Goal: Task Accomplishment & Management: Use online tool/utility

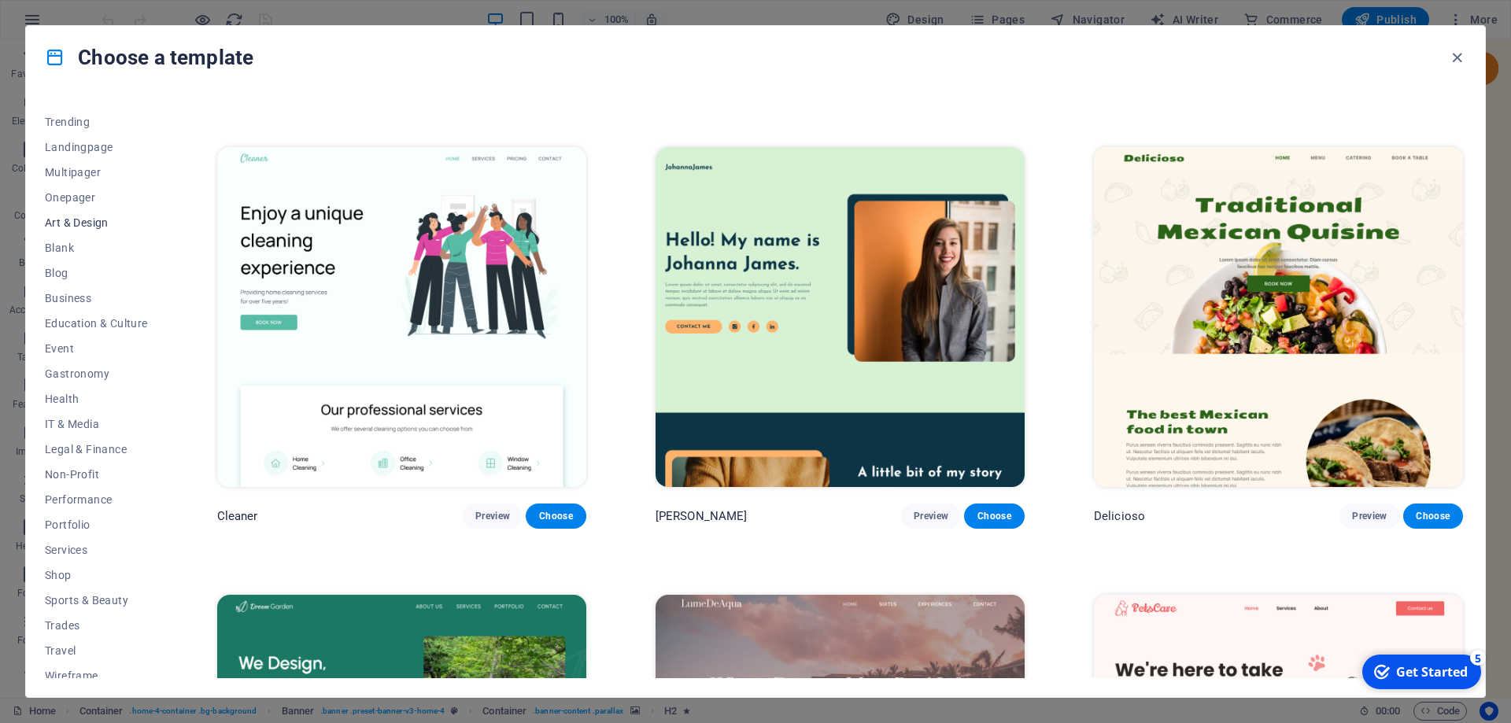
scroll to position [78, 0]
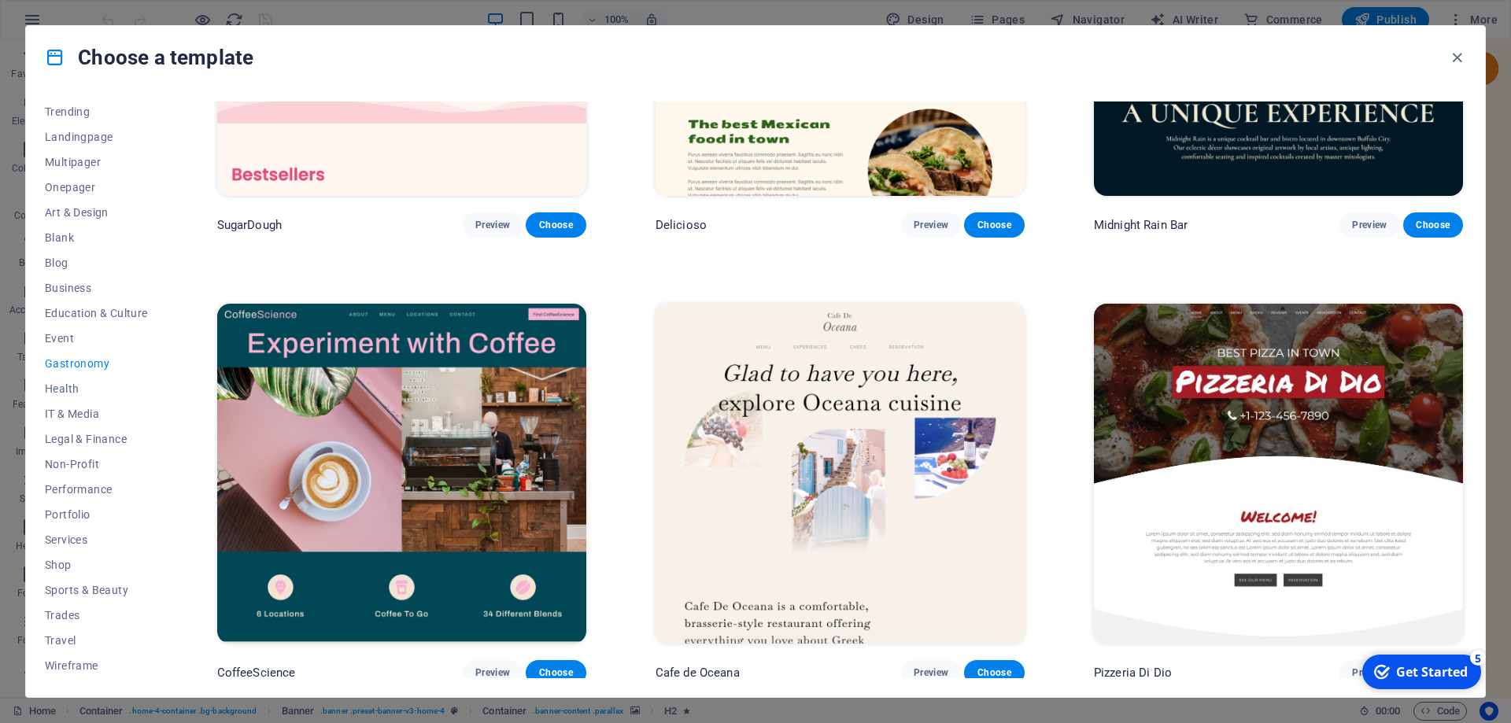
scroll to position [354, 0]
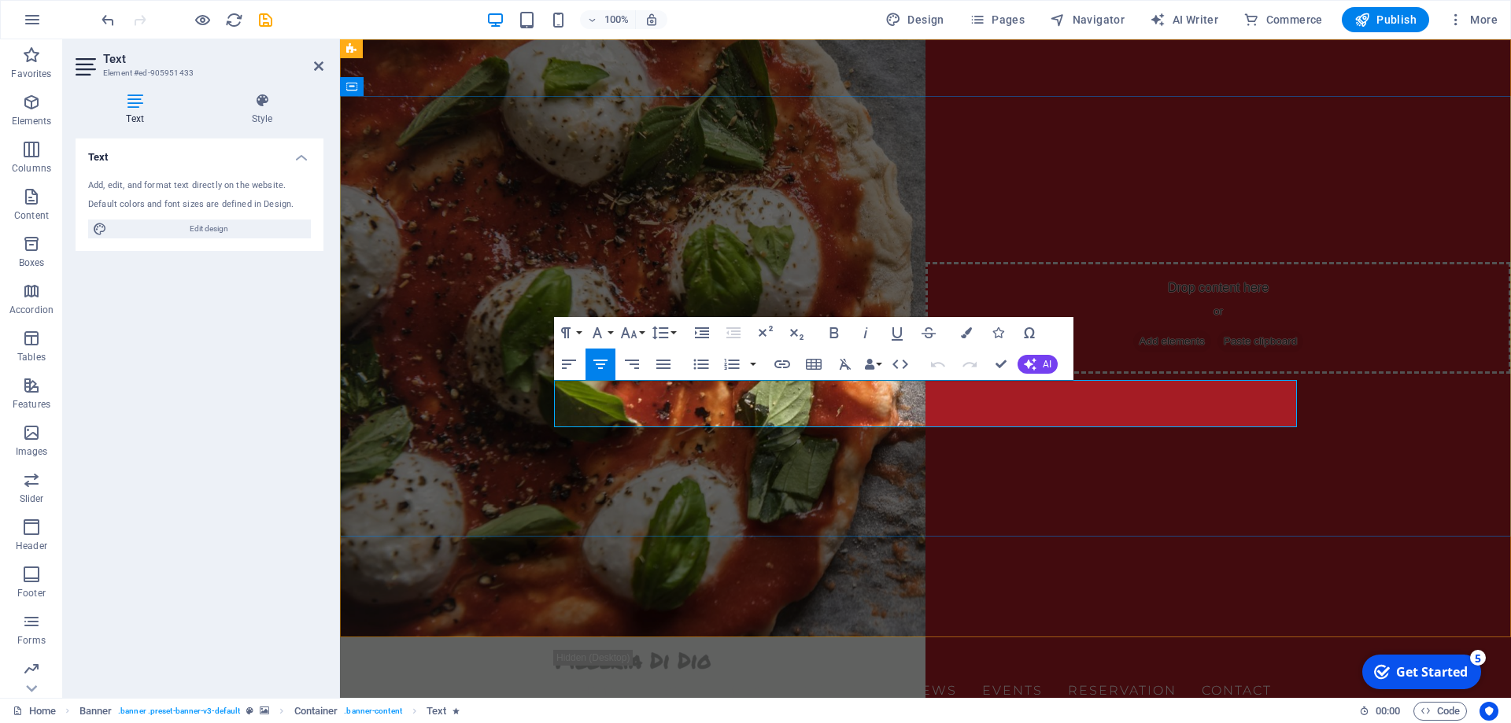
drag, startPoint x: 1088, startPoint y: 408, endPoint x: 673, endPoint y: 382, distance: 416.4
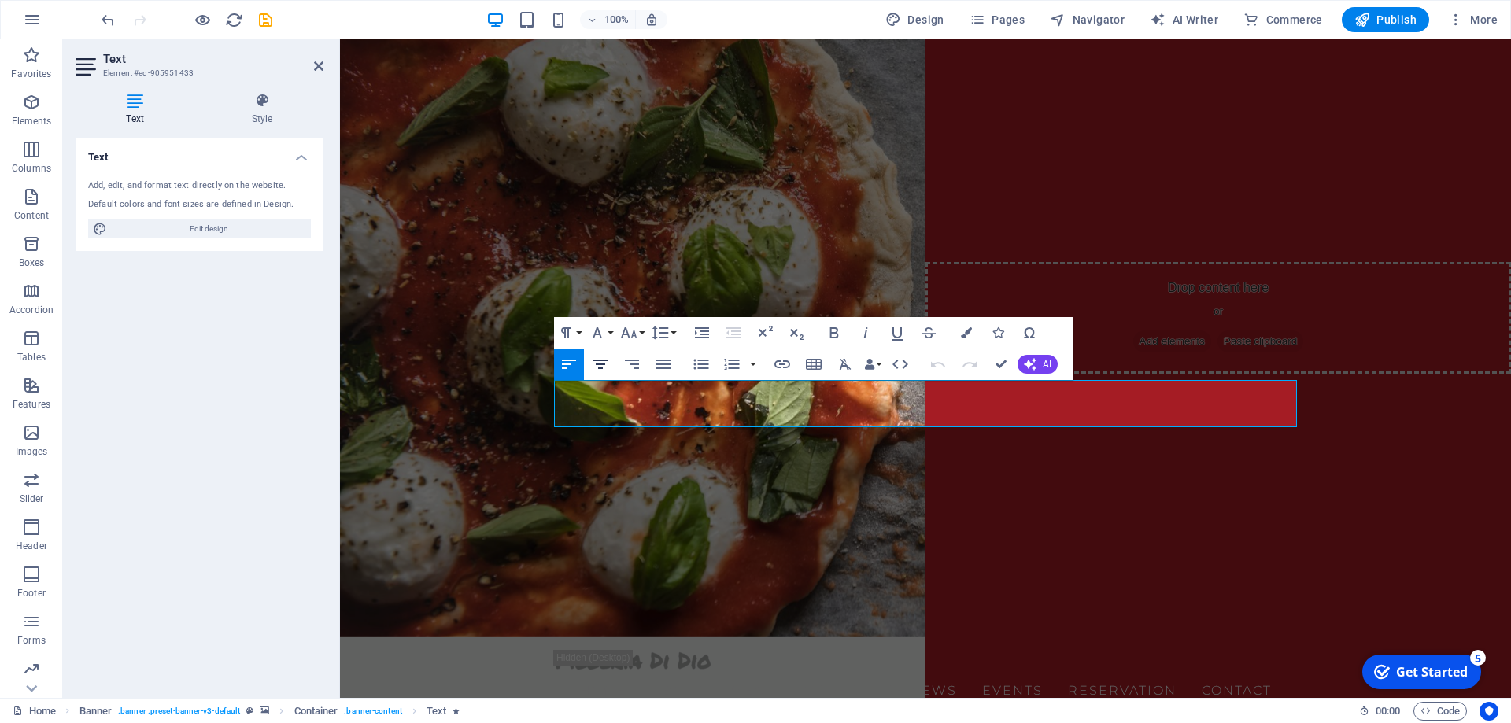
click at [599, 368] on icon "button" at bounding box center [600, 364] width 14 height 9
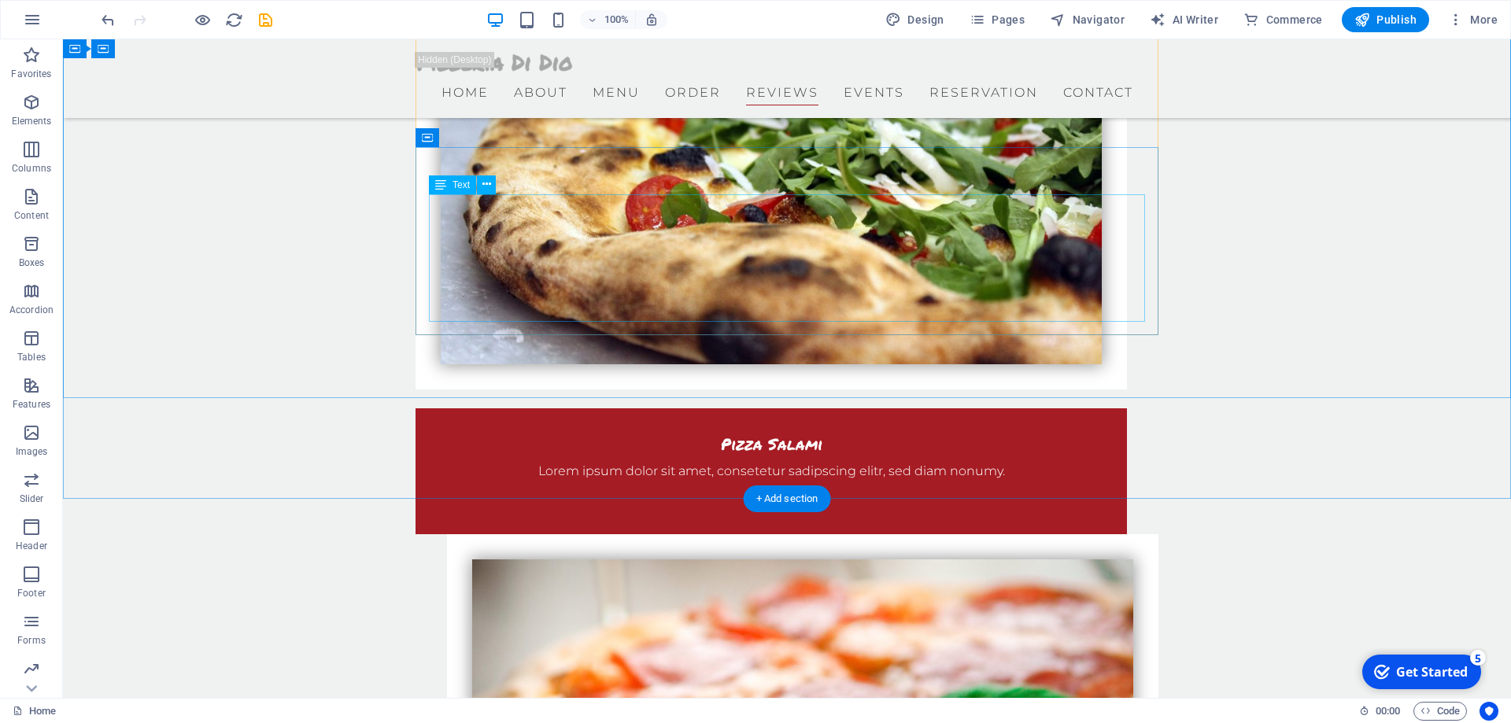
scroll to position [3613, 0]
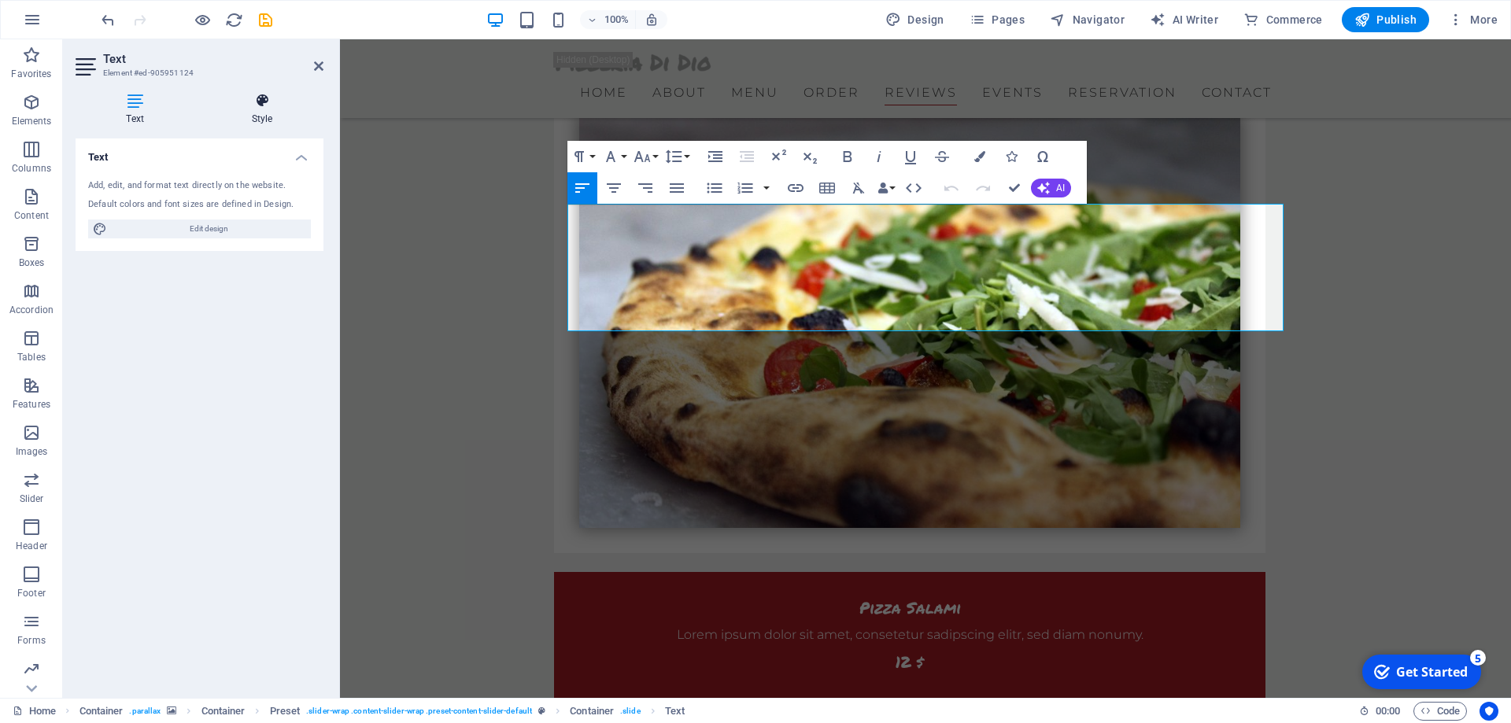
click at [261, 106] on icon at bounding box center [262, 101] width 123 height 16
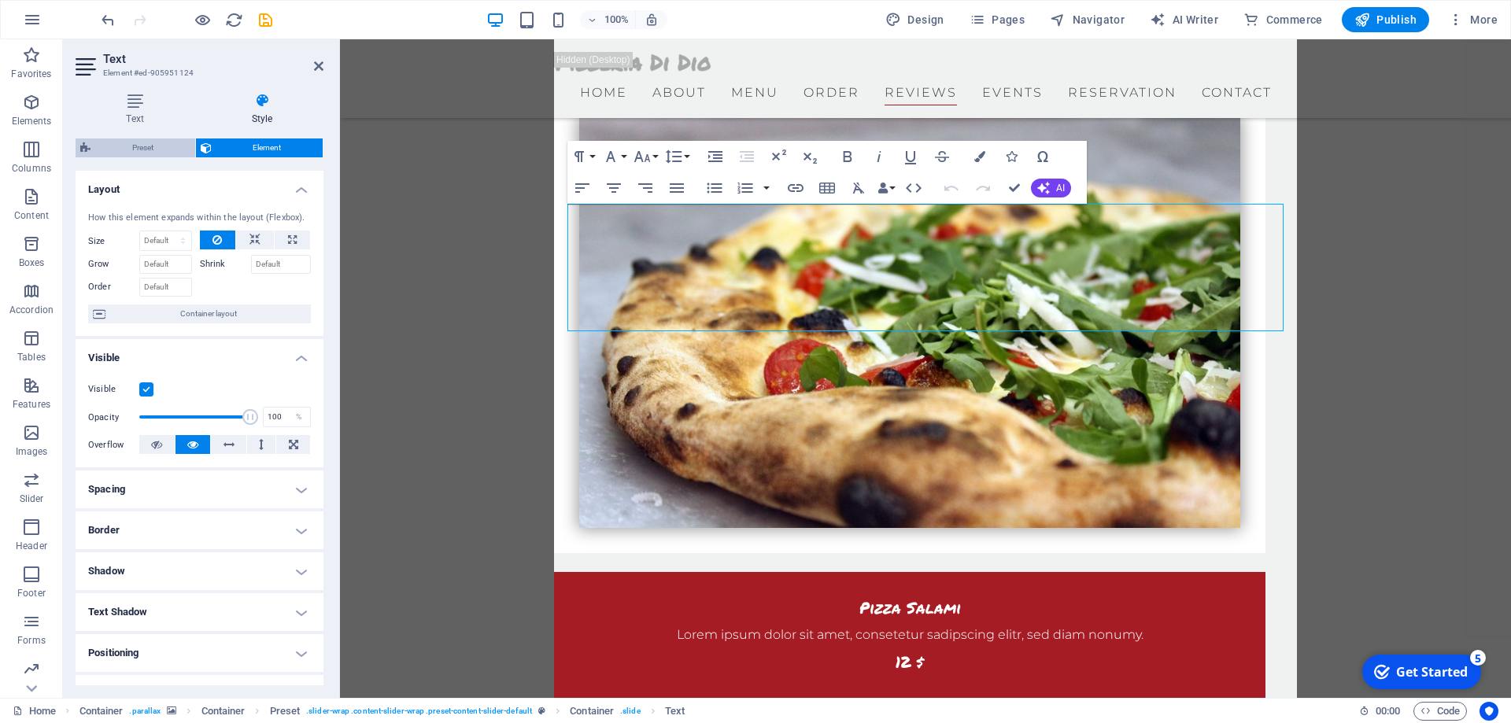
click at [141, 144] on span "Preset" at bounding box center [142, 148] width 95 height 19
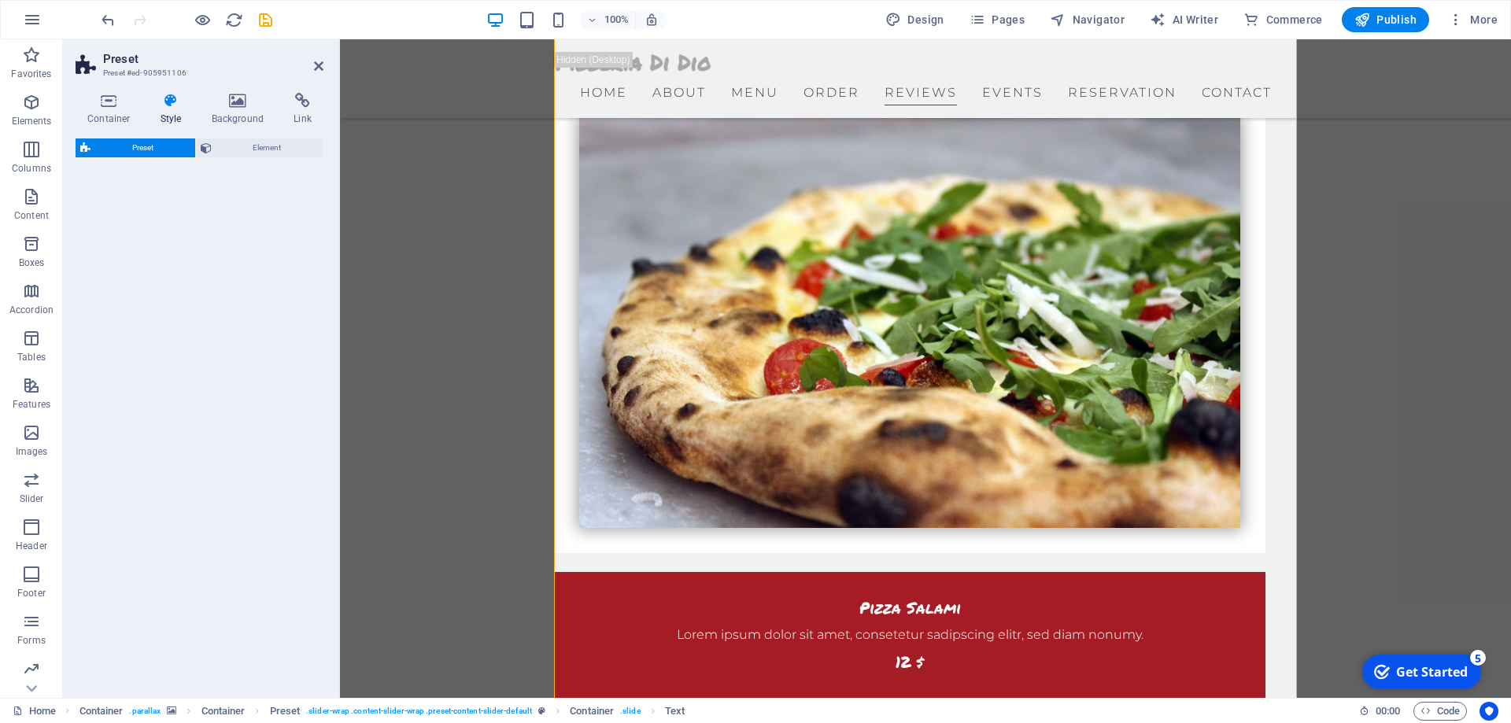
select select "px"
select select "rem"
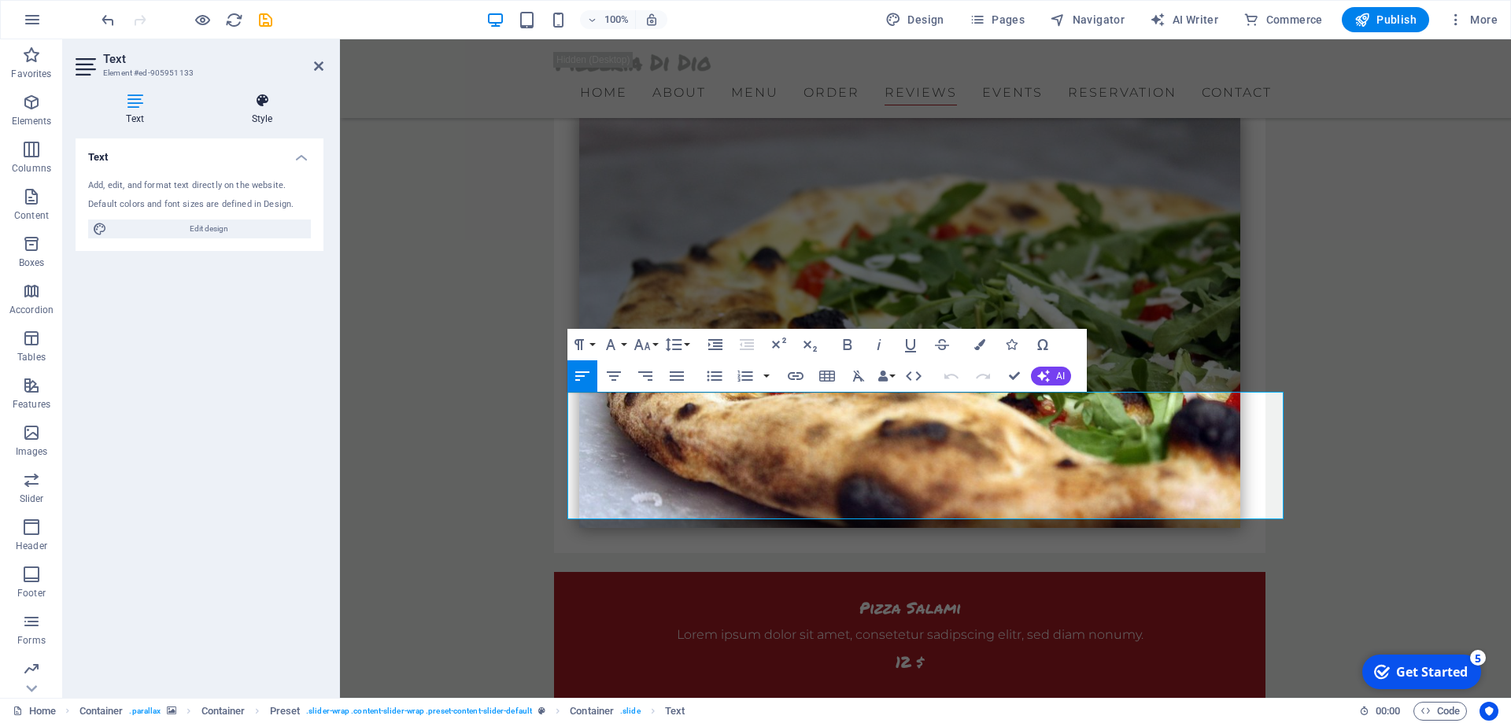
click at [261, 104] on icon at bounding box center [262, 101] width 123 height 16
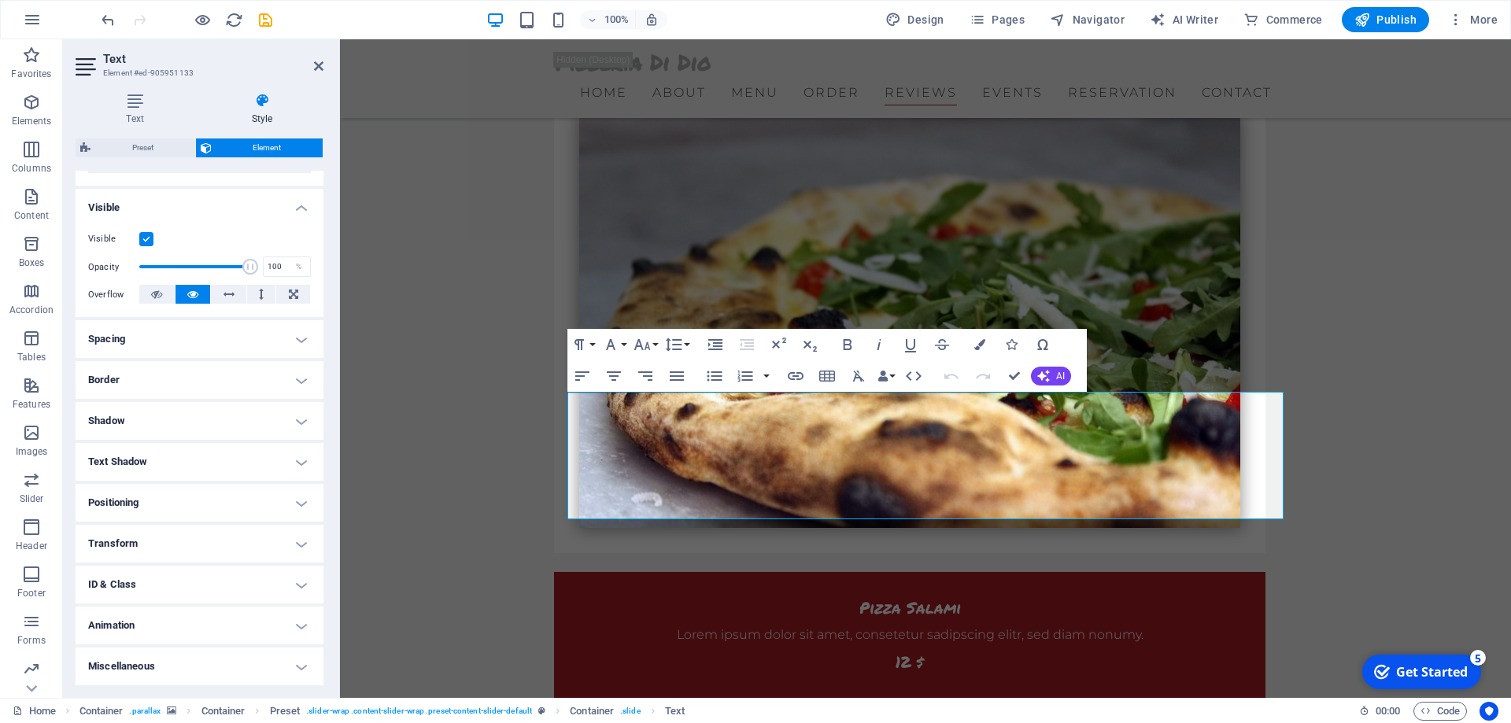
scroll to position [0, 0]
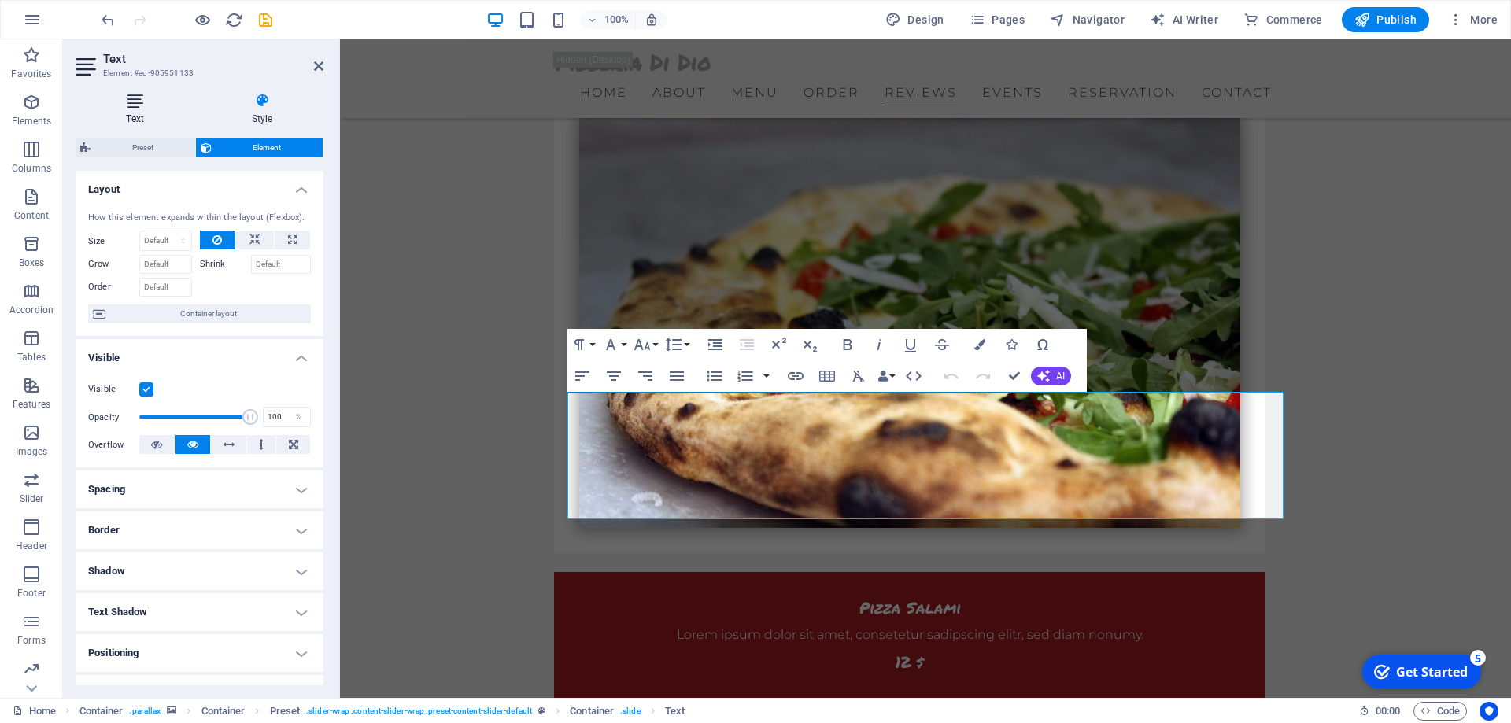
click at [140, 106] on icon at bounding box center [135, 101] width 119 height 16
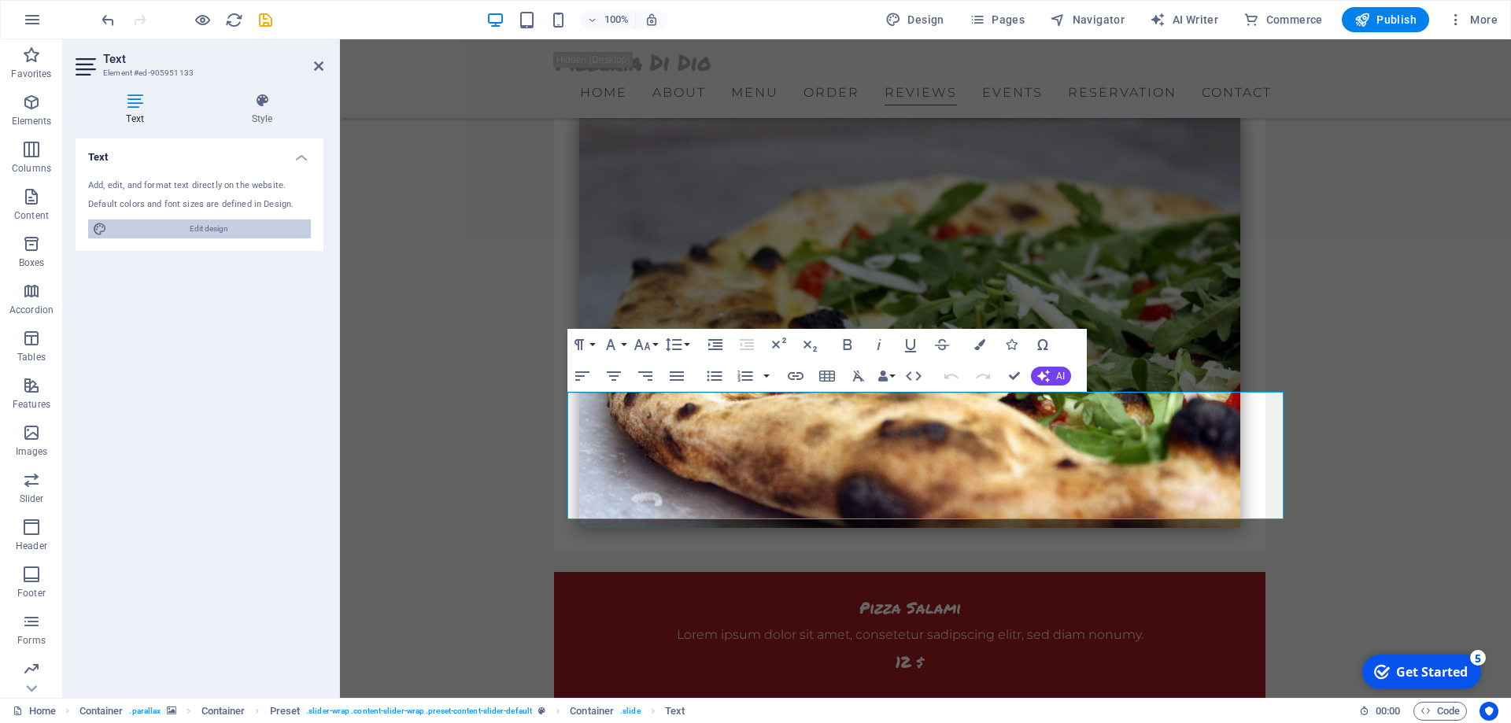
click at [209, 231] on span "Edit design" at bounding box center [209, 229] width 194 height 19
select select "px"
select select "300"
select select "px"
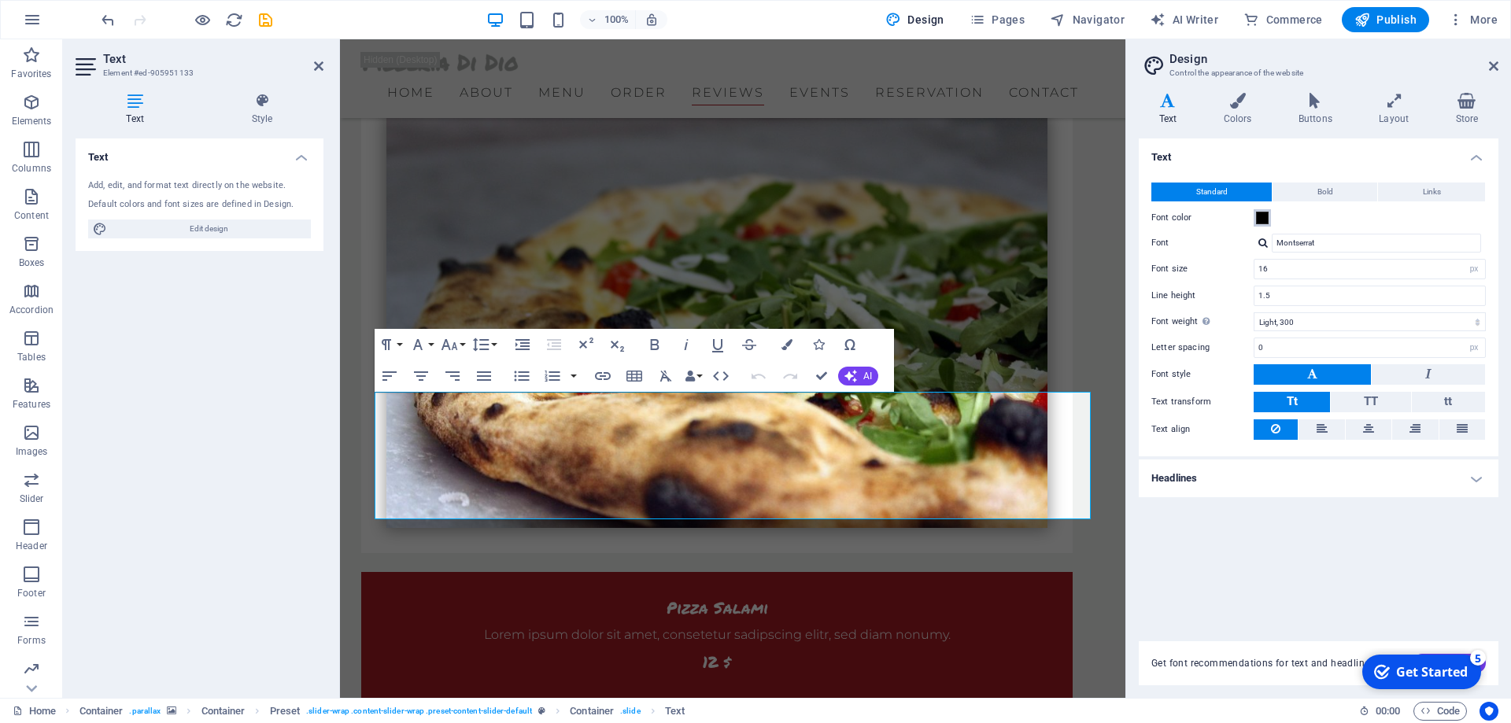
click at [1264, 213] on span at bounding box center [1262, 218] width 13 height 13
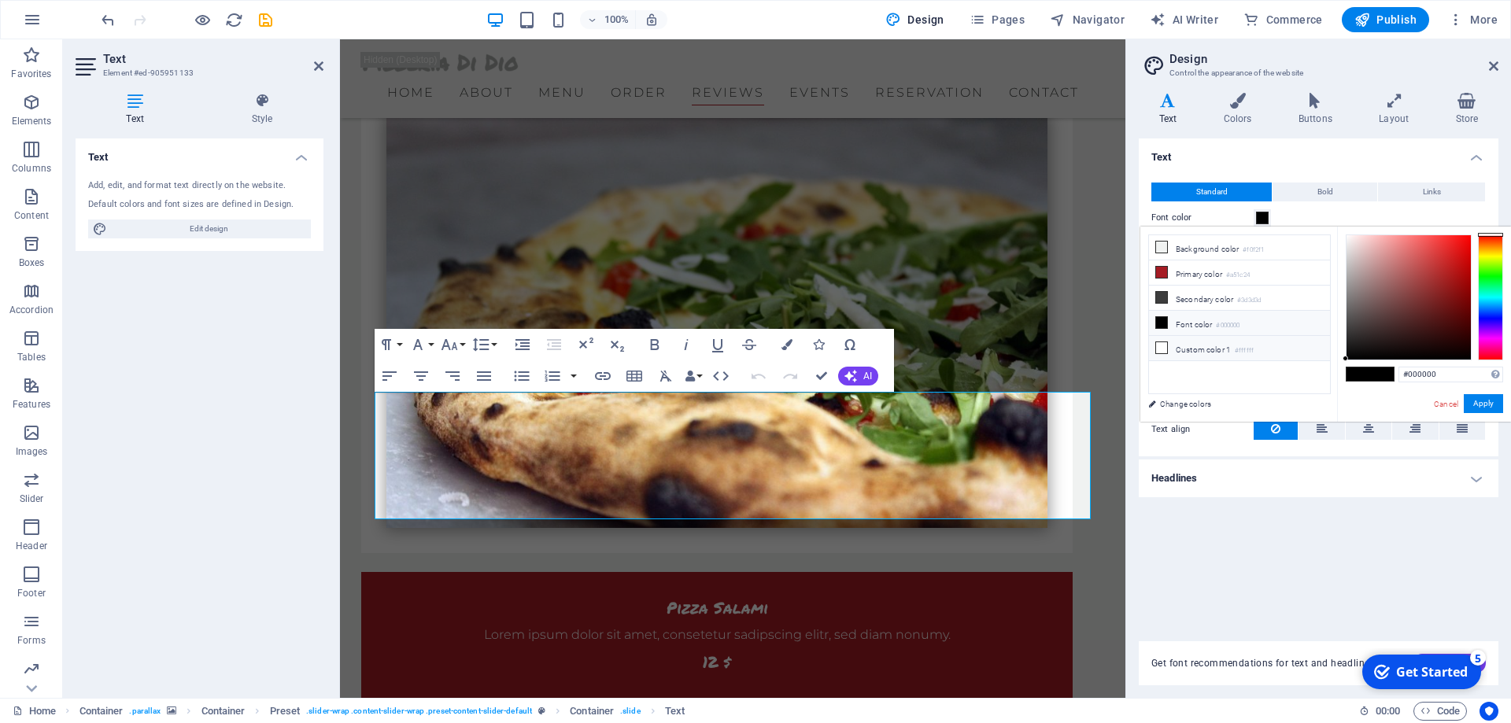
click at [1164, 346] on icon at bounding box center [1161, 347] width 11 height 11
type input "#ffffff"
click at [1492, 401] on button "Apply" at bounding box center [1483, 403] width 39 height 19
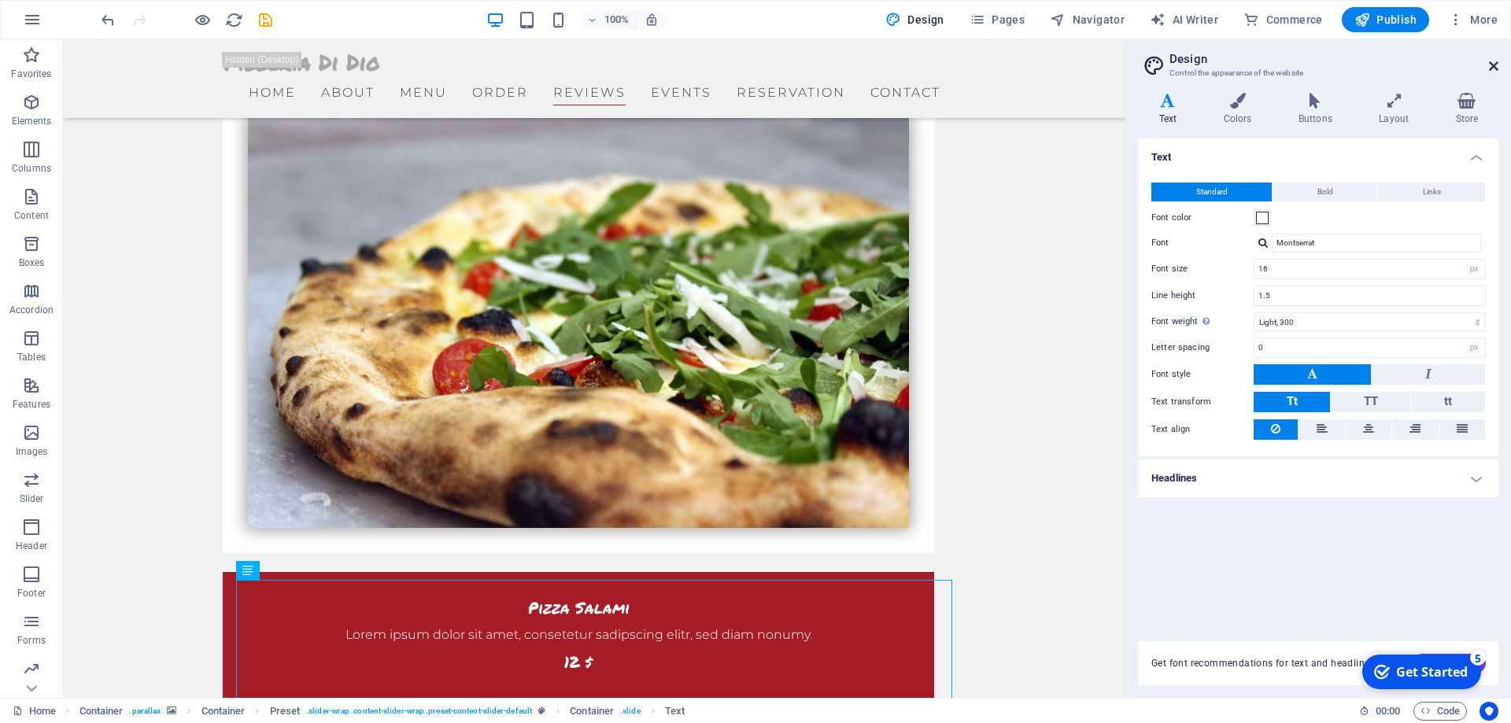
click at [1491, 65] on icon at bounding box center [1493, 66] width 9 height 13
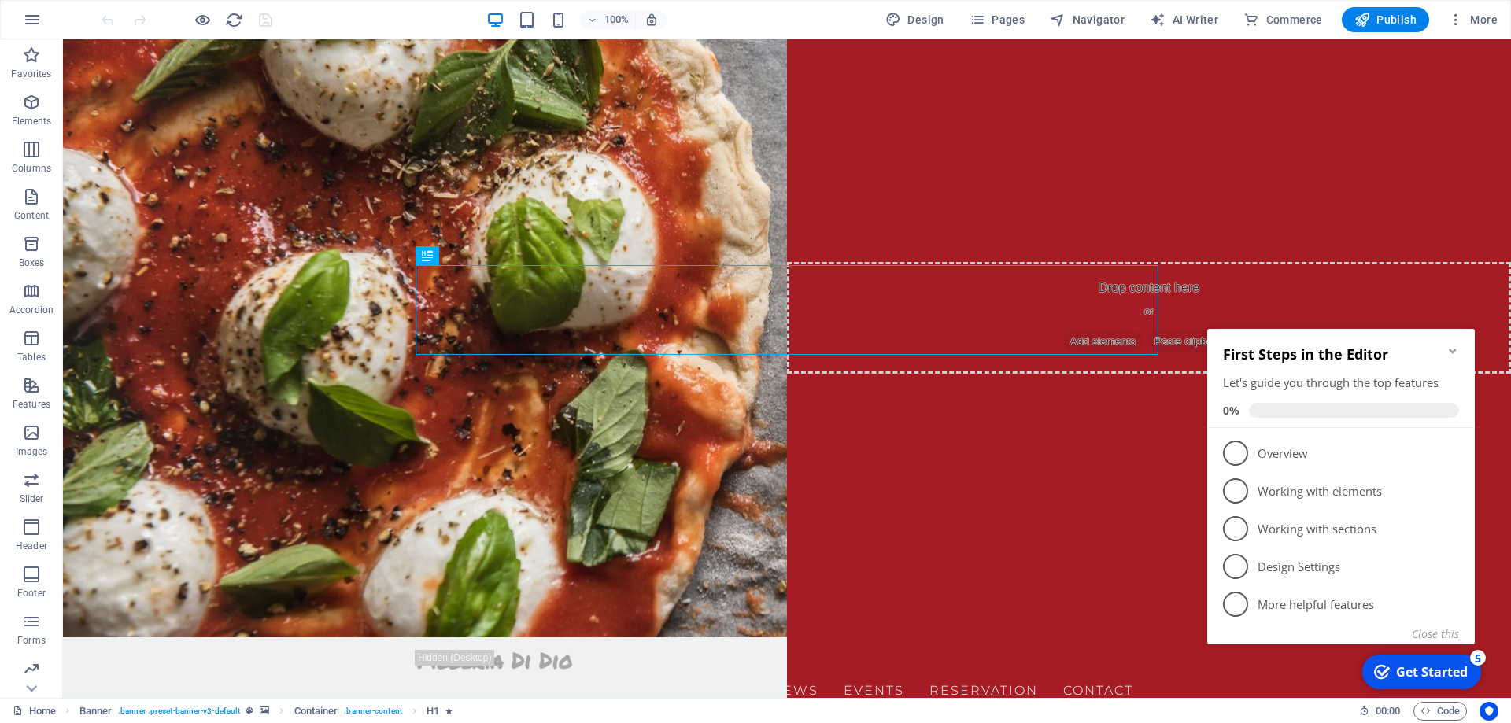
click at [1449, 350] on icon "Minimize checklist" at bounding box center [1453, 351] width 13 height 13
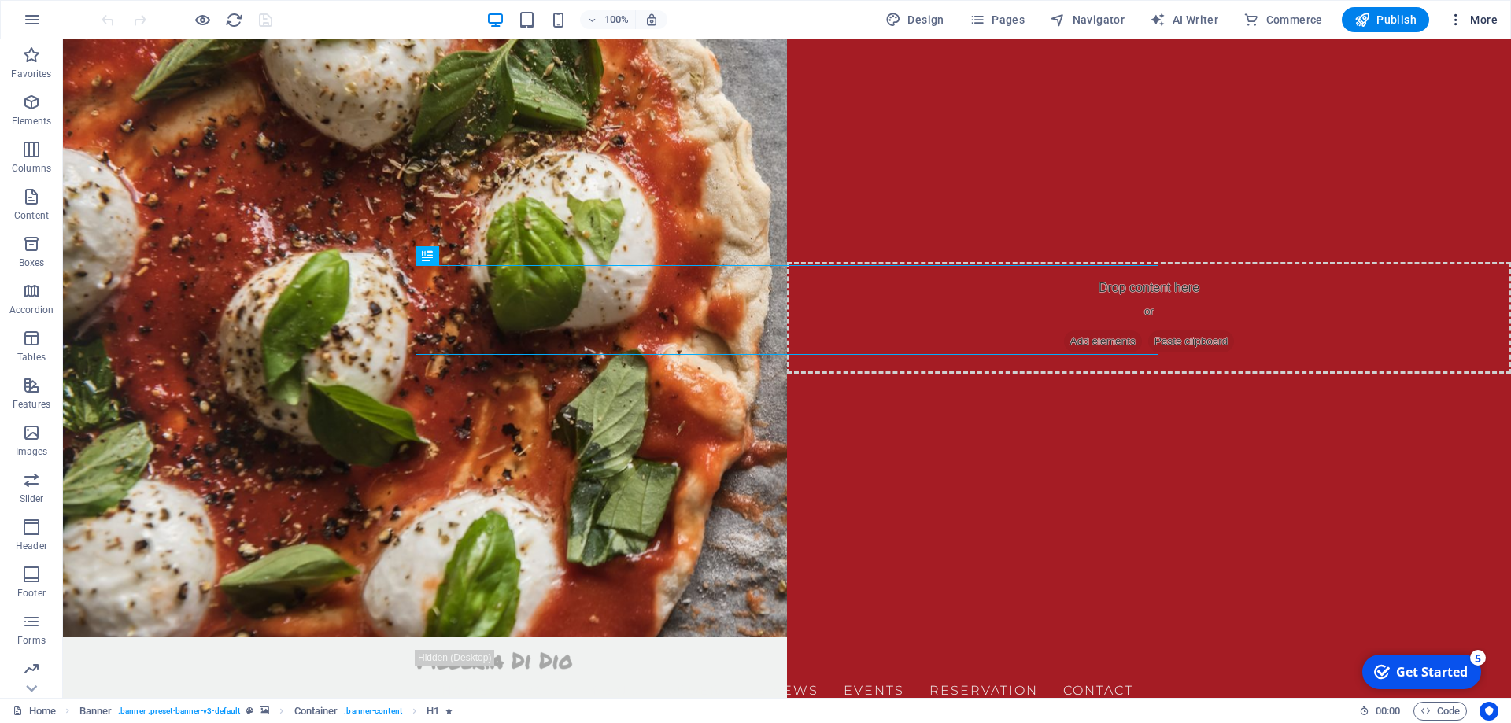
click at [0, 0] on span "More" at bounding box center [0, 0] width 0 height 0
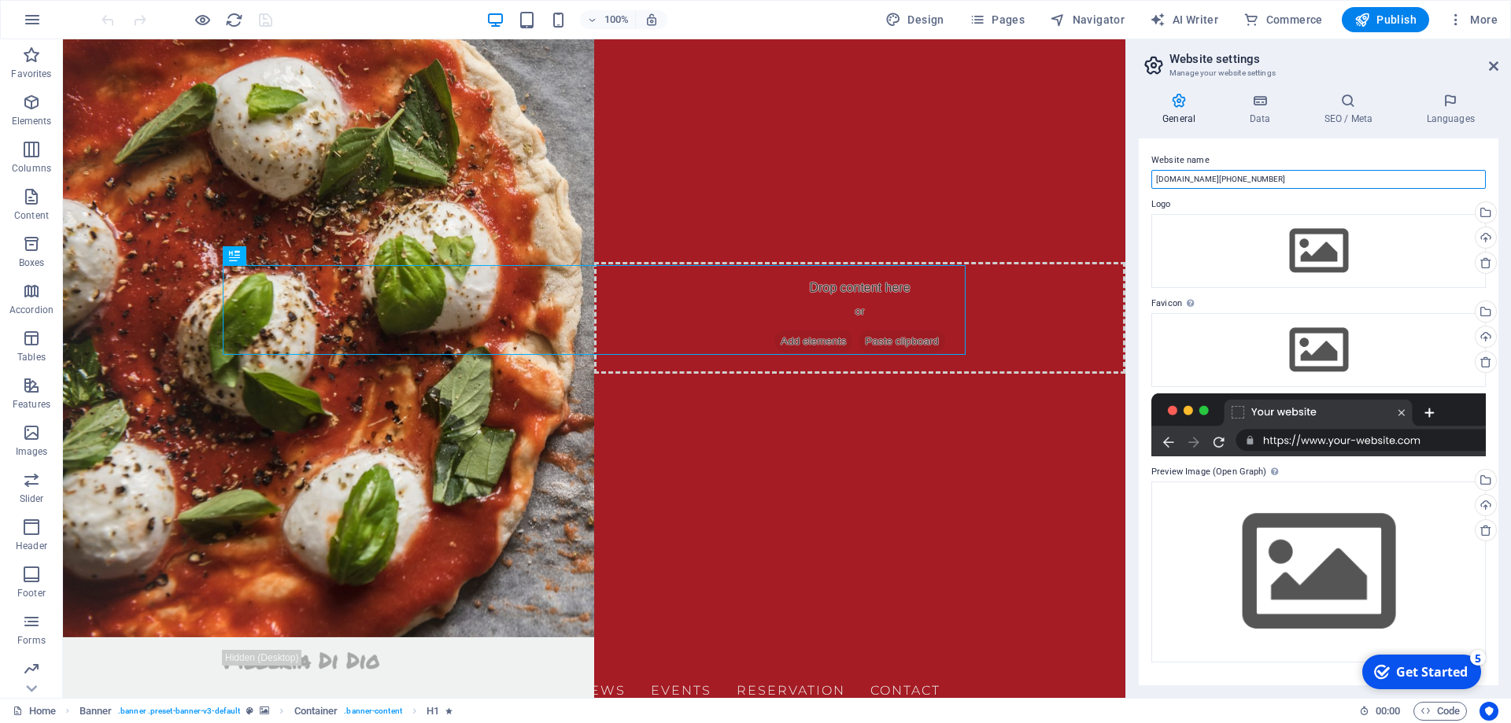
drag, startPoint x: 1019, startPoint y: 172, endPoint x: 968, endPoint y: 172, distance: 51.2
type input "Pizza Punks"
click at [1258, 146] on div "Website name Pizza Punks Logo Drag files here, click to choose files or select …" at bounding box center [1319, 412] width 360 height 547
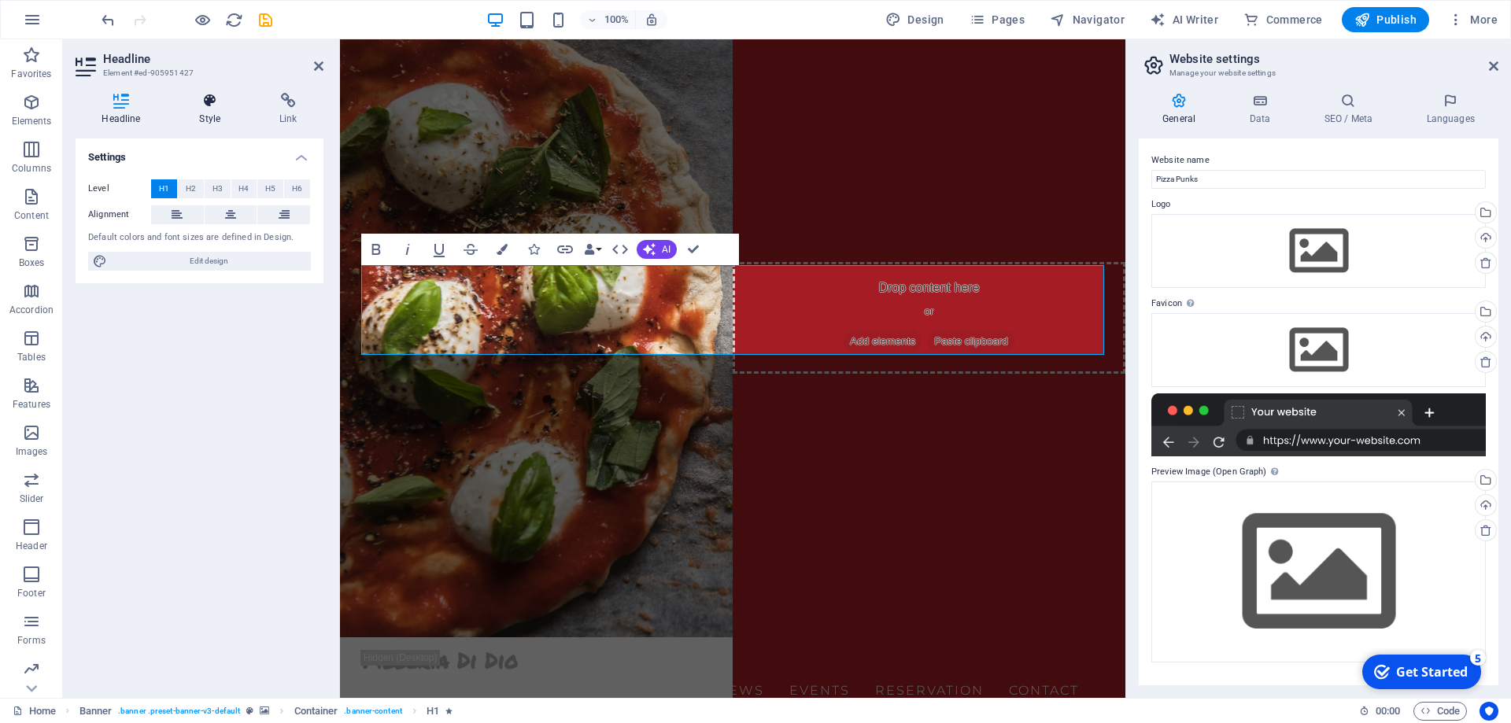
click at [210, 121] on h4 "Style" at bounding box center [213, 109] width 80 height 33
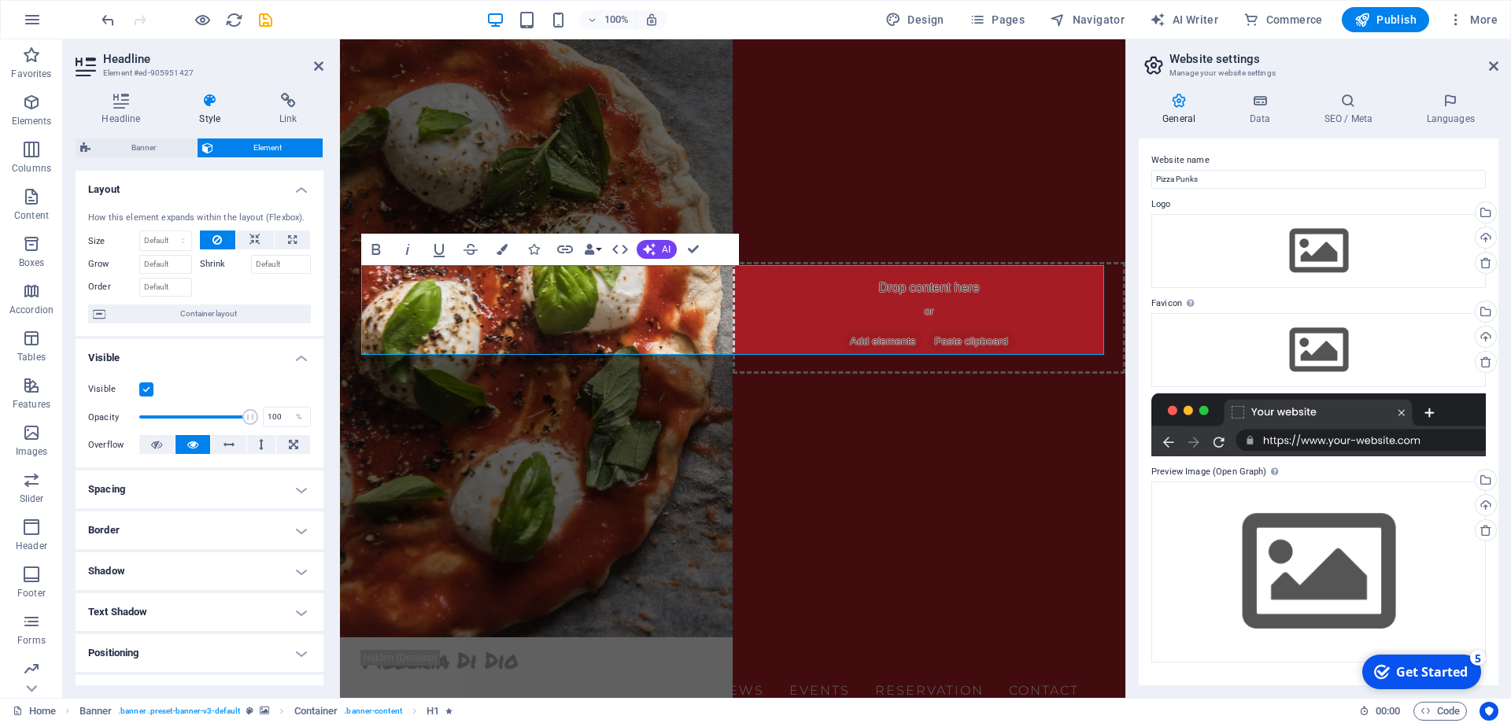
click at [183, 523] on h4 "Border" at bounding box center [200, 531] width 248 height 38
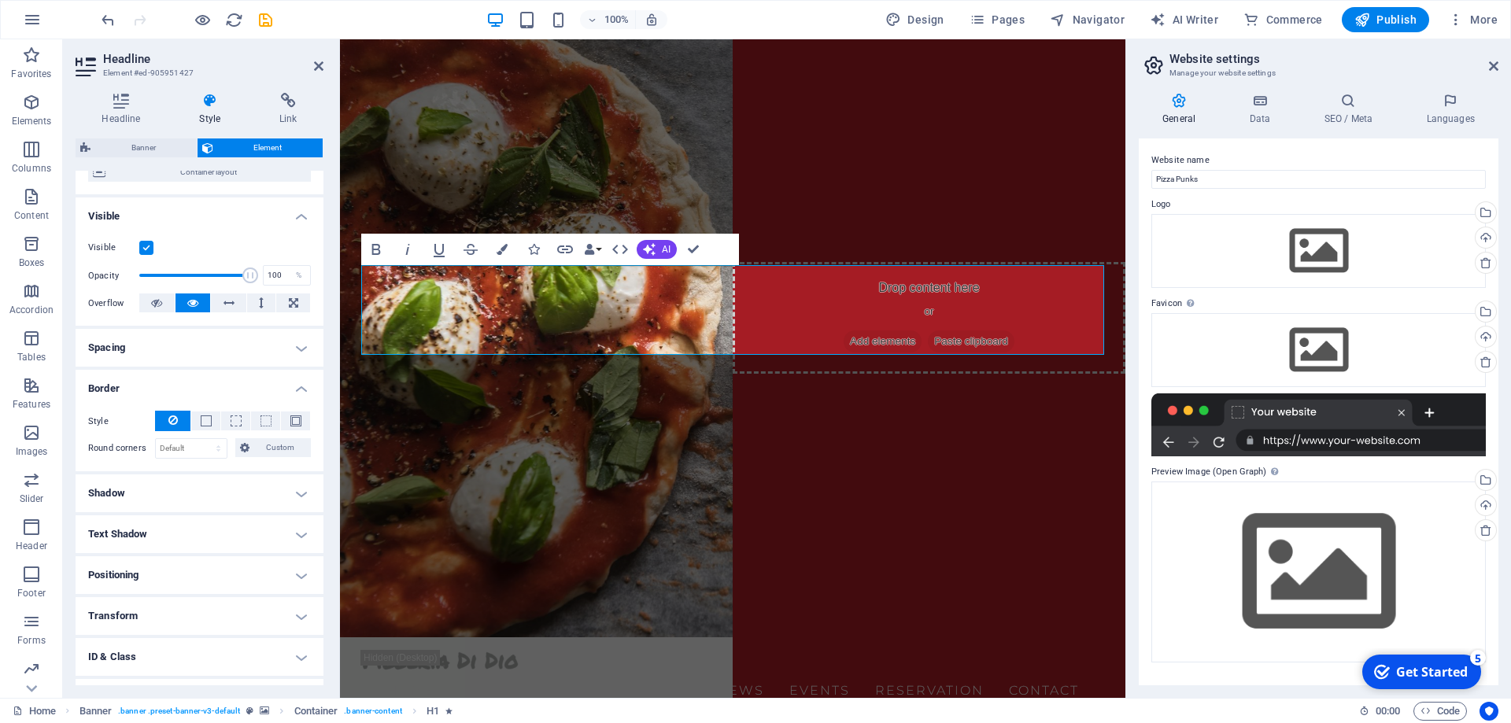
scroll to position [214, 0]
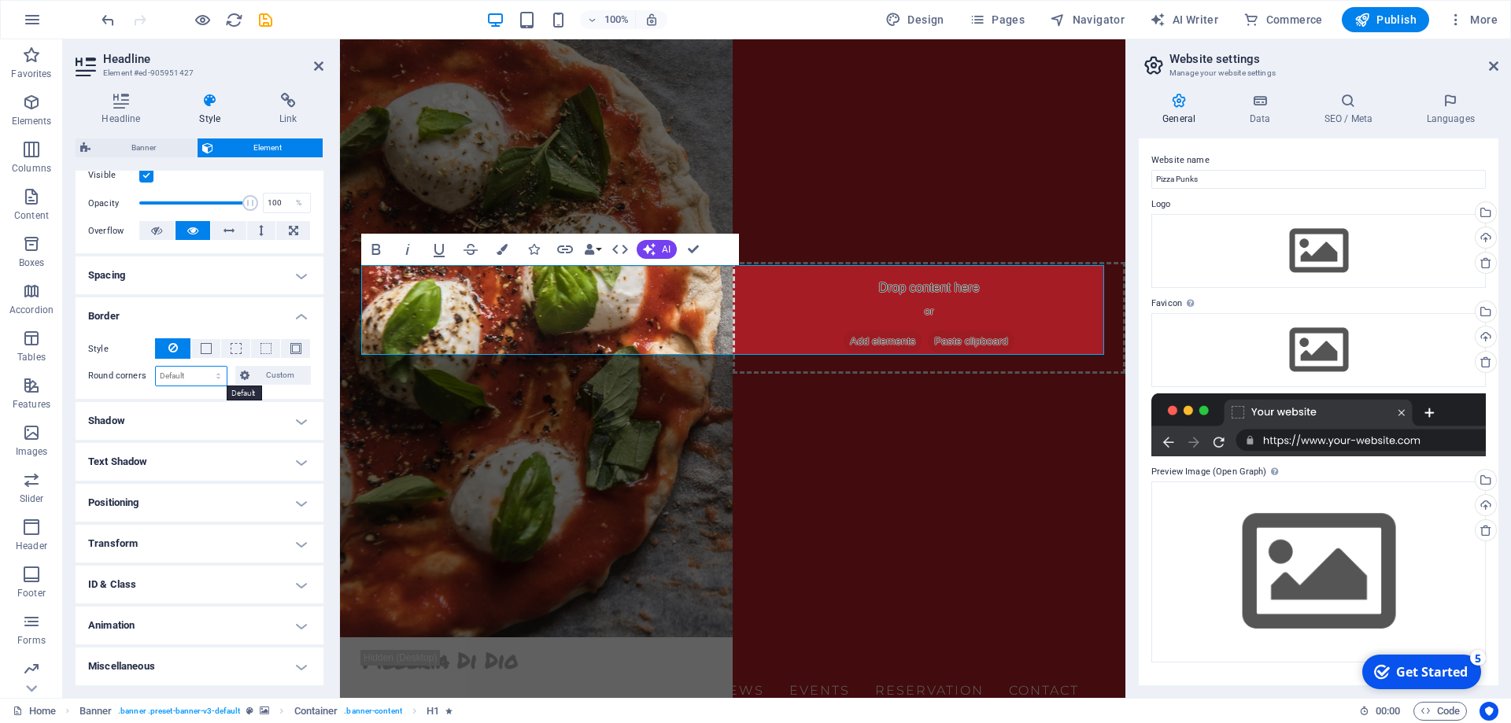
click at [156, 367] on select "Default px rem % vh vw Custom" at bounding box center [191, 376] width 71 height 19
select select "px"
click option "px" at bounding box center [0, 0] width 0 height 0
type input "20"
click at [200, 310] on h4 "Border" at bounding box center [200, 312] width 248 height 28
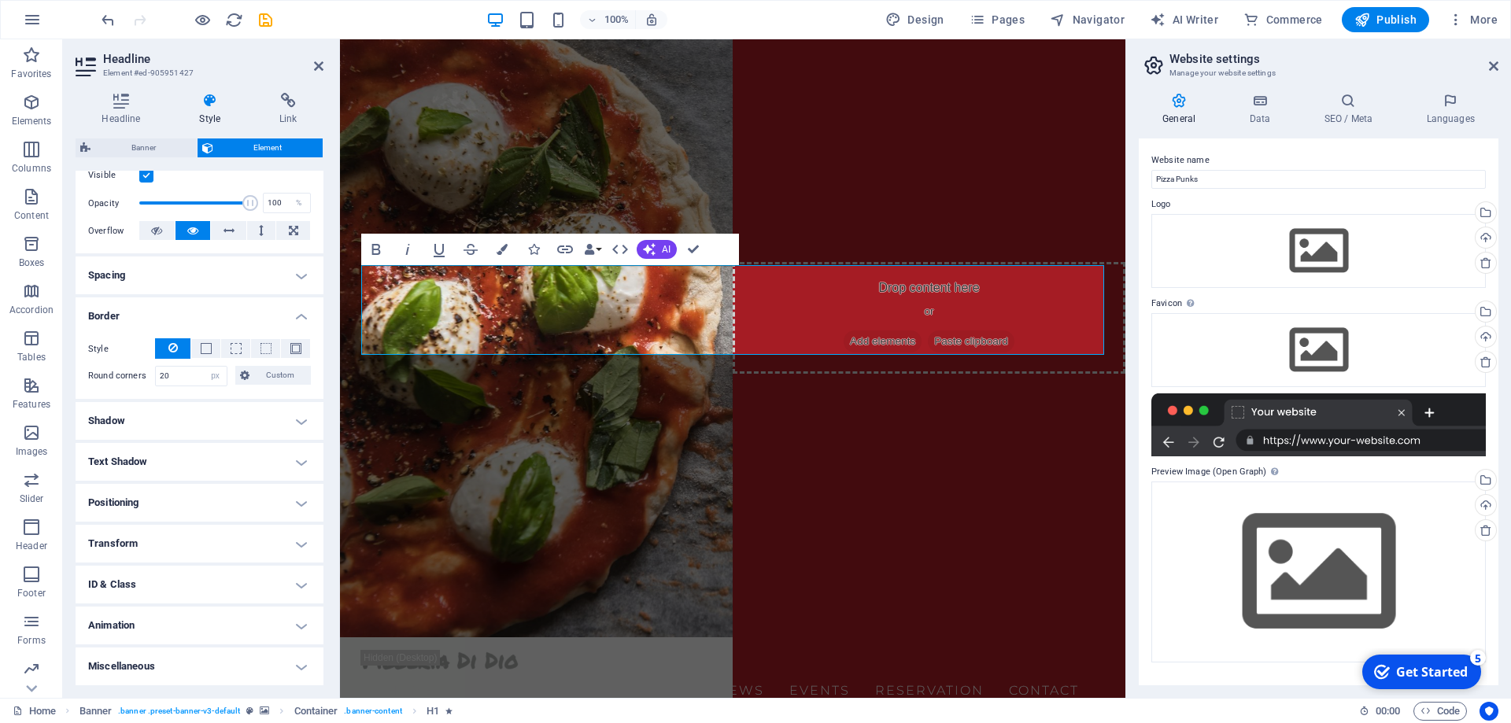
scroll to position [150, 0]
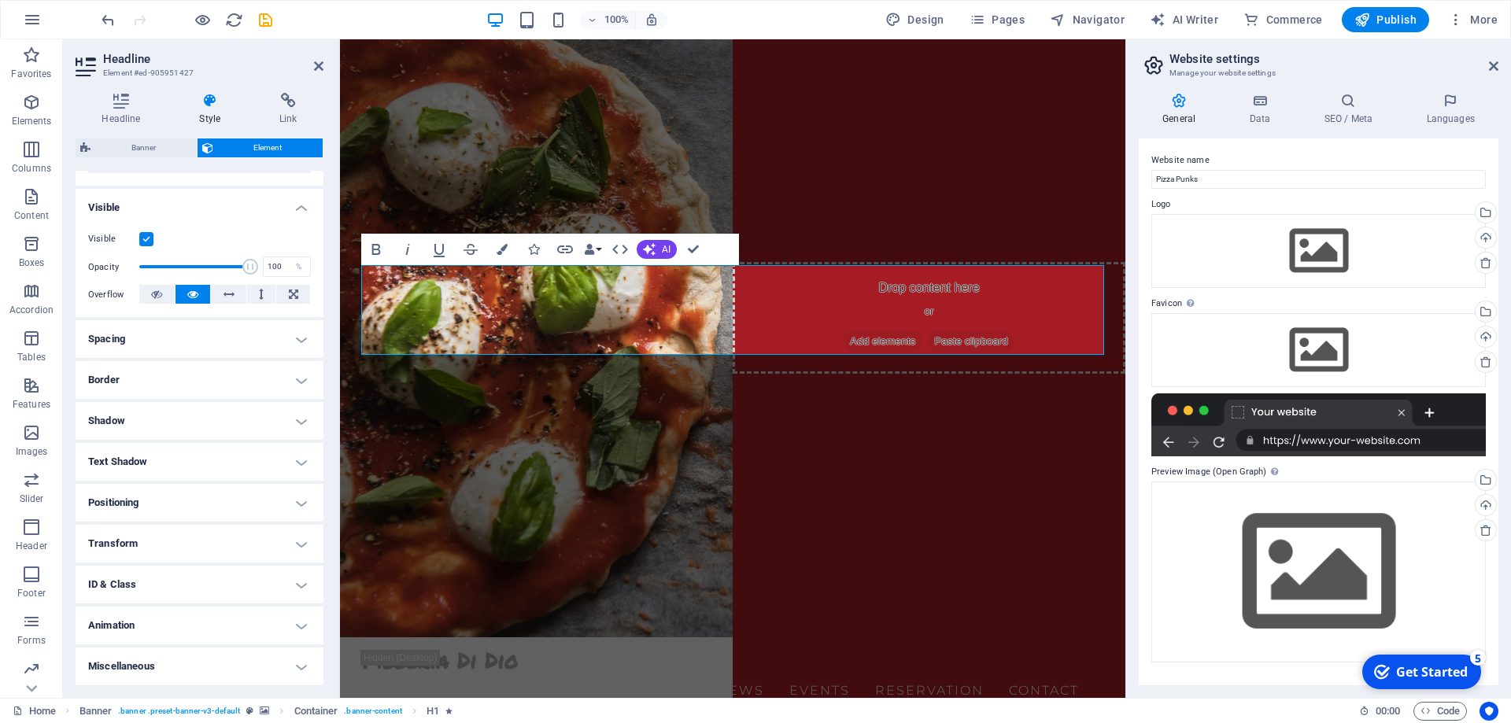
click at [204, 375] on h4 "Border" at bounding box center [200, 380] width 248 height 38
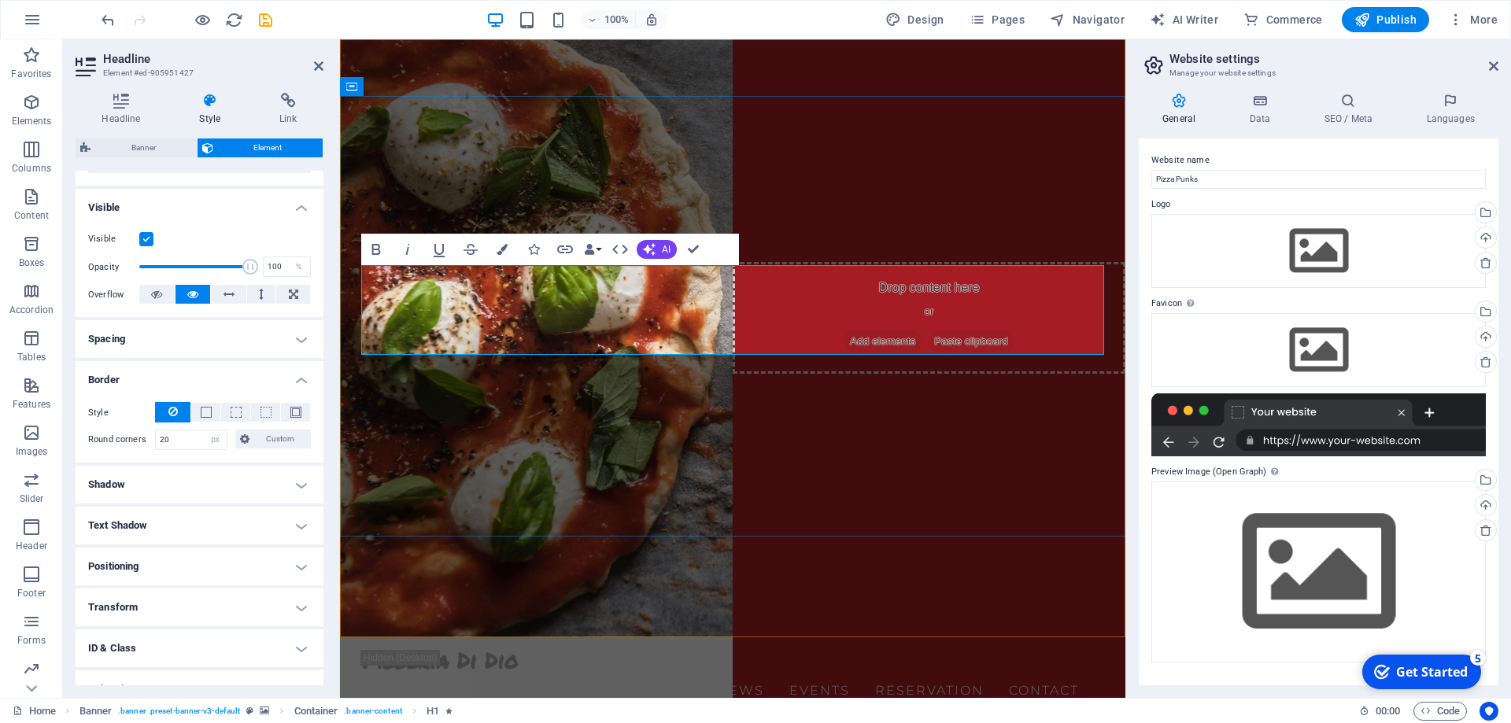
click at [212, 409] on button at bounding box center [205, 412] width 29 height 19
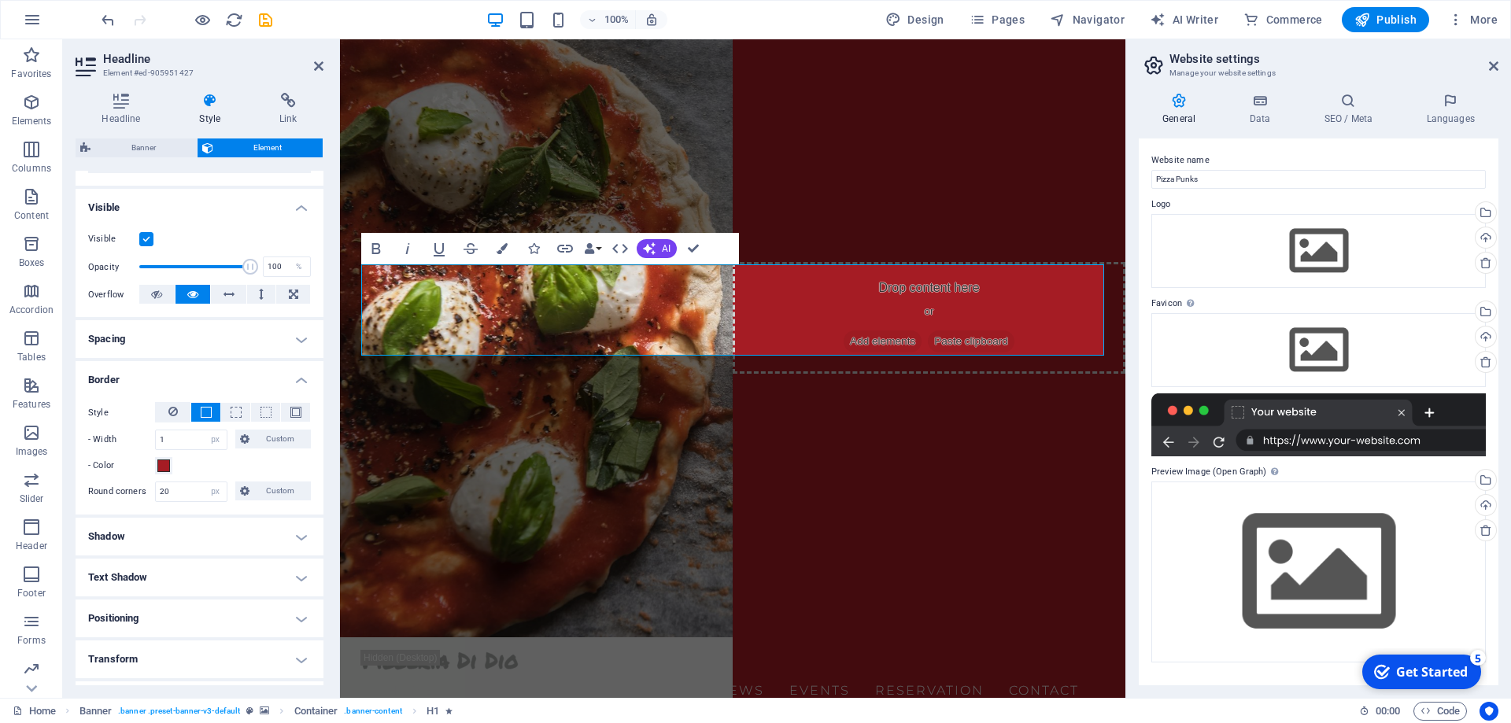
click at [141, 412] on label "Style" at bounding box center [121, 413] width 67 height 19
click at [262, 23] on icon "save" at bounding box center [266, 20] width 18 height 18
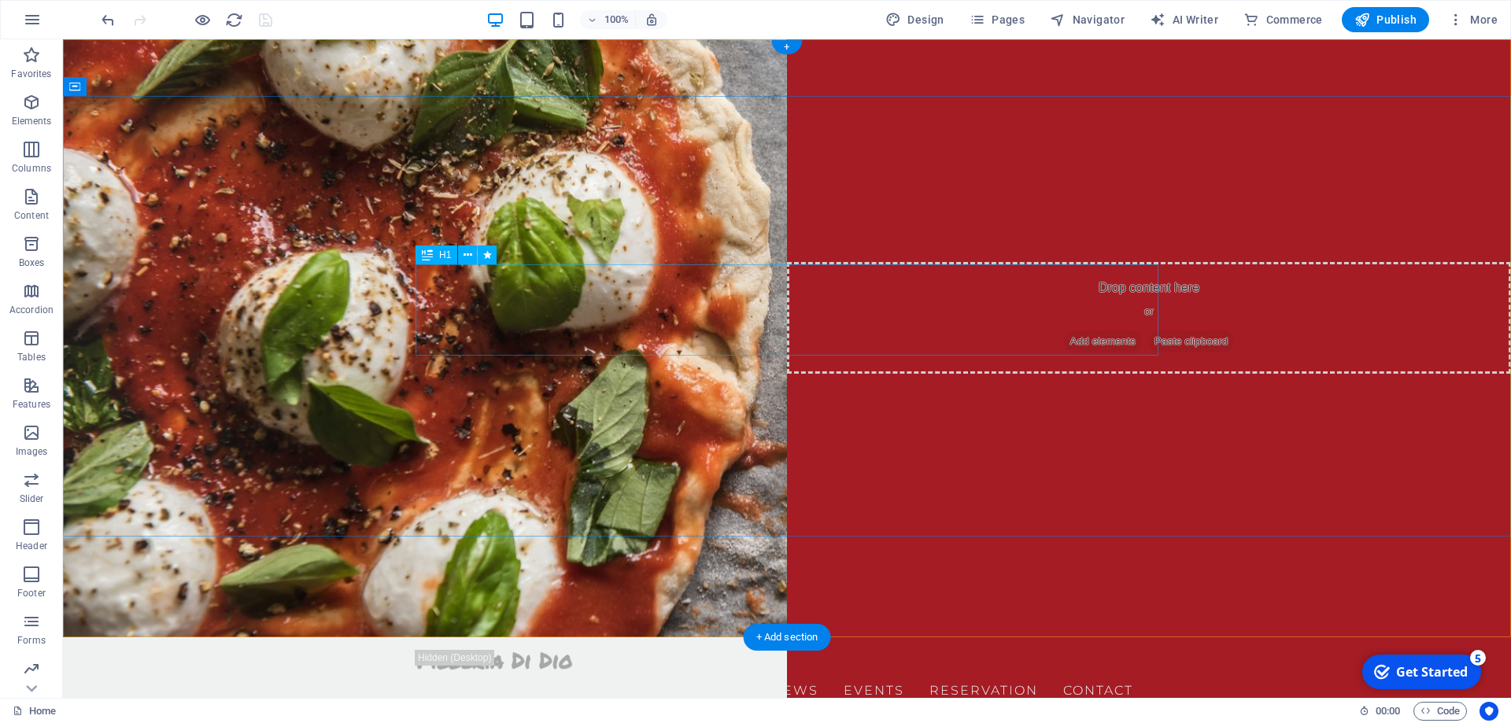
select select "px"
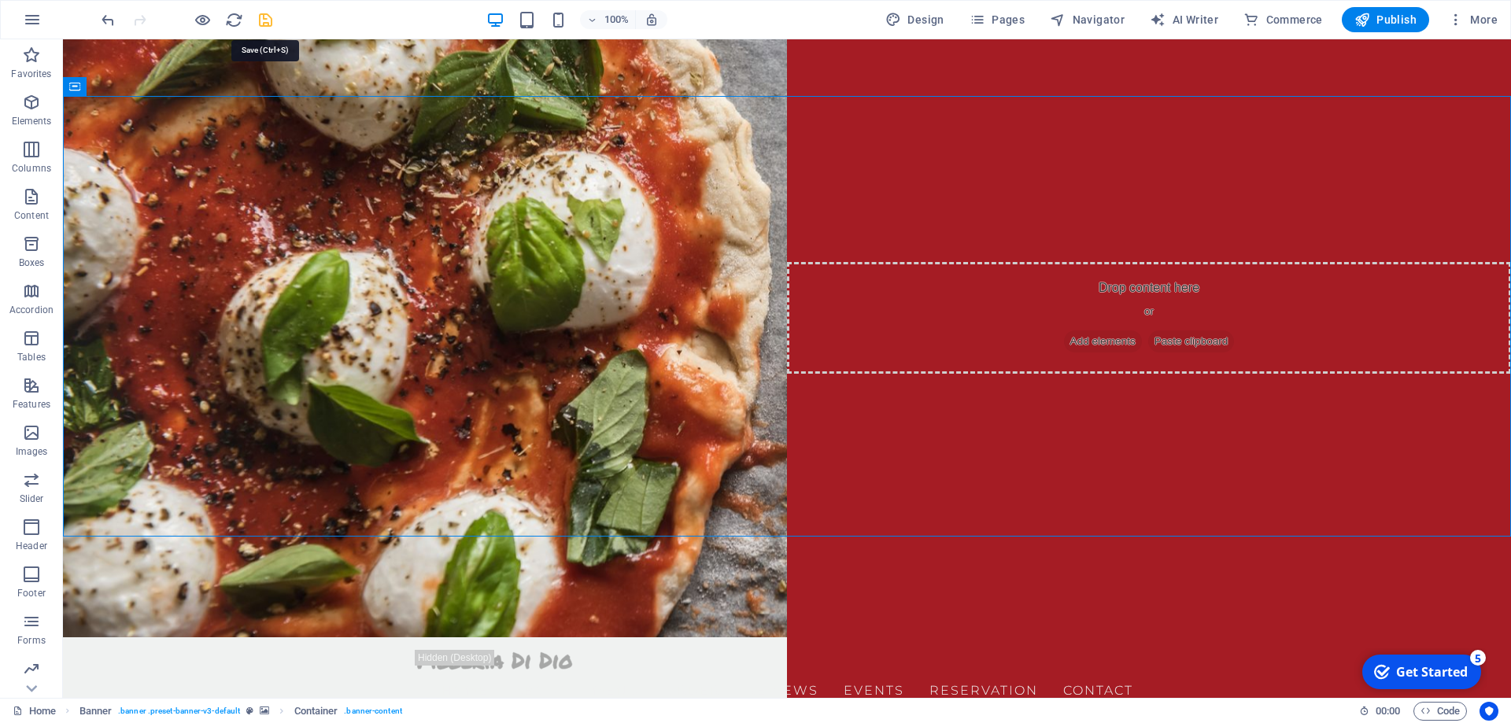
click at [268, 18] on icon "save" at bounding box center [266, 20] width 18 height 18
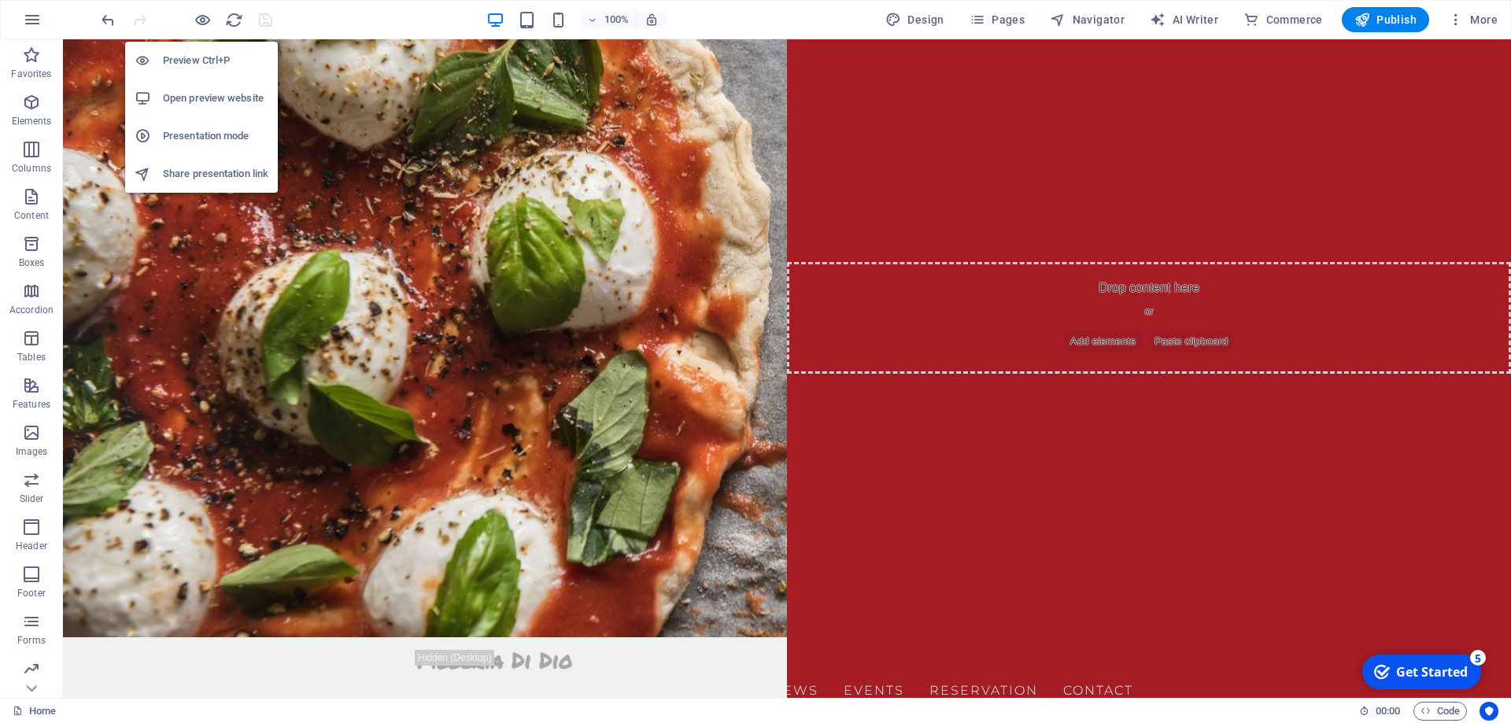
click at [198, 94] on h6 "Open preview website" at bounding box center [215, 98] width 105 height 19
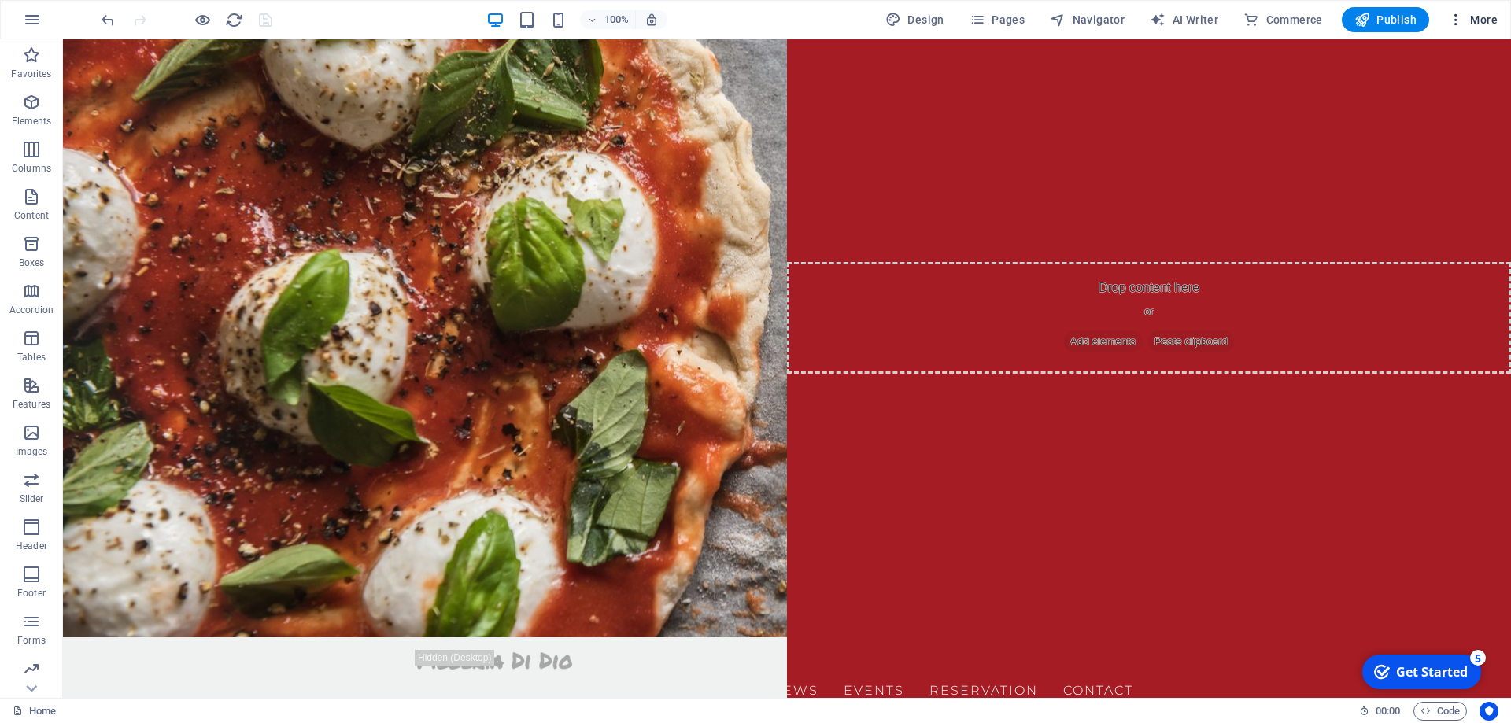
click at [0, 0] on span "More" at bounding box center [0, 0] width 0 height 0
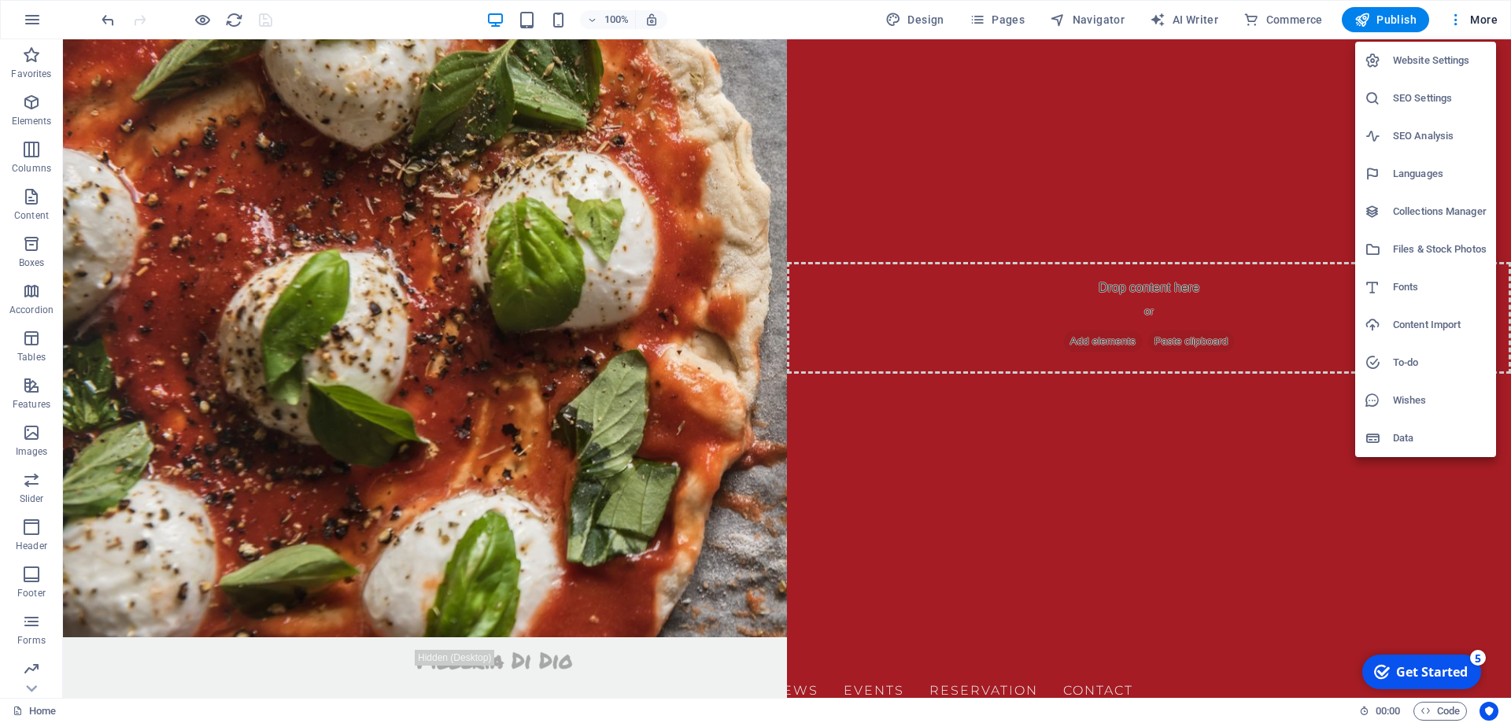
click at [301, 158] on div at bounding box center [755, 361] width 1511 height 723
click at [300, 158] on div "Website Settings SEO Settings SEO Analysis Languages Collections Manager Files …" at bounding box center [755, 366] width 1511 height 714
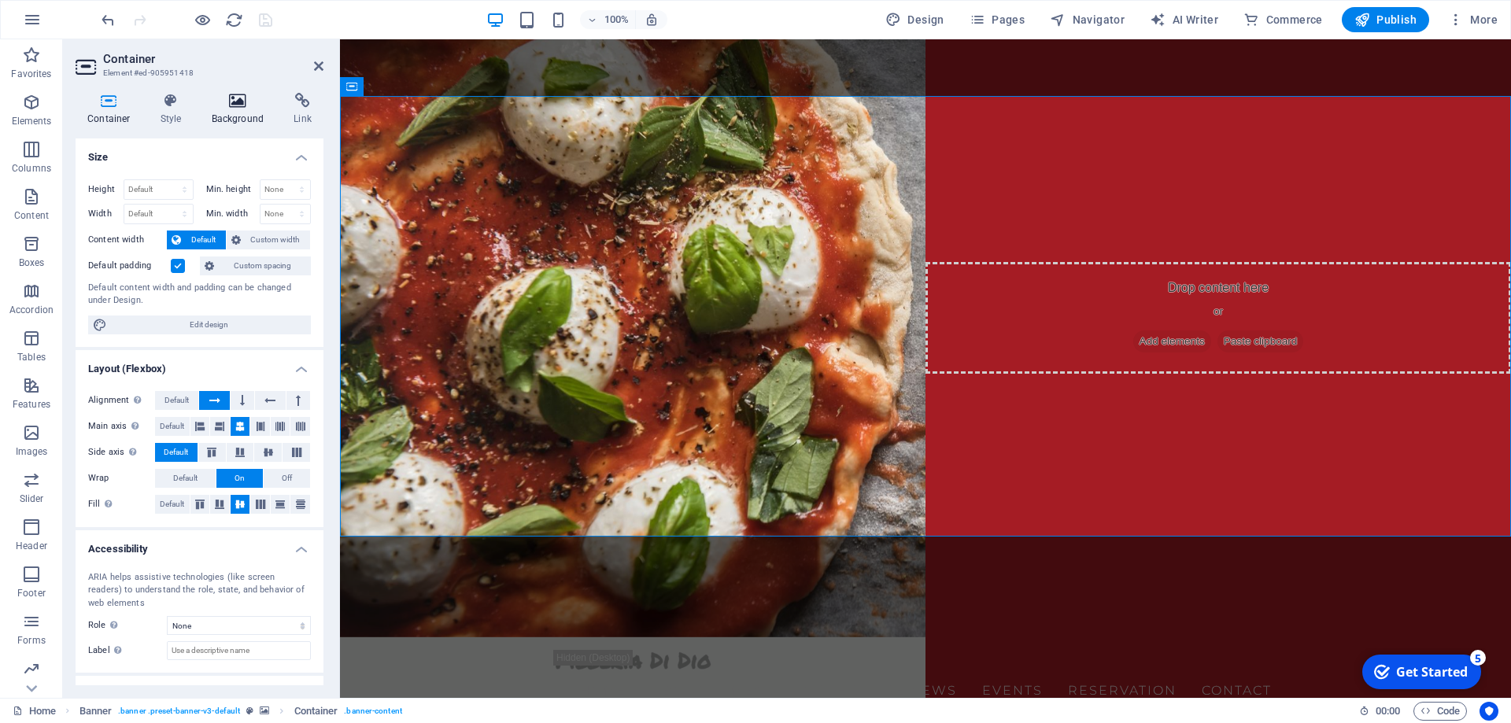
click at [235, 102] on icon at bounding box center [238, 101] width 76 height 16
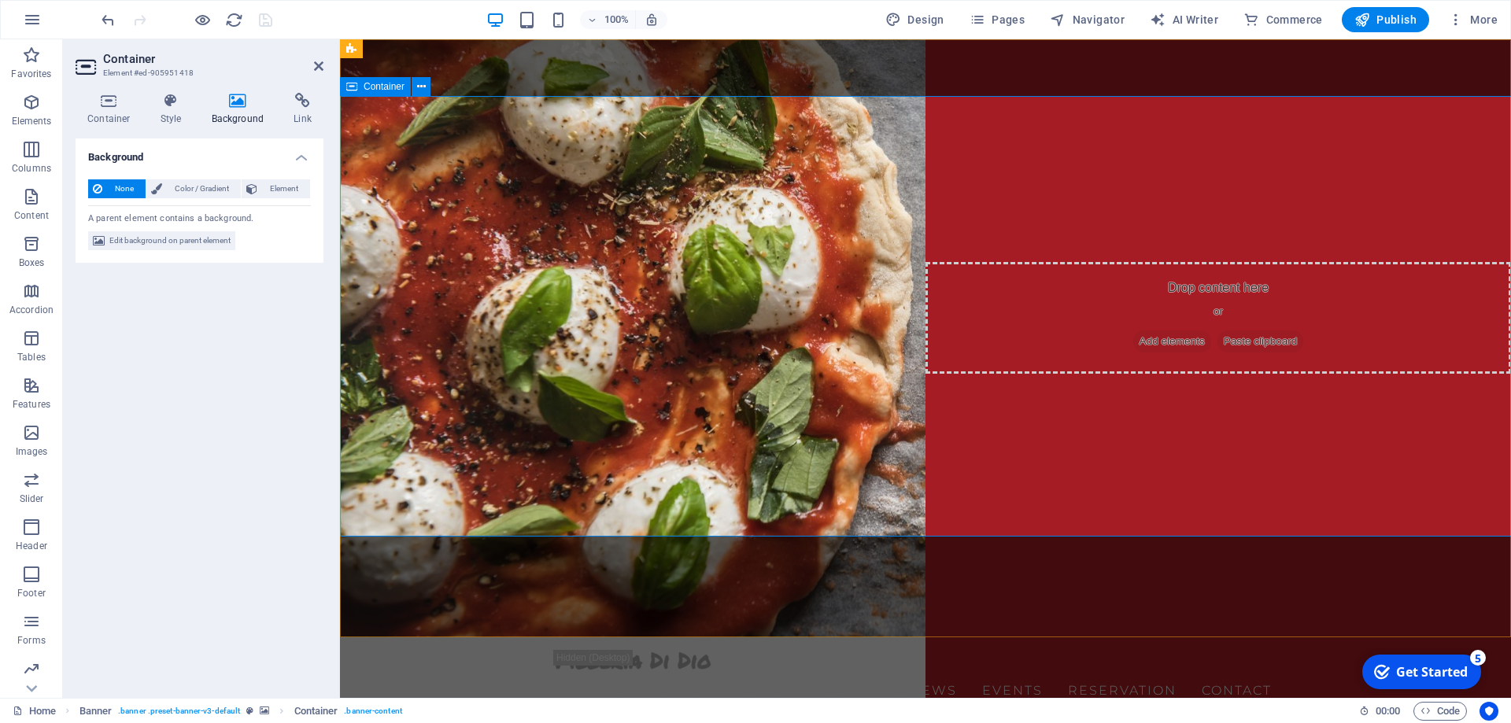
click at [180, 237] on span "Edit background on parent element" at bounding box center [169, 240] width 121 height 19
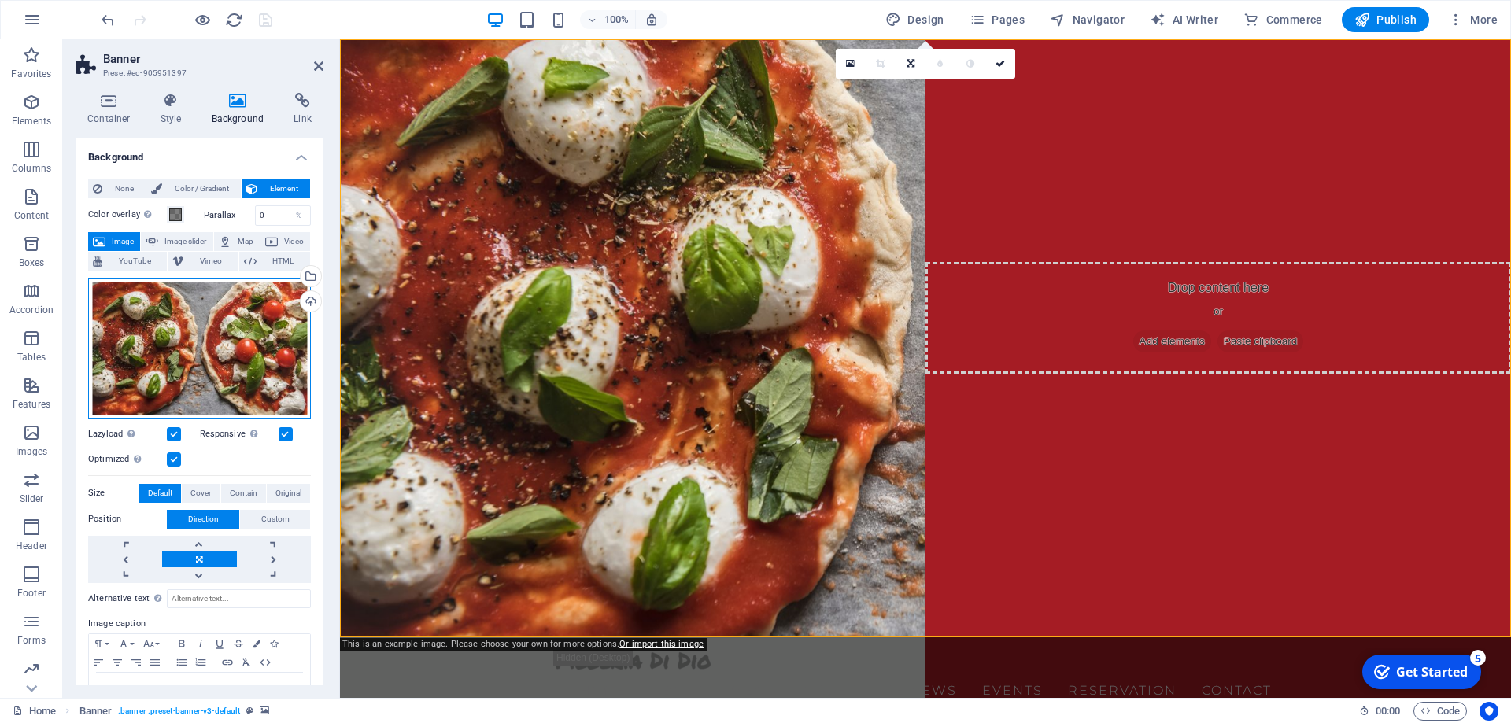
click at [242, 331] on div "Drag files here, click to choose files or select files from Files or our free s…" at bounding box center [199, 348] width 223 height 141
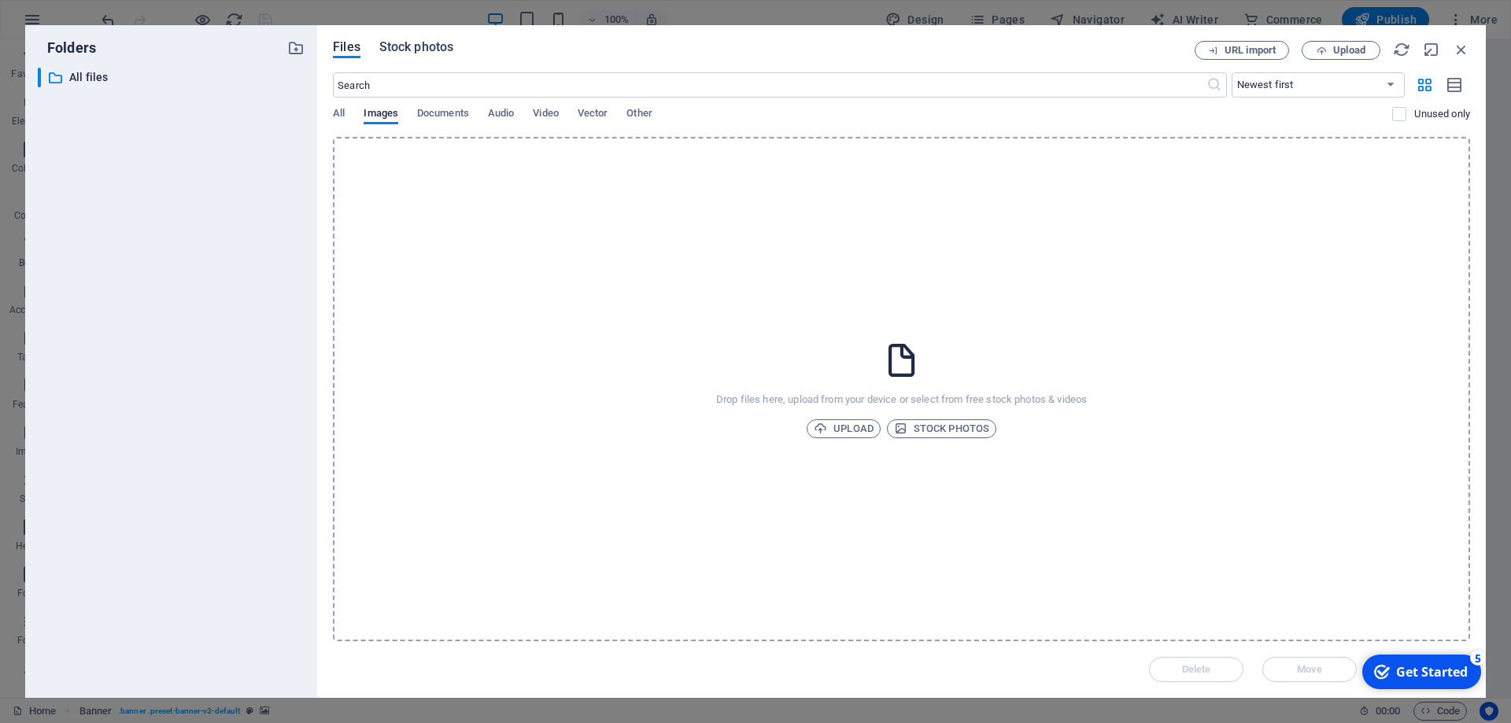
click at [425, 48] on span "Stock photos" at bounding box center [416, 47] width 74 height 19
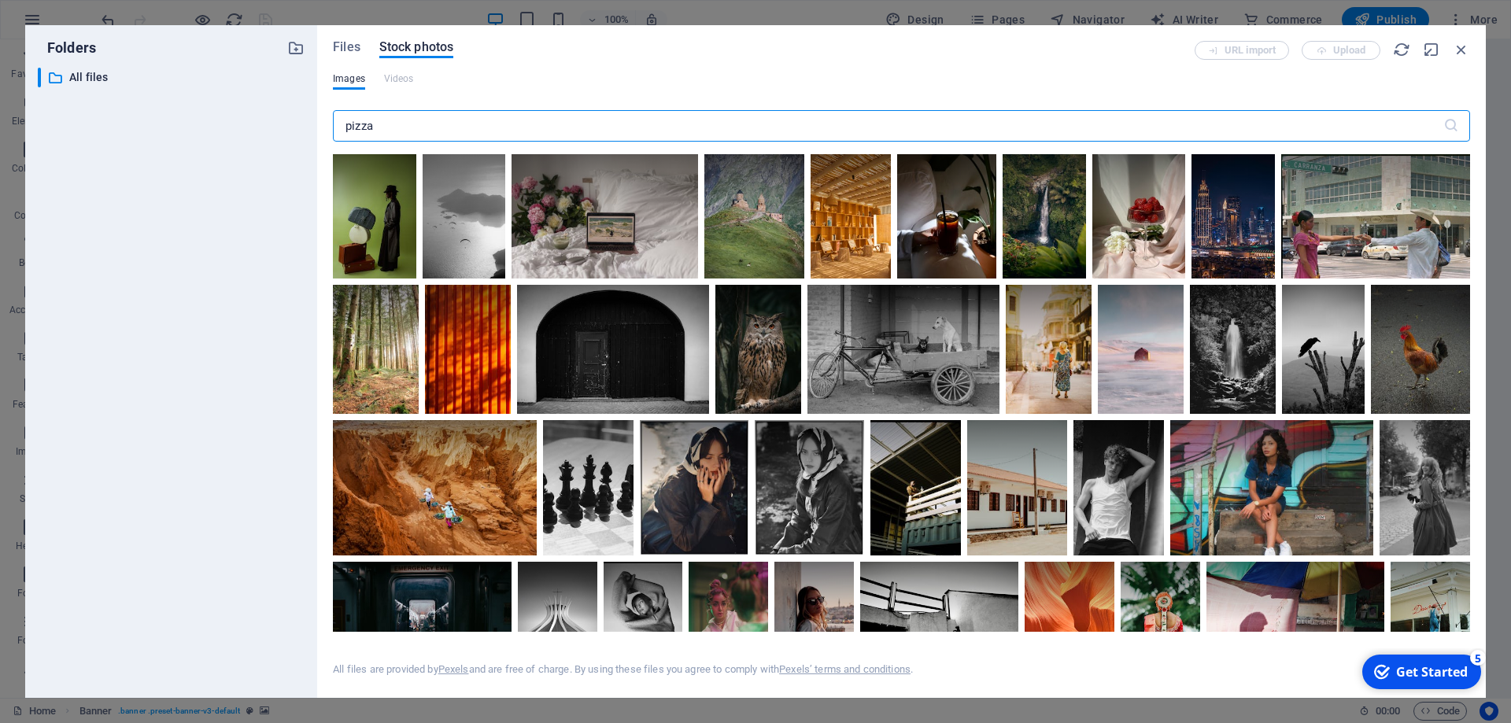
type input "pizza"
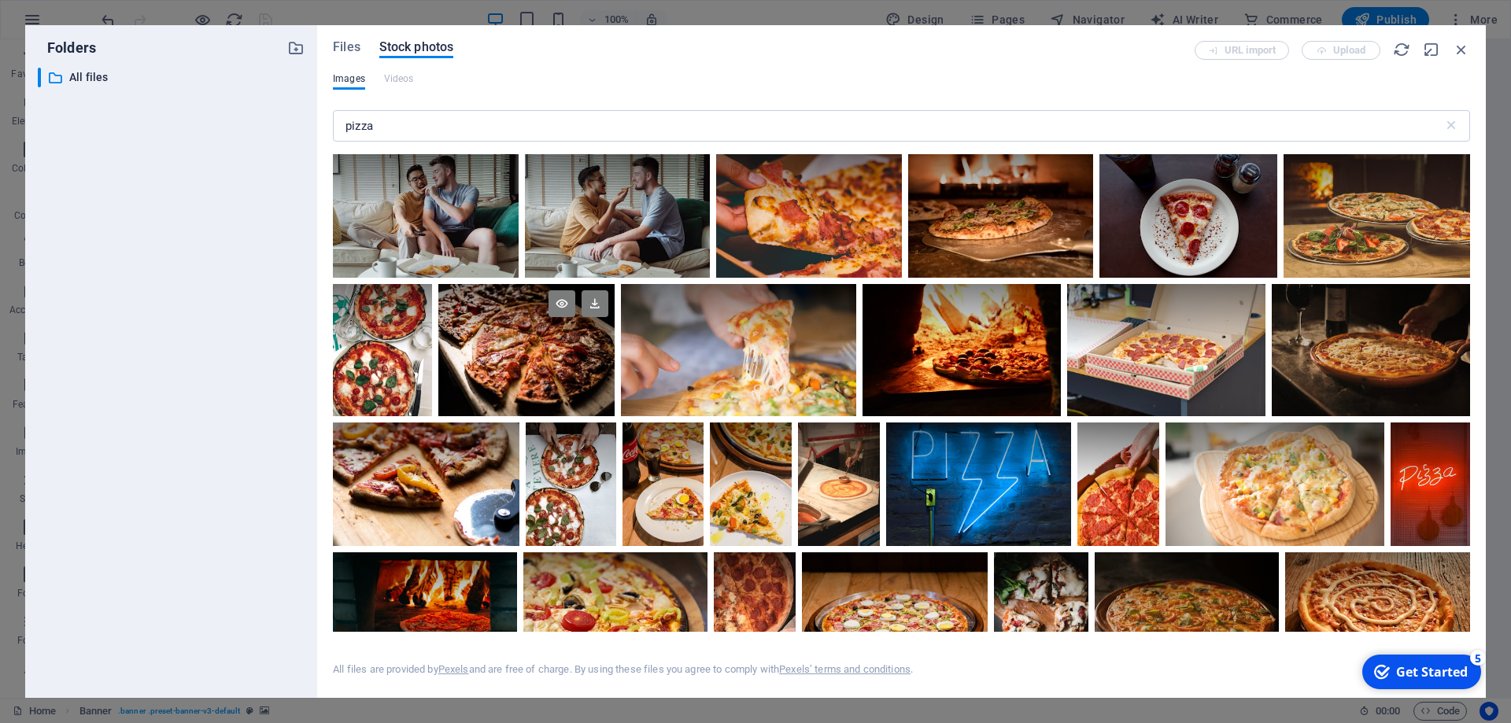
click at [534, 346] on div at bounding box center [526, 317] width 176 height 66
click at [546, 372] on div at bounding box center [526, 383] width 176 height 66
click at [546, 372] on div at bounding box center [526, 350] width 176 height 132
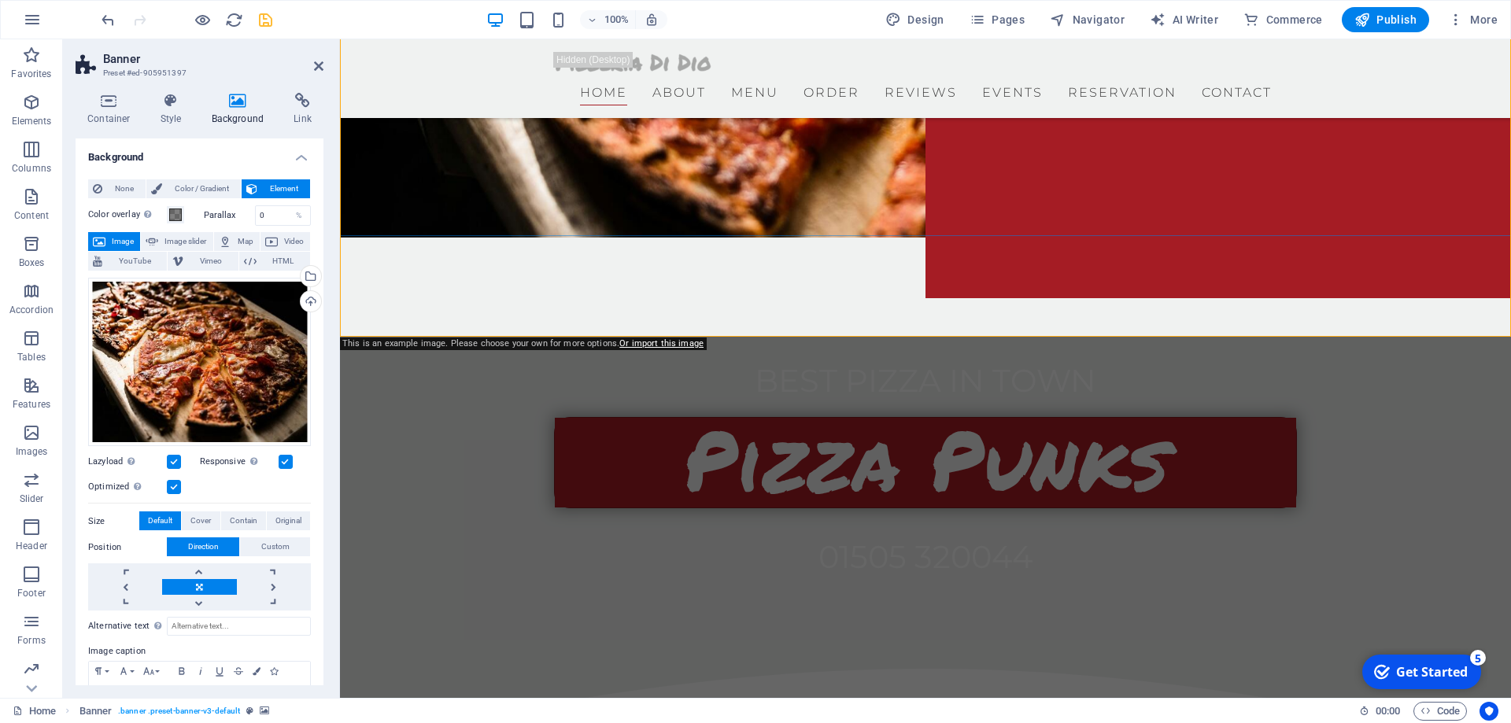
scroll to position [401, 0]
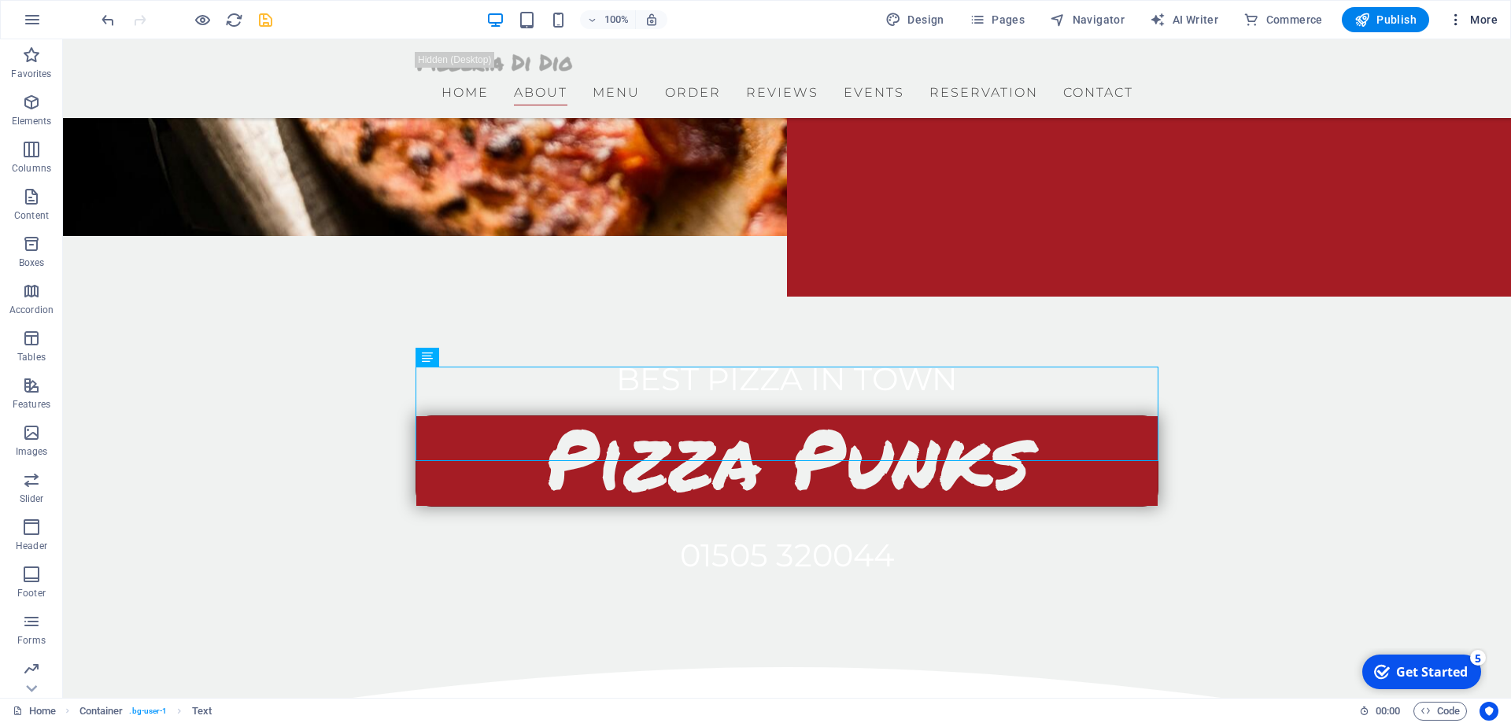
click at [0, 0] on span "More" at bounding box center [0, 0] width 0 height 0
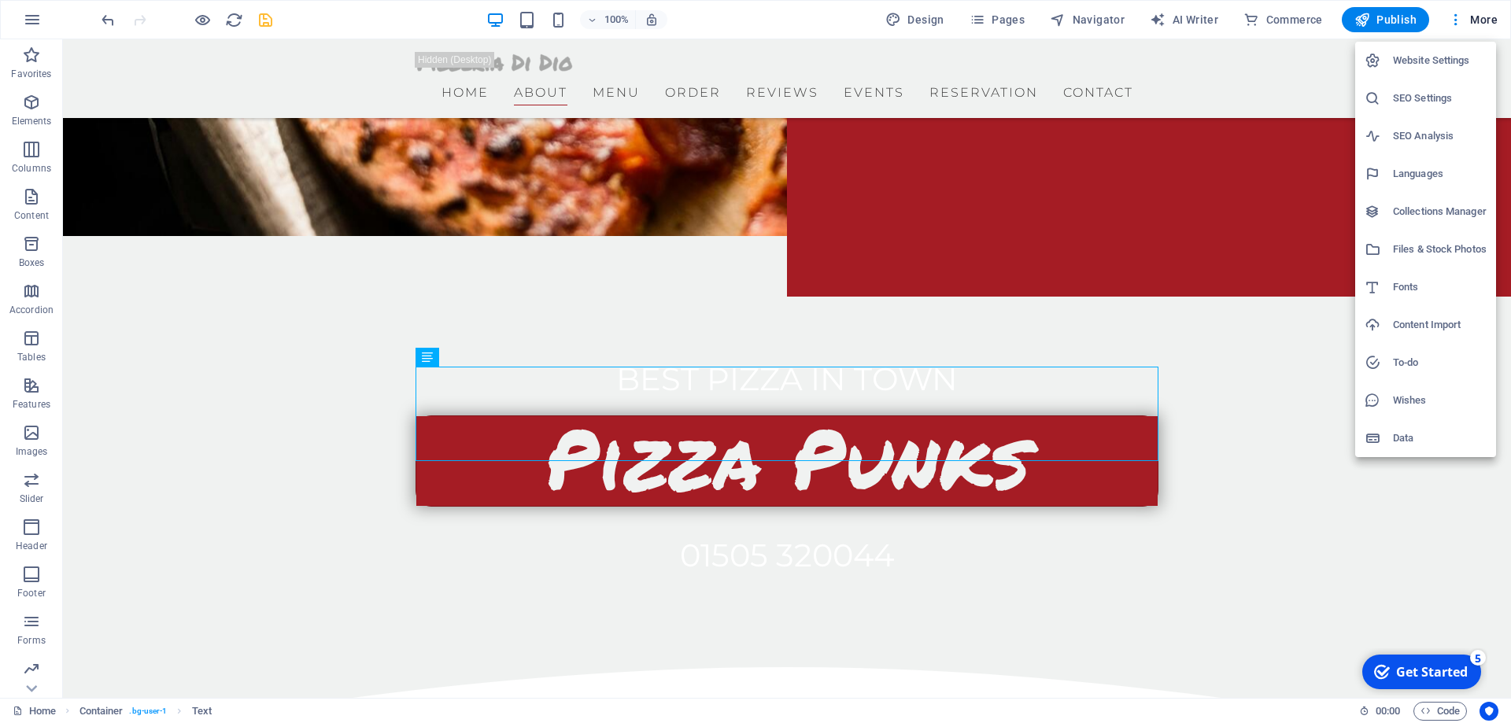
click at [929, 20] on div at bounding box center [755, 361] width 1511 height 723
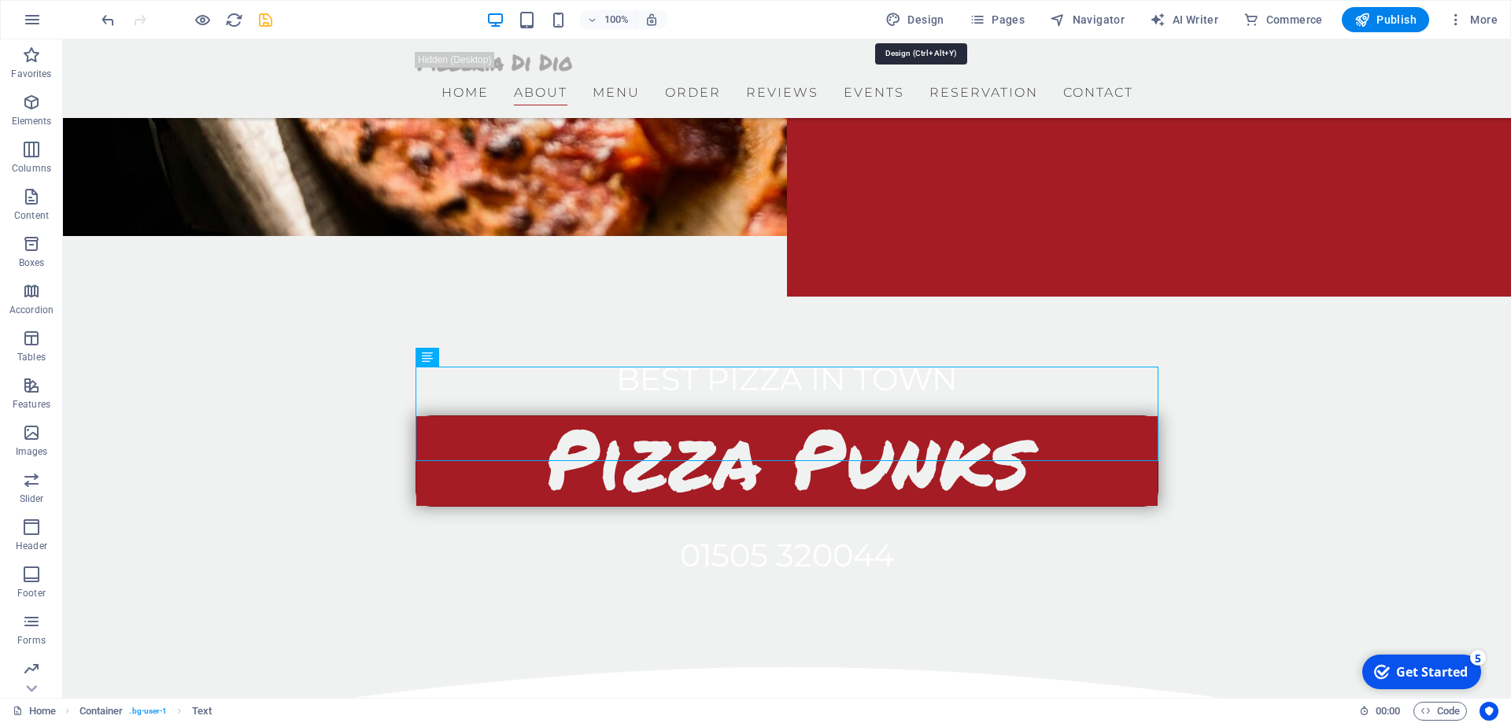
select select "px"
select select "300"
select select "px"
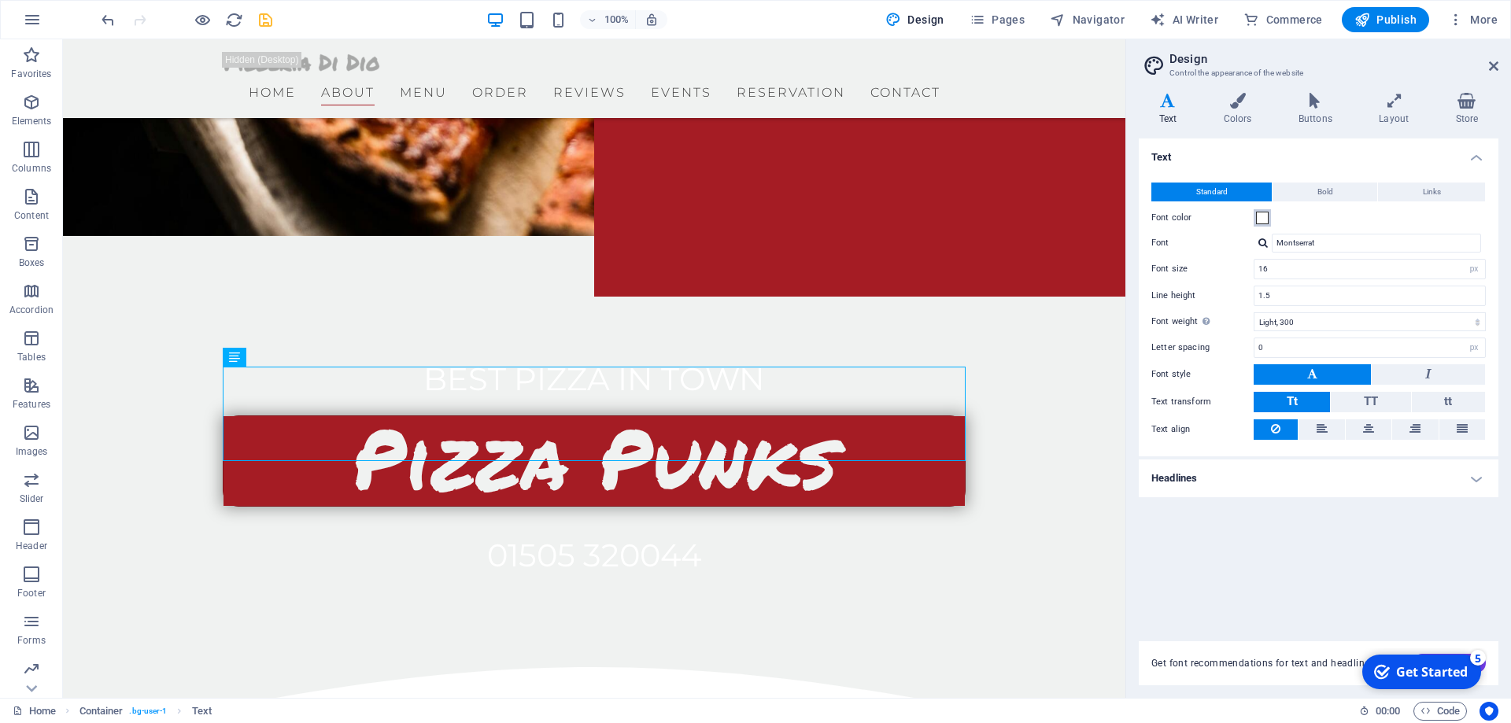
click at [1264, 220] on span at bounding box center [1262, 218] width 13 height 13
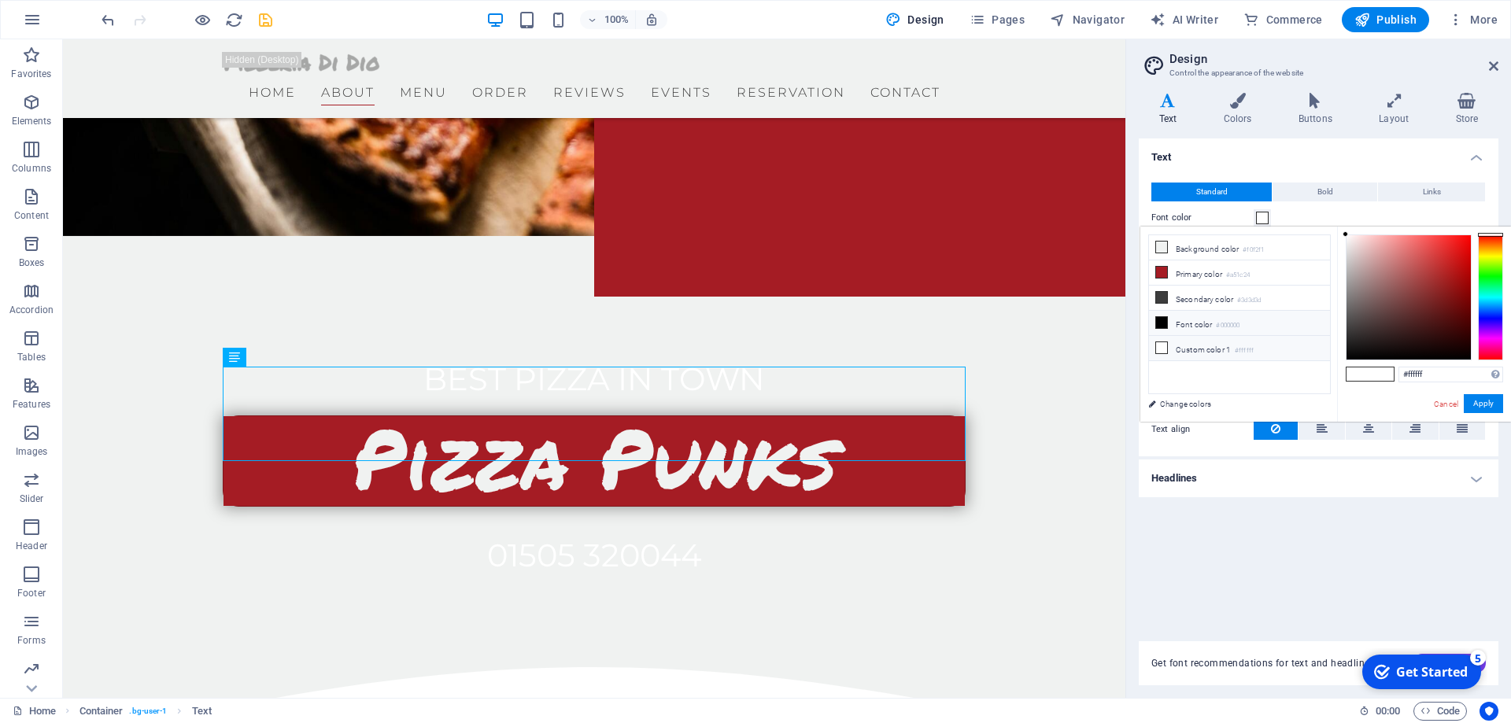
click at [1164, 320] on icon at bounding box center [1161, 322] width 11 height 11
type input "#000000"
click at [1414, 578] on div "Text Standard Bold Links Font color Font Montserrat Font size 16 rem px Line he…" at bounding box center [1319, 381] width 360 height 484
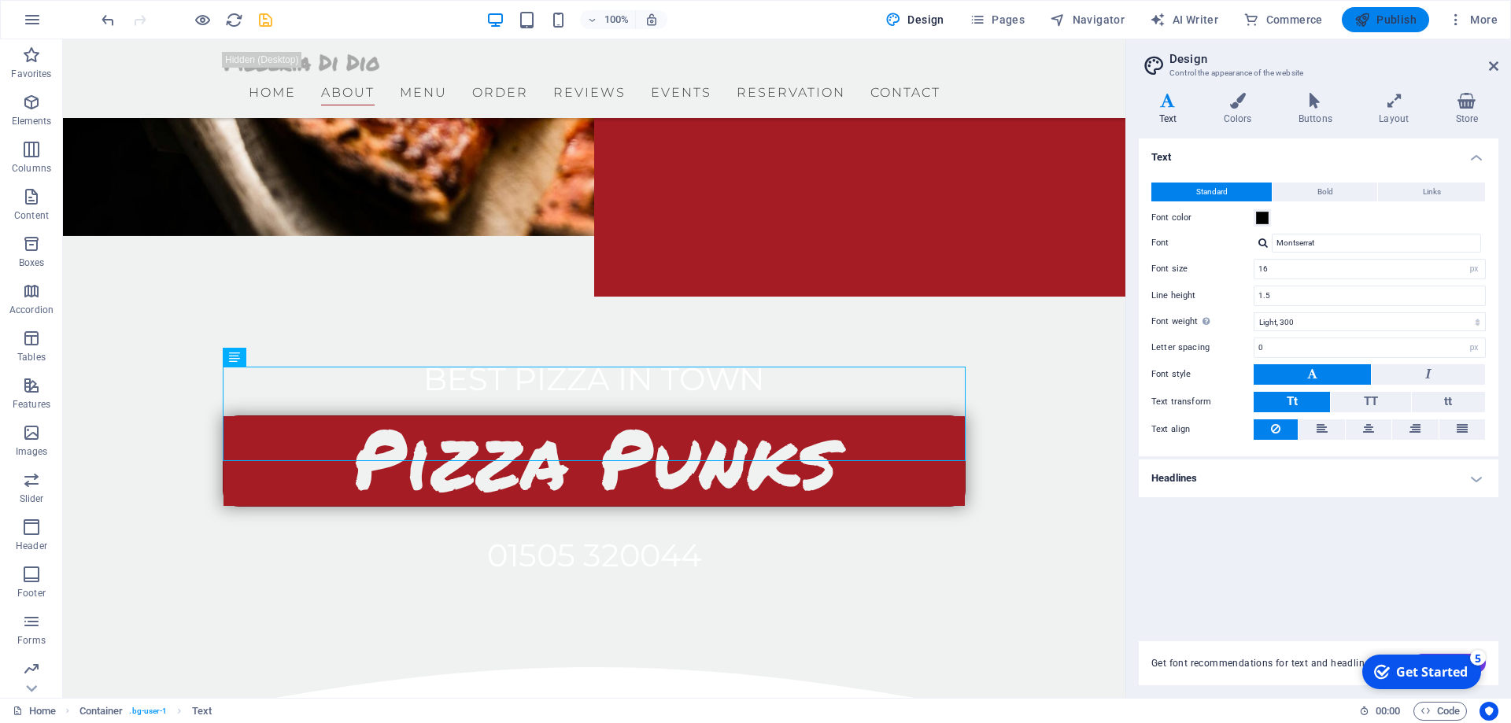
click at [1397, 13] on span "Publish" at bounding box center [1385, 20] width 62 height 16
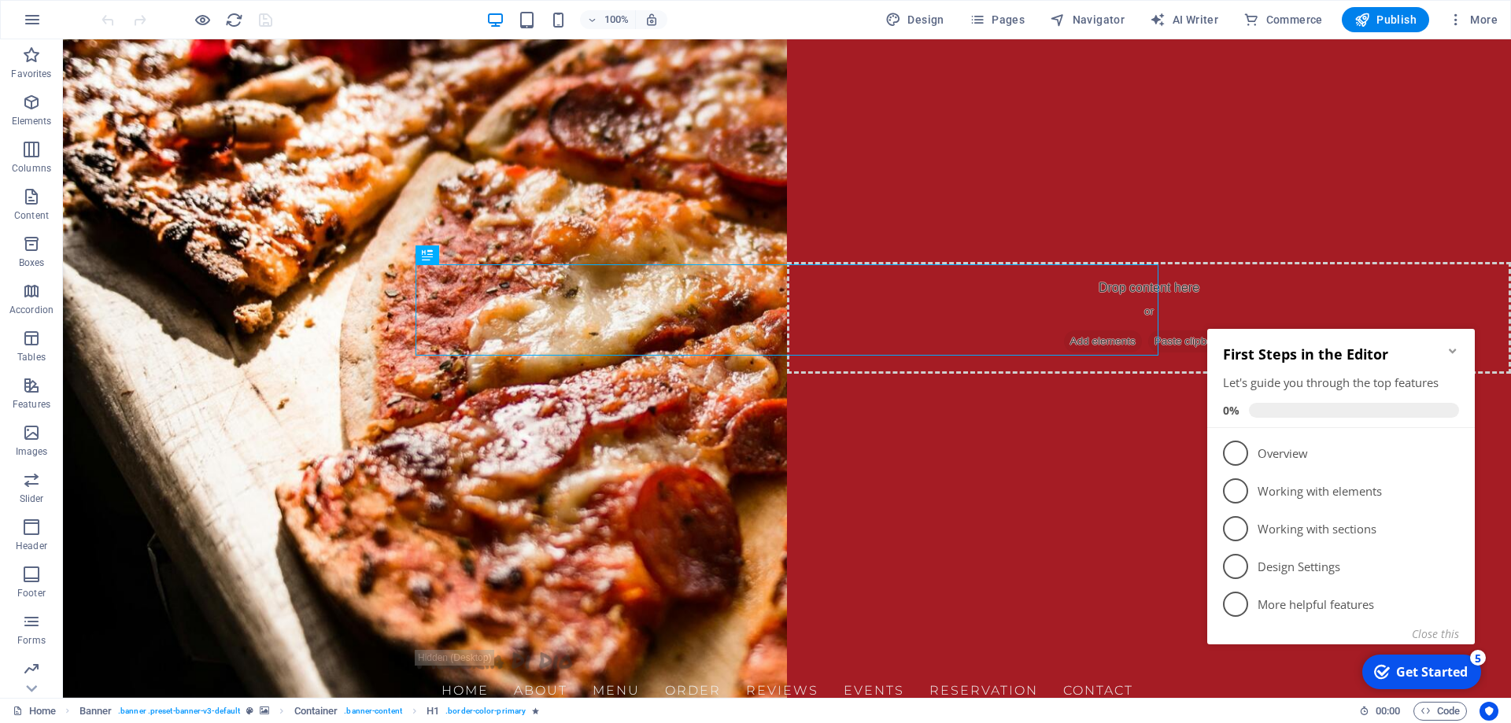
click at [1449, 353] on icon "Minimize checklist" at bounding box center [1453, 351] width 13 height 13
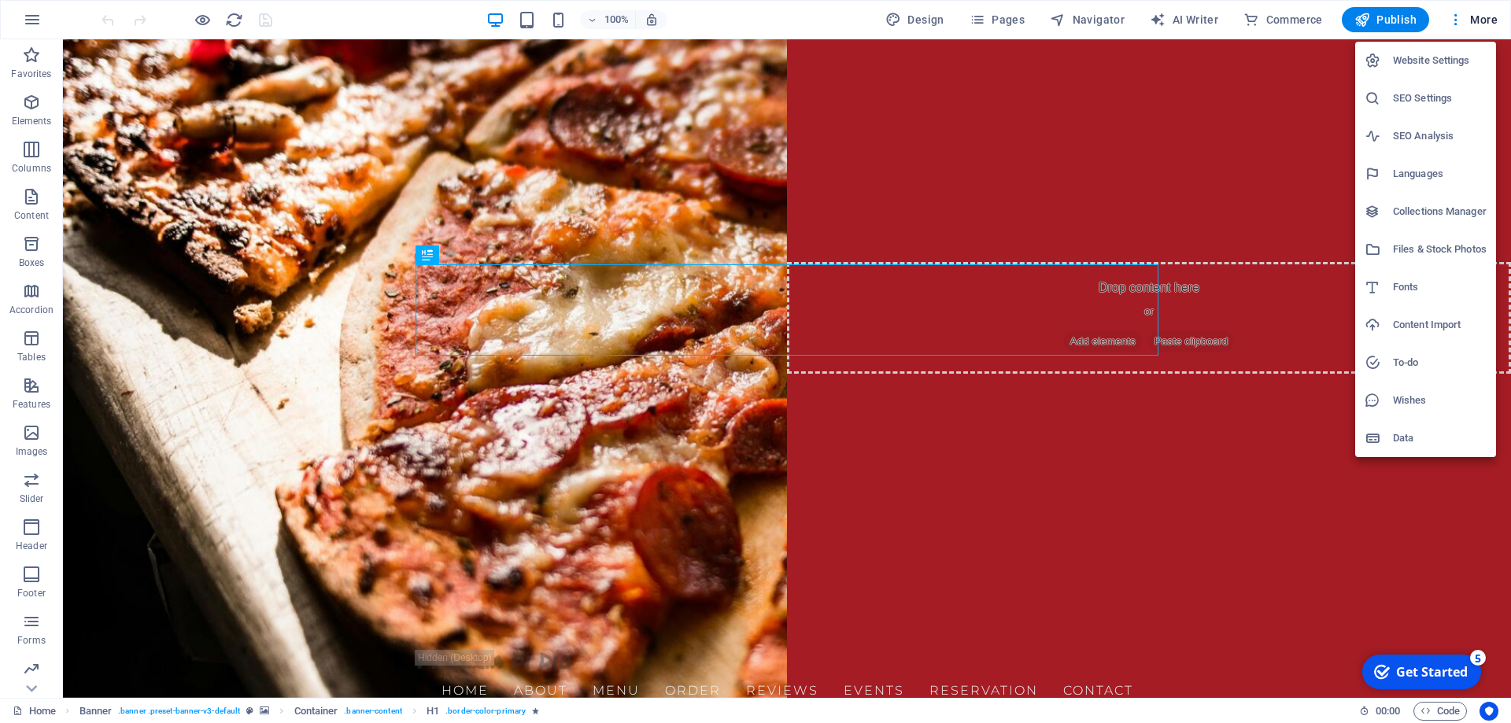
click at [1423, 54] on h6 "Website Settings" at bounding box center [1440, 60] width 94 height 19
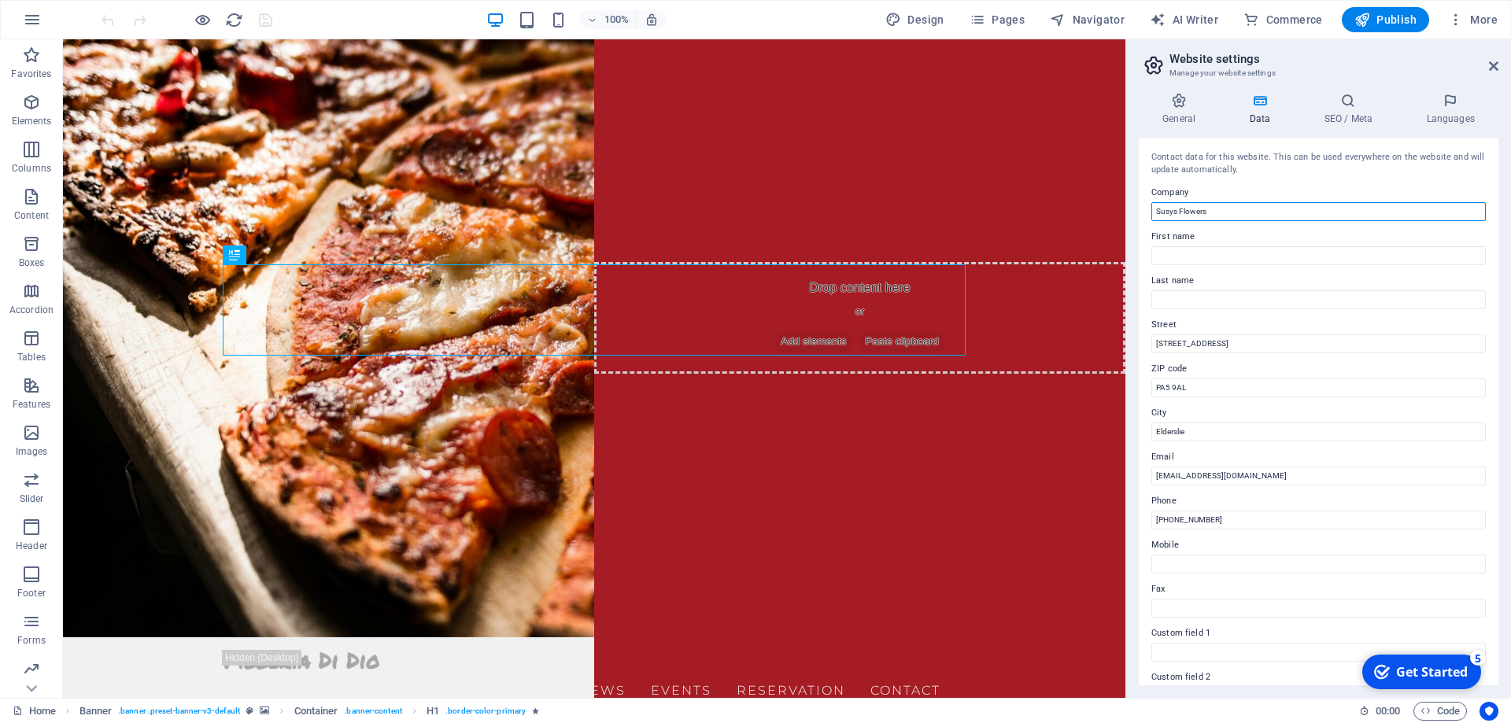
drag, startPoint x: 1241, startPoint y: 209, endPoint x: 966, endPoint y: 209, distance: 274.7
type input "Pizza Punks"
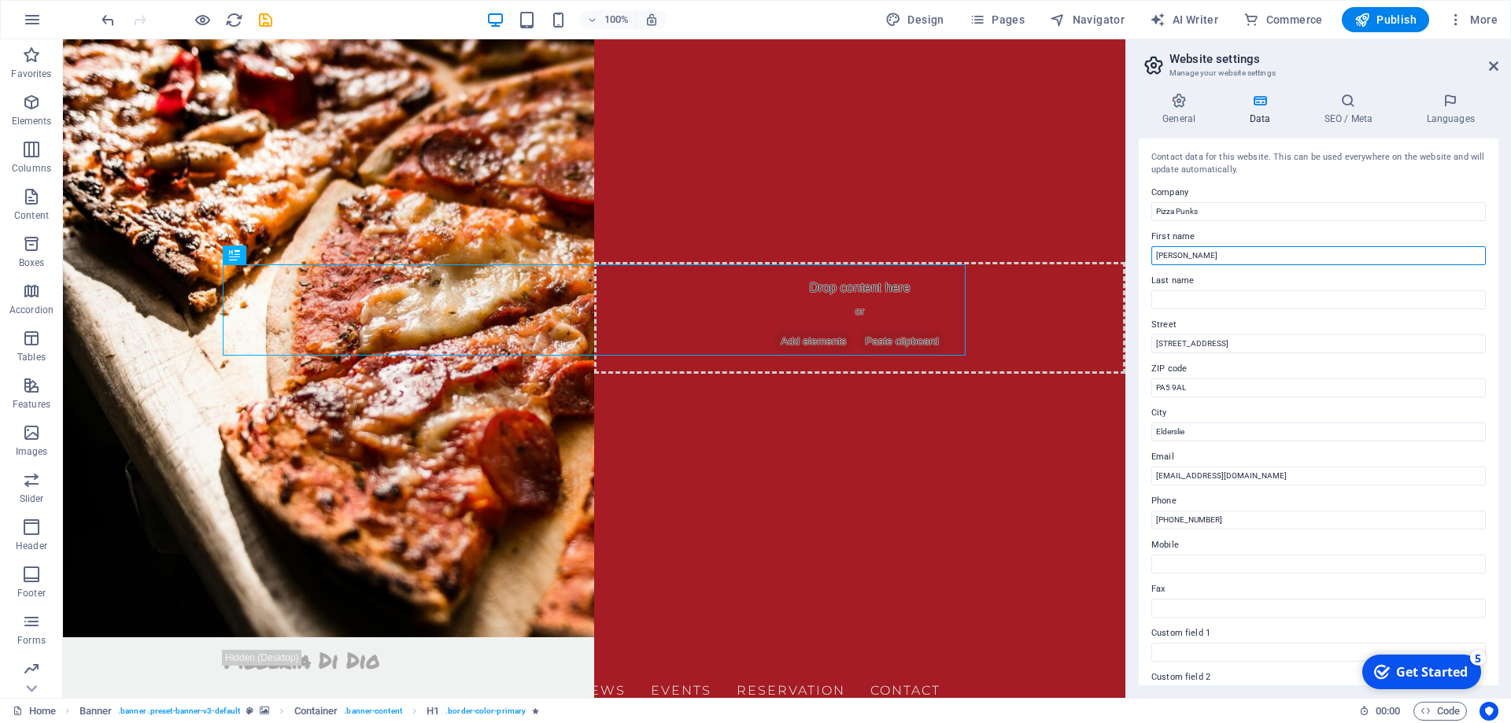
type input "Susan"
type input "MacDonald"
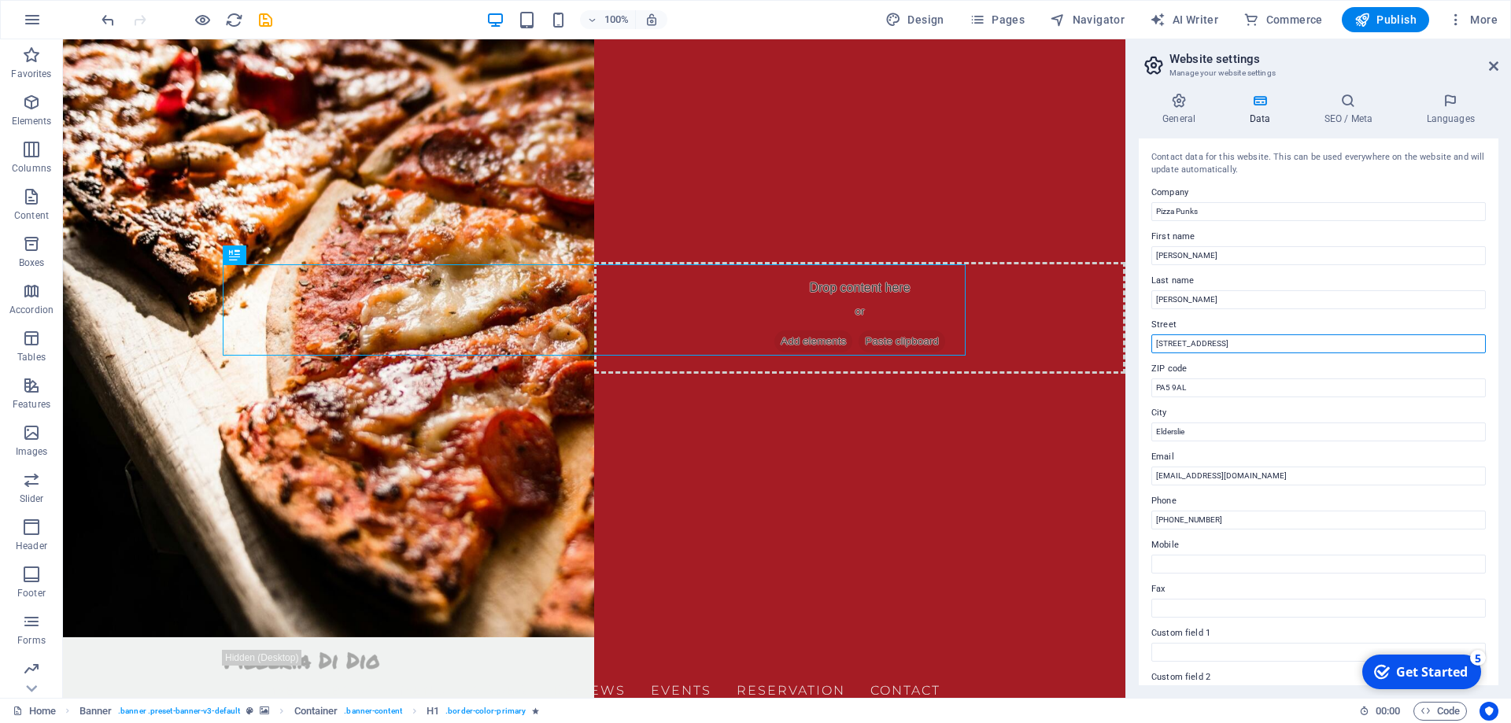
type input "41 High Street"
type input "PA5 9UG"
type input "j"
type input "Johnstone"
type input "info@pizzapunks.com"
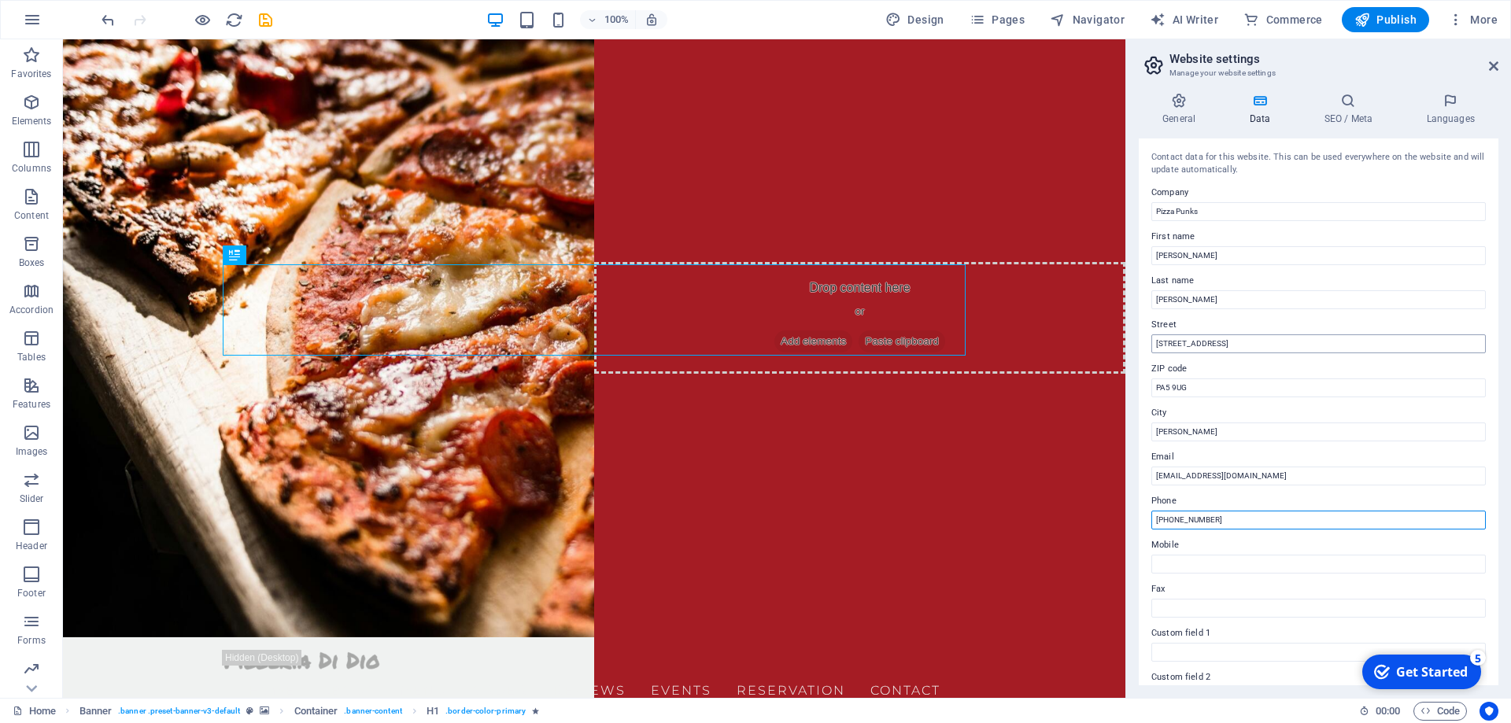
type input "+447549950098"
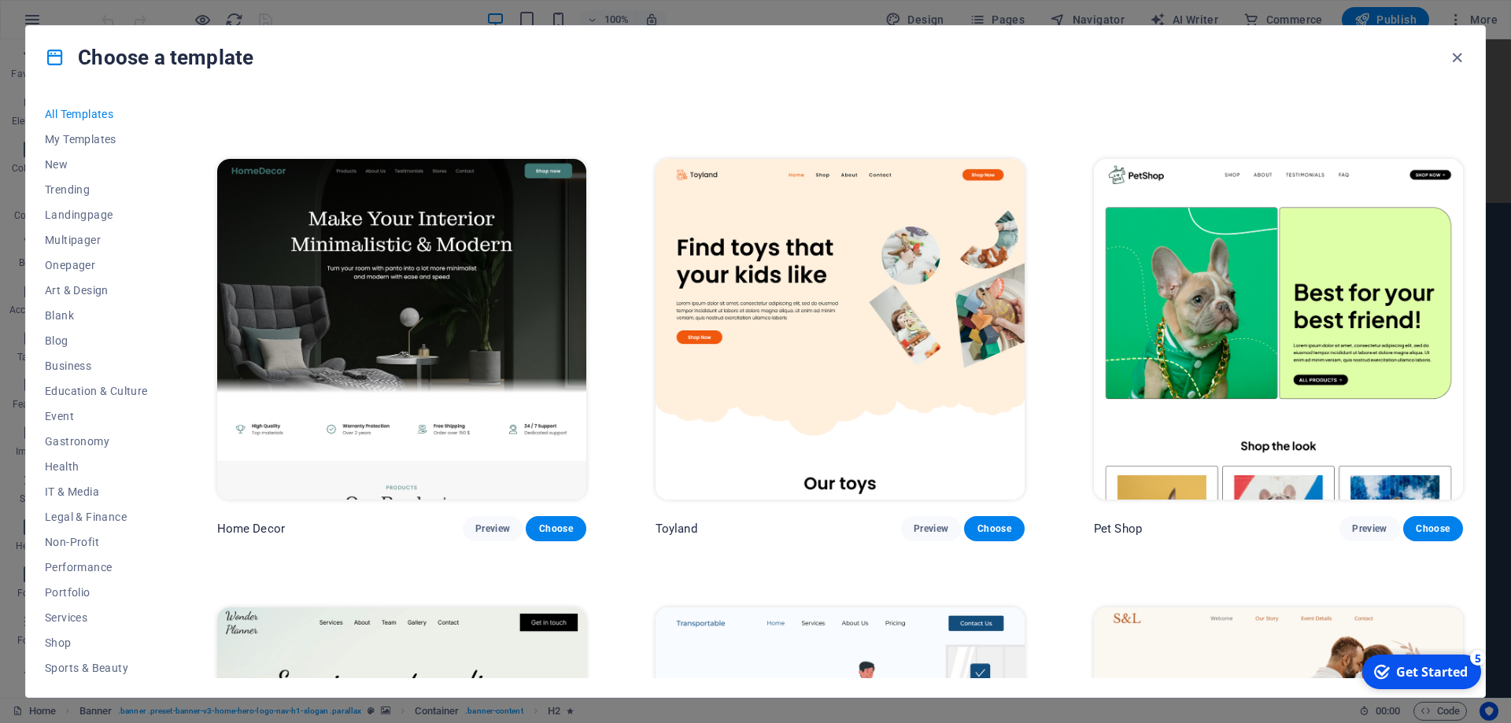
scroll to position [1063, 0]
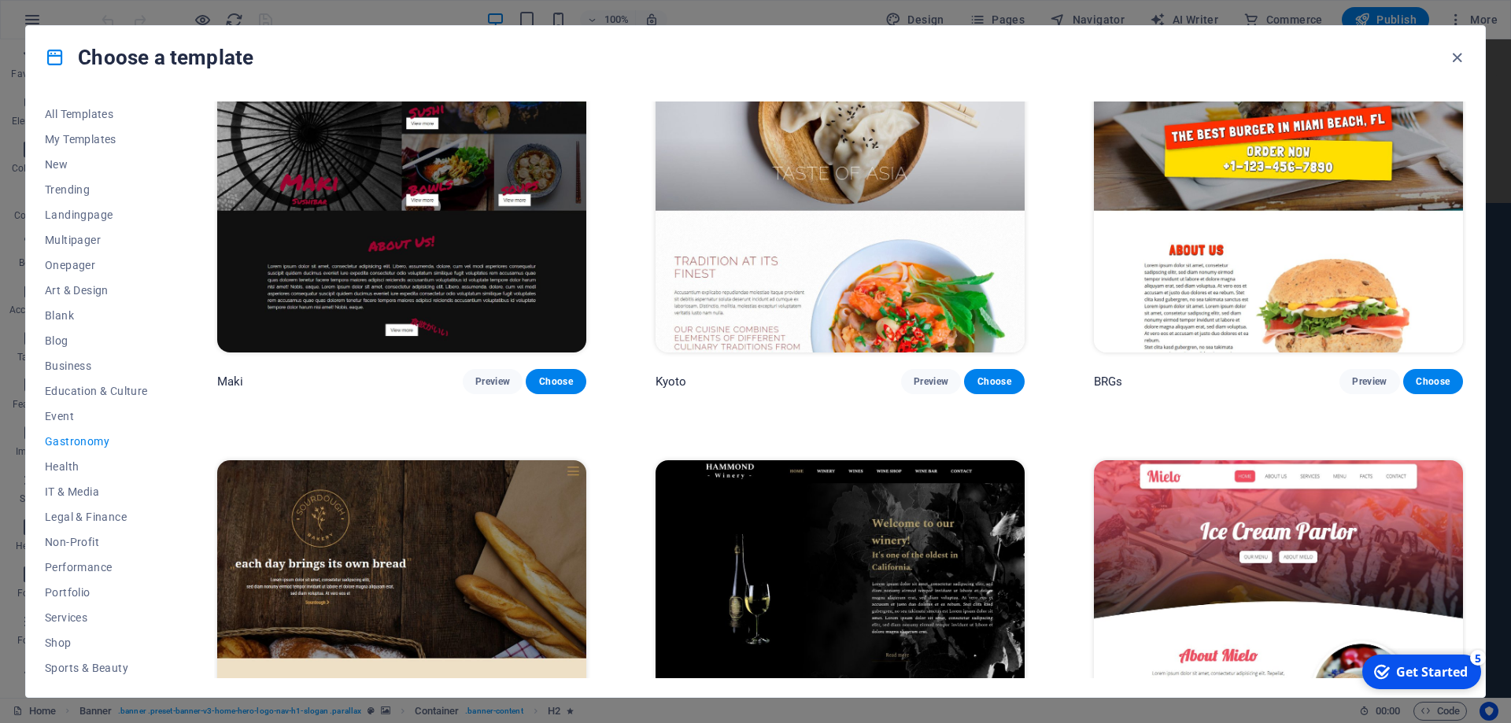
scroll to position [1343, 0]
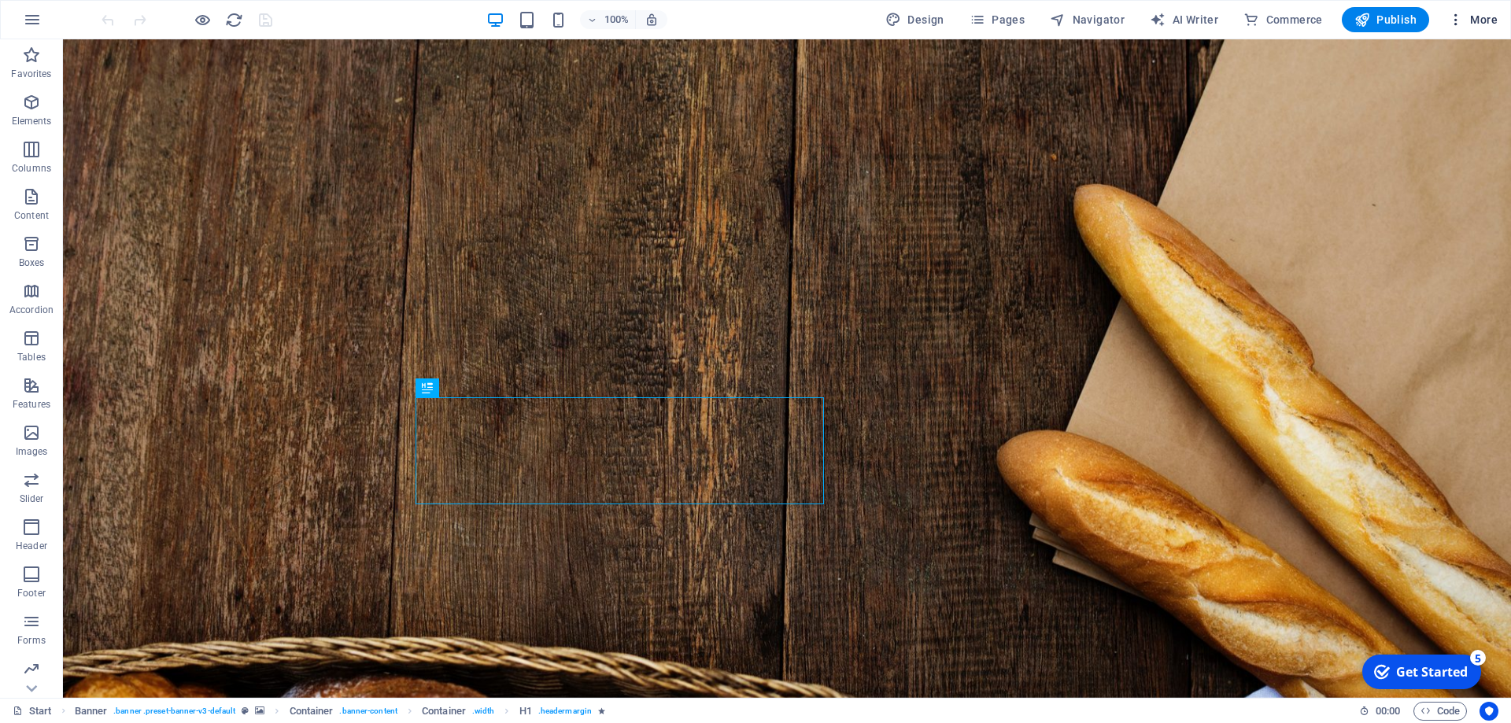
click at [1473, 18] on span "More" at bounding box center [1473, 20] width 50 height 16
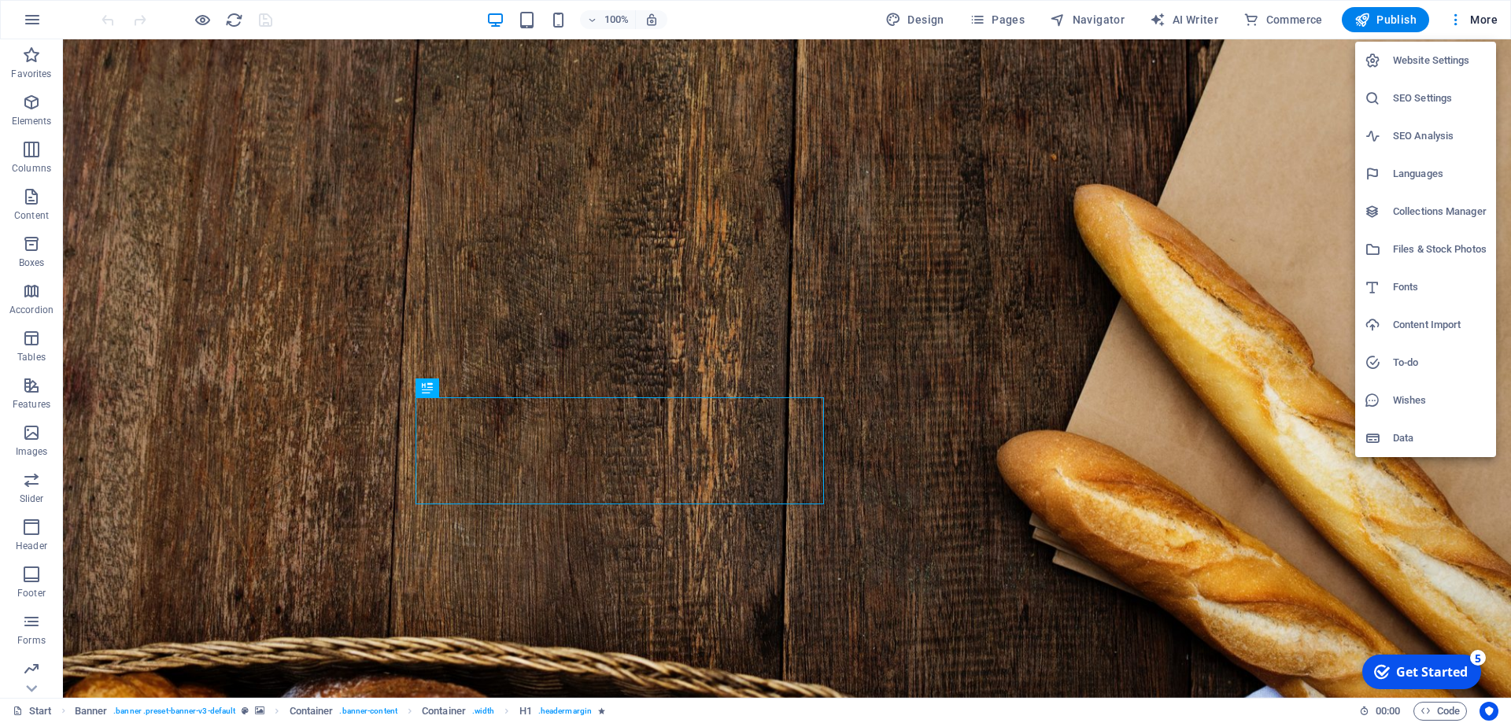
click at [1441, 58] on h6 "Website Settings" at bounding box center [1440, 60] width 94 height 19
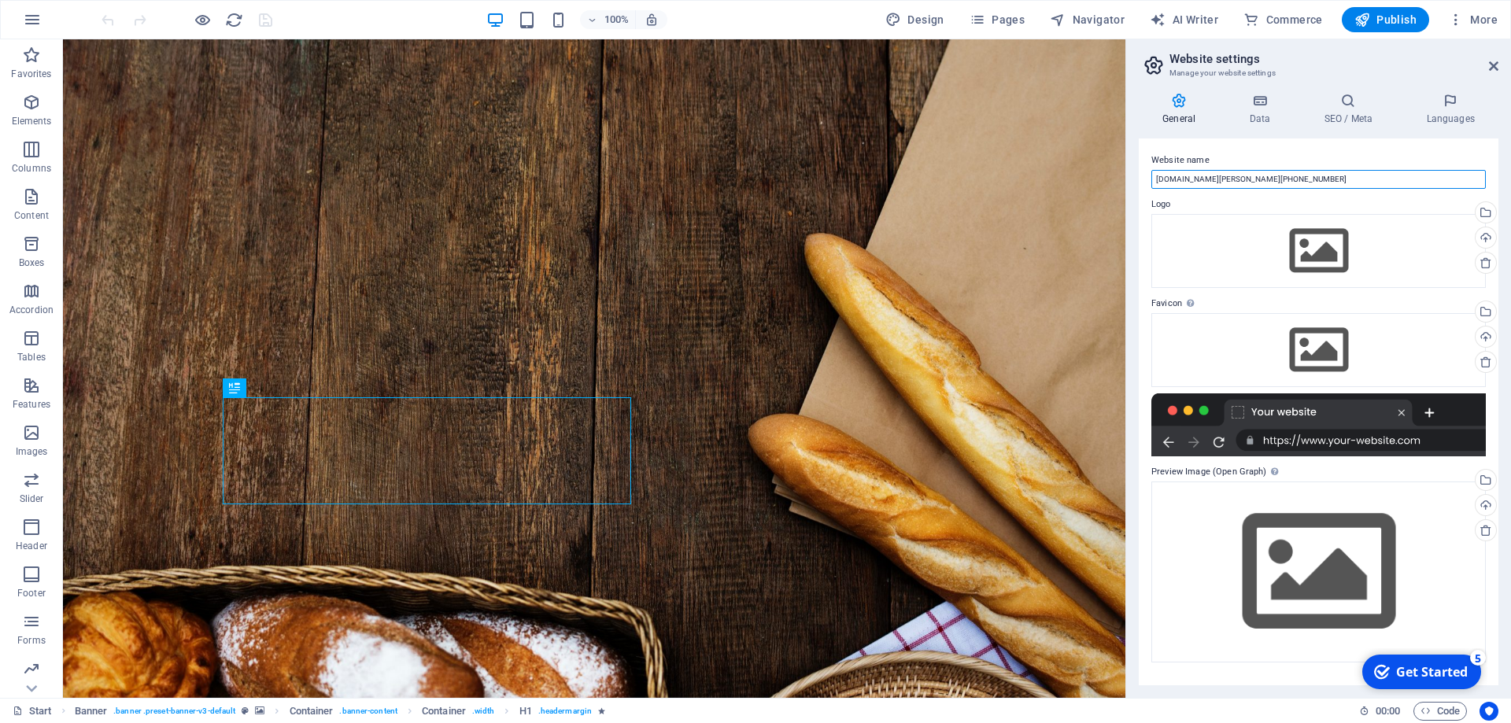
drag, startPoint x: 1128, startPoint y: 172, endPoint x: 900, endPoint y: 144, distance: 229.2
click at [1151, 170] on input "[DOMAIN_NAME][PERSON_NAME][PHONE_NUMBER]" at bounding box center [1318, 179] width 334 height 19
type input "[PERSON_NAME] Bakery"
click at [1268, 105] on icon at bounding box center [1259, 101] width 68 height 16
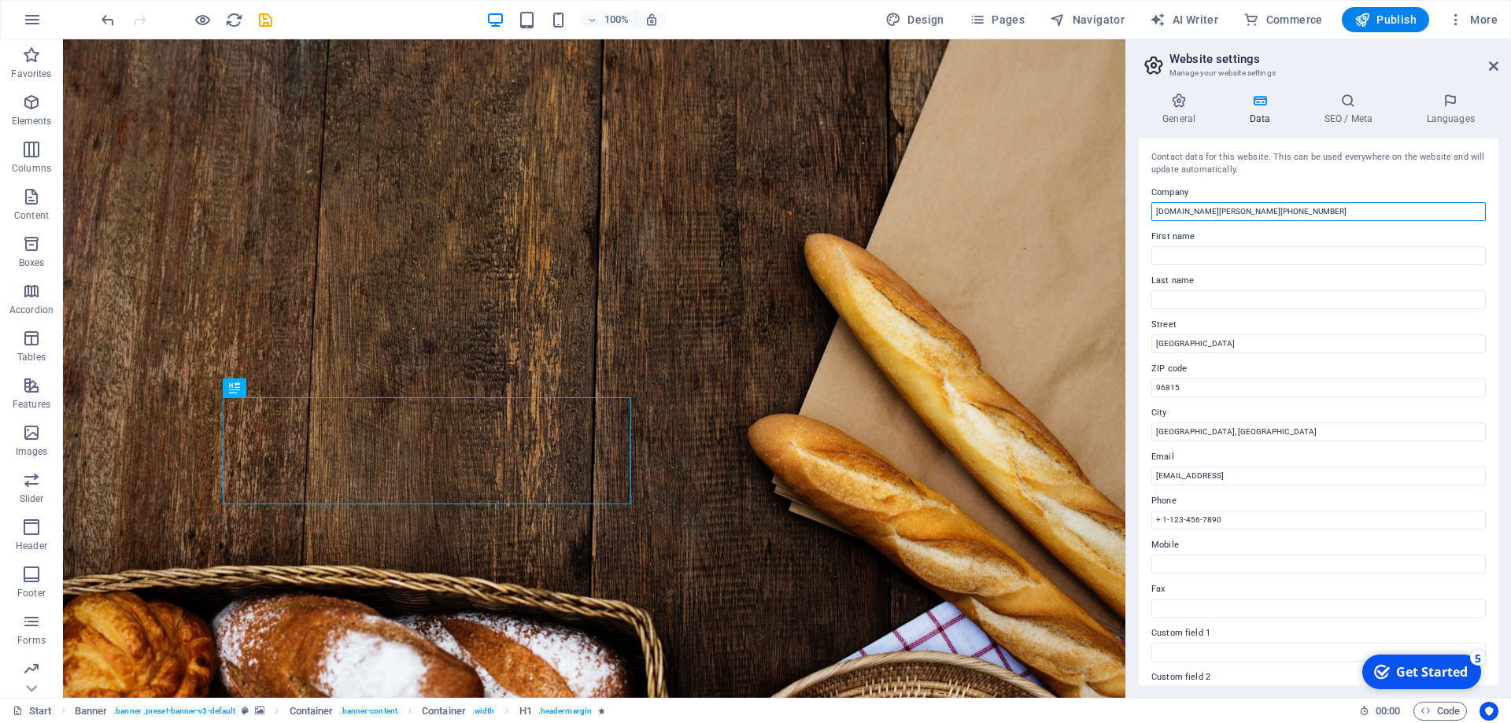
drag, startPoint x: 1318, startPoint y: 205, endPoint x: 815, endPoint y: 184, distance: 502.6
click at [1151, 202] on input "[DOMAIN_NAME][PERSON_NAME][PHONE_NUMBER]" at bounding box center [1318, 211] width 334 height 19
type input "[PERSON_NAME] Bakery"
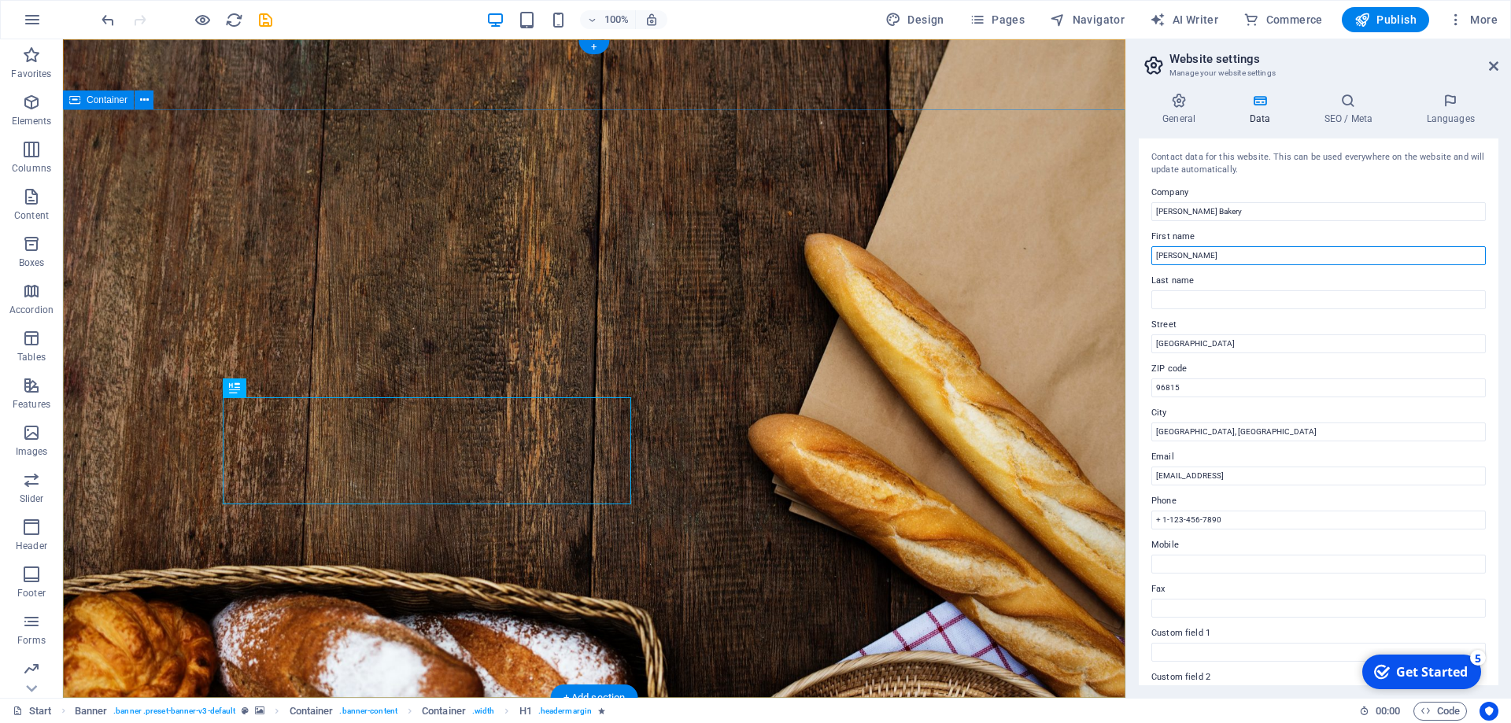
type input "[PERSON_NAME]"
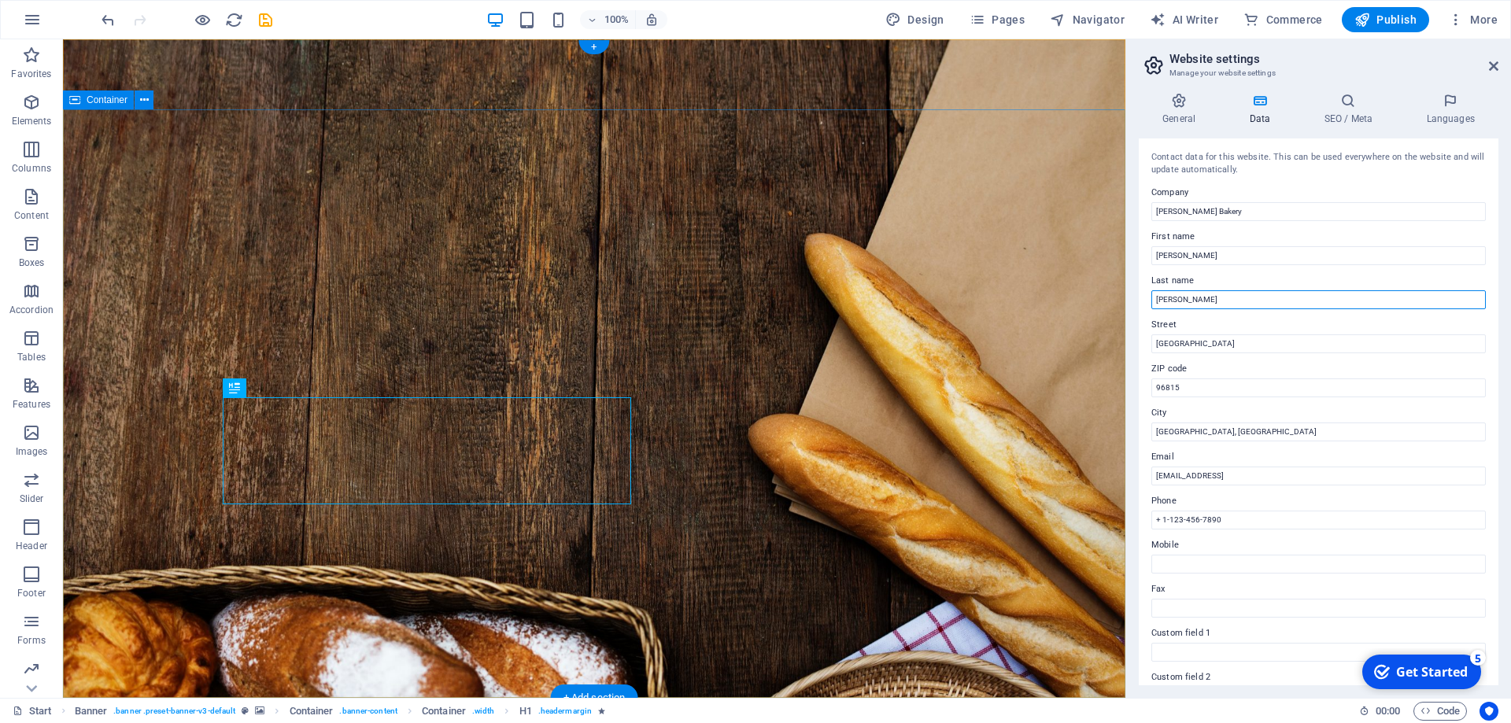
type input "[PERSON_NAME]"
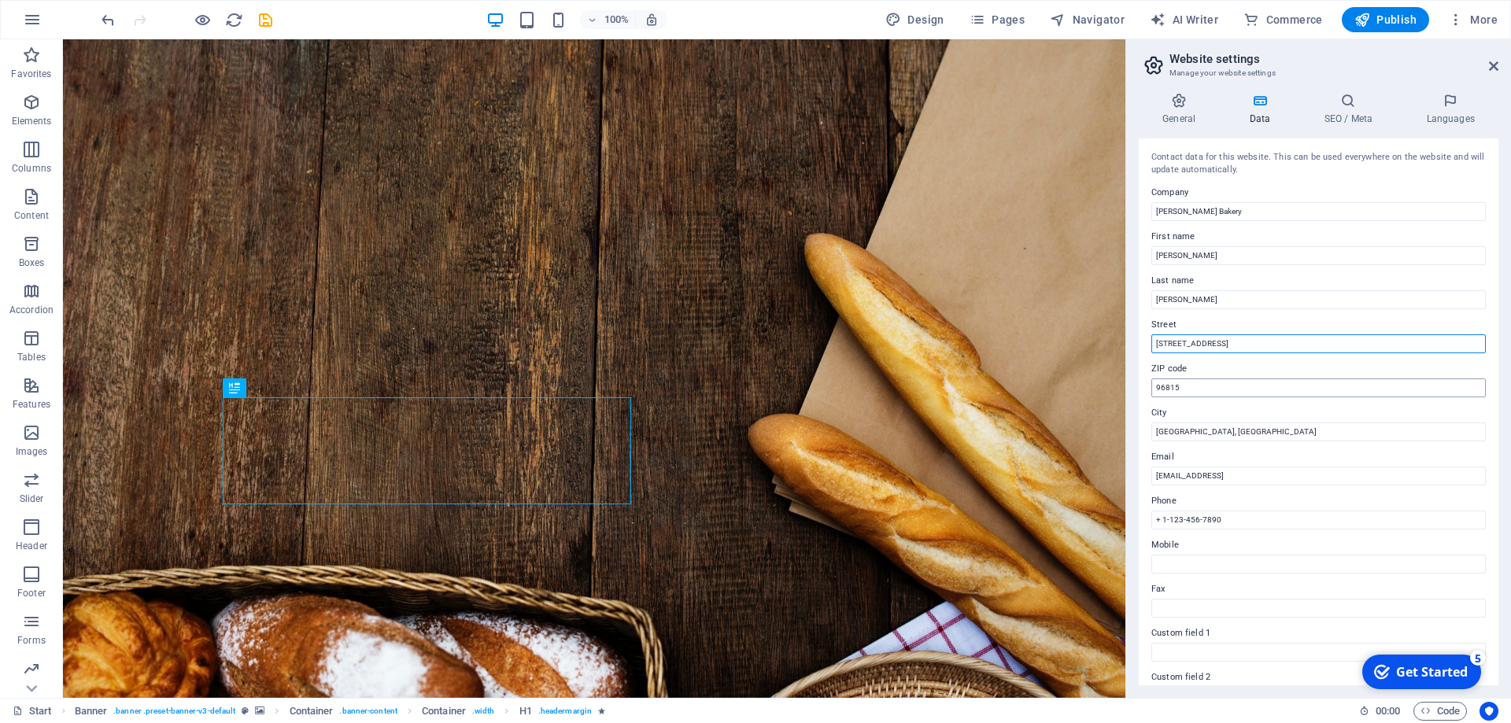
type input "[STREET_ADDRESS]"
drag, startPoint x: 1195, startPoint y: 387, endPoint x: 1092, endPoint y: 387, distance: 103.1
click at [1151, 387] on input "96815" at bounding box center [1318, 388] width 334 height 19
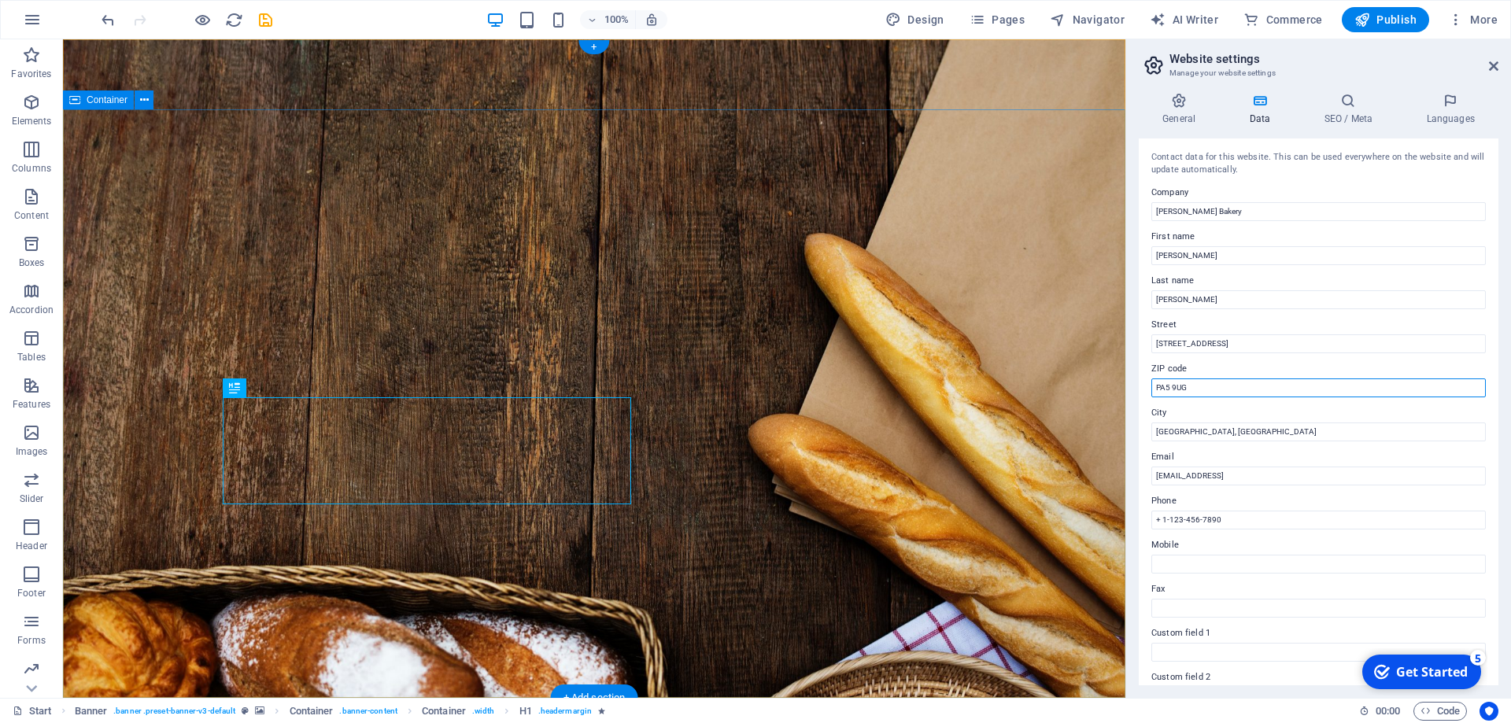
type input "PA5 9UG"
type input "e"
type input "Elderslie"
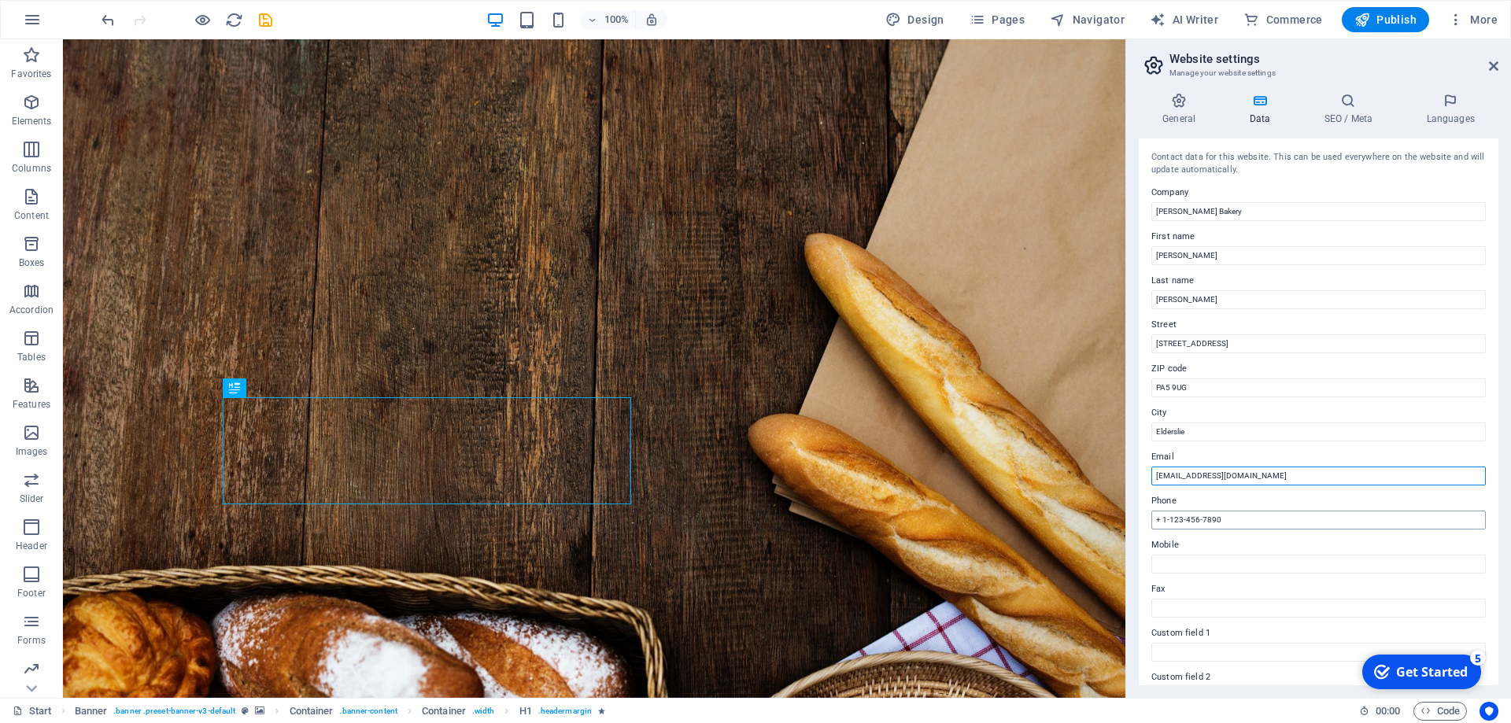
type input "[EMAIL_ADDRESS][DOMAIN_NAME]"
drag, startPoint x: 1177, startPoint y: 512, endPoint x: 1066, endPoint y: 512, distance: 111.8
click at [1151, 512] on input "+ 1-123-456-7890" at bounding box center [1318, 520] width 334 height 19
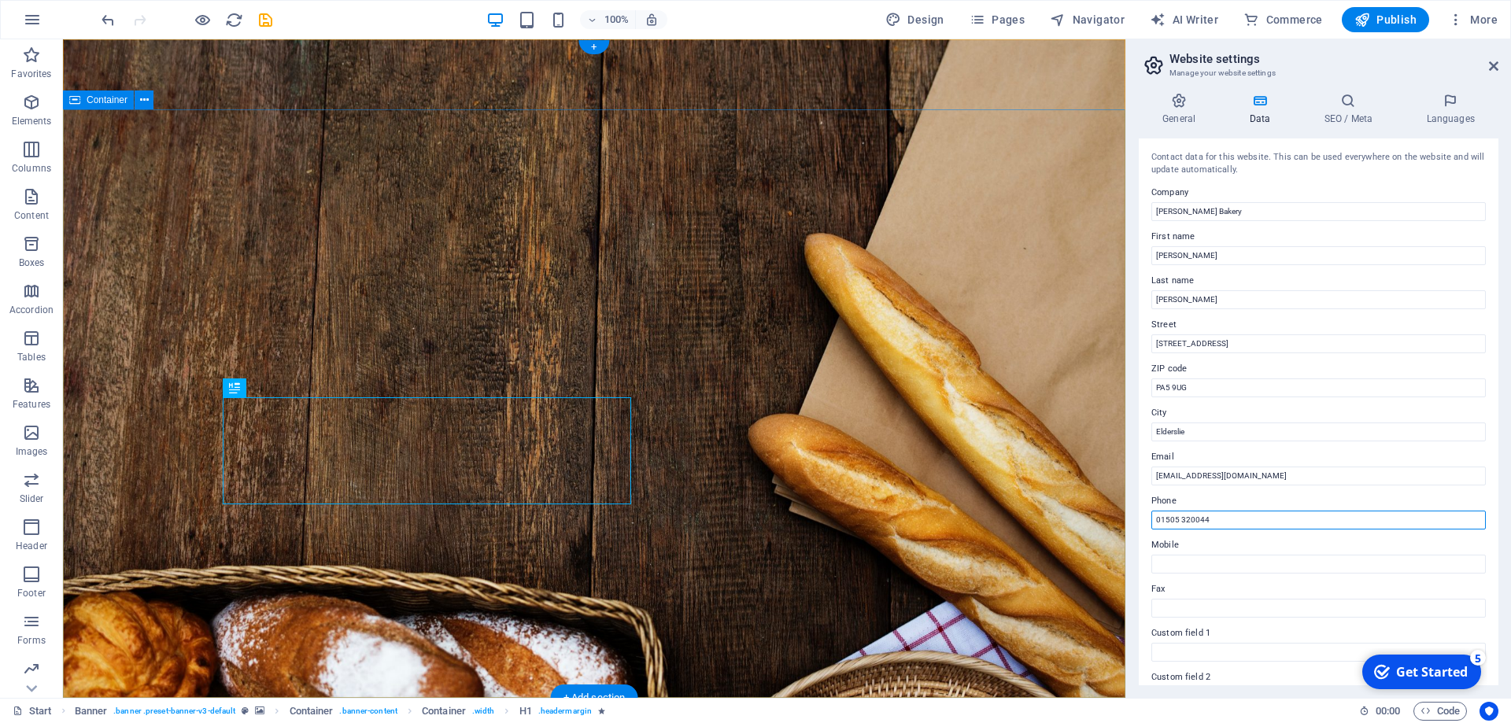
type input "01505 320044"
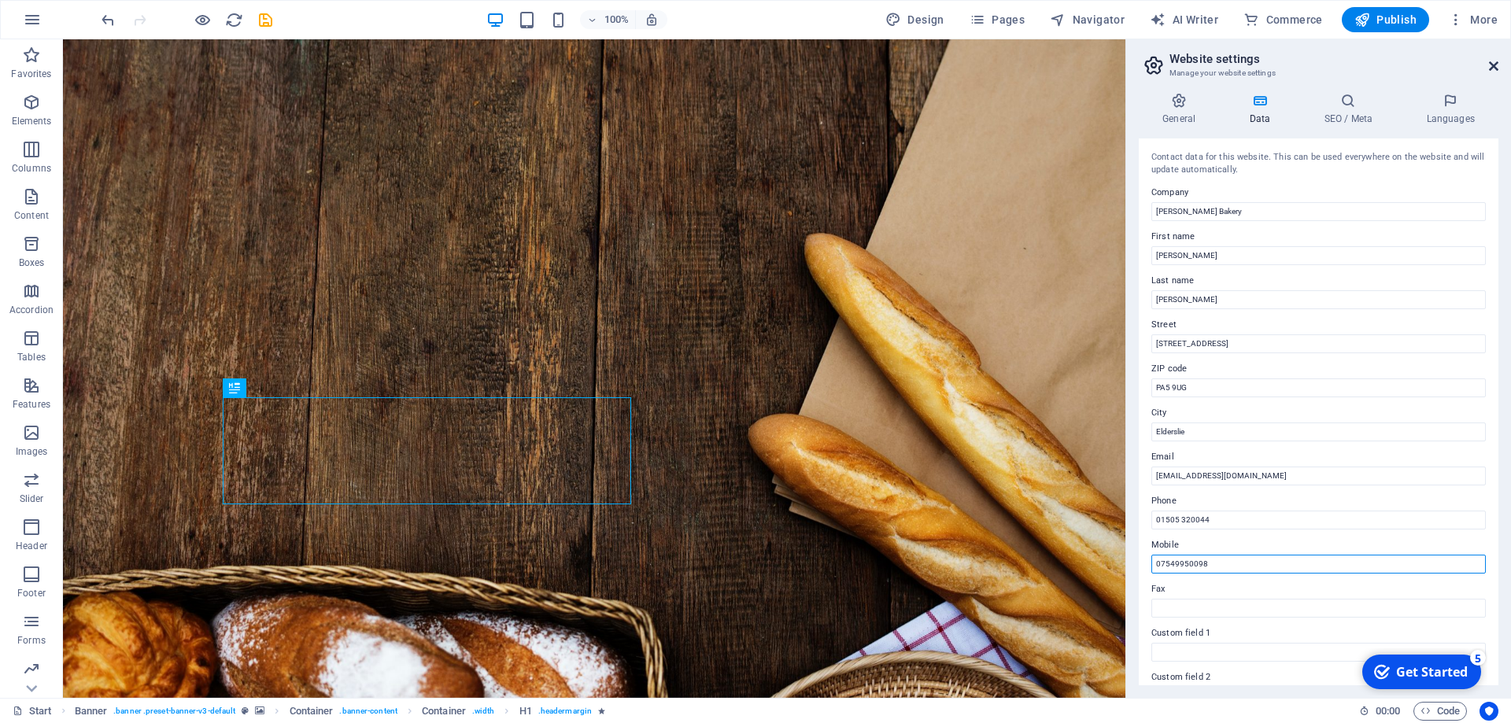
type input "07549950098"
click at [1498, 66] on icon at bounding box center [1493, 66] width 9 height 13
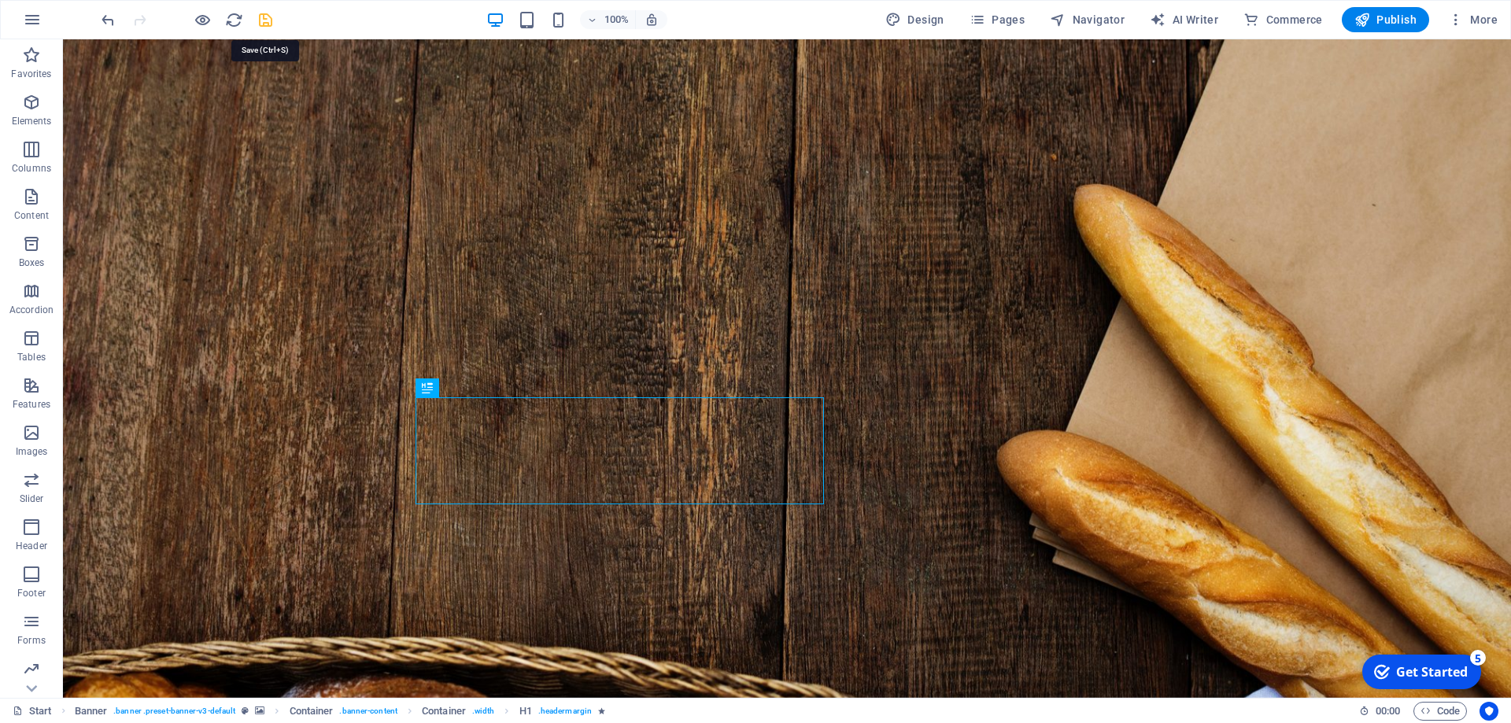
click at [266, 24] on icon "save" at bounding box center [266, 20] width 18 height 18
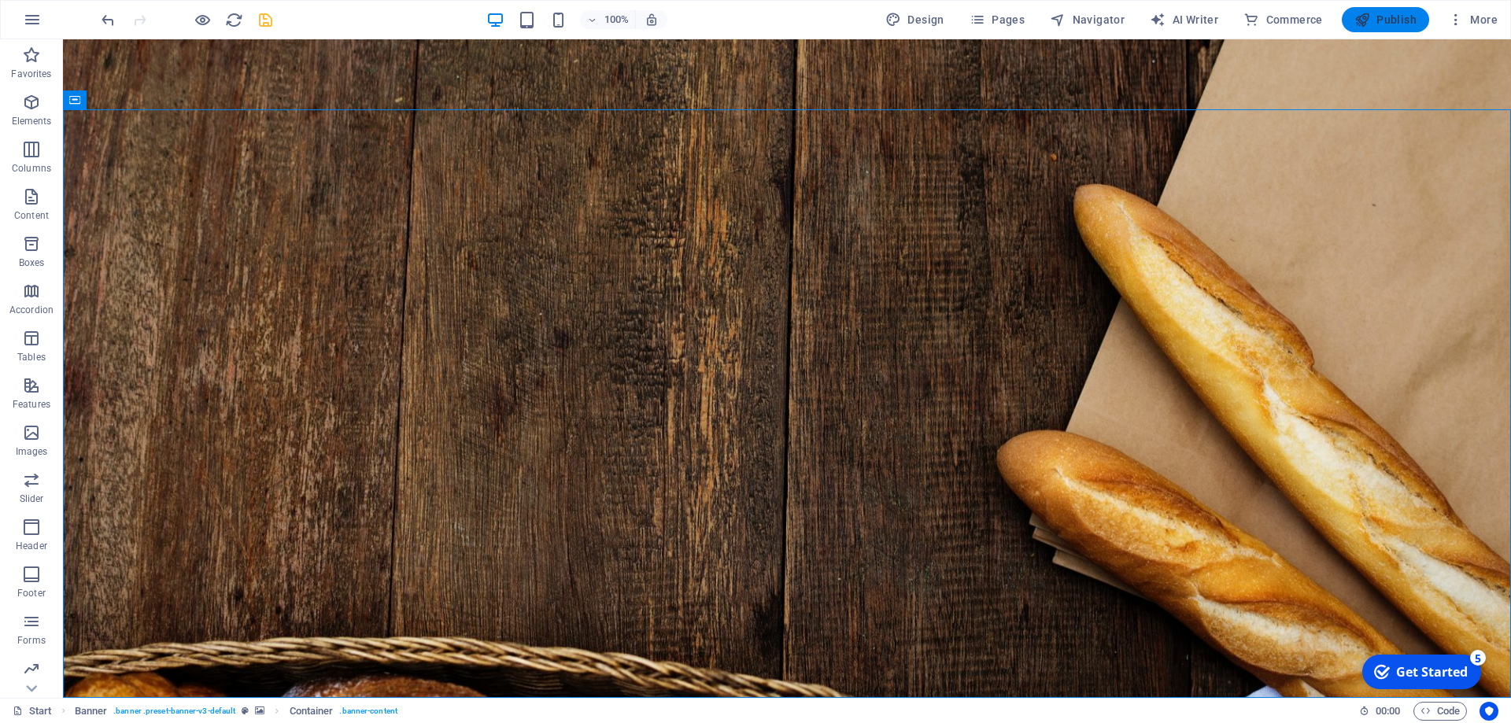
click at [1388, 18] on span "Publish" at bounding box center [1385, 20] width 62 height 16
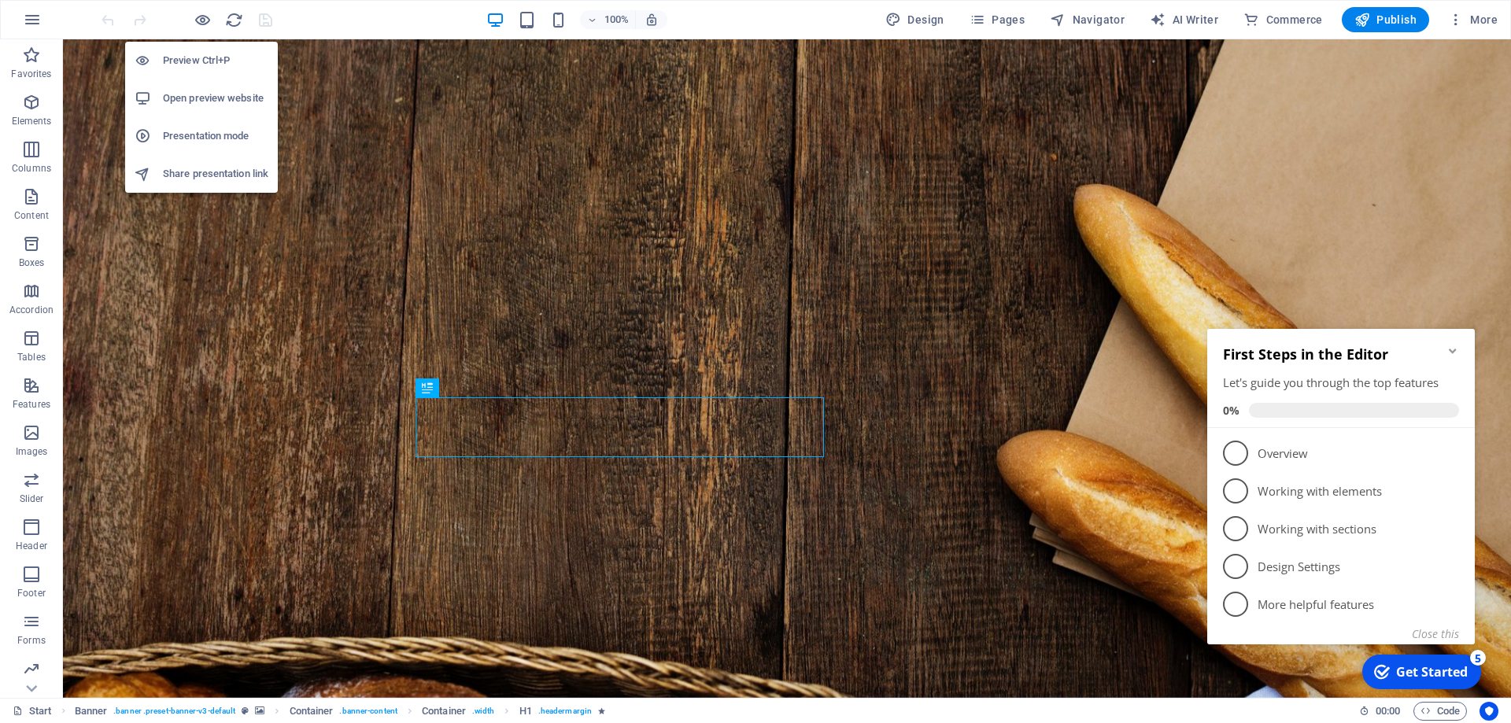
click at [210, 102] on h6 "Open preview website" at bounding box center [215, 98] width 105 height 19
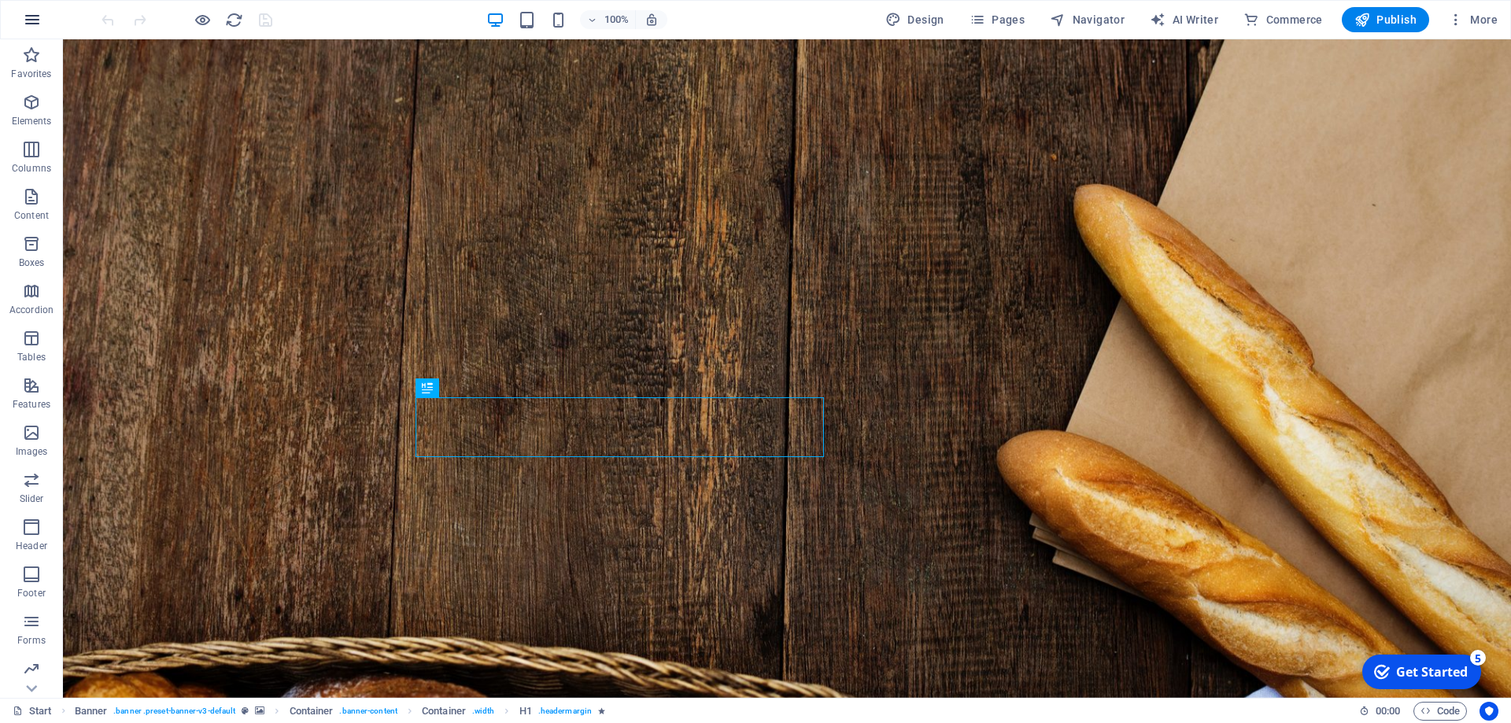
click at [27, 21] on icon "button" at bounding box center [32, 19] width 19 height 19
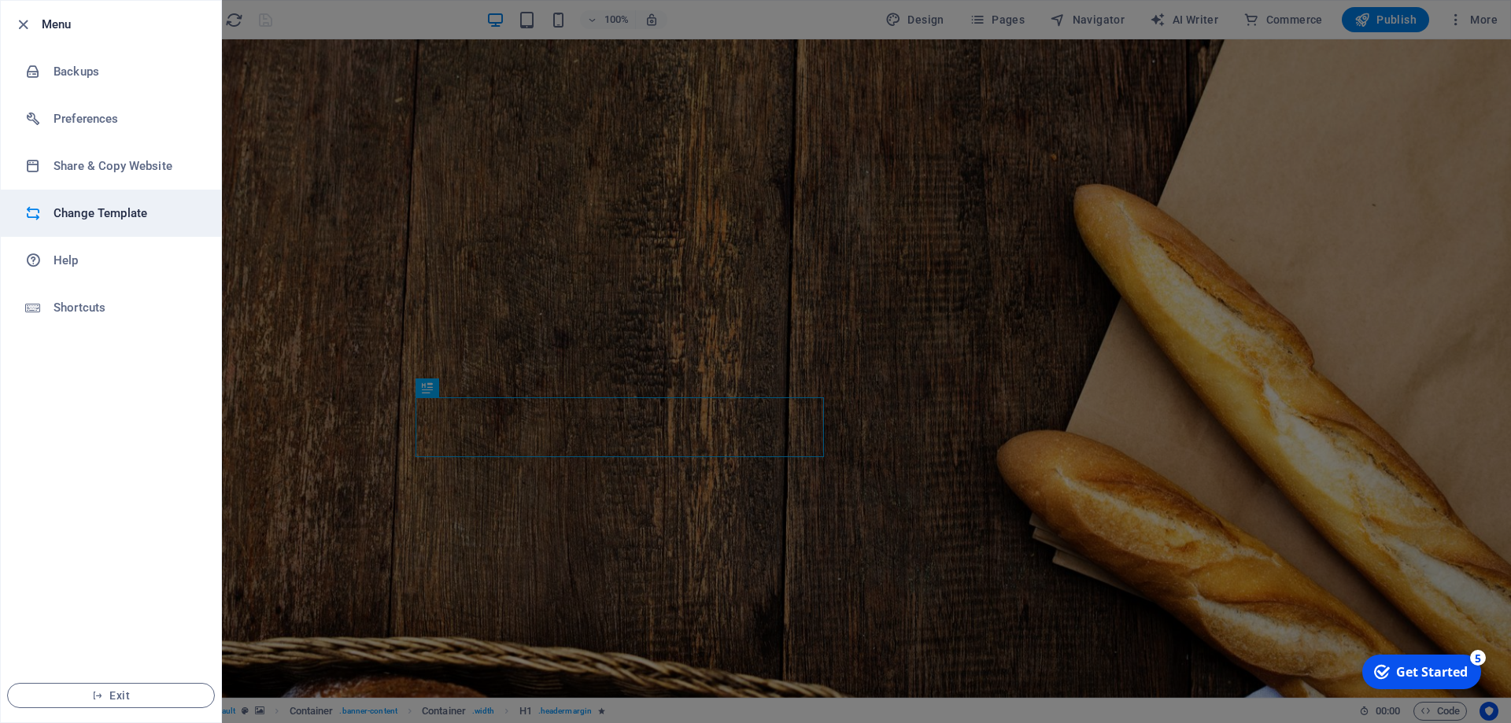
click at [83, 215] on h6 "Change Template" at bounding box center [127, 213] width 146 height 19
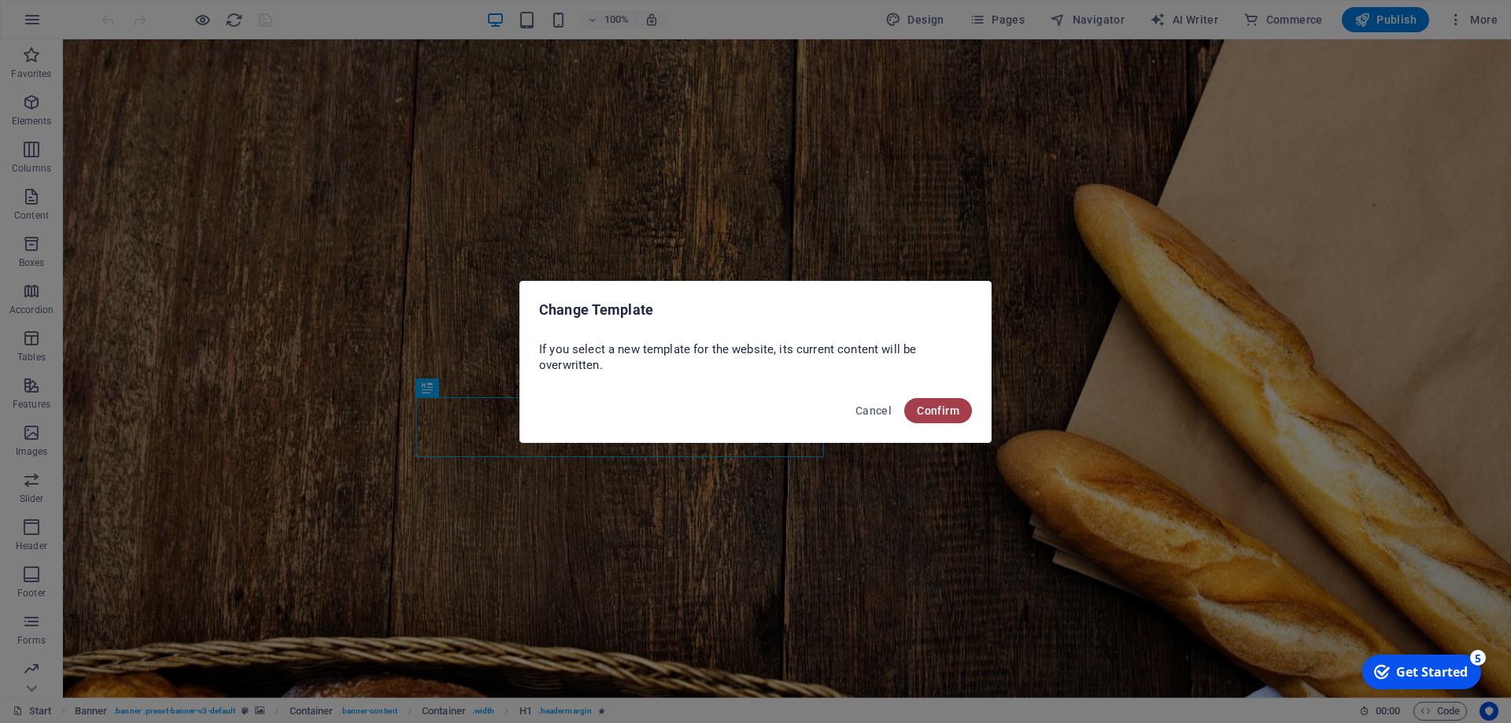
click at [927, 412] on span "Confirm" at bounding box center [938, 411] width 43 height 13
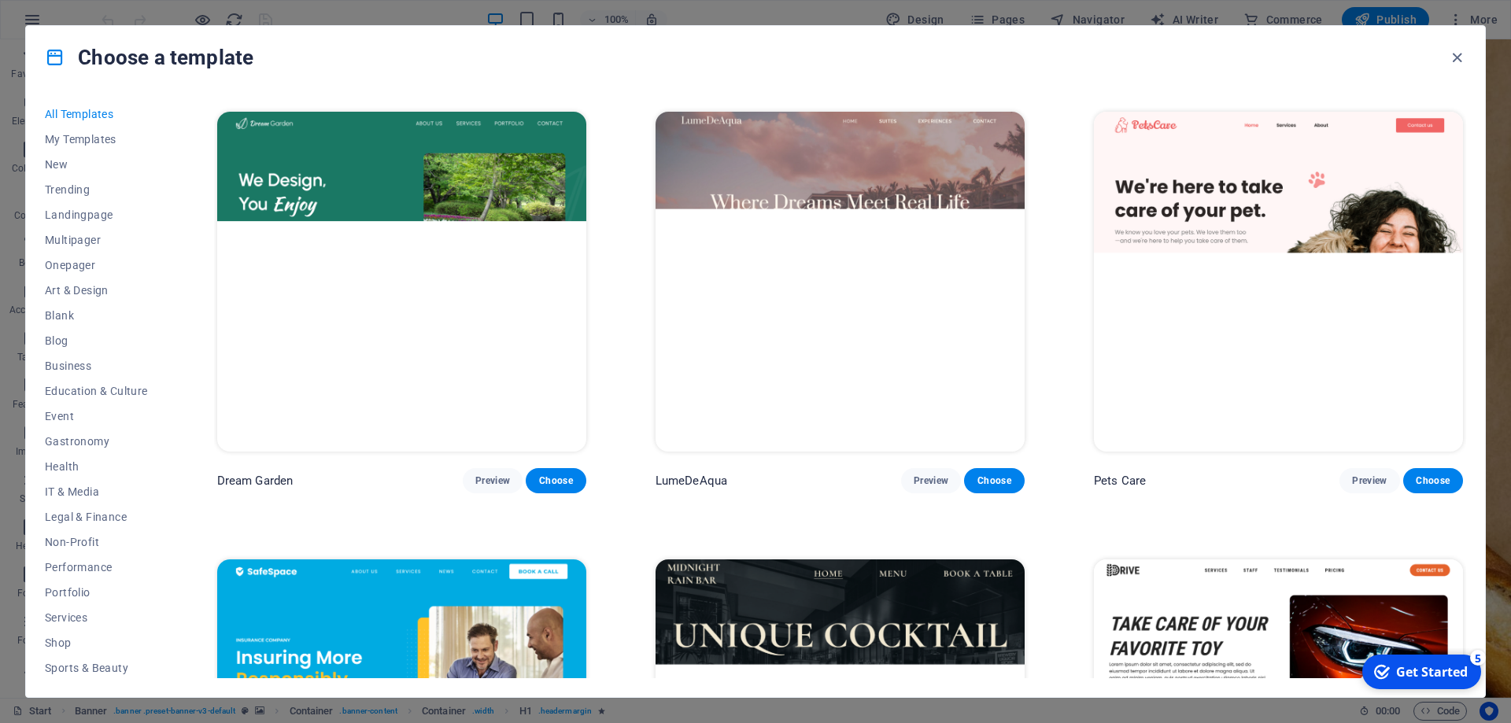
scroll to position [1417, 0]
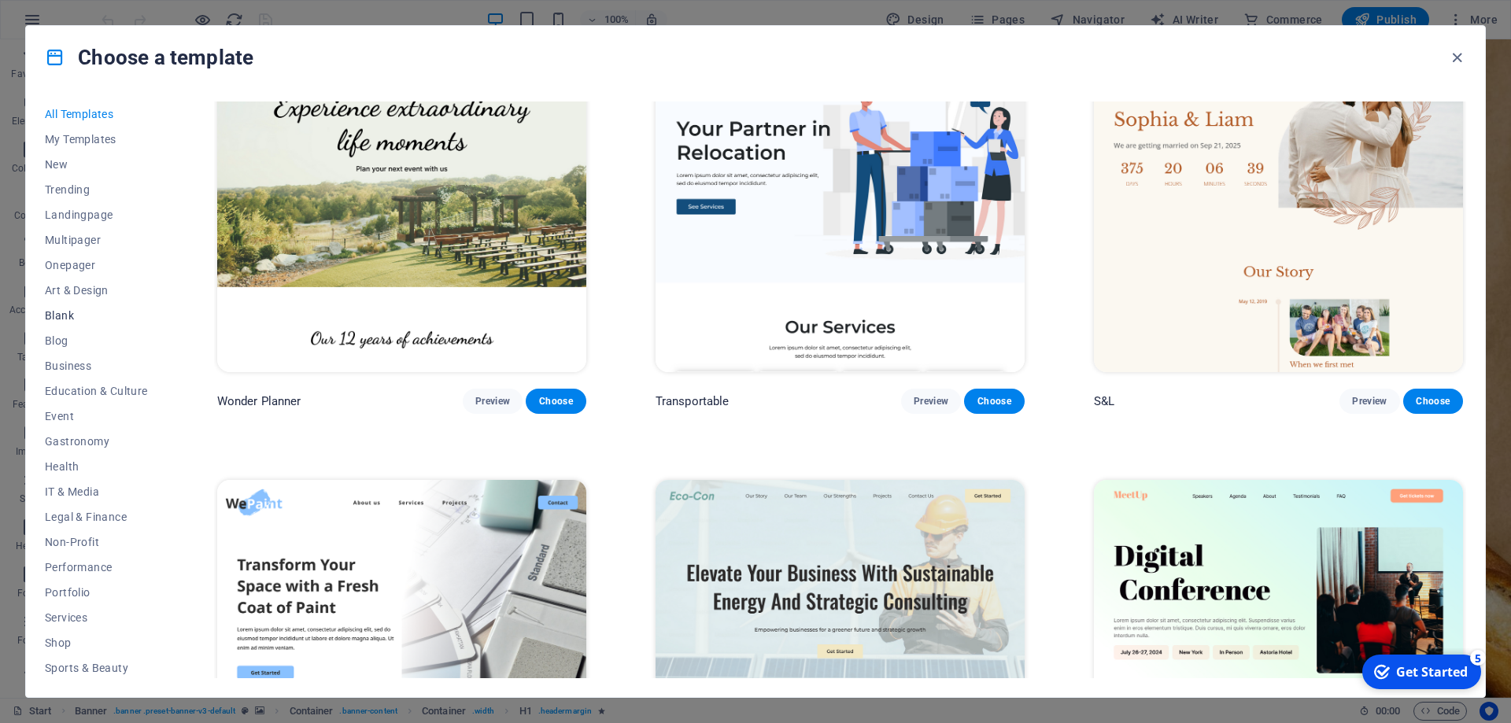
click at [65, 308] on button "Blank" at bounding box center [96, 315] width 103 height 25
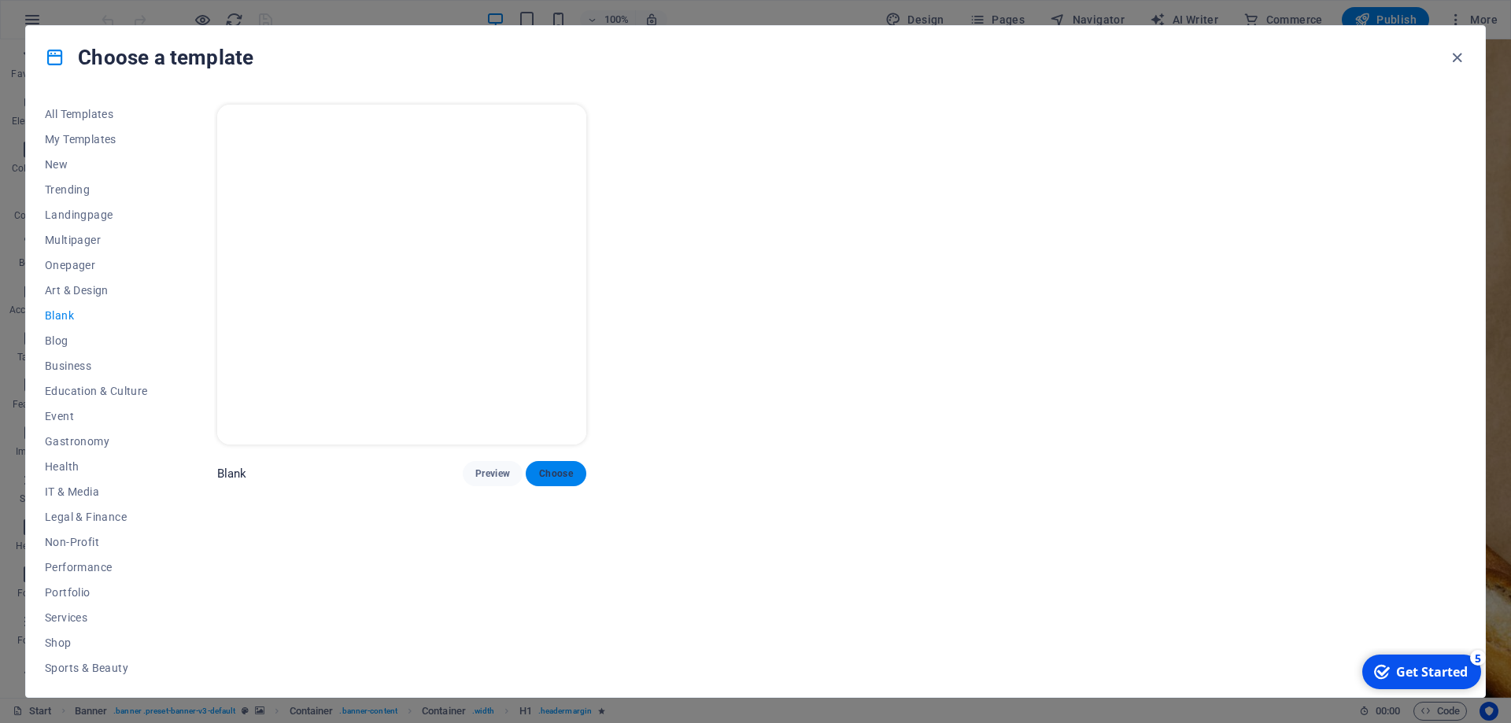
click at [567, 464] on button "Choose" at bounding box center [556, 473] width 60 height 25
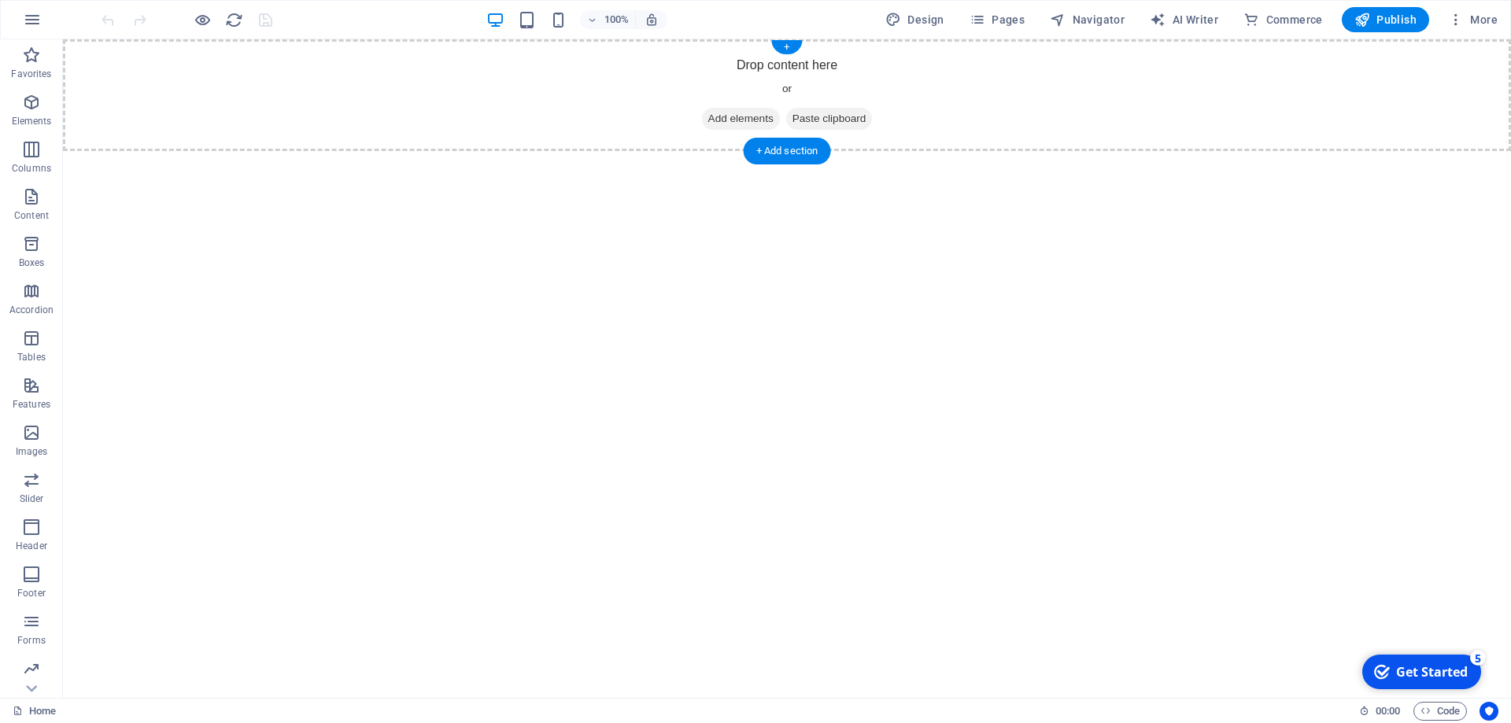
drag, startPoint x: 97, startPoint y: 577, endPoint x: 517, endPoint y: 89, distance: 644.0
drag, startPoint x: 88, startPoint y: 574, endPoint x: 294, endPoint y: 417, distance: 258.3
click at [42, 529] on span "Header" at bounding box center [31, 537] width 63 height 38
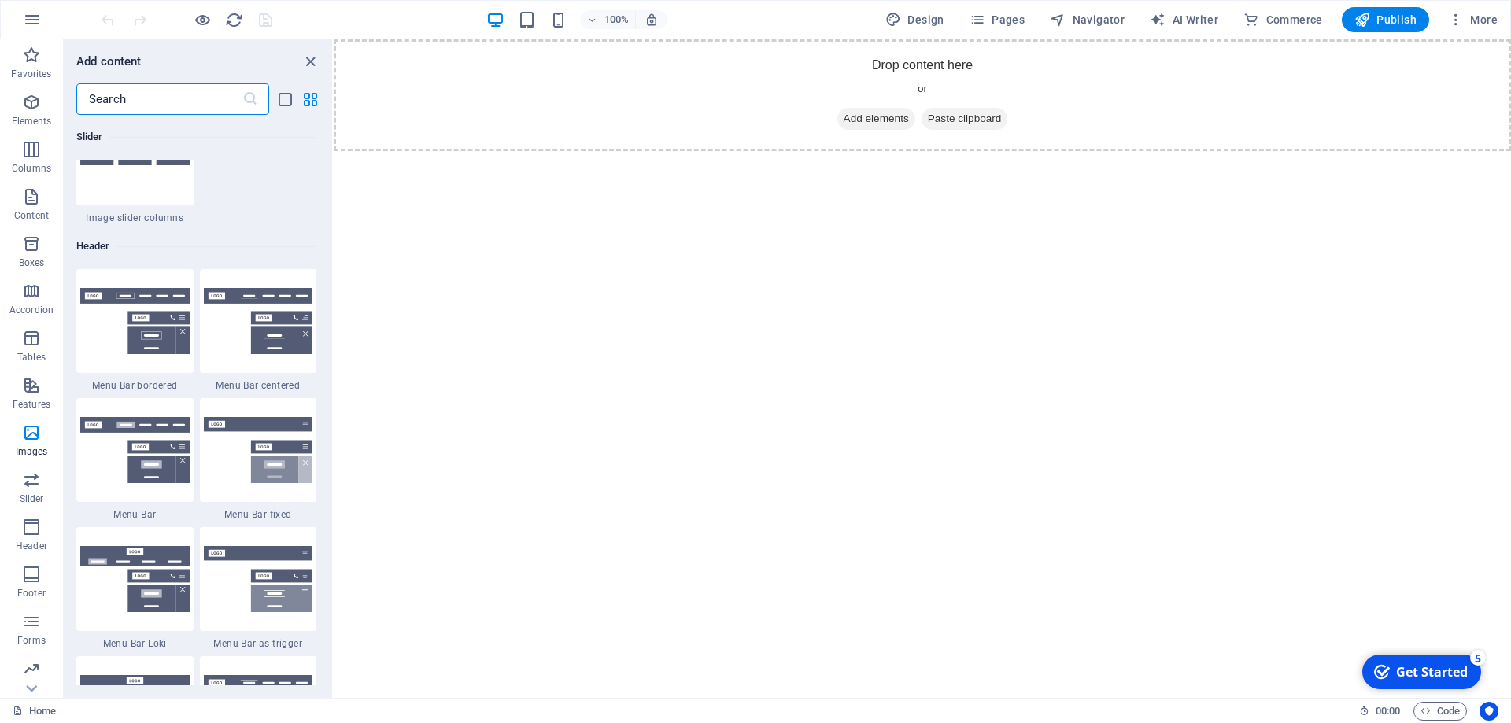
scroll to position [9478, 0]
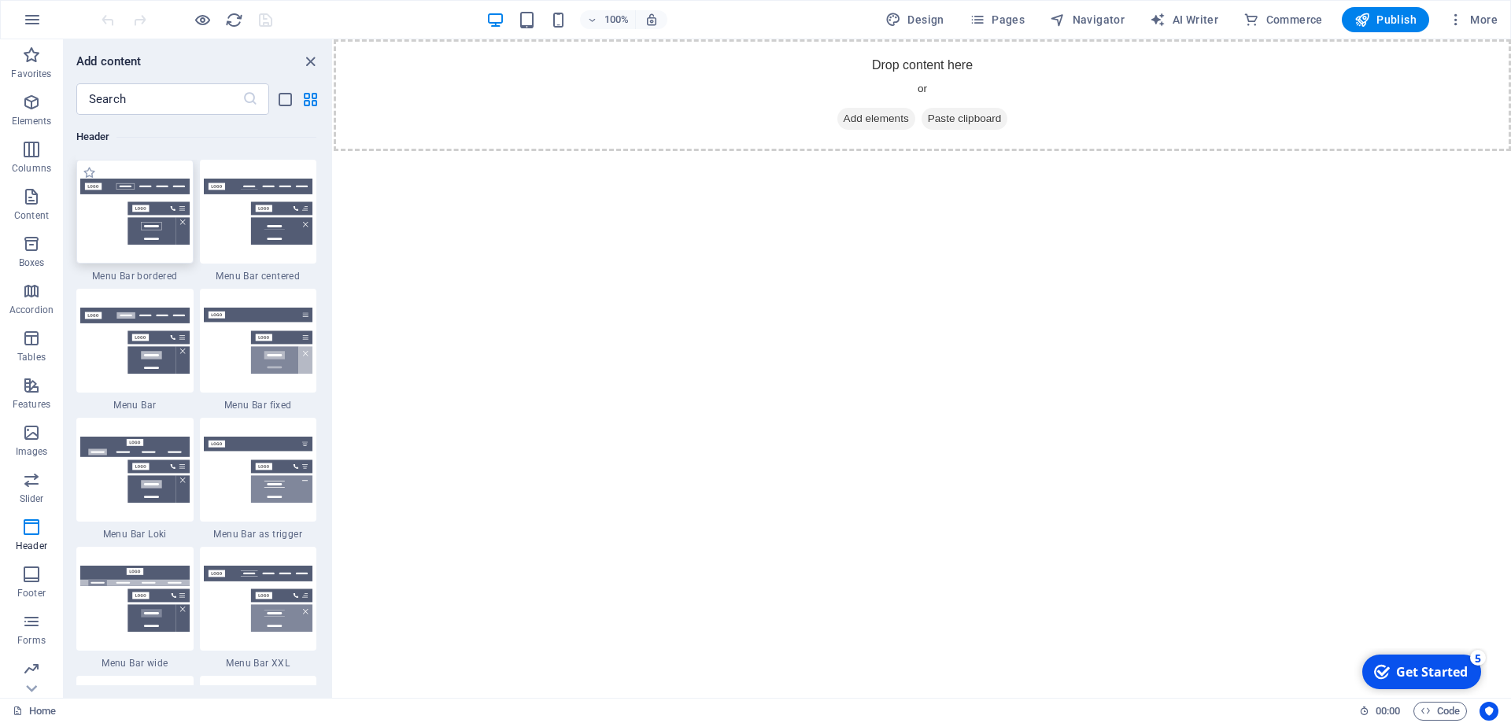
click at [150, 238] on img at bounding box center [134, 212] width 109 height 66
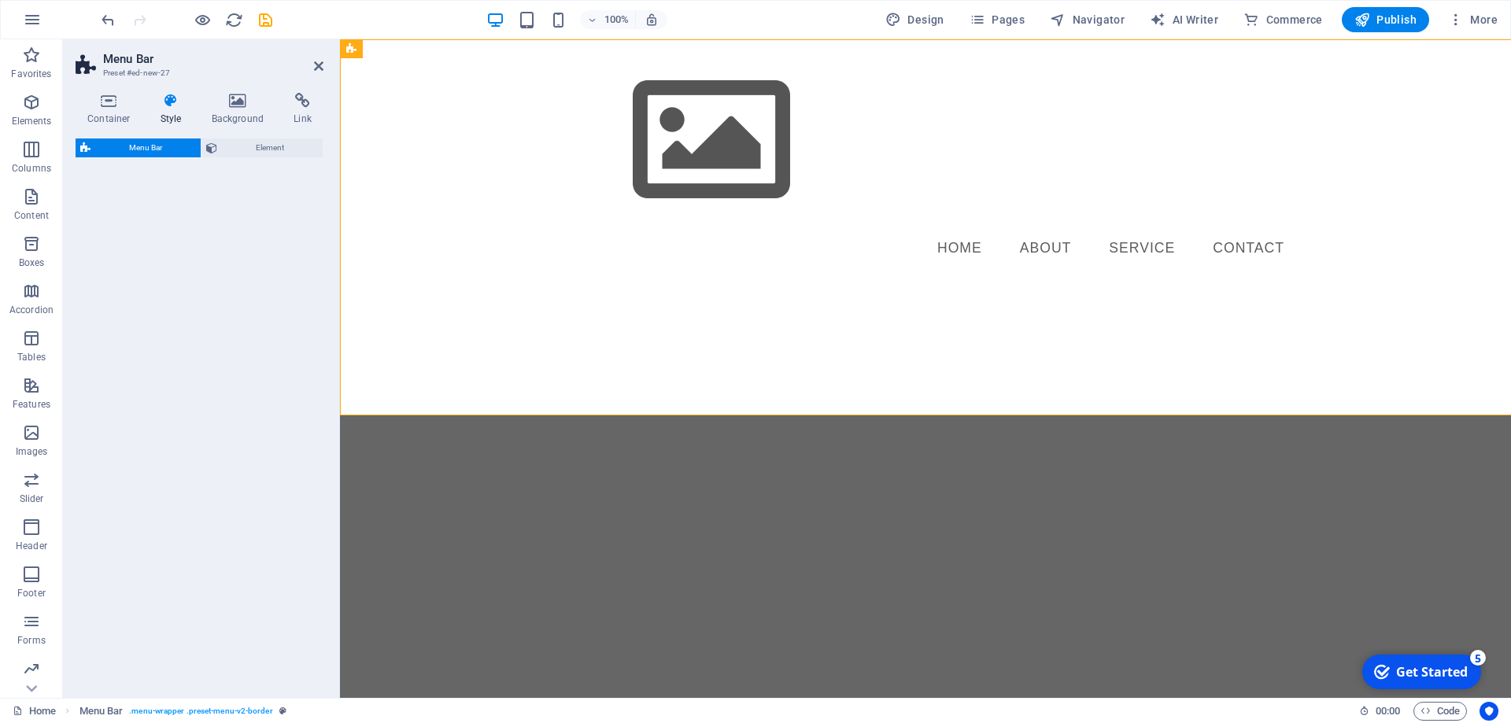
select select "rem"
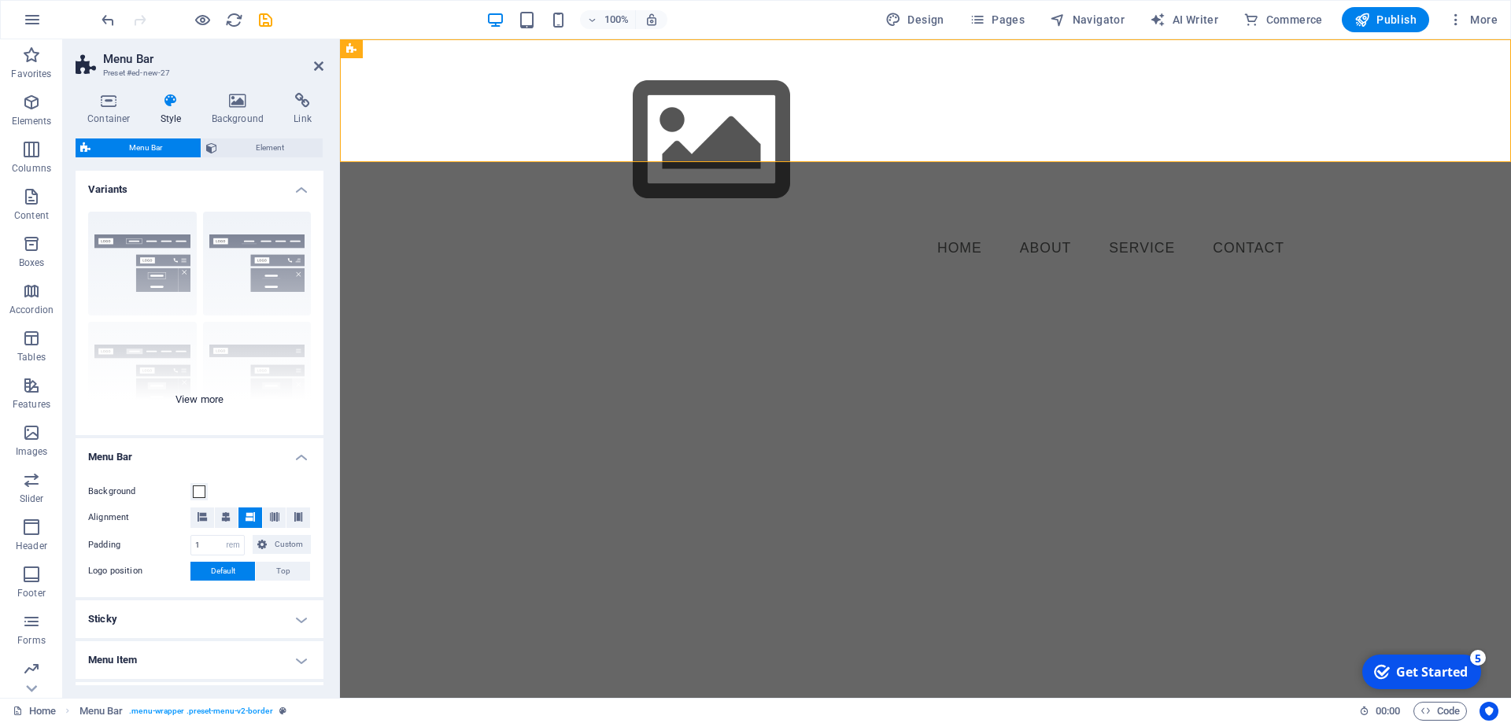
click at [260, 259] on div "Border Centered Default Fixed Loki Trigger Wide XXL" at bounding box center [200, 317] width 248 height 236
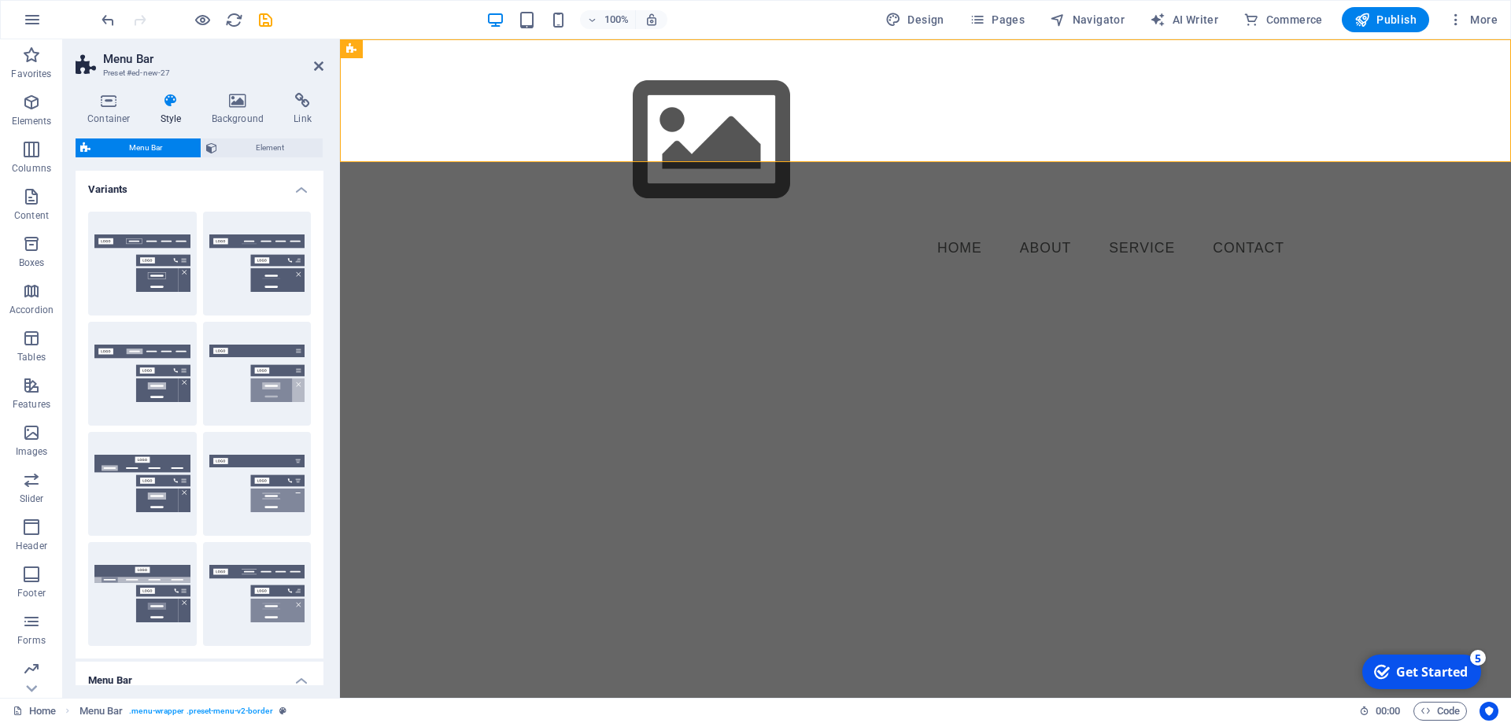
click at [260, 259] on button "Centered" at bounding box center [257, 264] width 109 height 104
click at [128, 365] on button "Default" at bounding box center [142, 374] width 109 height 104
click at [260, 366] on button "Fixed" at bounding box center [257, 374] width 109 height 104
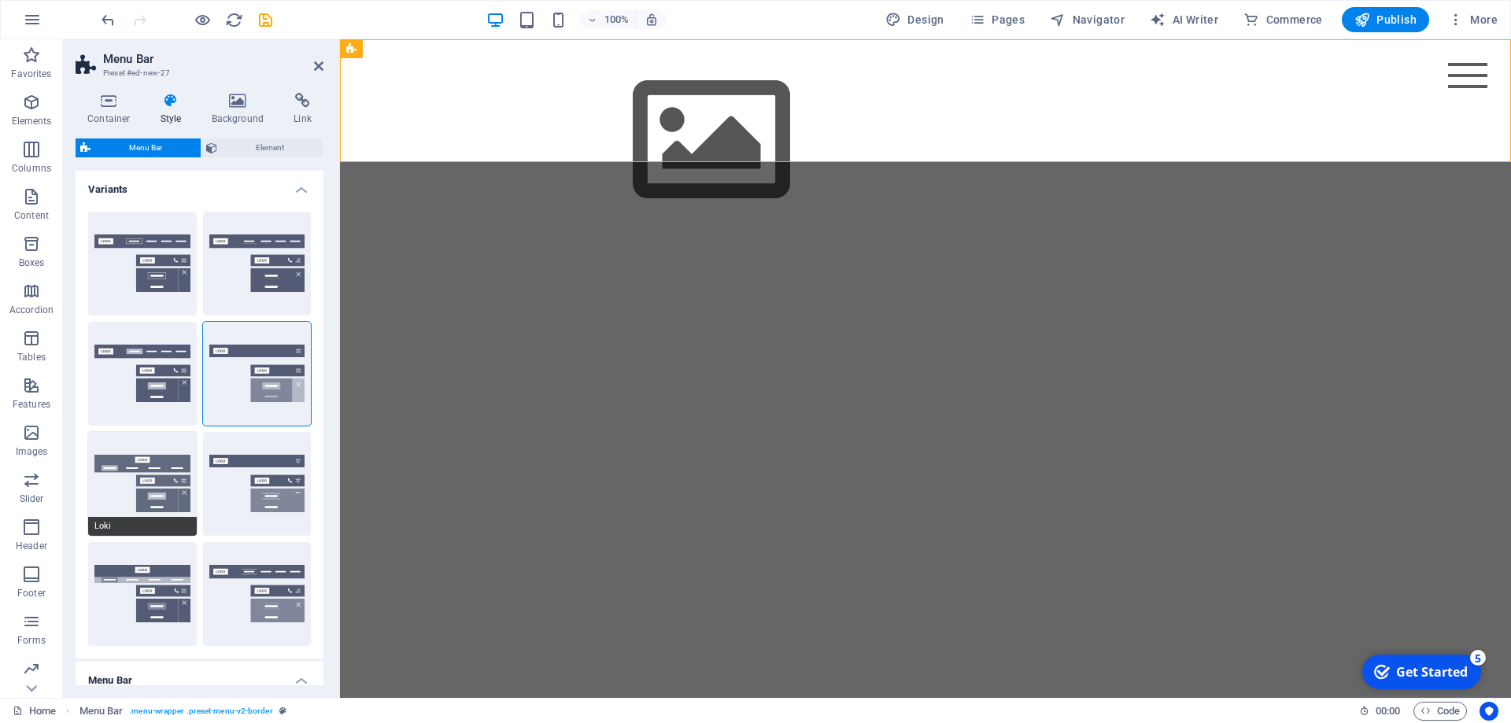
click at [148, 470] on button "Loki" at bounding box center [142, 484] width 109 height 104
type input "0"
select select "DISABLED_OPTION_VALUE"
type input "2"
type input "1"
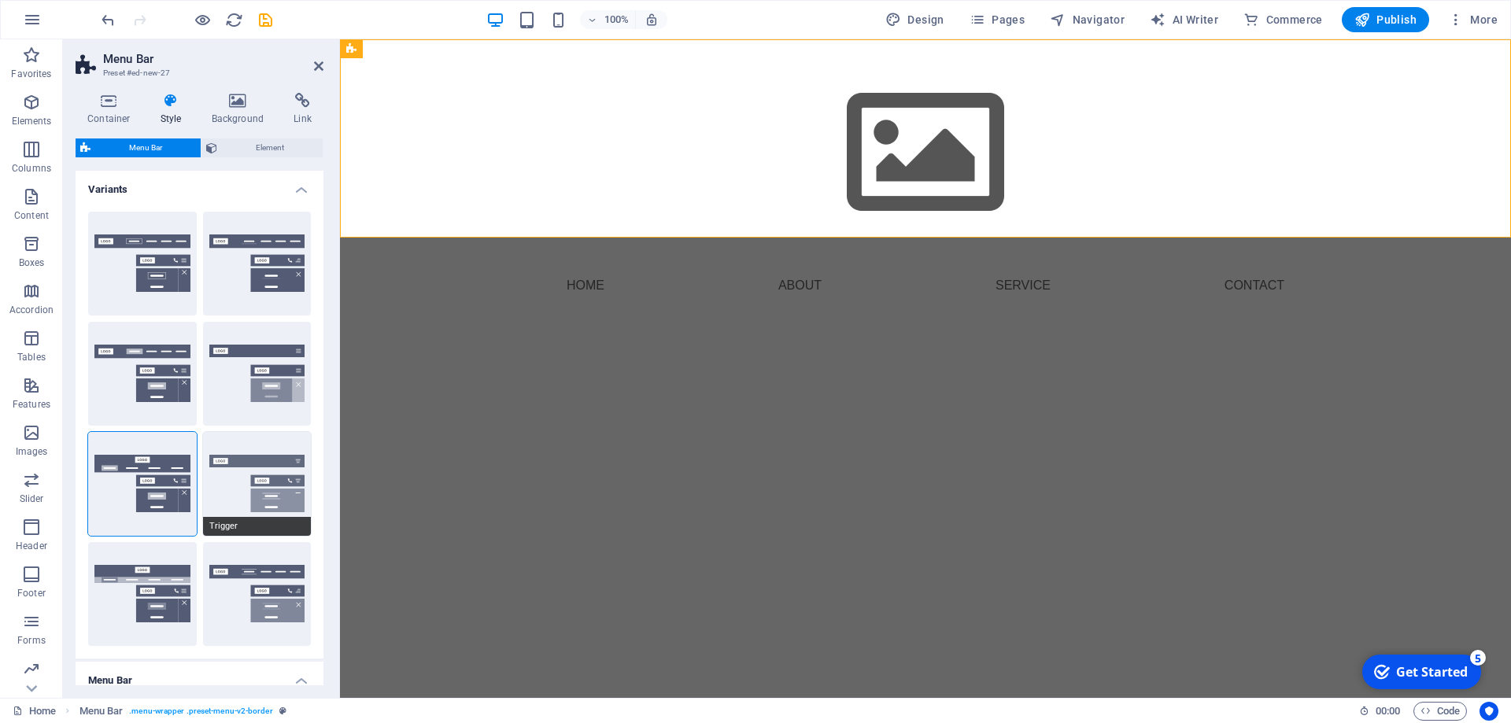
click at [218, 470] on button "Trigger" at bounding box center [257, 484] width 109 height 104
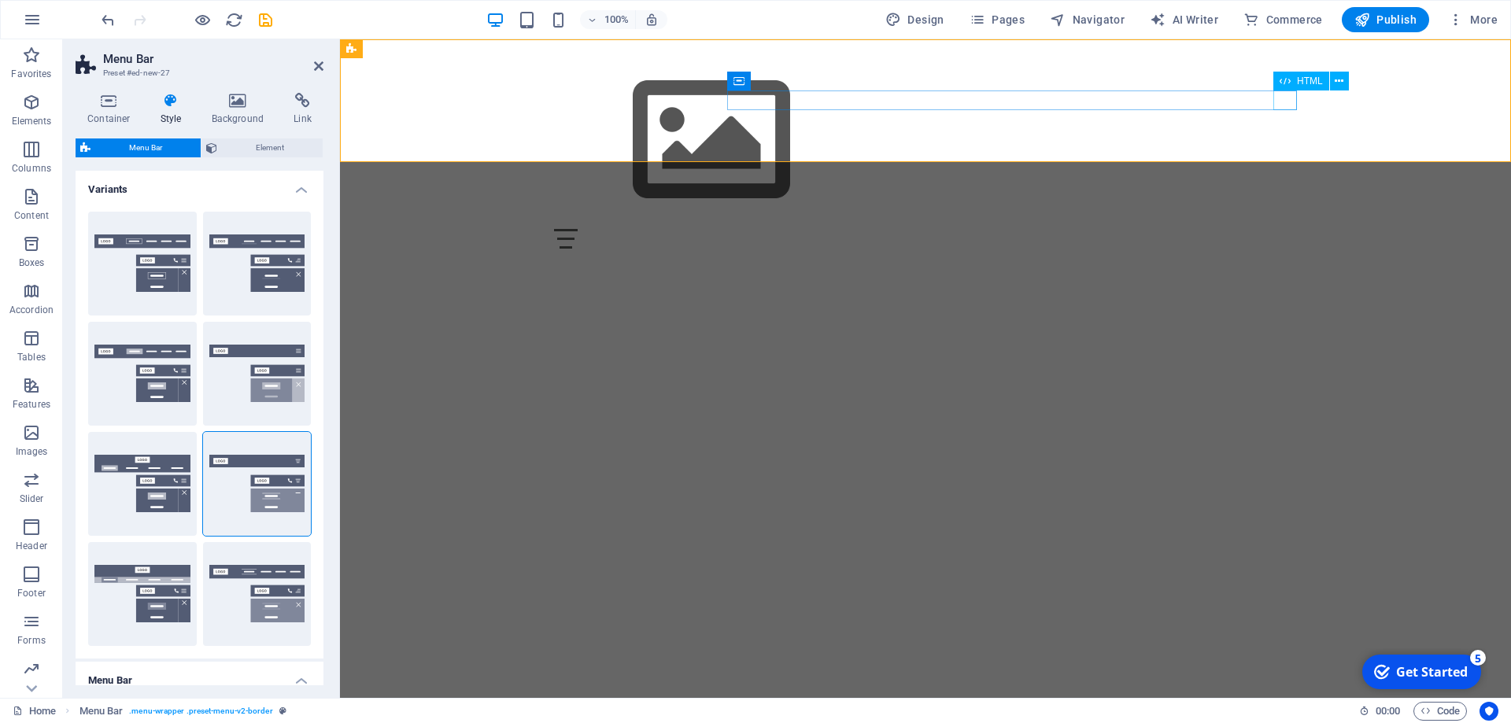
click at [1291, 229] on div "Menu" at bounding box center [925, 239] width 743 height 20
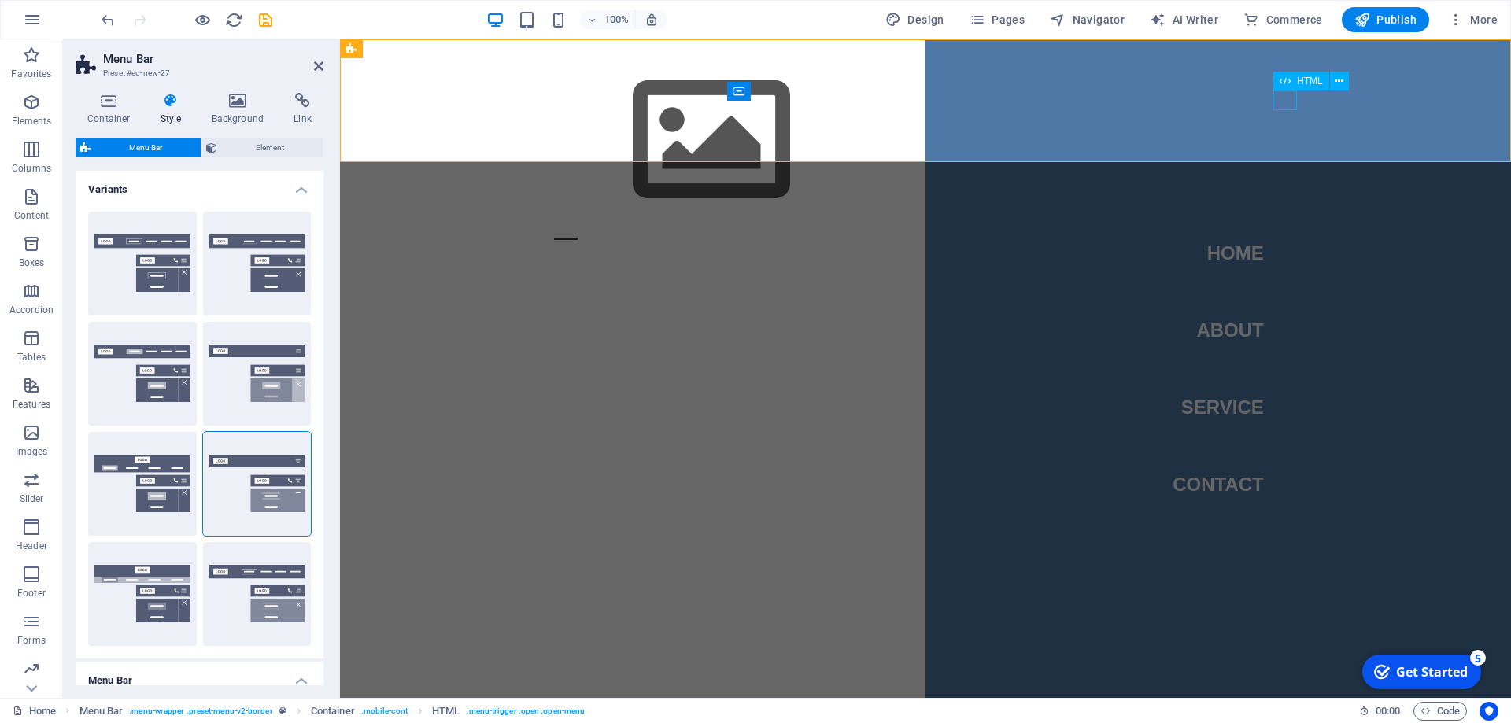
click at [578, 229] on div "Menu" at bounding box center [566, 239] width 24 height 20
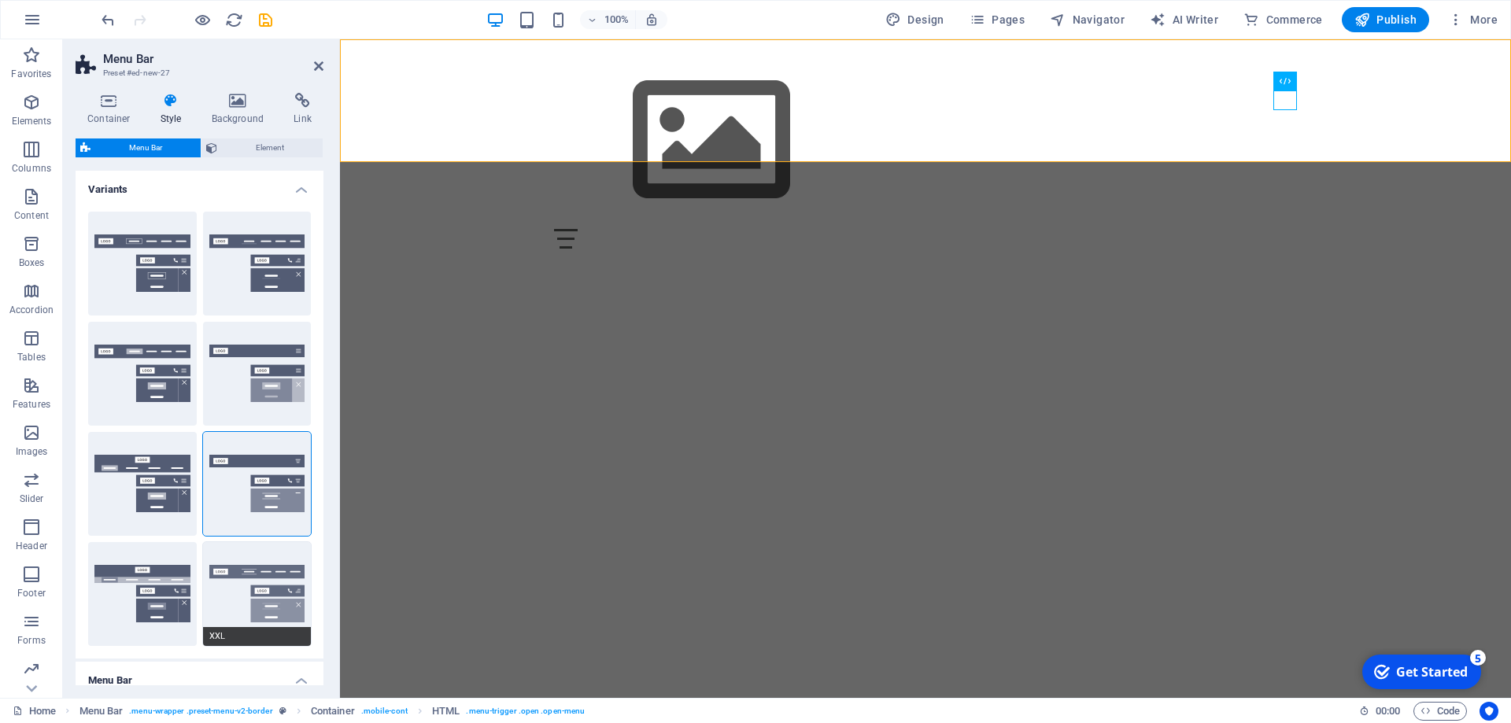
click at [257, 576] on button "XXL" at bounding box center [257, 594] width 109 height 104
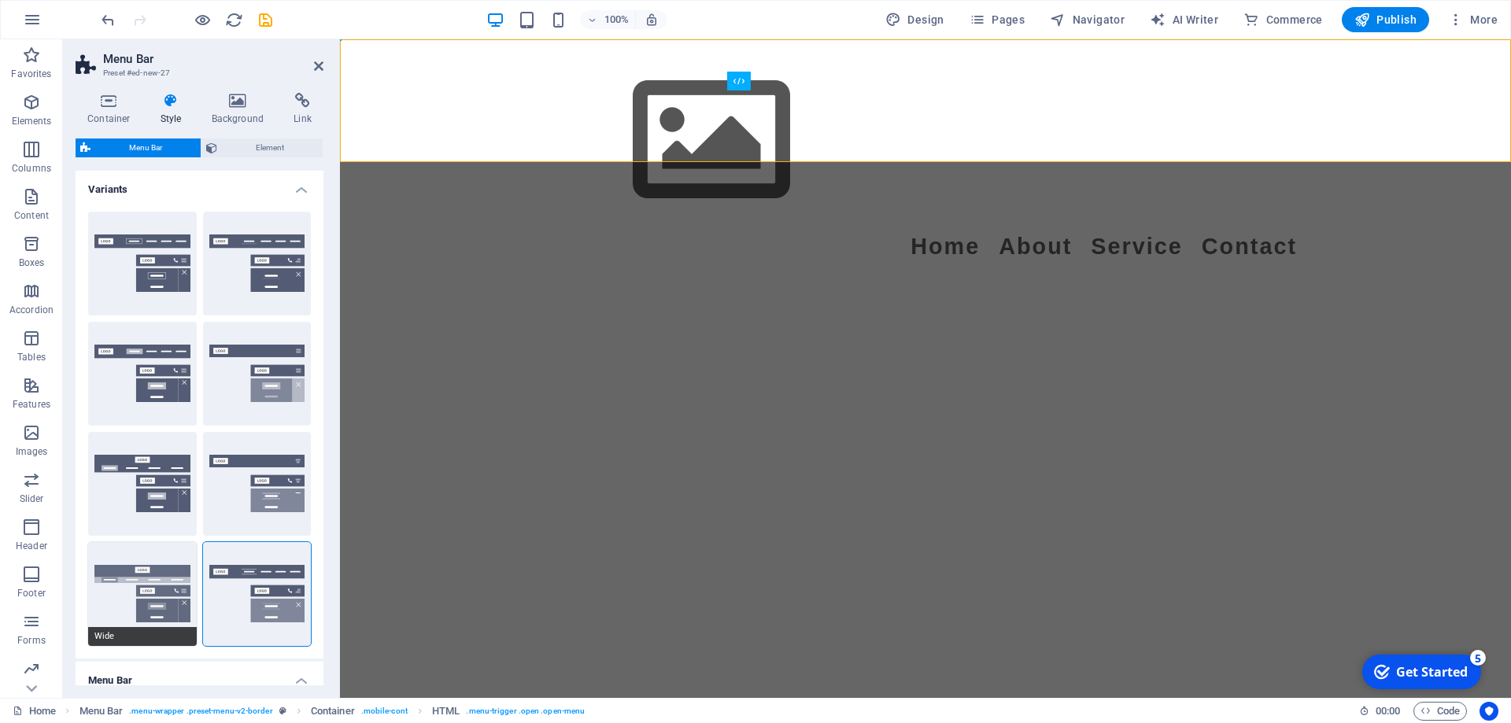
click at [132, 577] on button "Wide" at bounding box center [142, 594] width 109 height 104
type input "0"
type input "2"
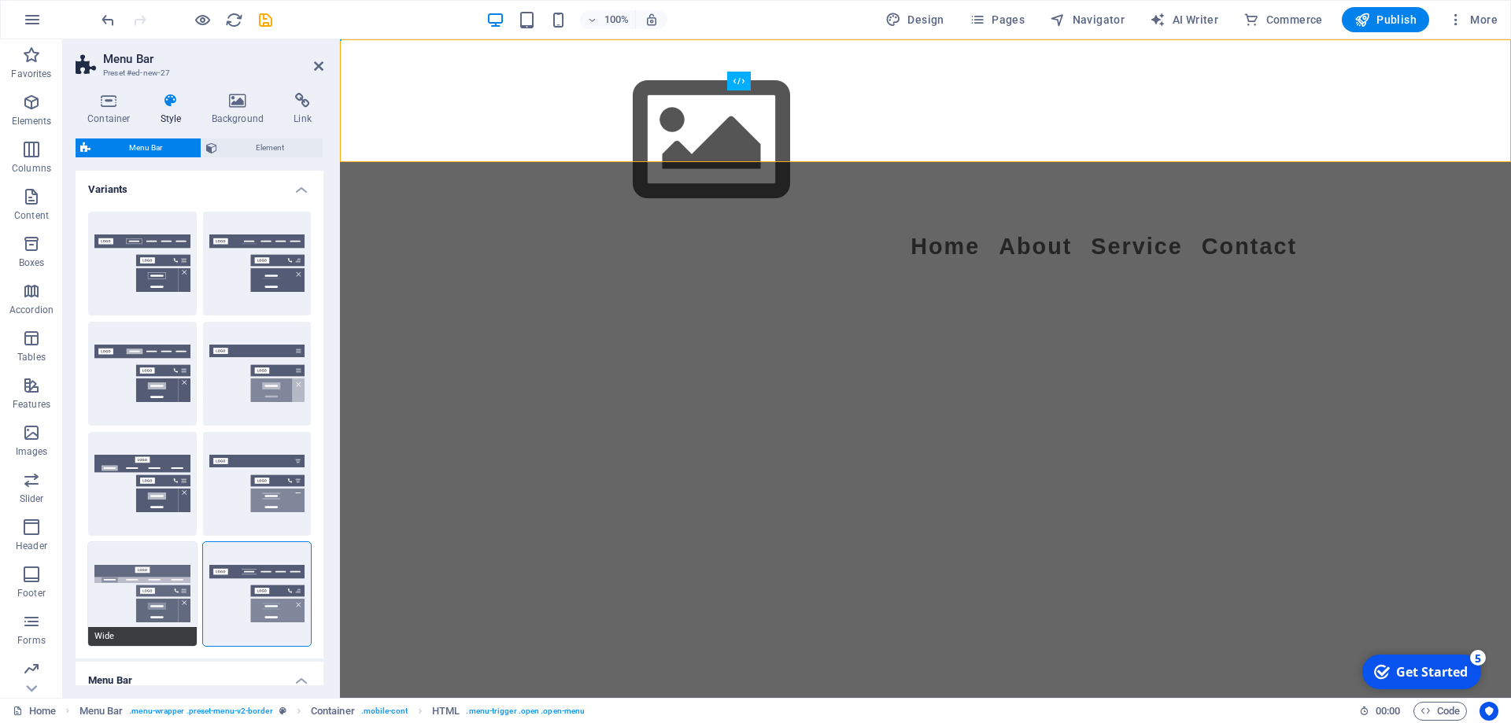
type input "2"
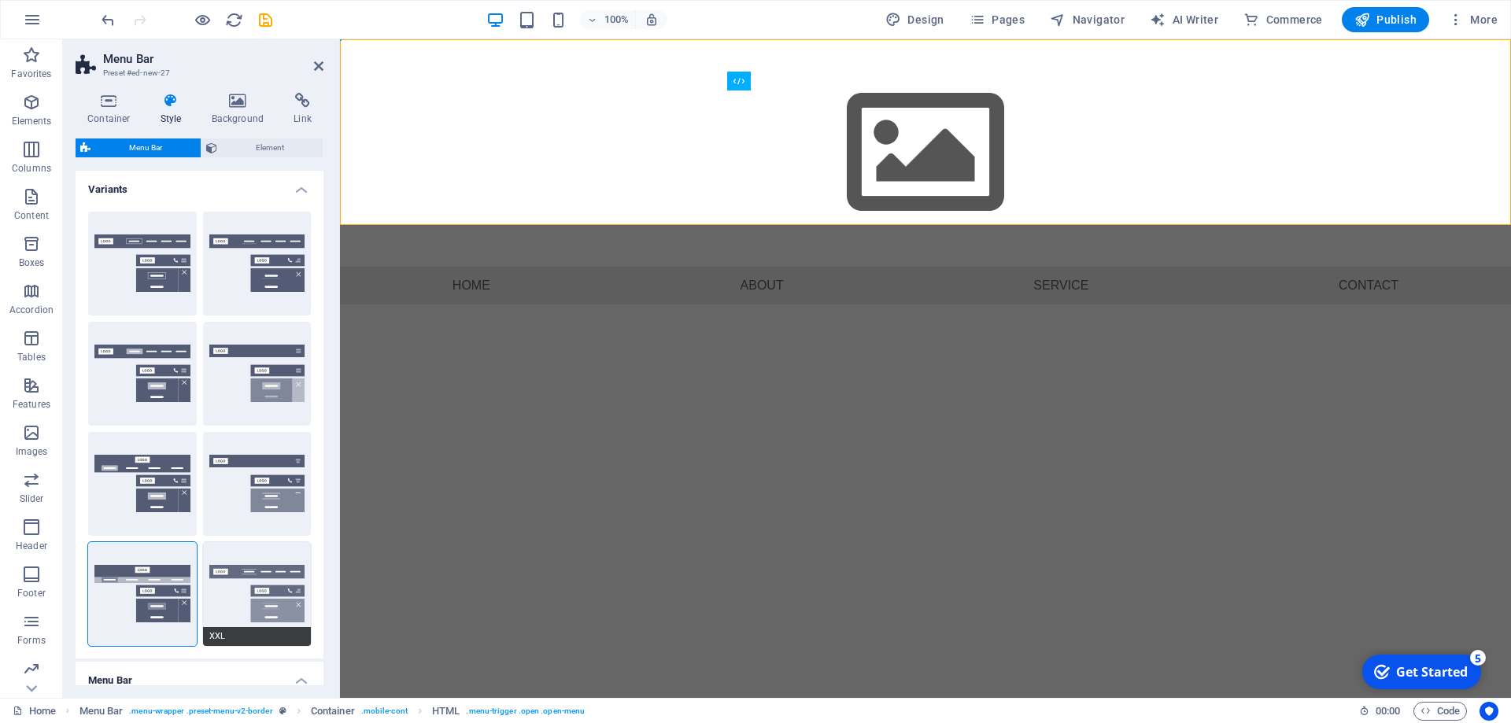
click at [279, 573] on button "XXL" at bounding box center [257, 594] width 109 height 104
type input "1"
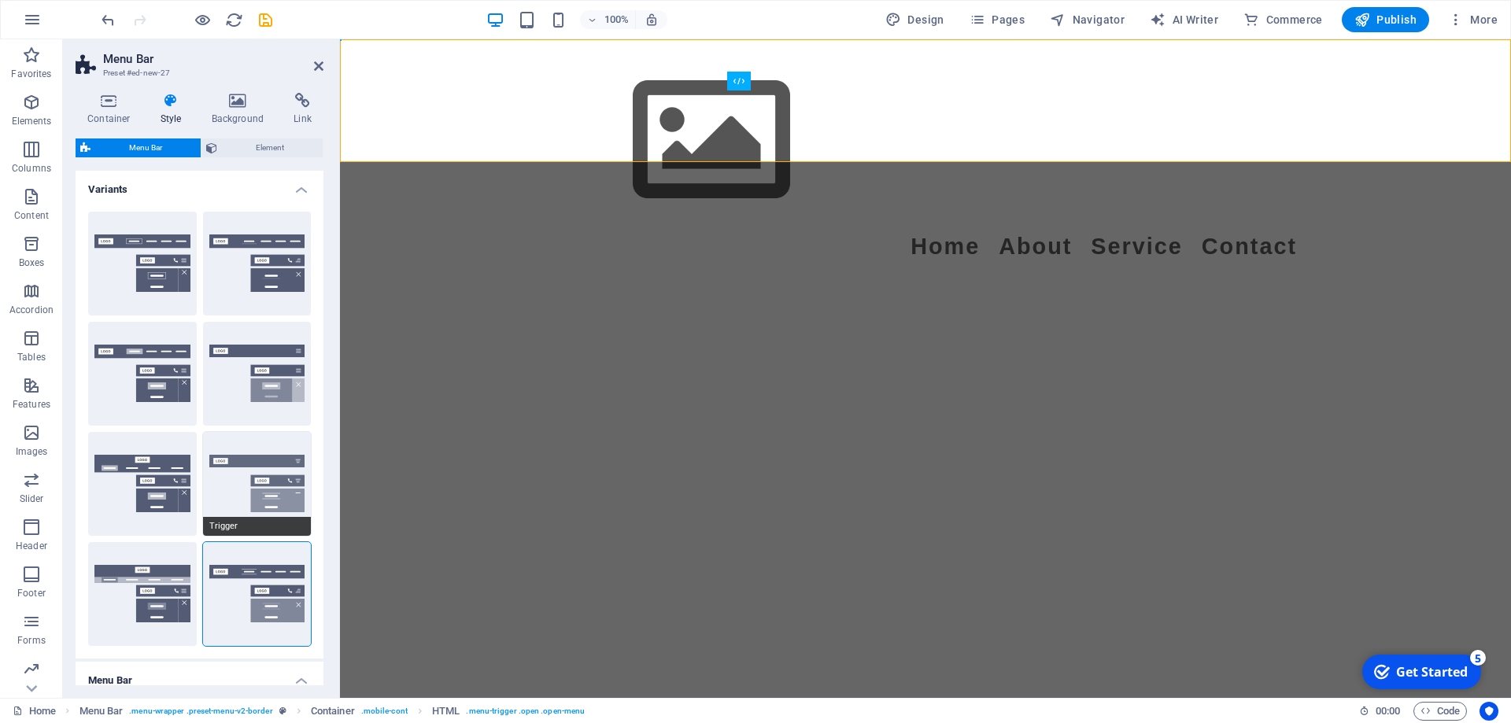
click at [275, 479] on button "Trigger" at bounding box center [257, 484] width 109 height 104
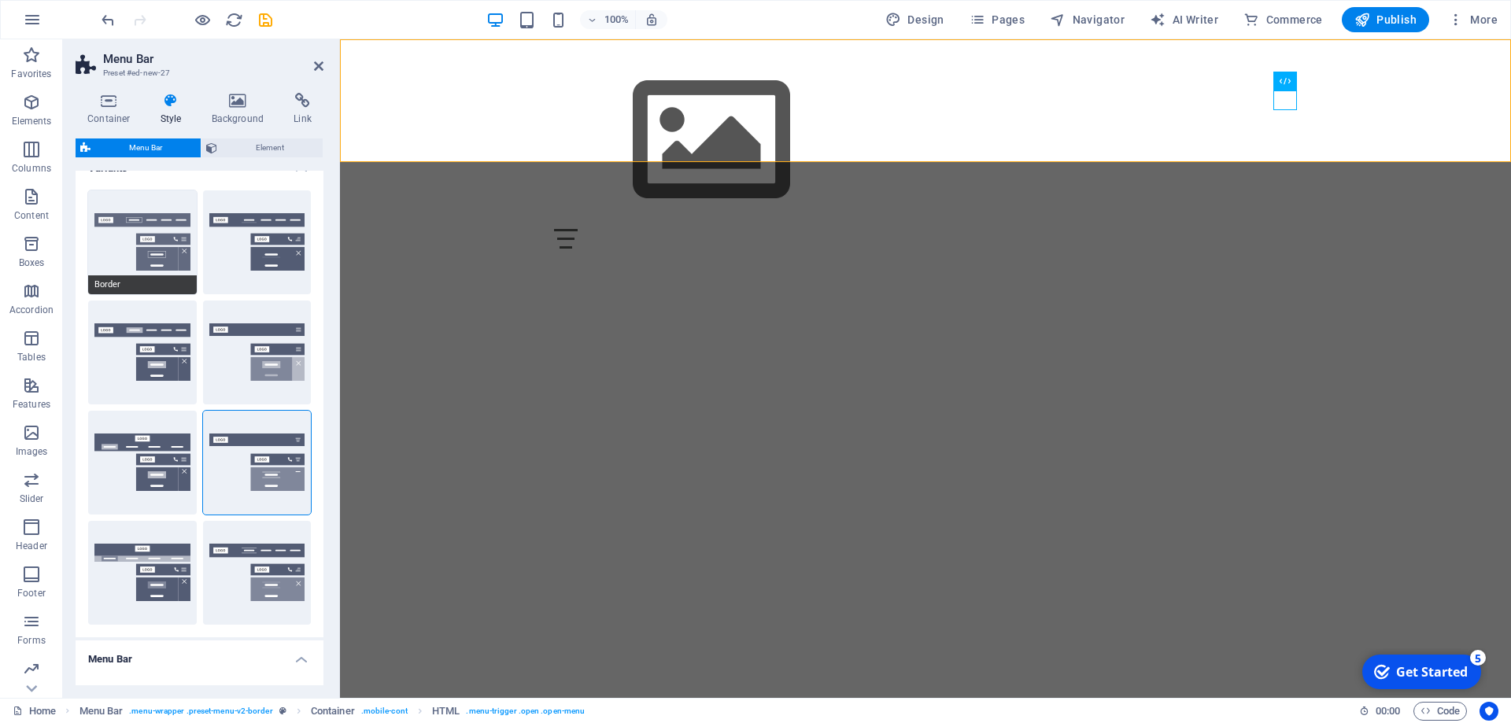
scroll to position [0, 0]
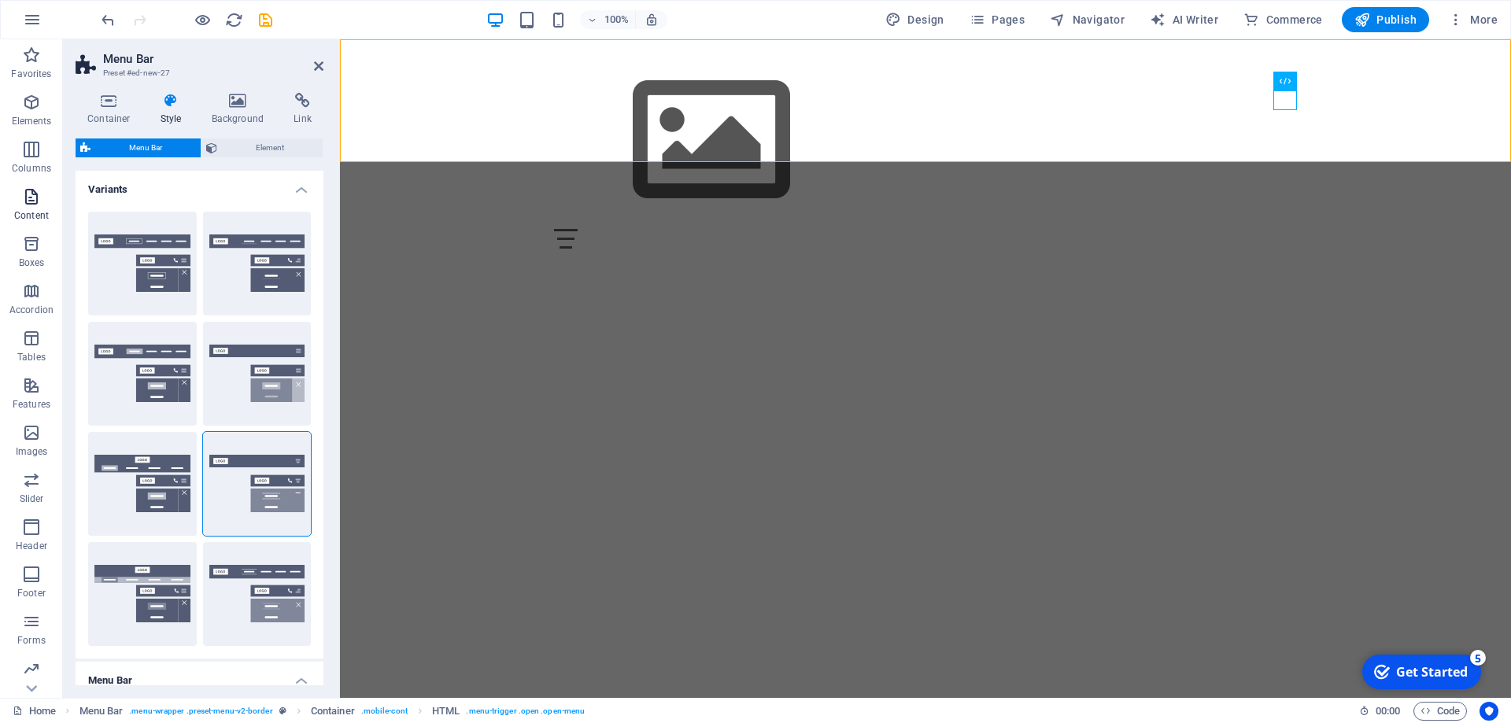
click at [28, 195] on icon "button" at bounding box center [31, 196] width 19 height 19
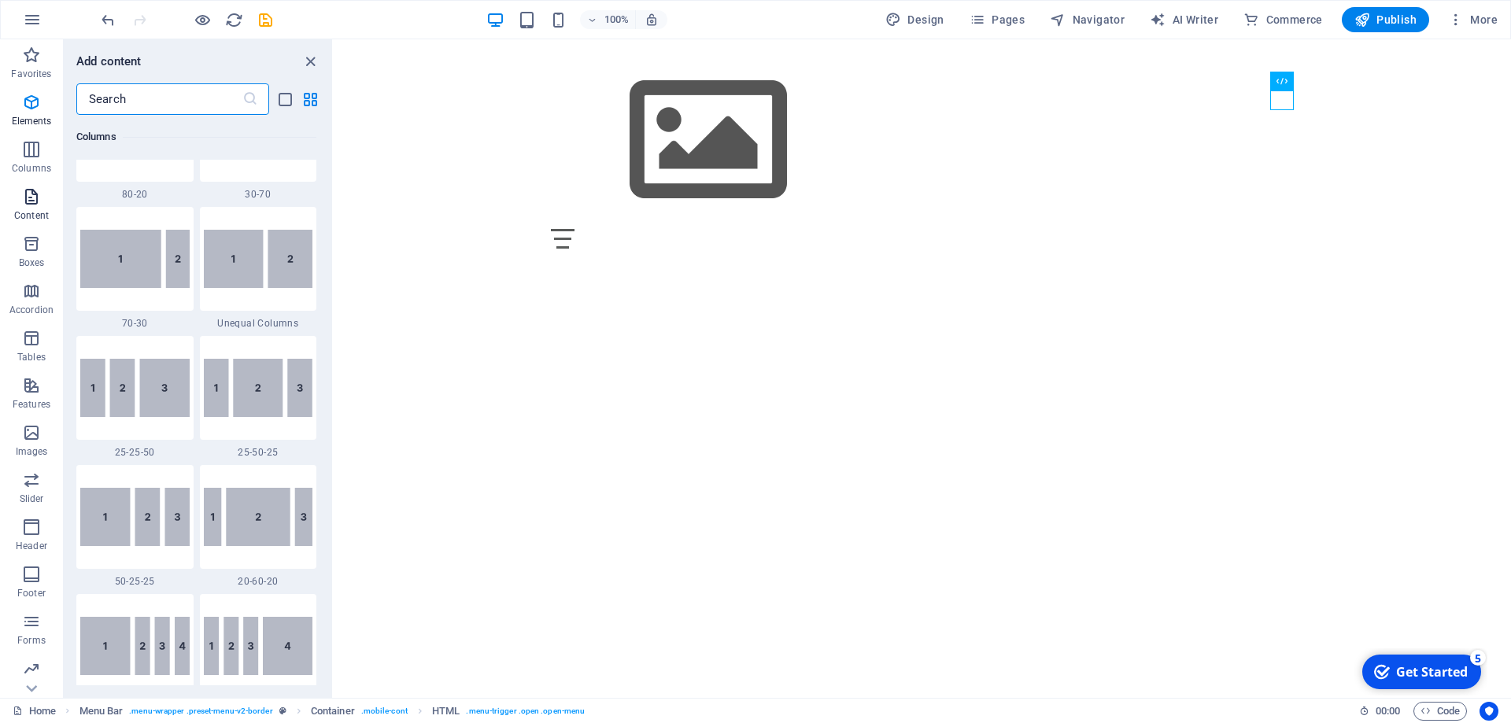
scroll to position [2754, 0]
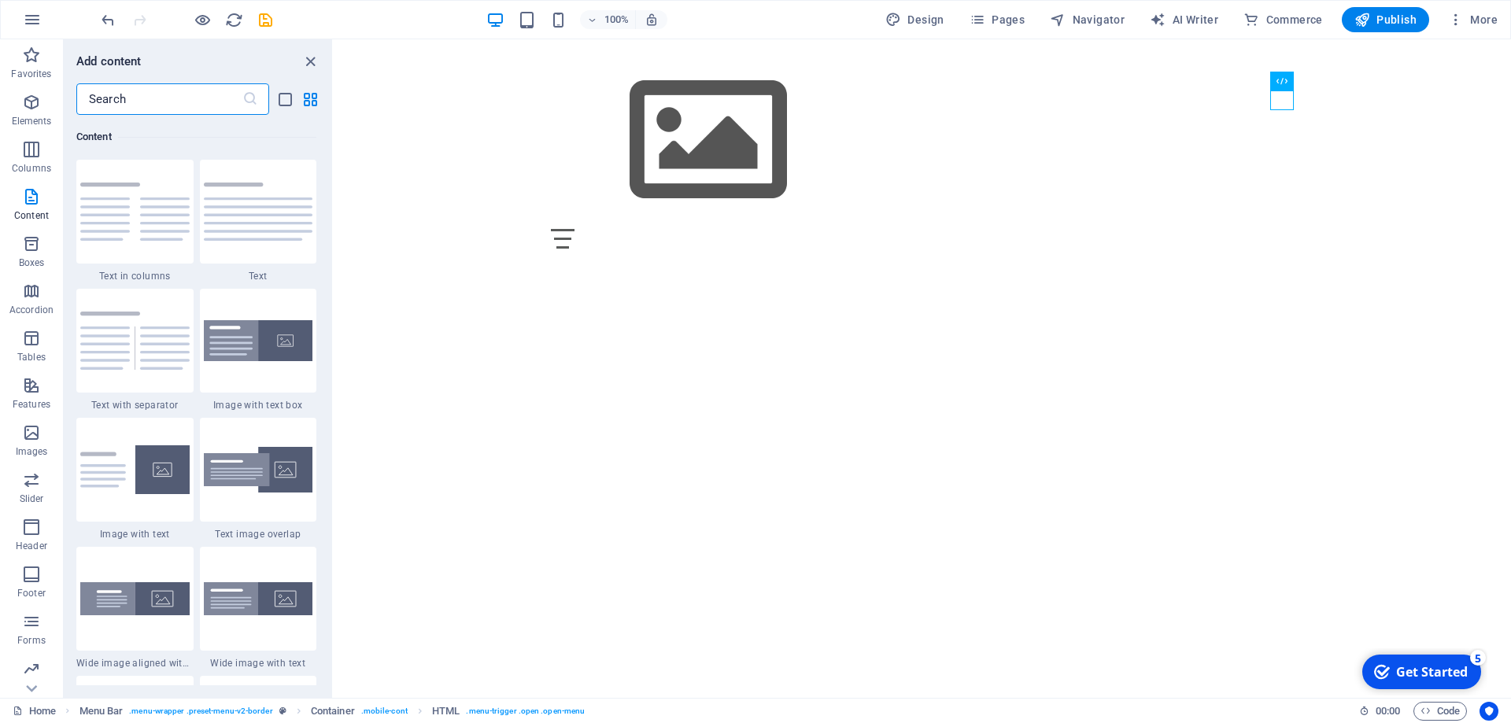
click at [787, 261] on html "Skip to main content Menu Home About Service Contact" at bounding box center [922, 150] width 1177 height 222
click at [929, 157] on div "+ Add section" at bounding box center [922, 162] width 87 height 27
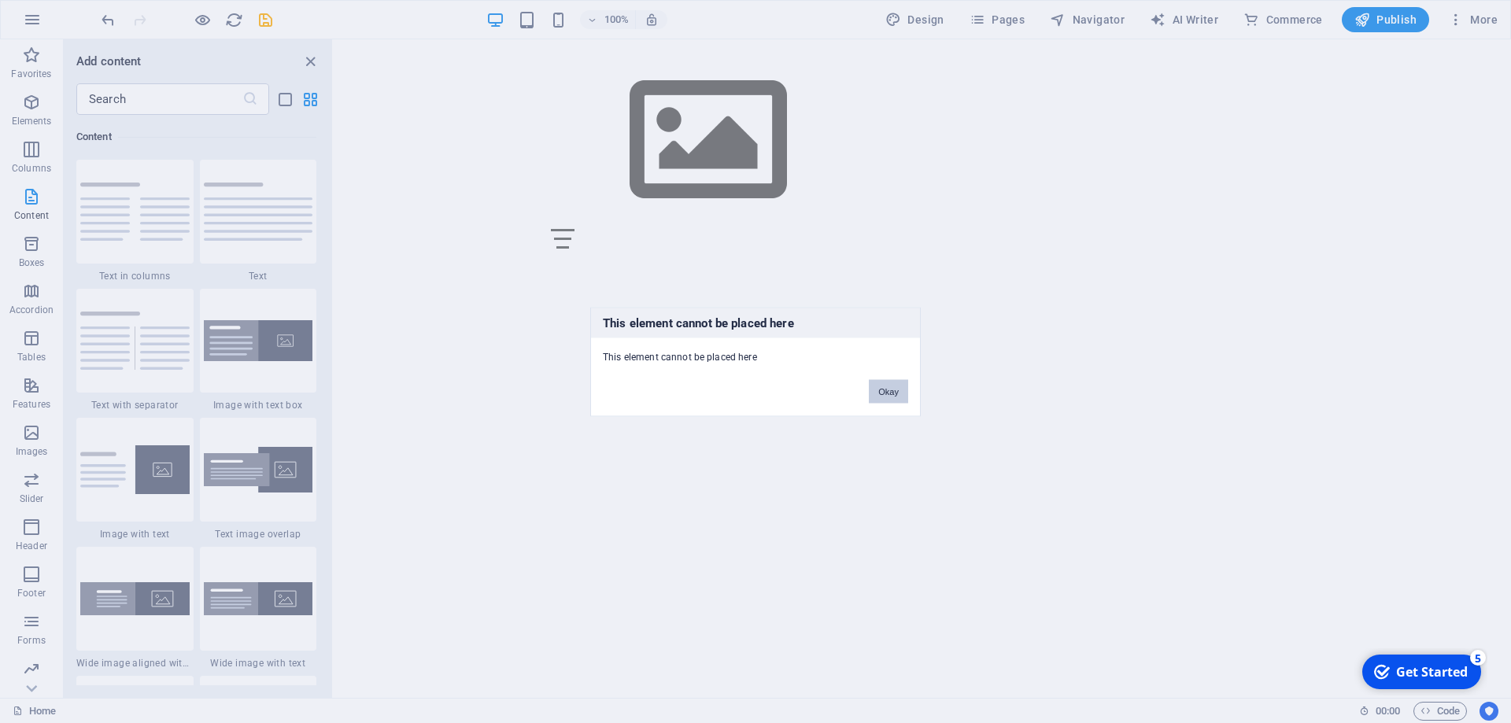
click at [896, 392] on button "Okay" at bounding box center [888, 391] width 39 height 24
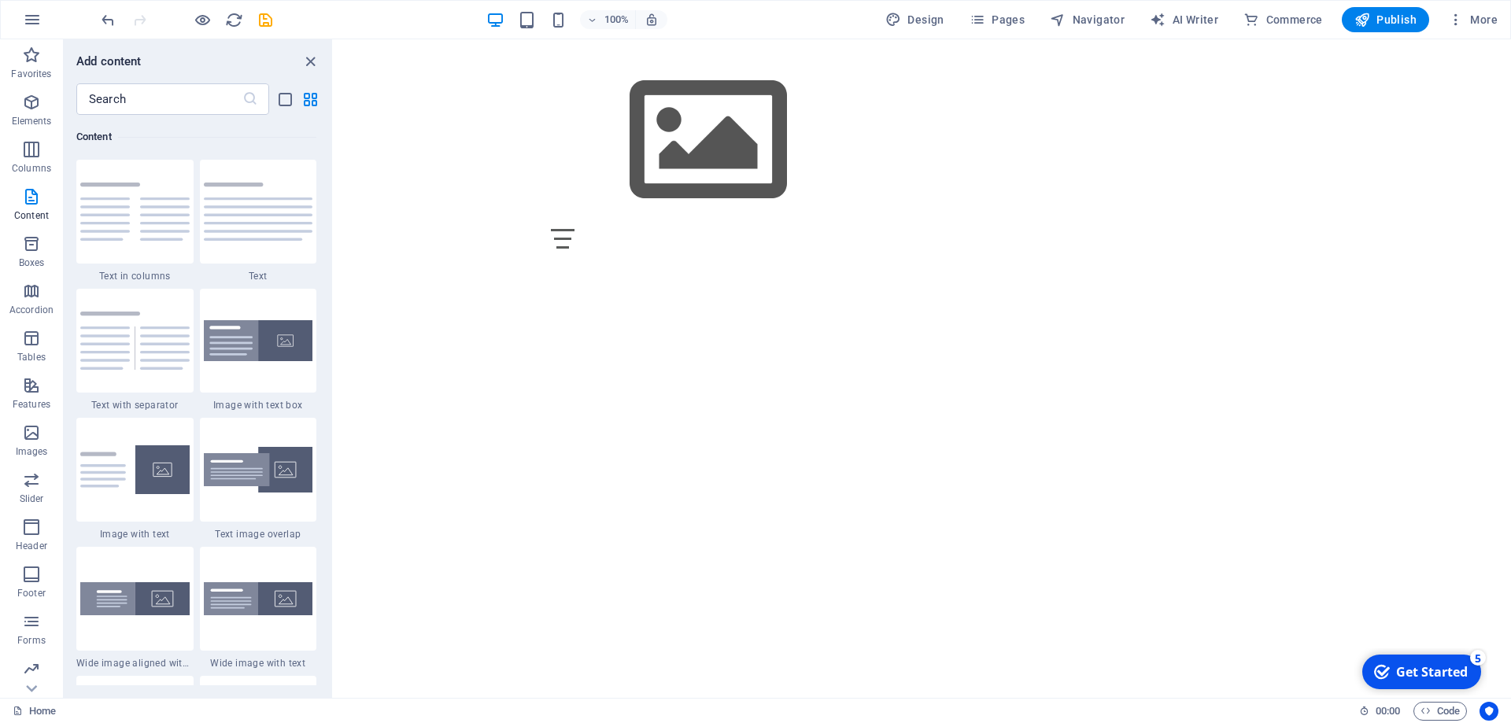
click at [702, 240] on html "Skip to main content Menu Home About Service Contact" at bounding box center [922, 150] width 1177 height 222
click at [909, 157] on div "+ Add section" at bounding box center [922, 162] width 87 height 27
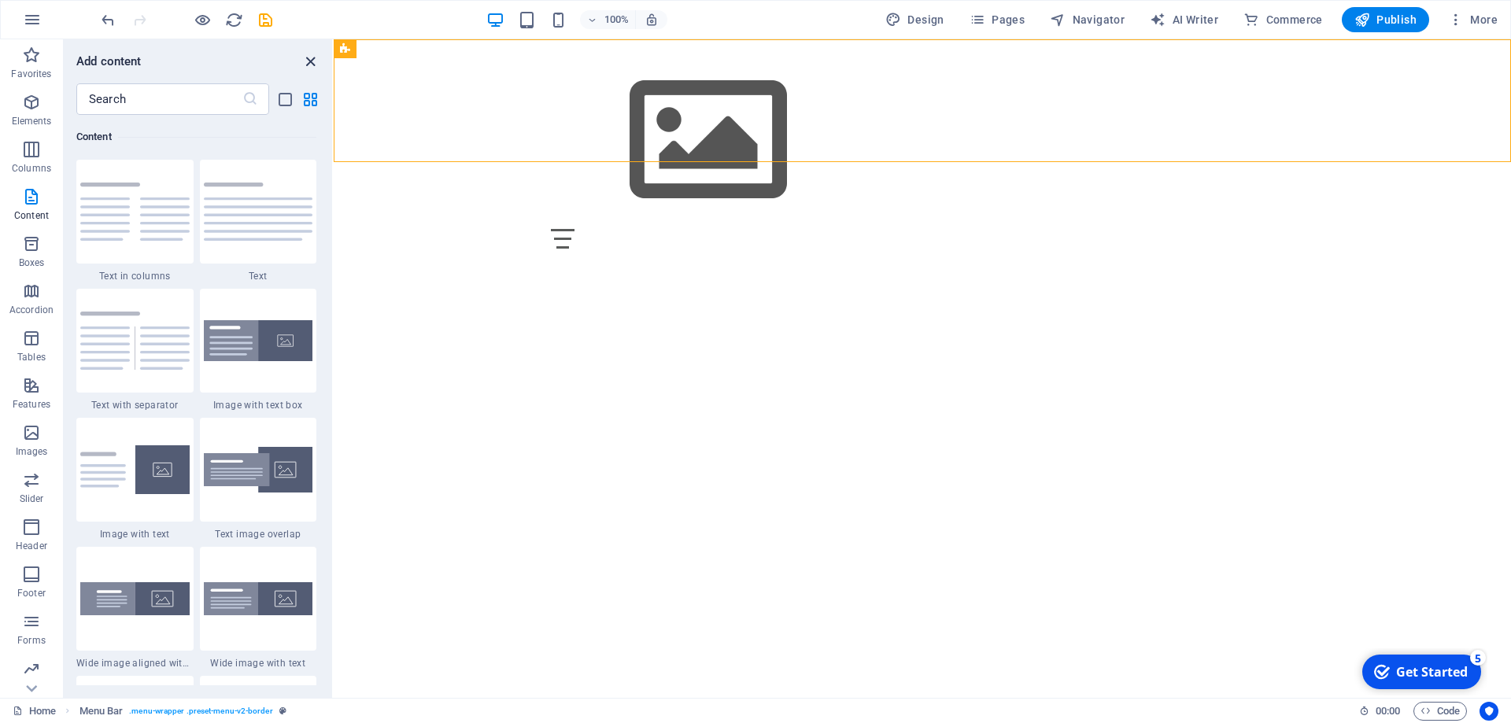
click at [315, 60] on icon "close panel" at bounding box center [310, 62] width 18 height 18
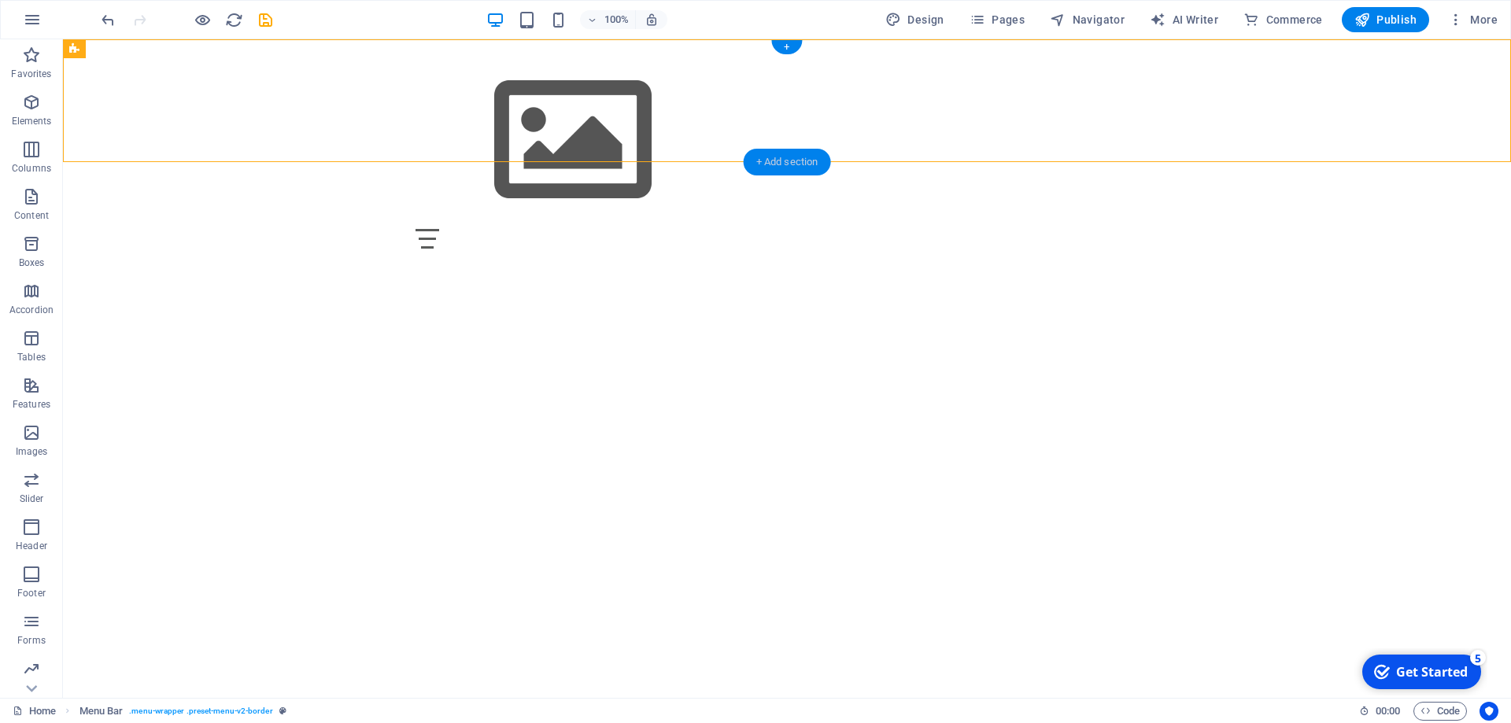
click at [783, 157] on div "+ Add section" at bounding box center [787, 162] width 87 height 27
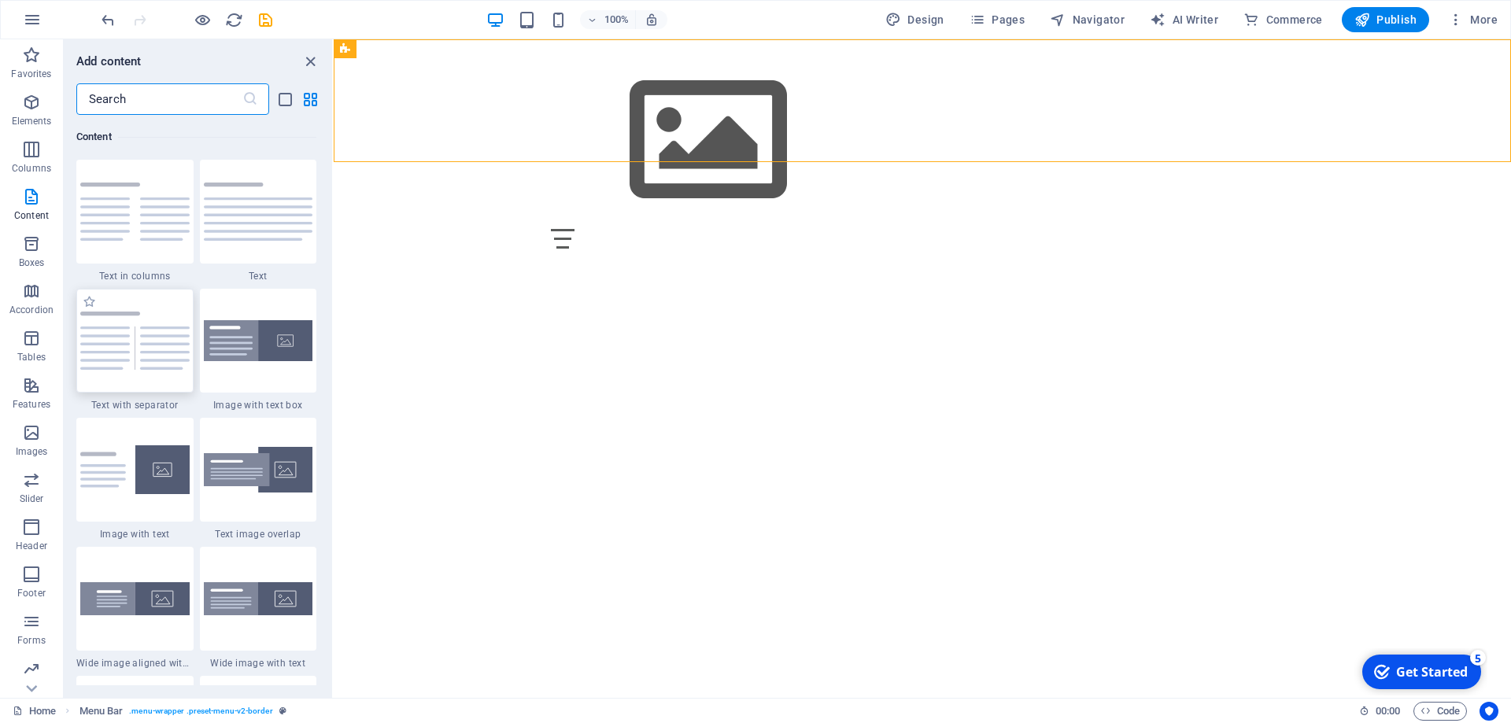
click at [94, 356] on img at bounding box center [134, 341] width 109 height 58
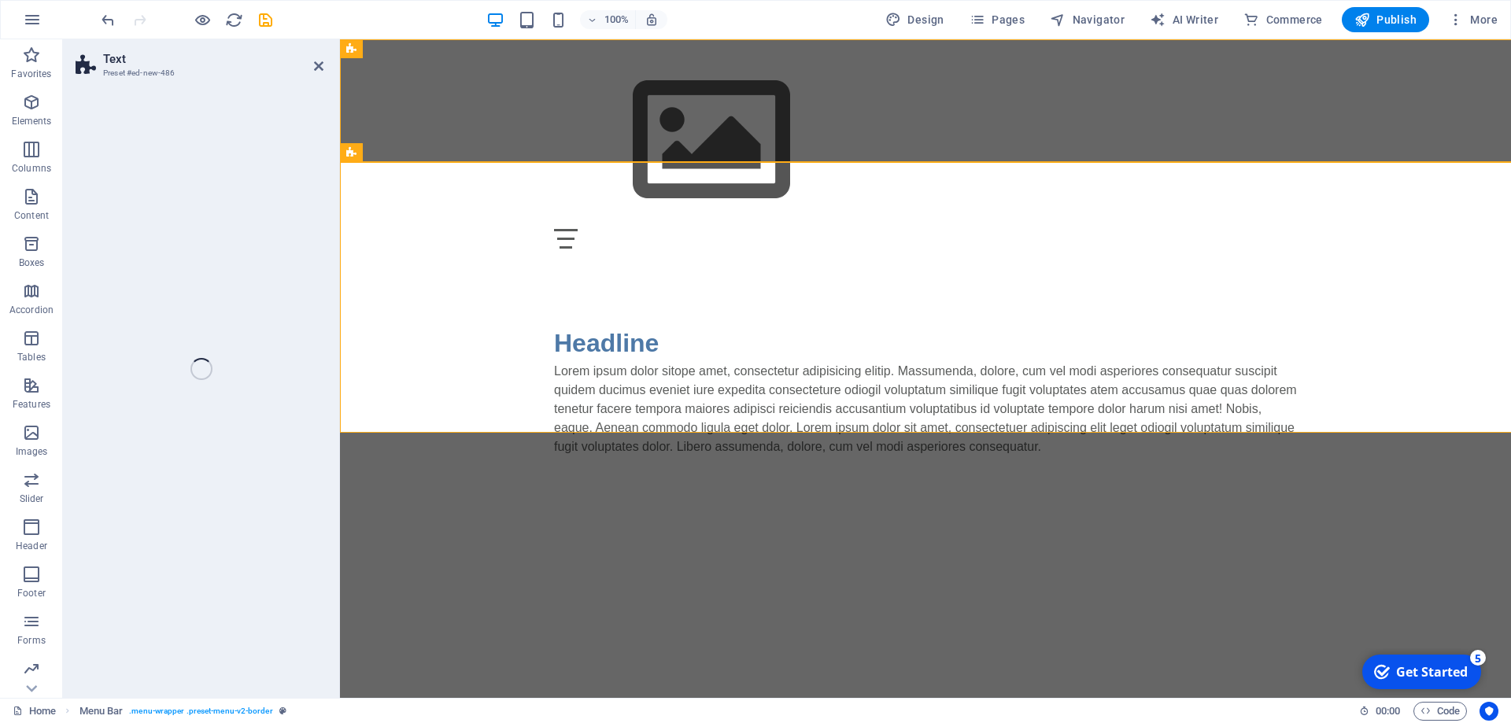
select select "rem"
select select "px"
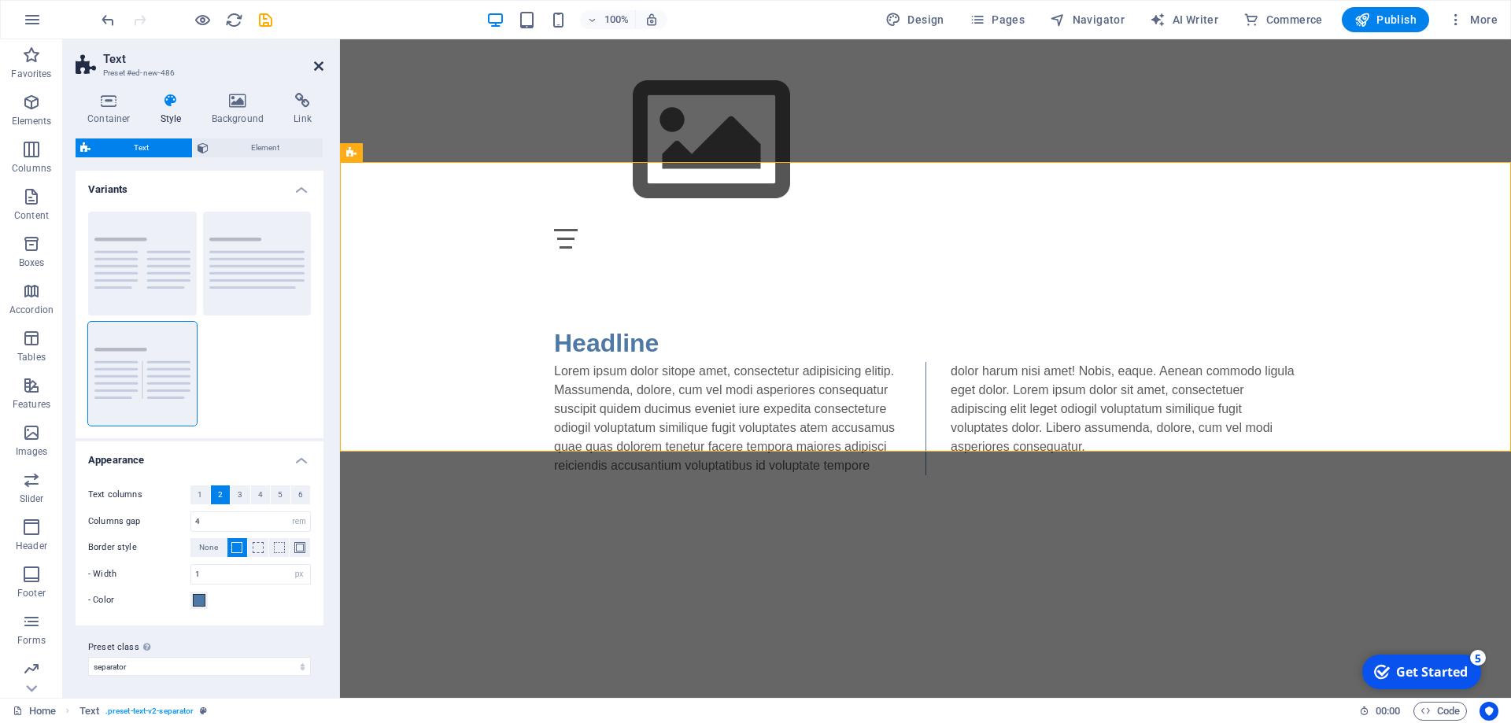
click at [320, 62] on icon at bounding box center [318, 66] width 9 height 13
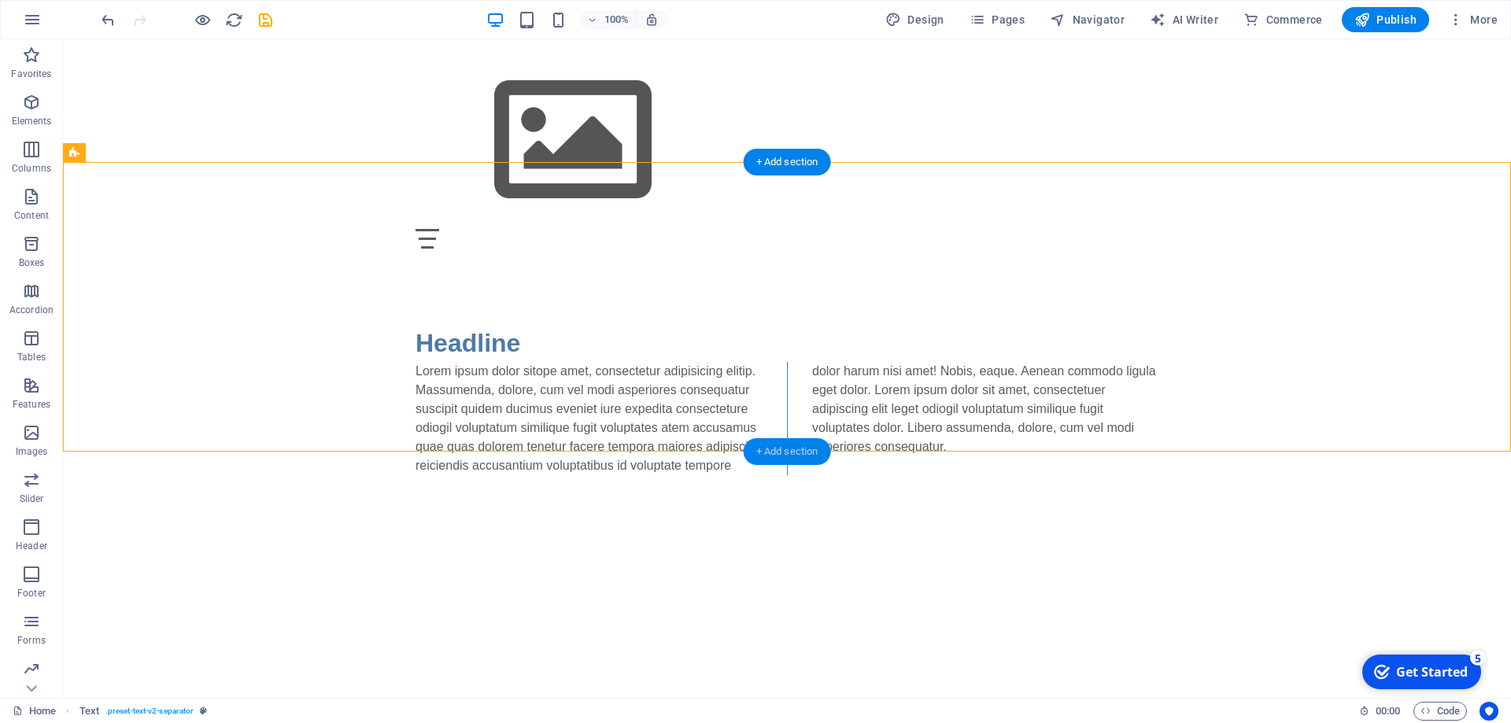
click at [763, 444] on div "+ Add section" at bounding box center [787, 451] width 87 height 27
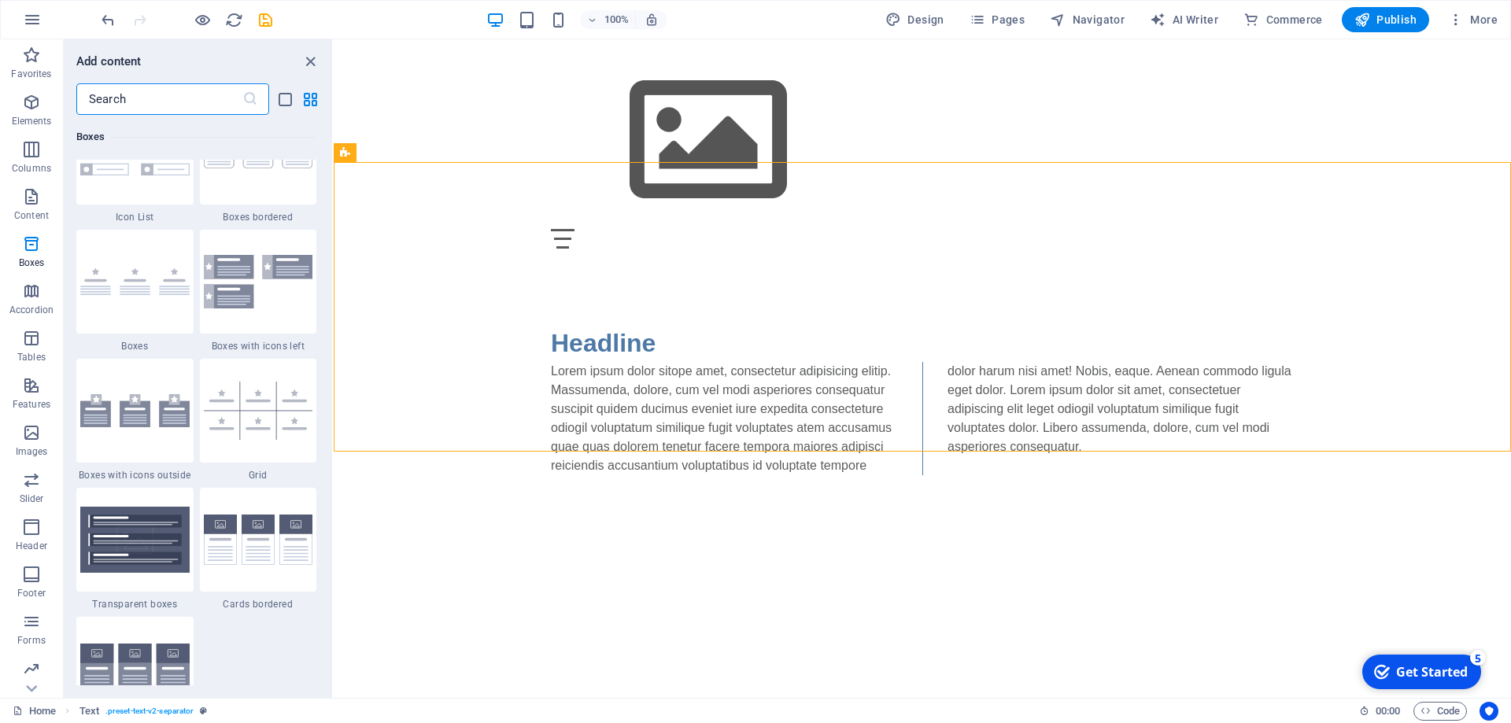
scroll to position [4525, 0]
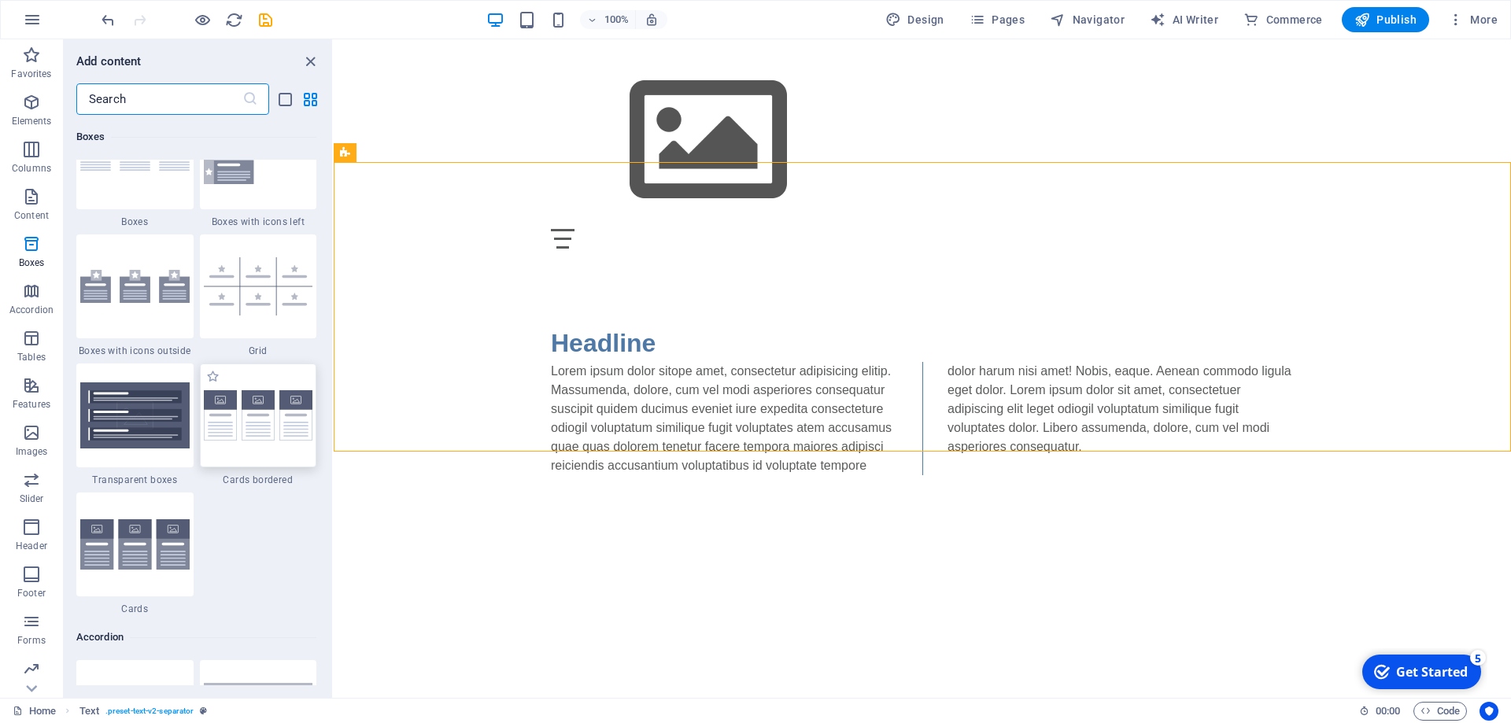
click at [262, 427] on img at bounding box center [258, 415] width 109 height 51
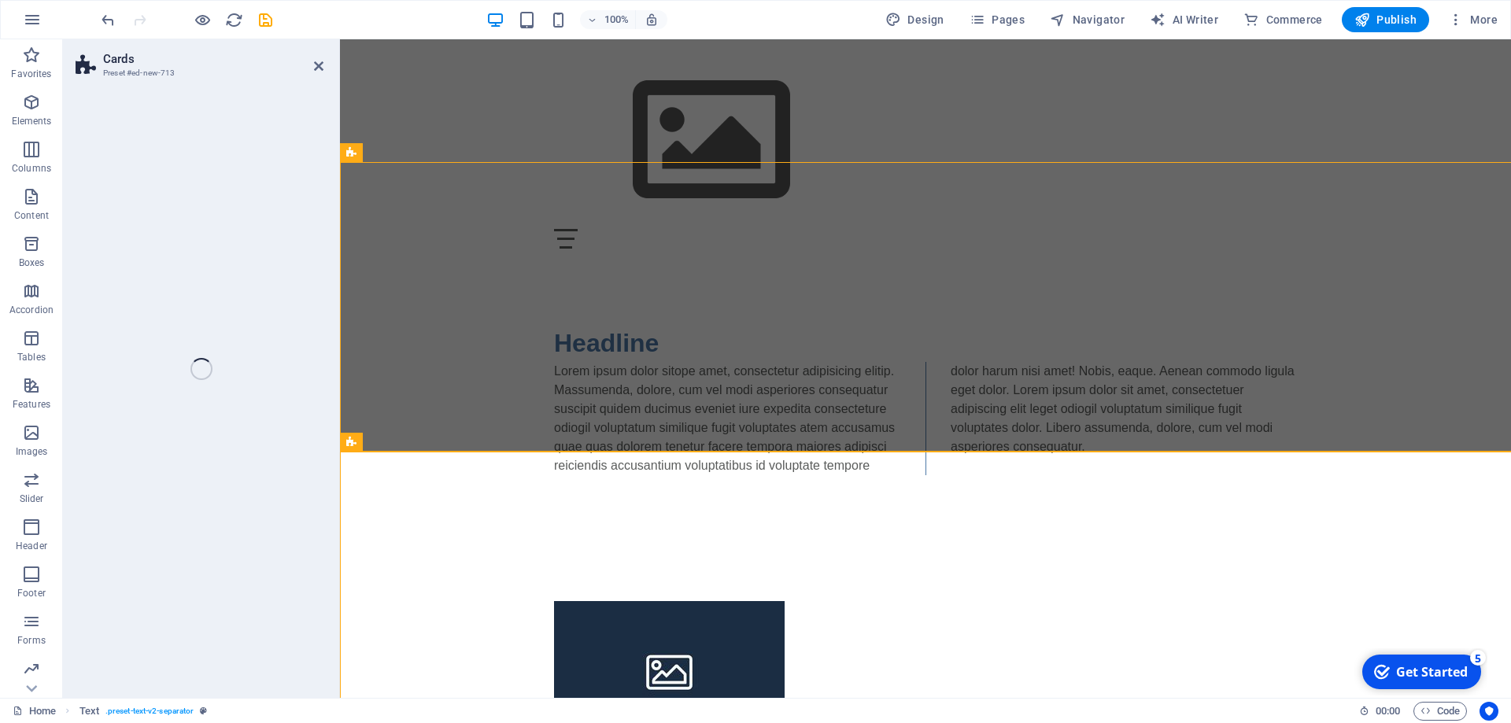
select select "rem"
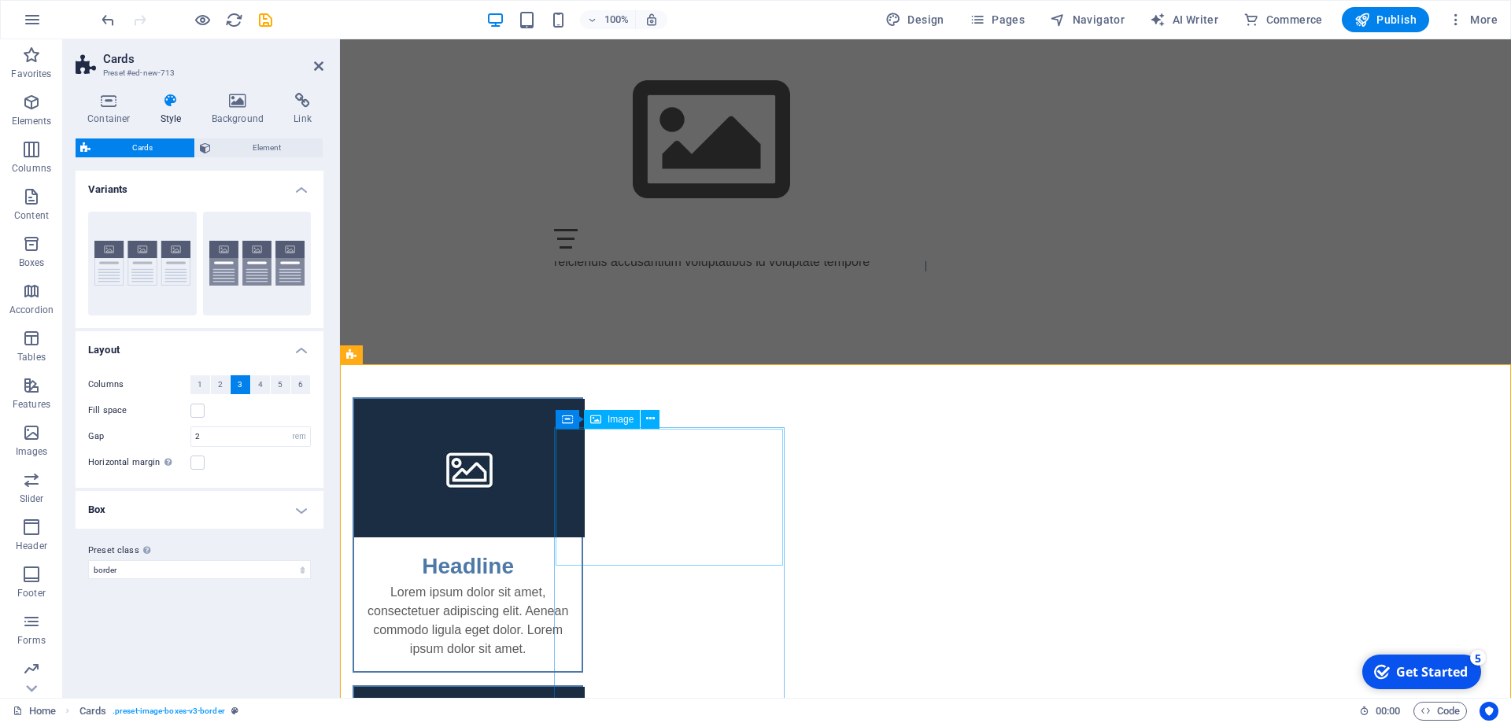
scroll to position [153, 0]
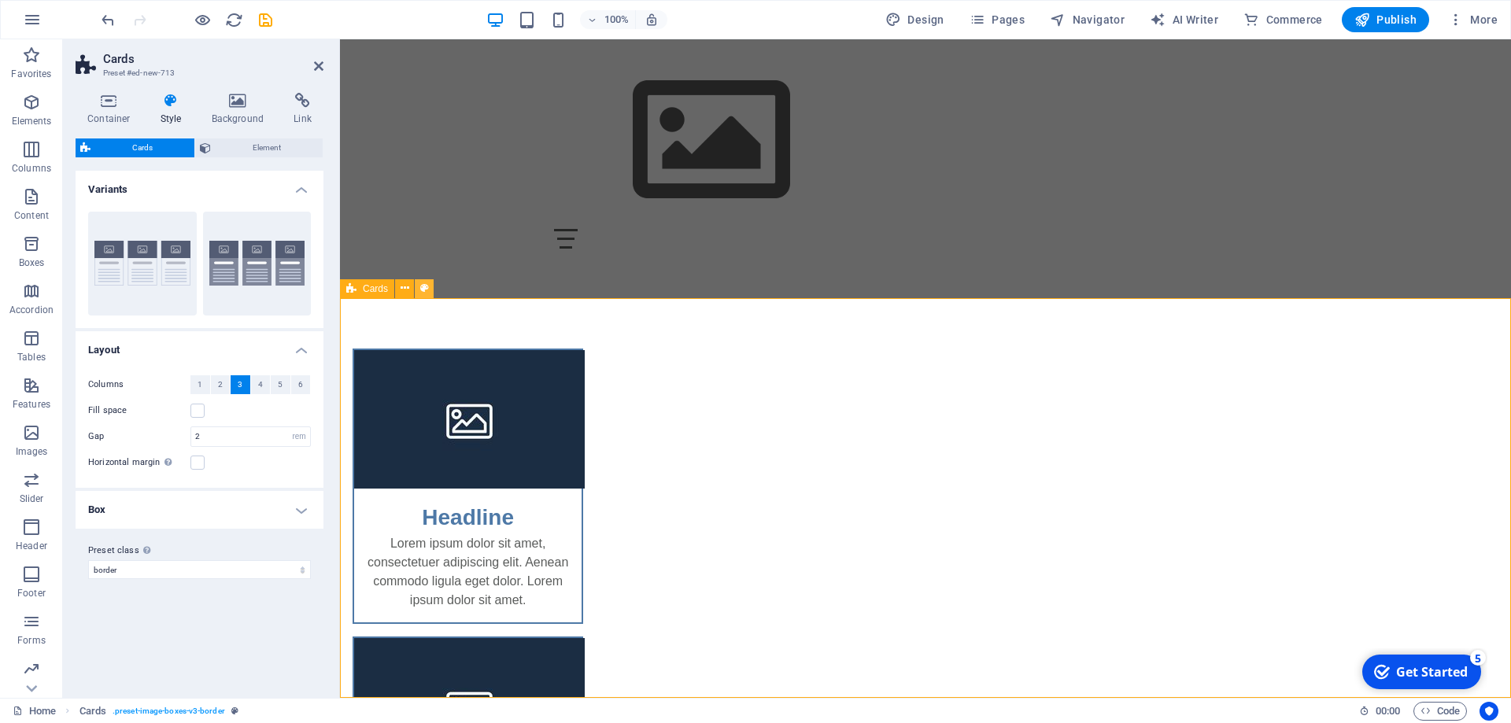
click at [421, 284] on icon at bounding box center [424, 288] width 9 height 17
click at [407, 286] on icon at bounding box center [405, 288] width 9 height 17
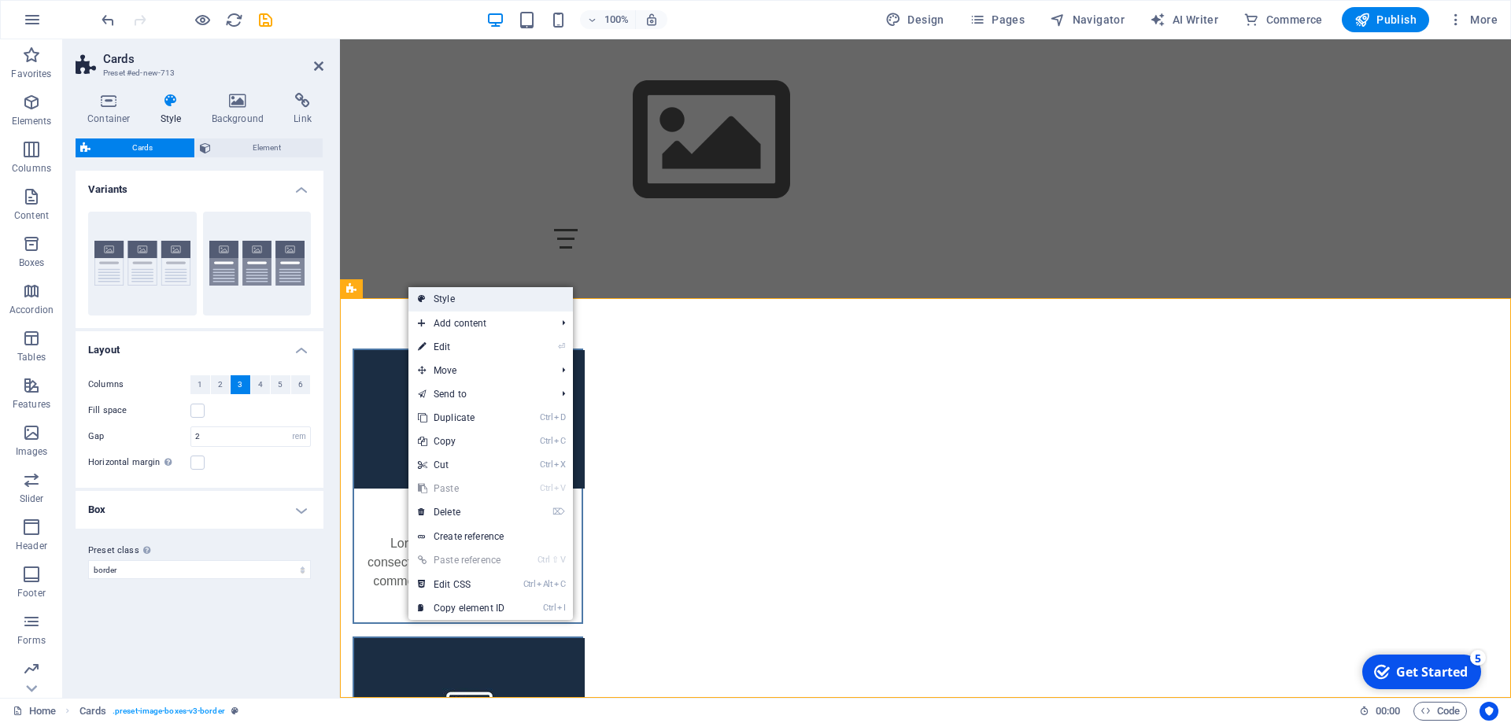
click at [434, 294] on link "Style" at bounding box center [490, 299] width 164 height 24
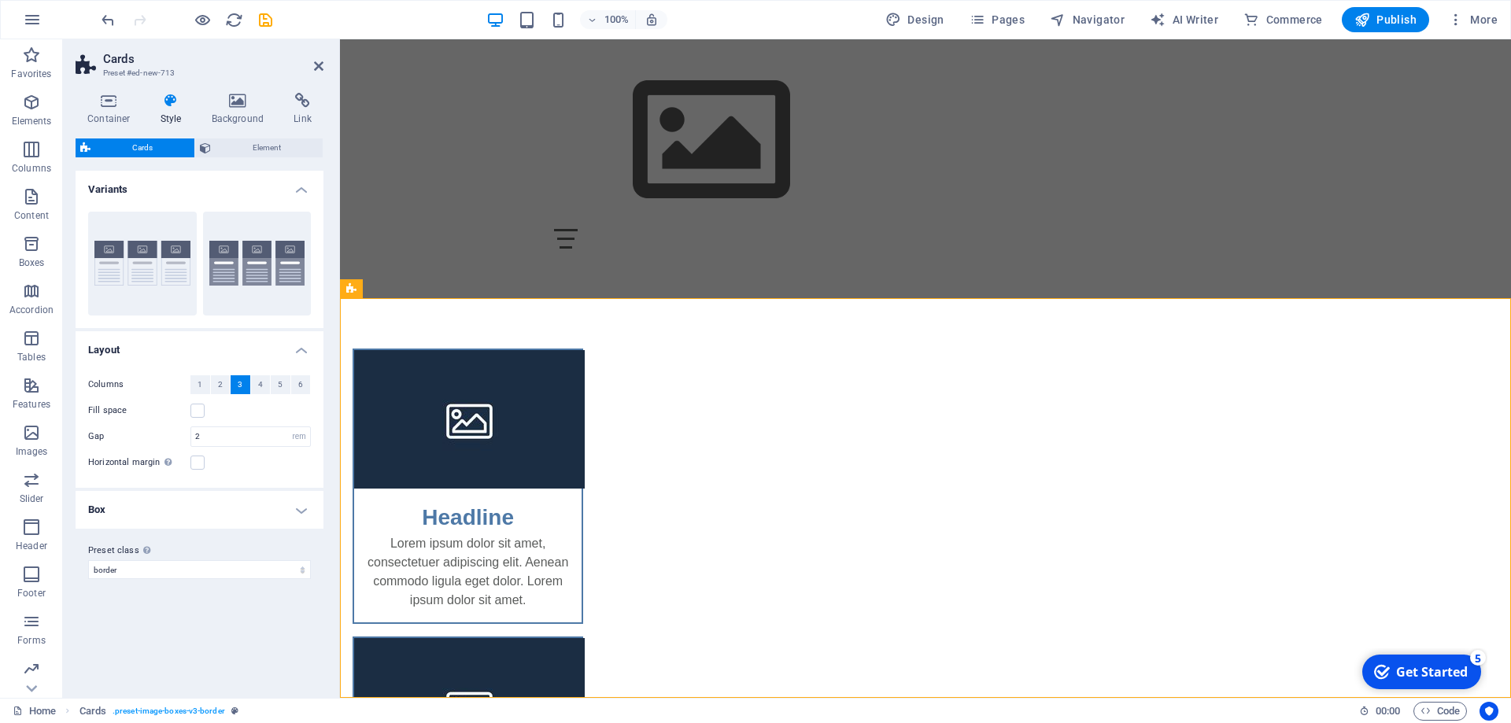
click at [182, 98] on icon at bounding box center [171, 101] width 45 height 16
click at [316, 65] on icon at bounding box center [318, 66] width 9 height 13
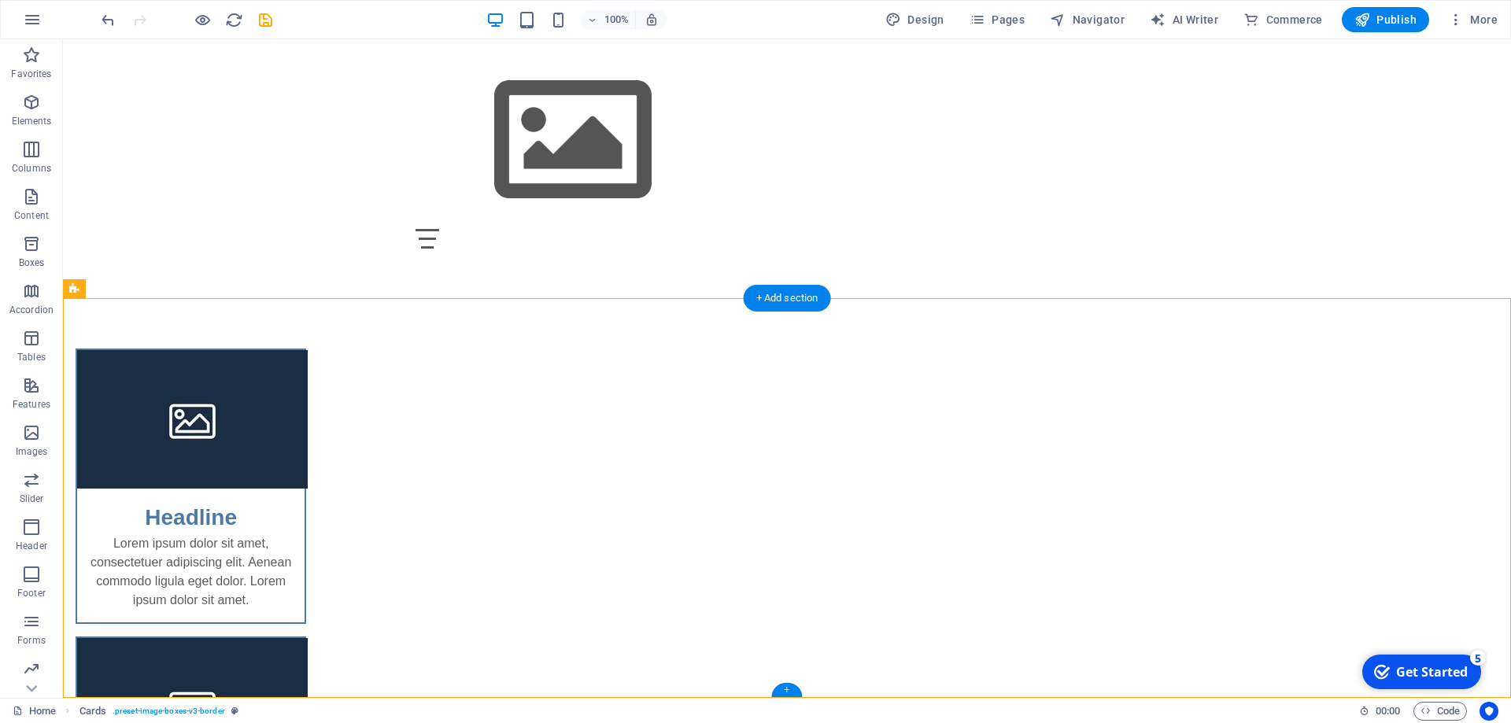
click at [785, 694] on div "+" at bounding box center [786, 690] width 31 height 14
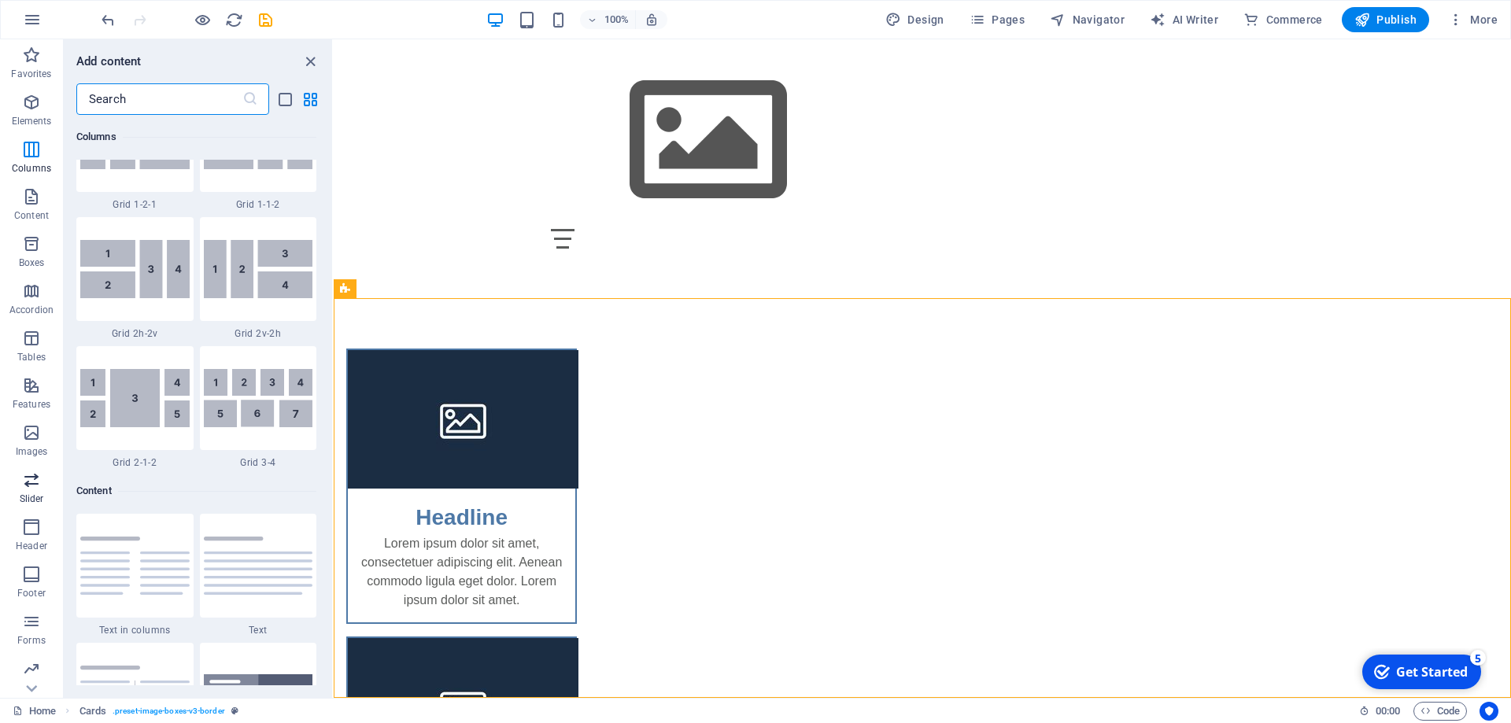
scroll to position [97, 0]
click at [36, 475] on icon "button" at bounding box center [31, 477] width 19 height 19
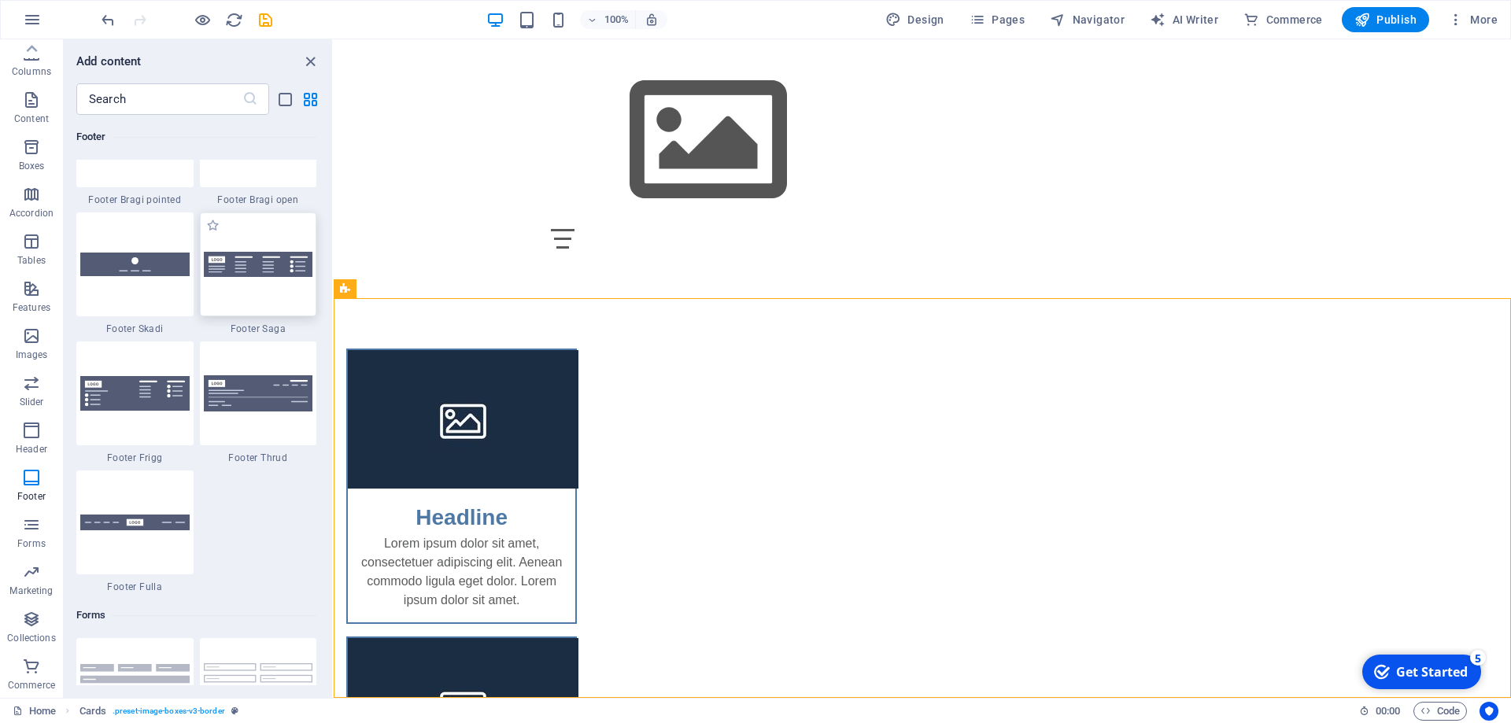
scroll to position [11128, 0]
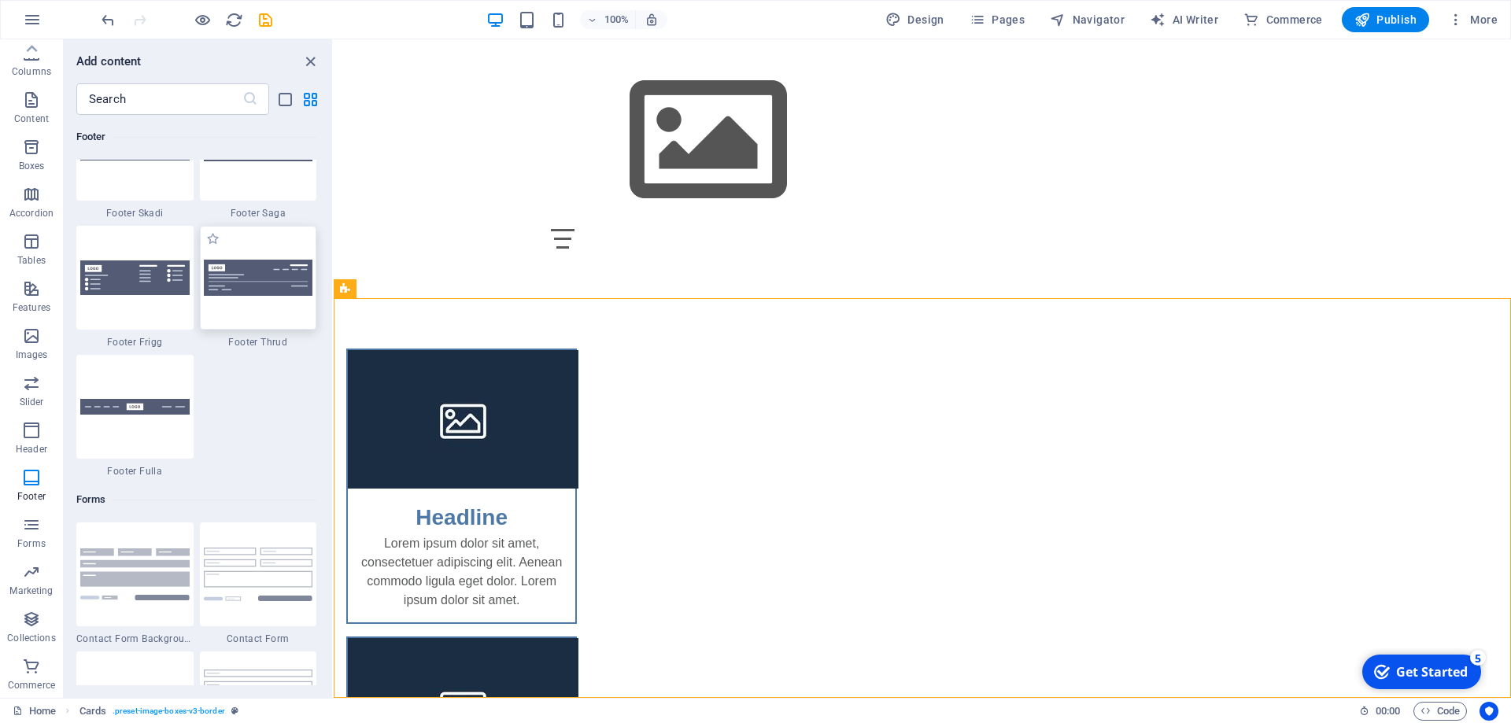
click at [280, 285] on img at bounding box center [258, 277] width 109 height 35
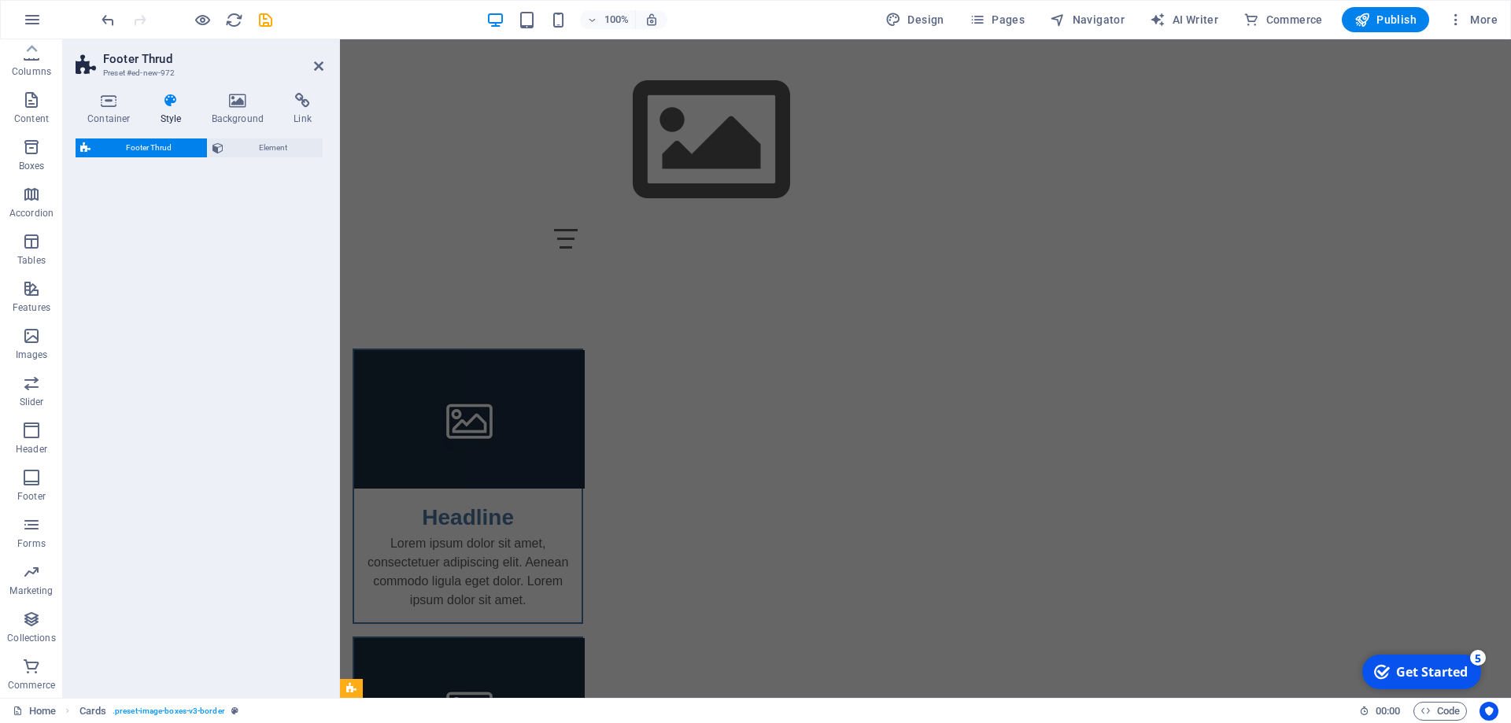
scroll to position [97, 0]
select select "rem"
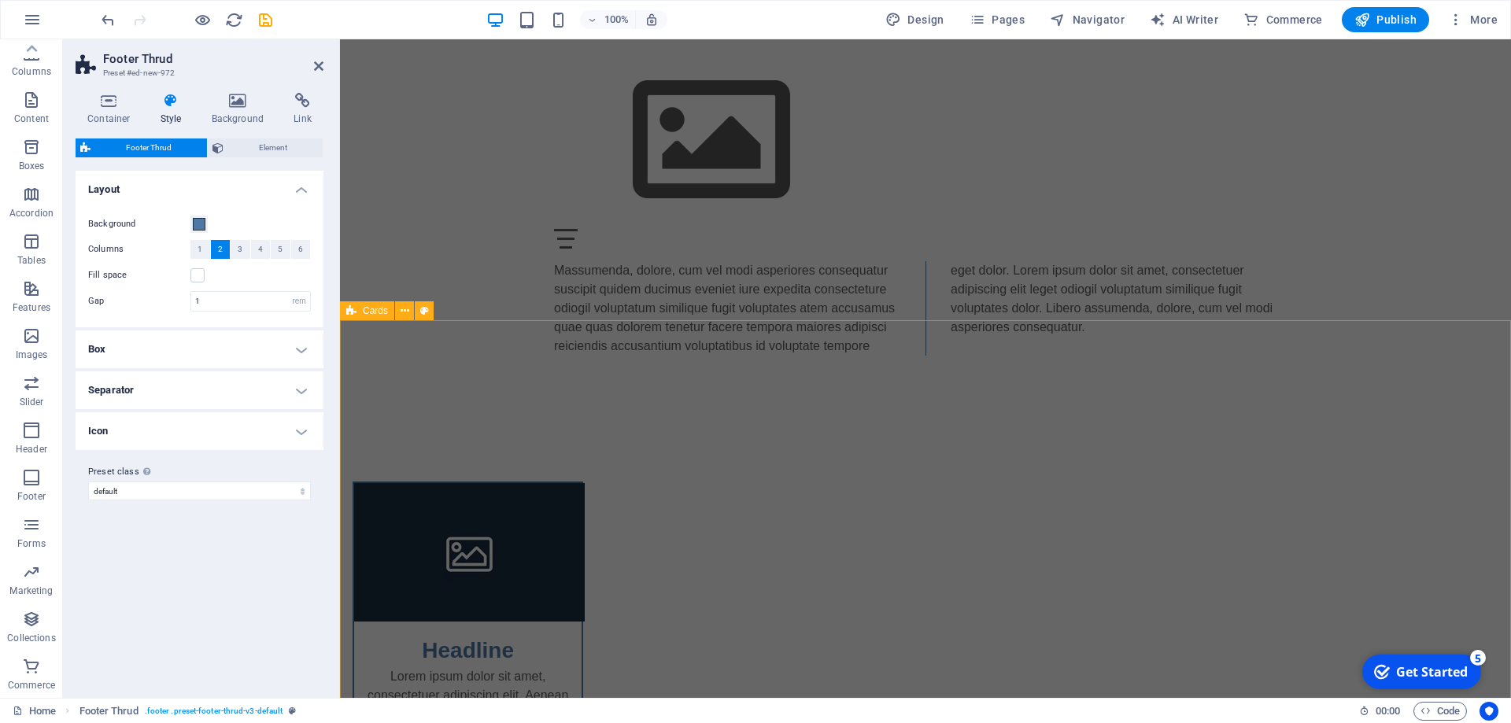
scroll to position [0, 0]
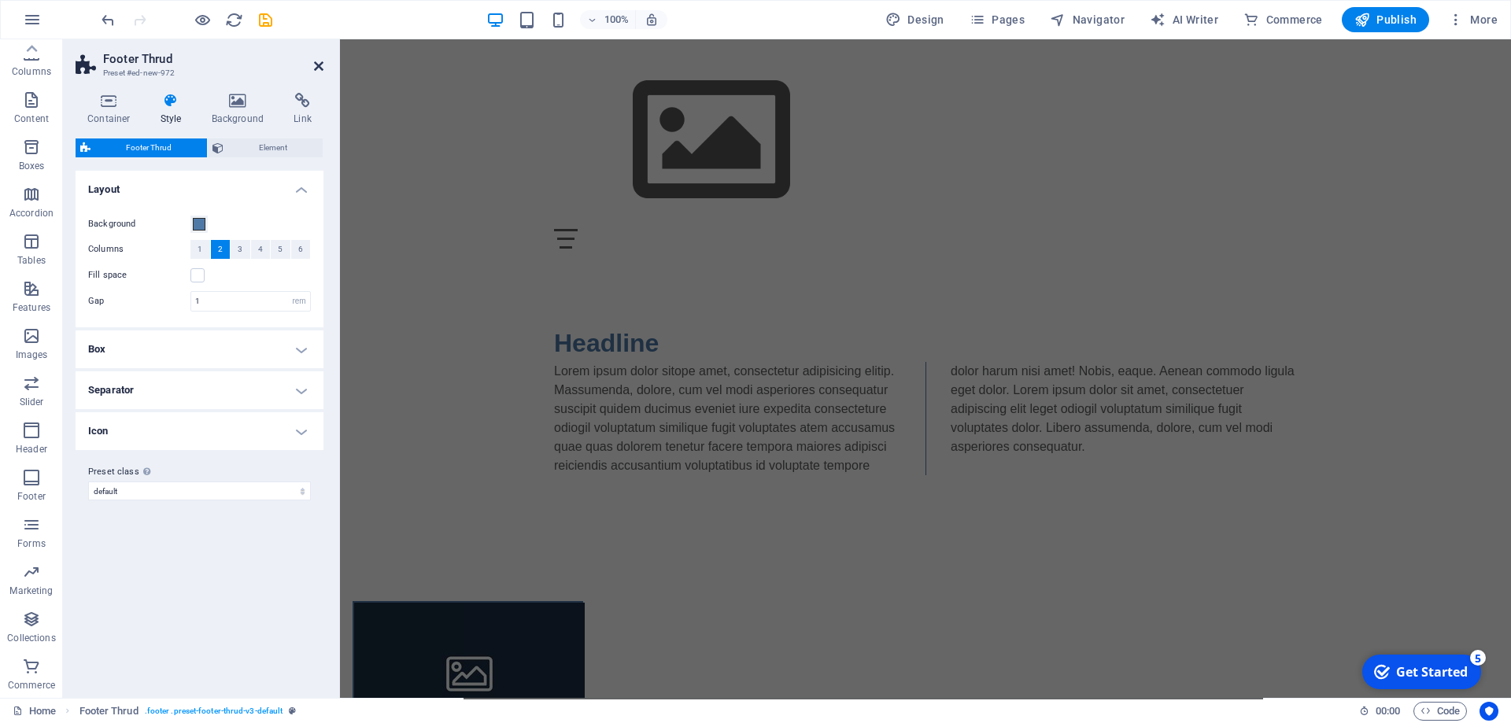
click at [315, 61] on icon at bounding box center [318, 66] width 9 height 13
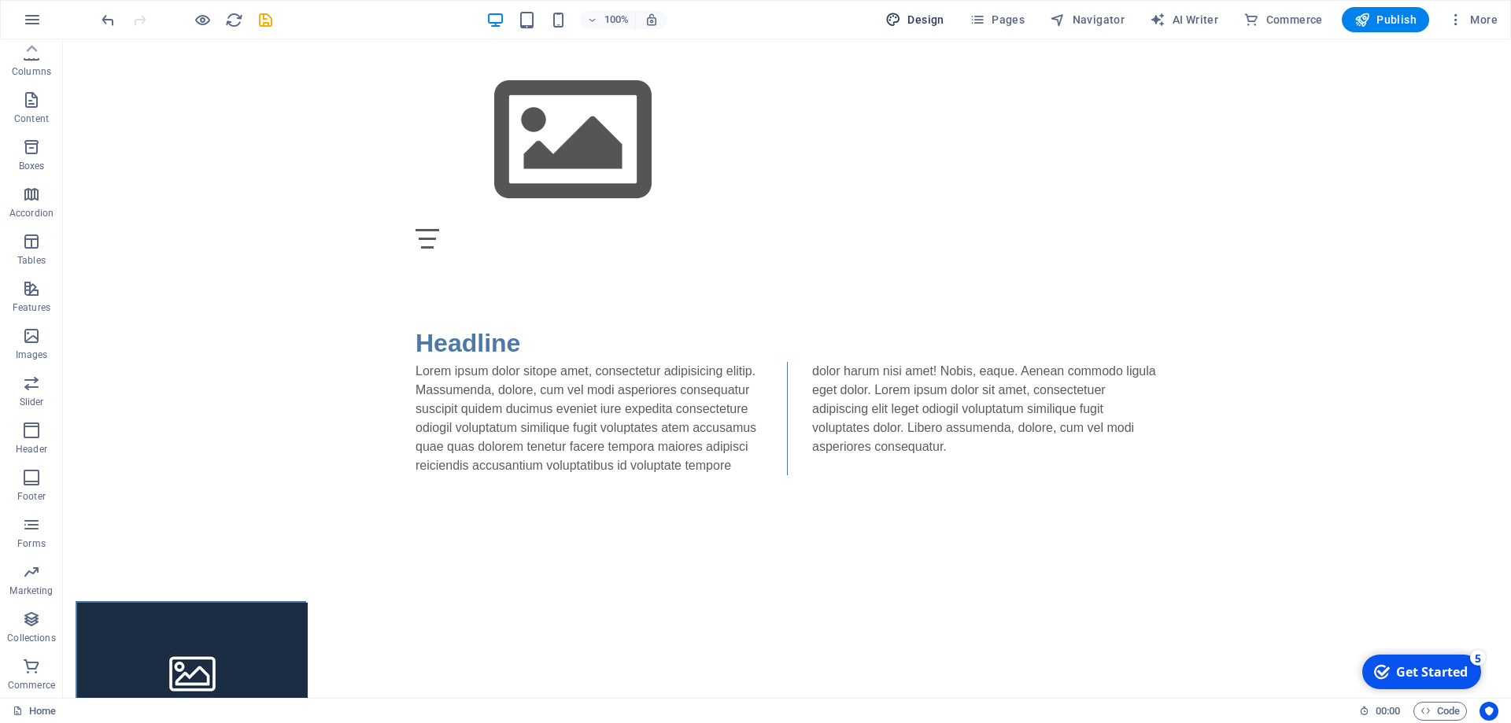
click at [915, 22] on span "Design" at bounding box center [914, 20] width 59 height 16
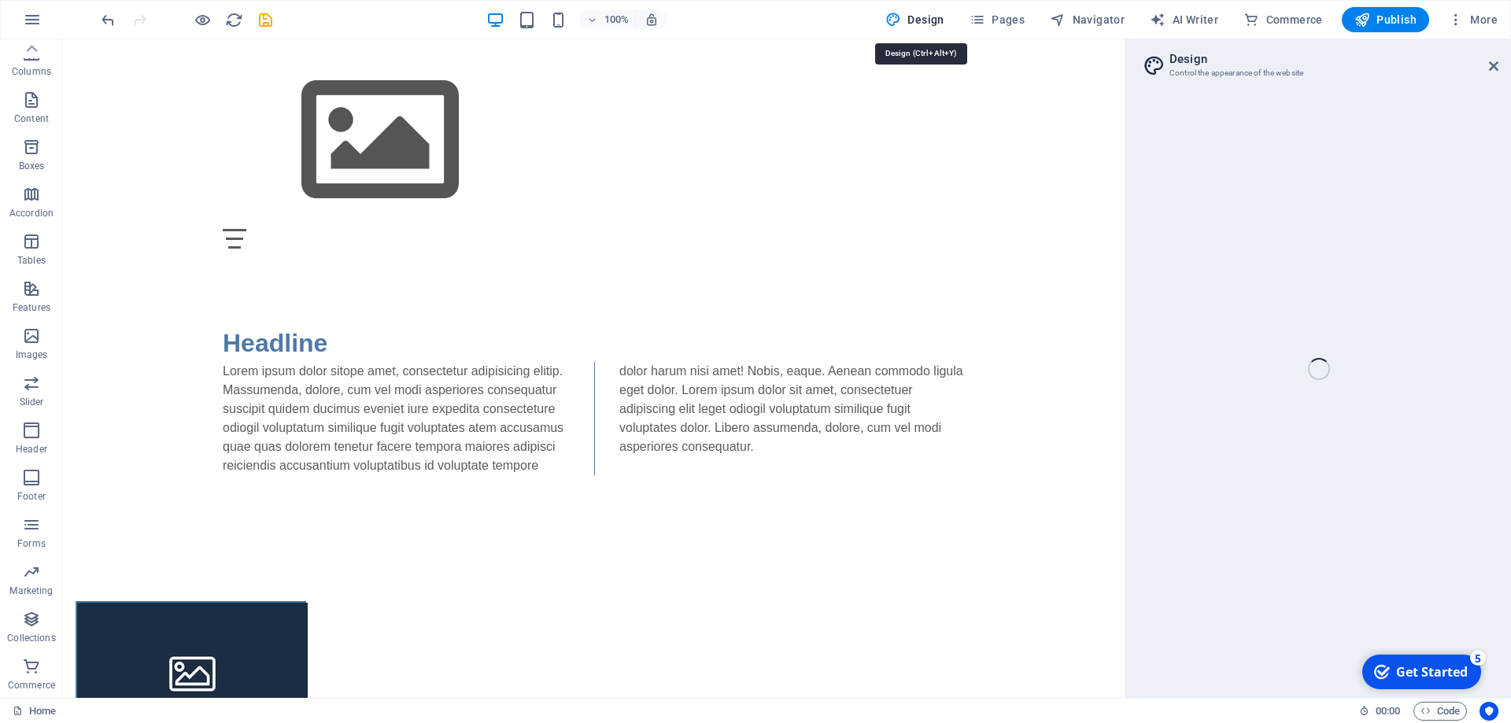
select select "px"
select select "400"
select select "px"
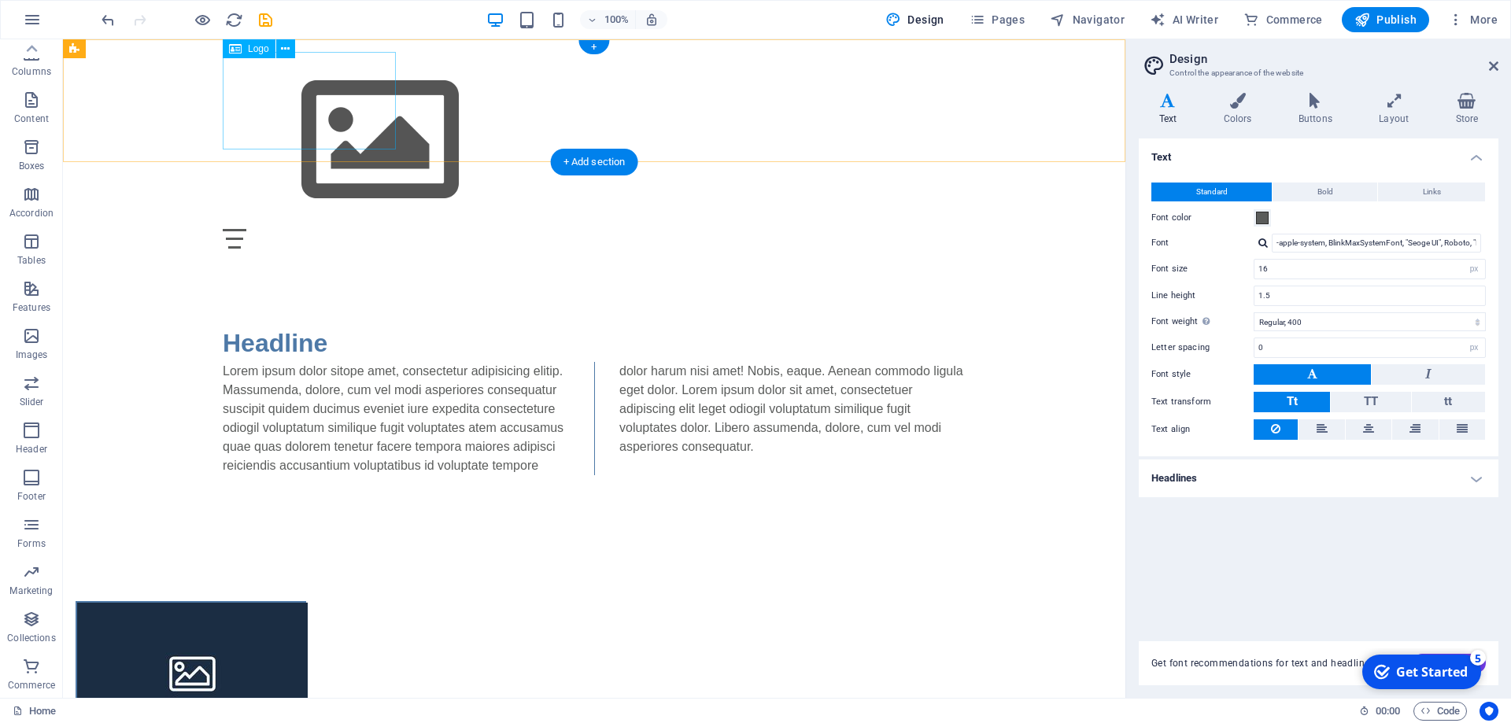
click at [320, 91] on div at bounding box center [594, 140] width 743 height 177
click at [293, 79] on div at bounding box center [594, 140] width 743 height 177
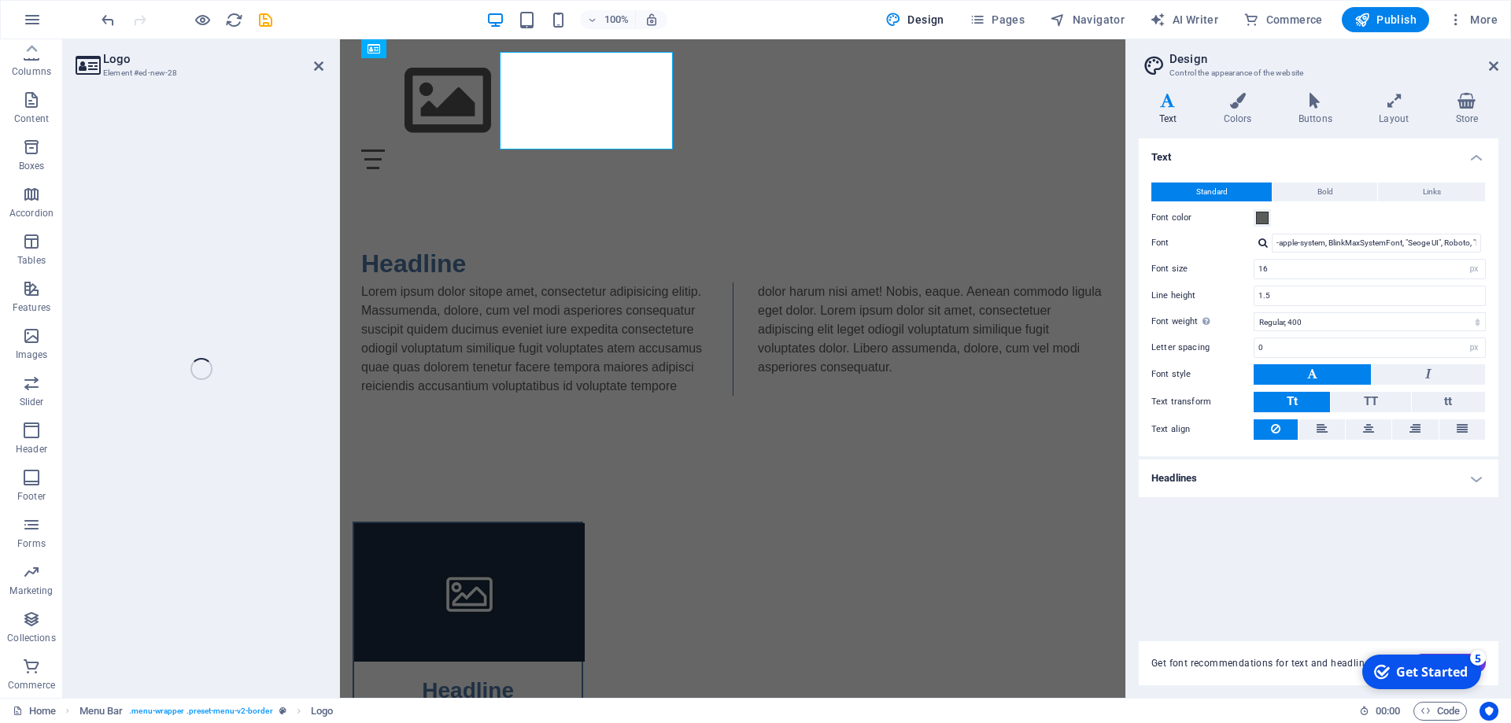
select select "px"
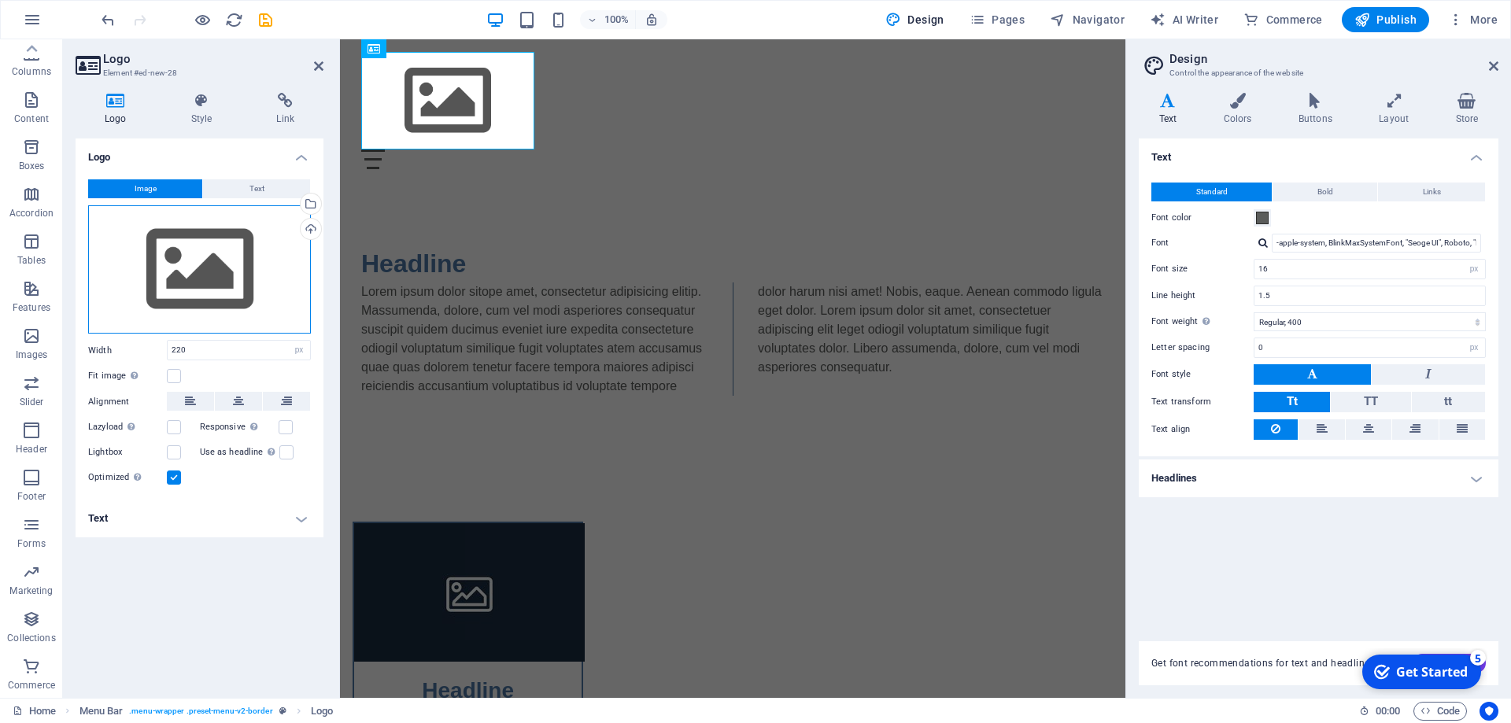
click at [214, 253] on div "Drag files here, click to choose files or select files from Files or our free s…" at bounding box center [199, 269] width 223 height 129
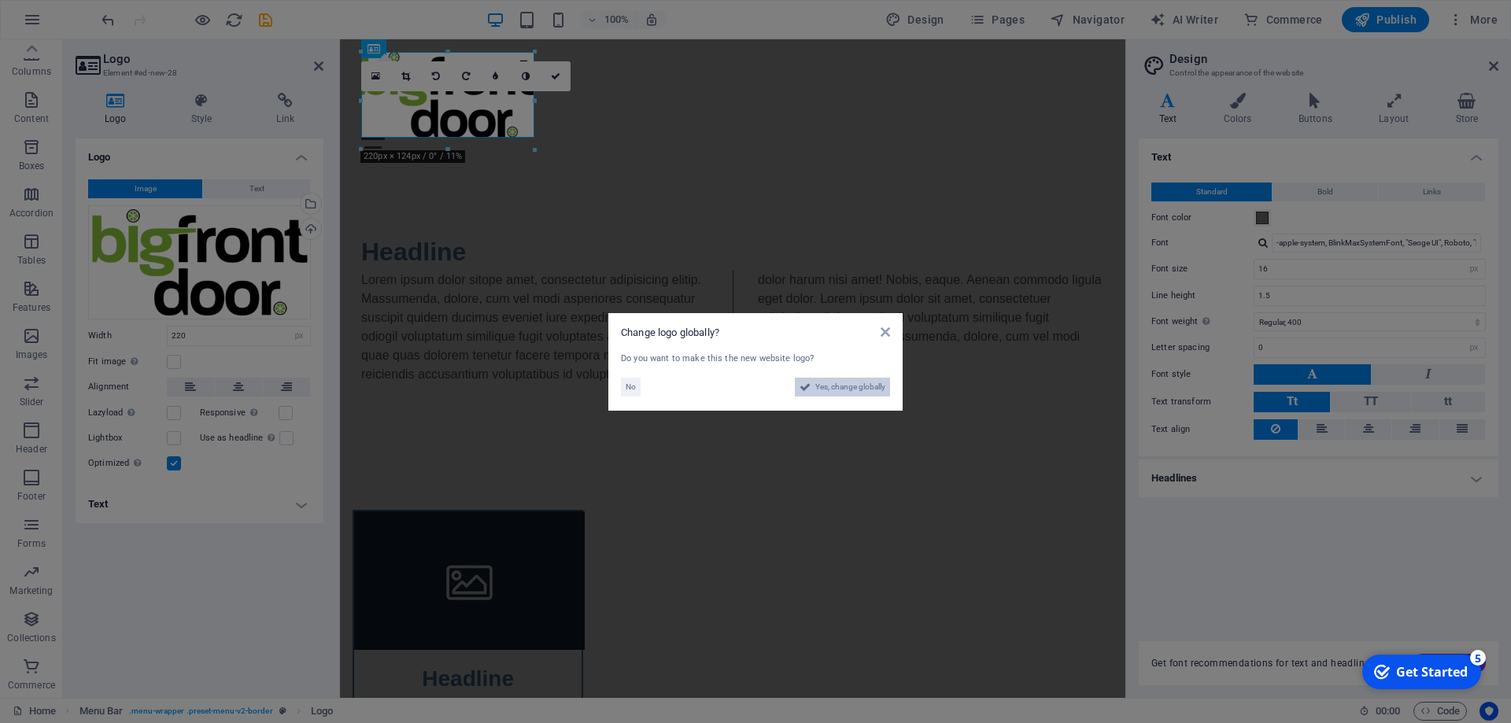
click at [864, 380] on span "Yes, change globally" at bounding box center [850, 387] width 70 height 19
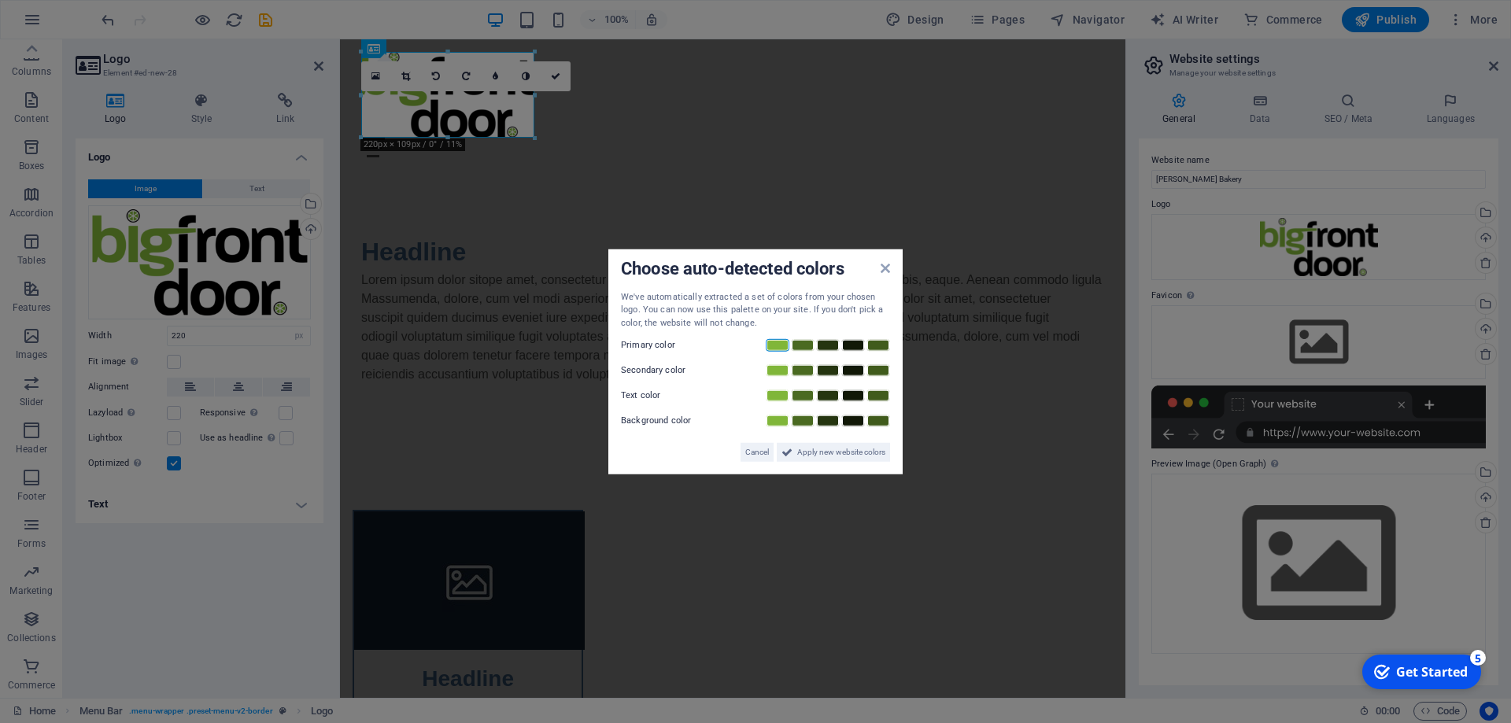
click at [777, 346] on link at bounding box center [778, 345] width 24 height 13
click at [826, 372] on link at bounding box center [828, 370] width 24 height 13
click at [856, 397] on link at bounding box center [853, 396] width 24 height 13
click at [845, 455] on span "Apply new website colors" at bounding box center [841, 452] width 88 height 19
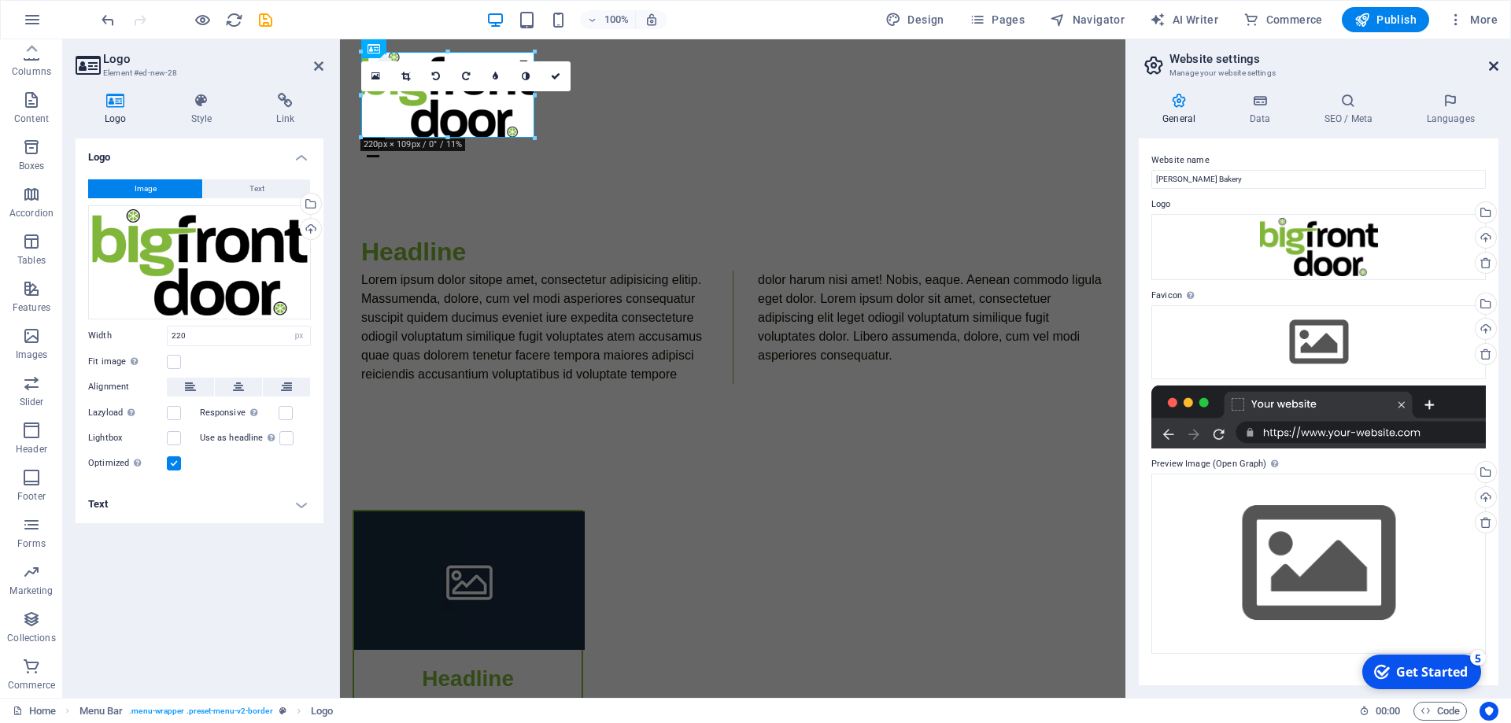
drag, startPoint x: 1494, startPoint y: 65, endPoint x: 1114, endPoint y: 24, distance: 381.6
click at [1494, 65] on icon at bounding box center [1493, 66] width 9 height 13
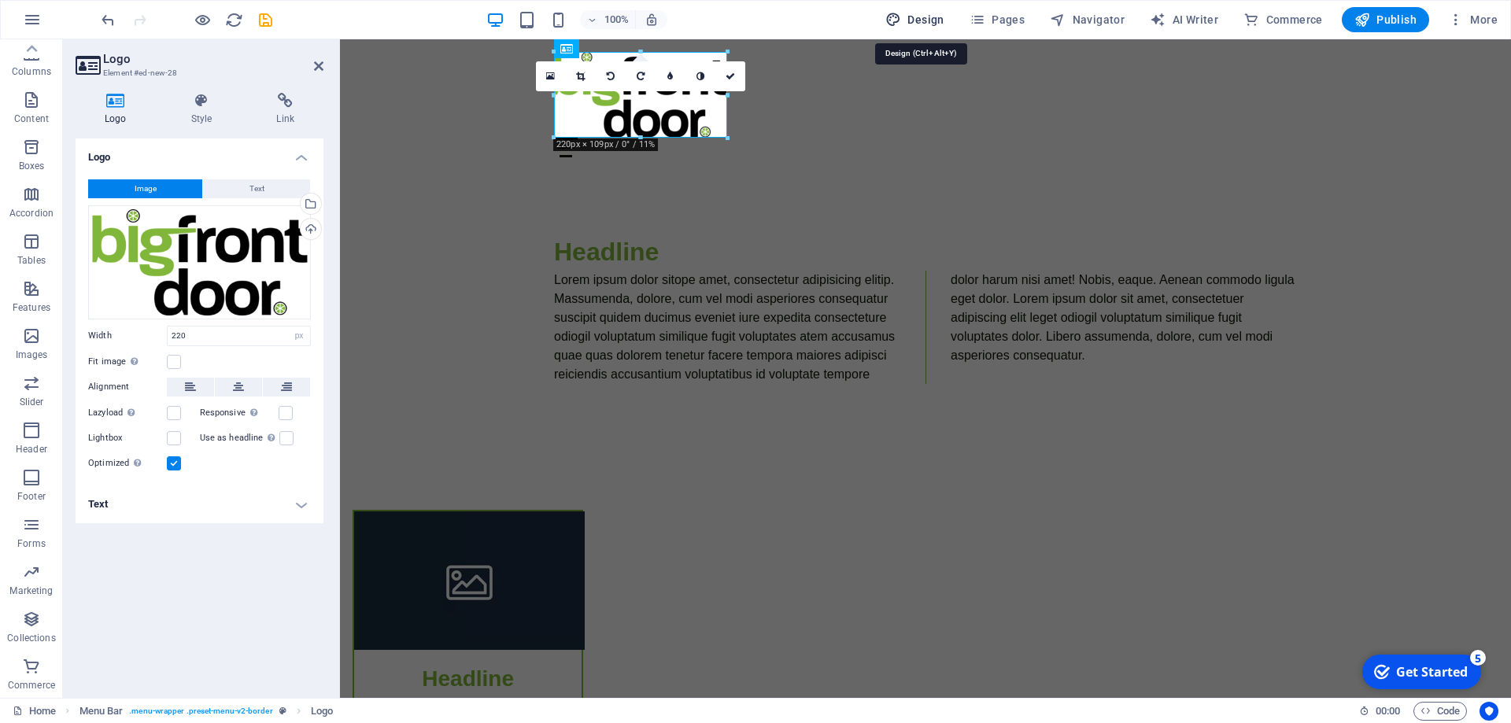
click at [913, 15] on span "Design" at bounding box center [914, 20] width 59 height 16
select select "px"
select select "400"
select select "px"
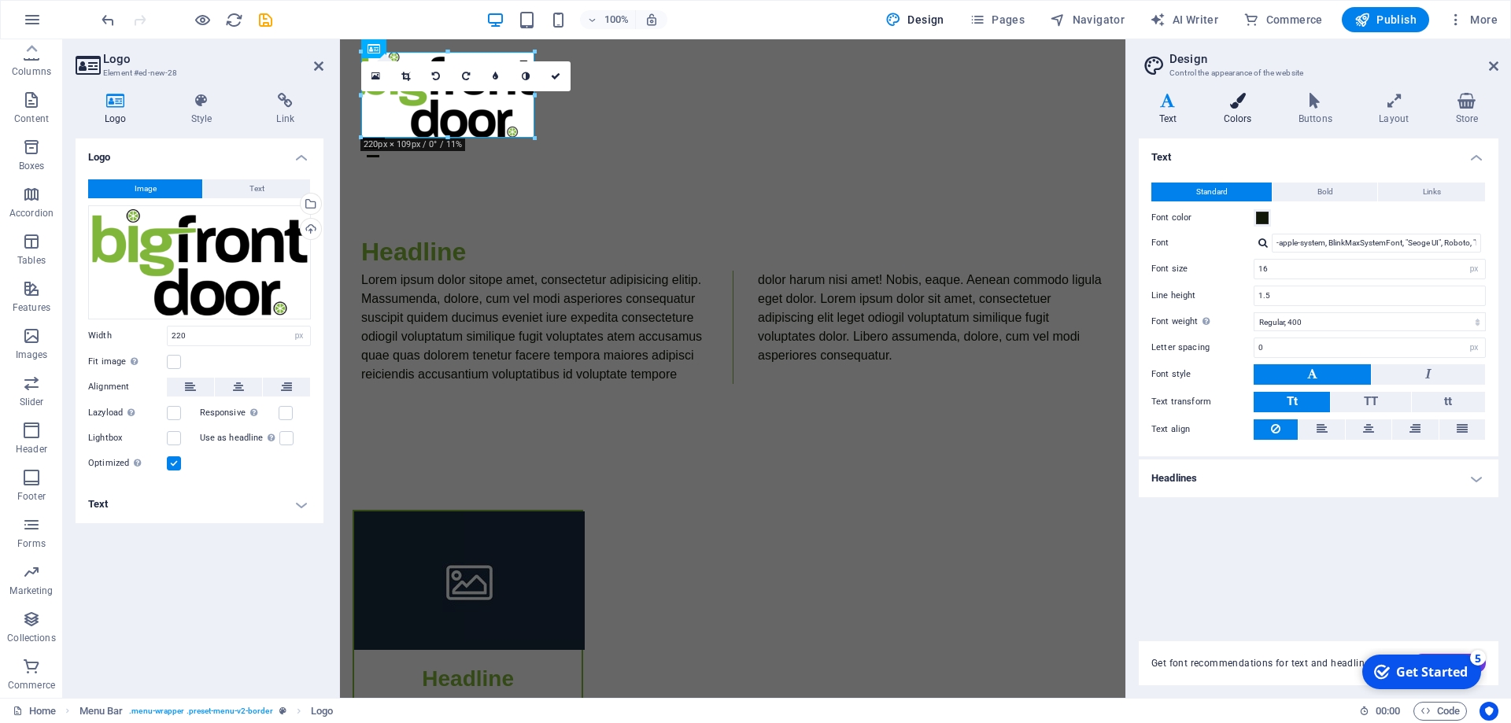
click at [1244, 104] on icon at bounding box center [1237, 101] width 68 height 16
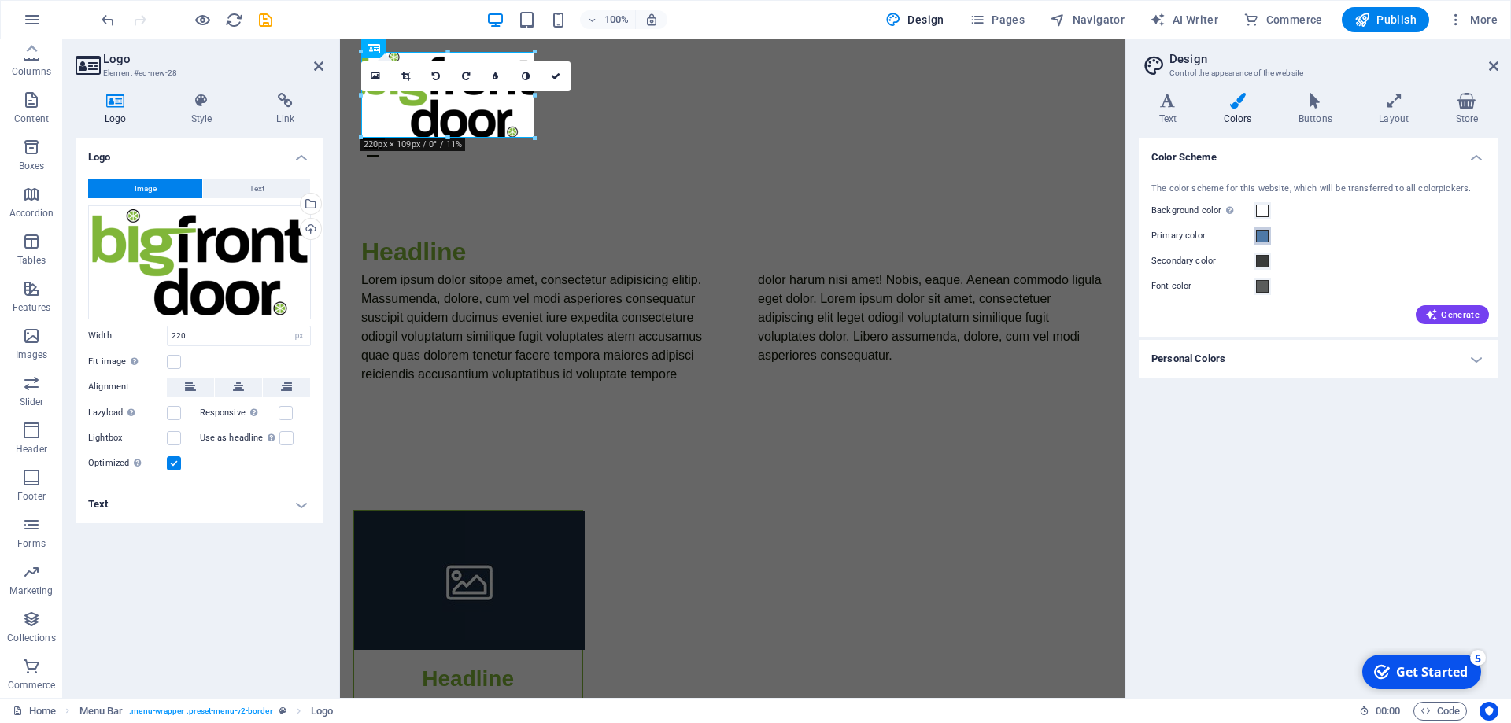
click at [1263, 236] on span at bounding box center [1262, 236] width 13 height 13
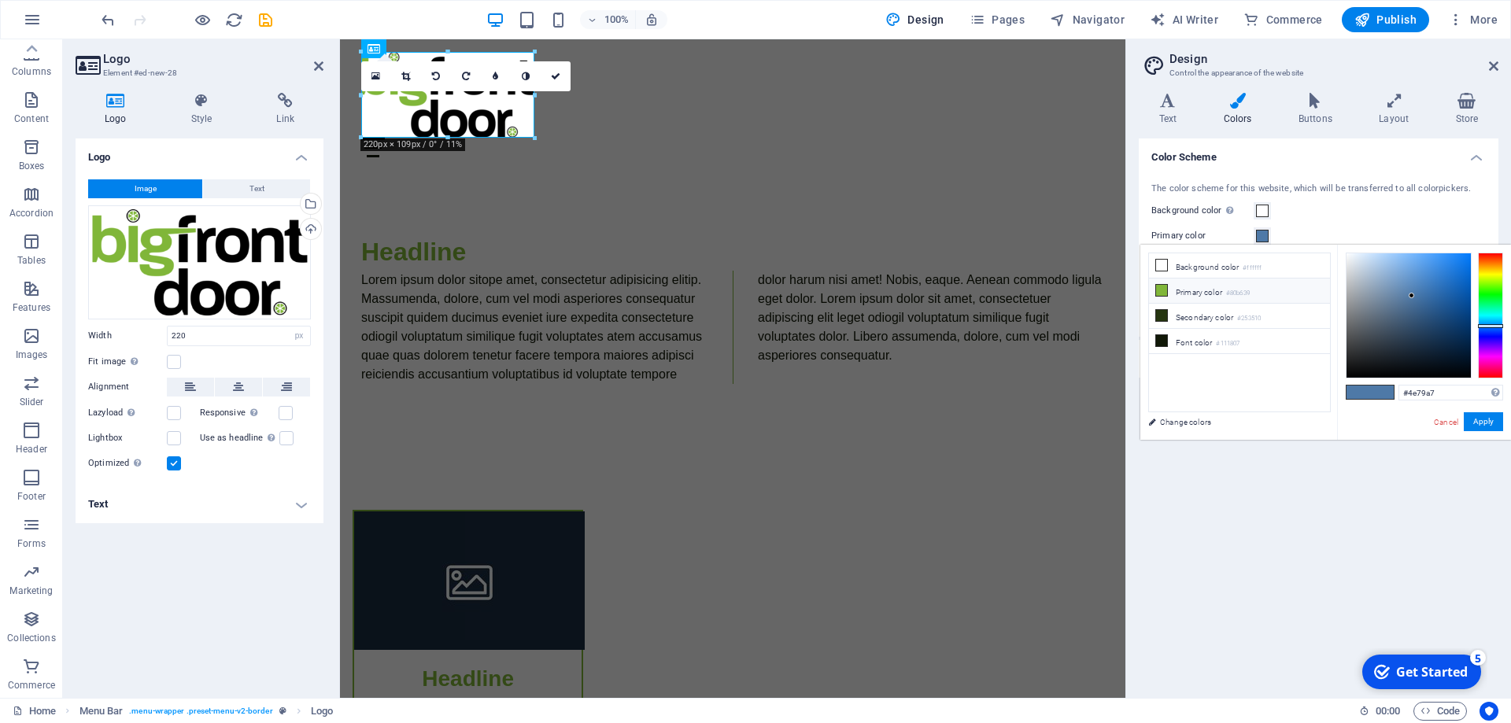
click at [1159, 291] on icon at bounding box center [1161, 290] width 11 height 11
type input "#80b639"
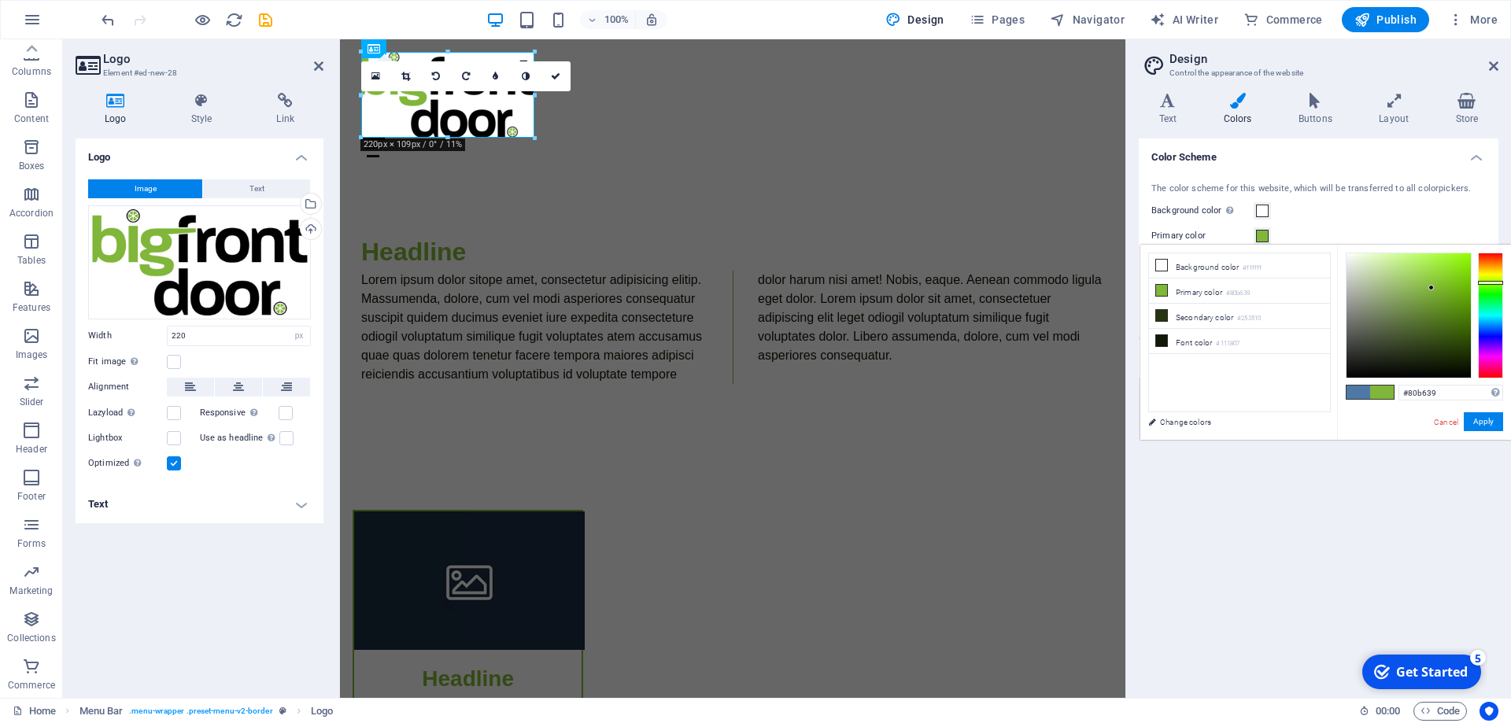
click at [1294, 213] on div "Background color Only visible if it is not covered by other backgrounds." at bounding box center [1318, 210] width 334 height 19
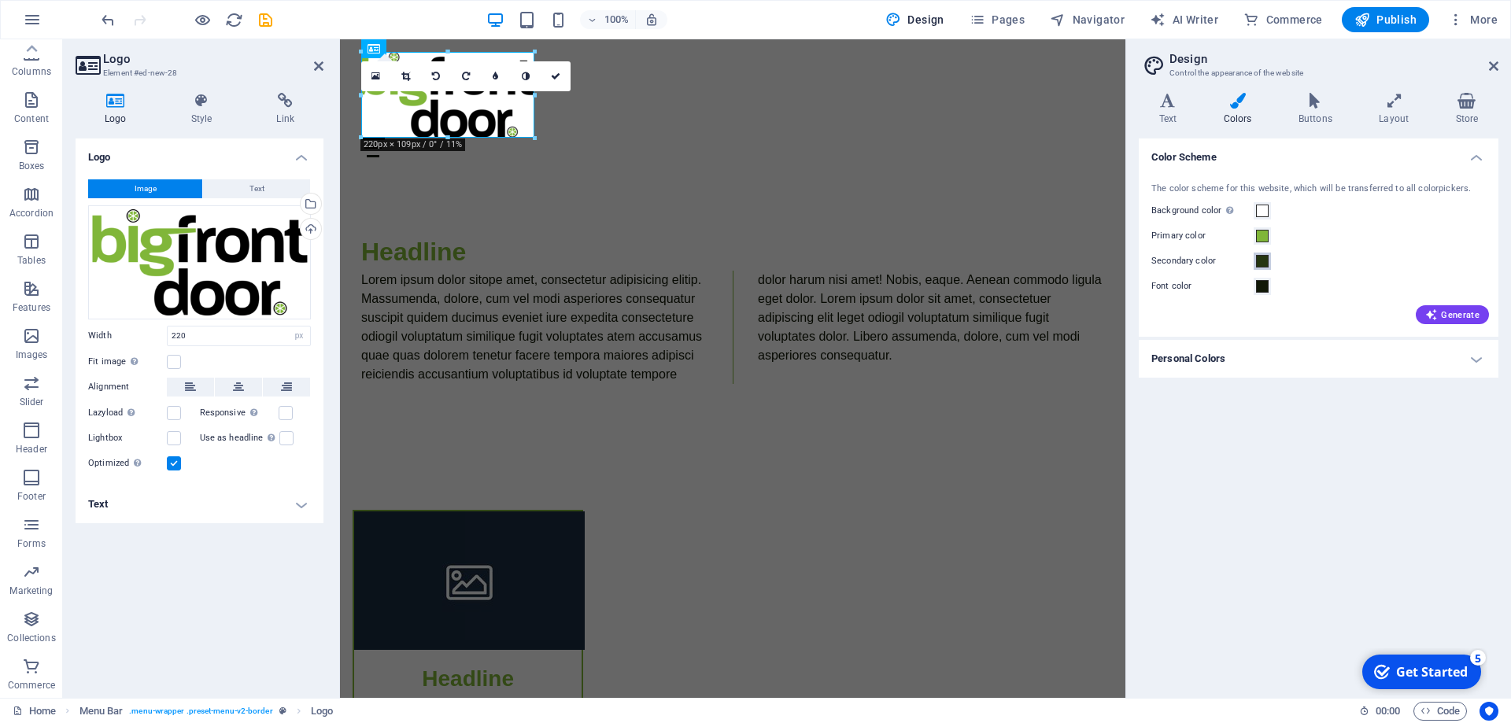
click at [1255, 261] on button "Secondary color" at bounding box center [1262, 261] width 17 height 17
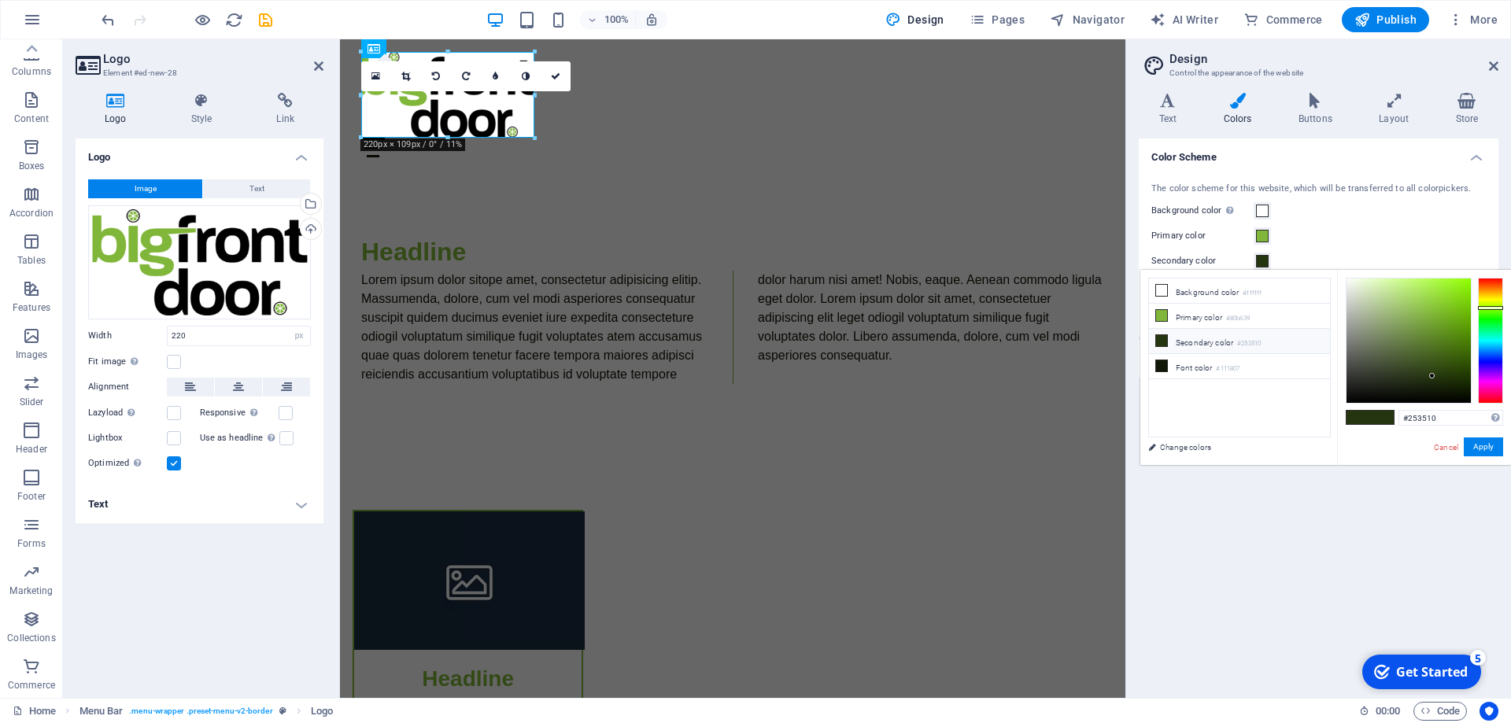
click at [1163, 337] on icon at bounding box center [1161, 340] width 11 height 11
click at [1299, 245] on div "Primary color" at bounding box center [1318, 236] width 334 height 19
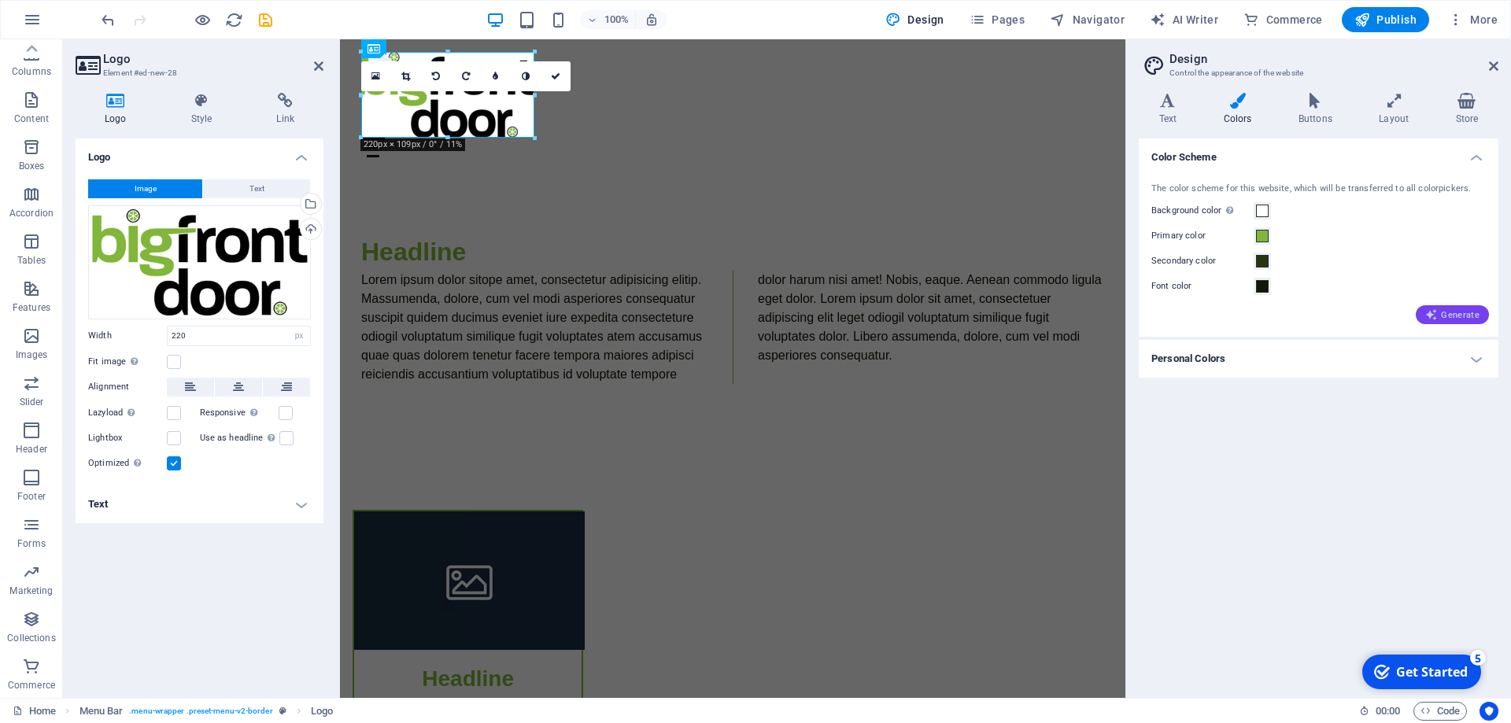
click at [1458, 320] on span "Generate" at bounding box center [1452, 315] width 54 height 13
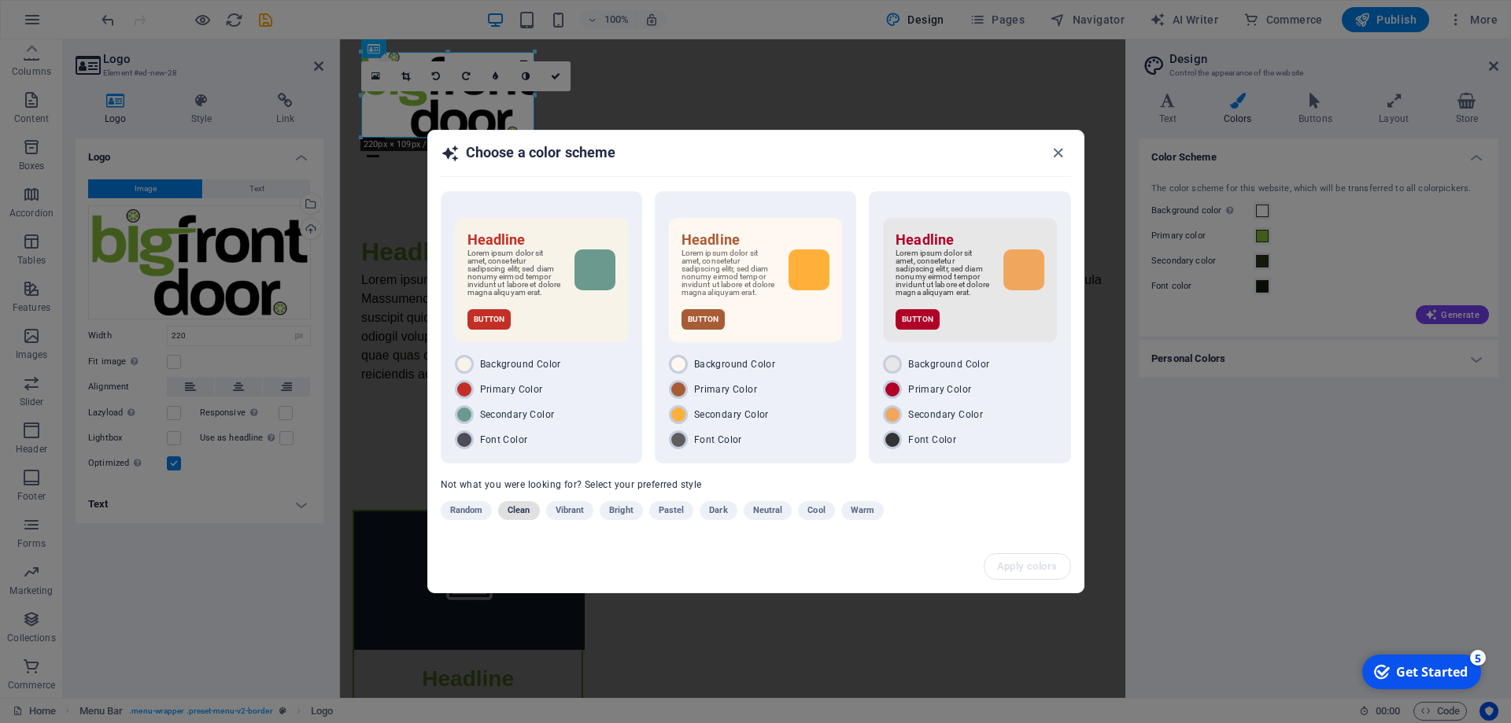
click at [516, 513] on span "Clean" at bounding box center [519, 510] width 22 height 19
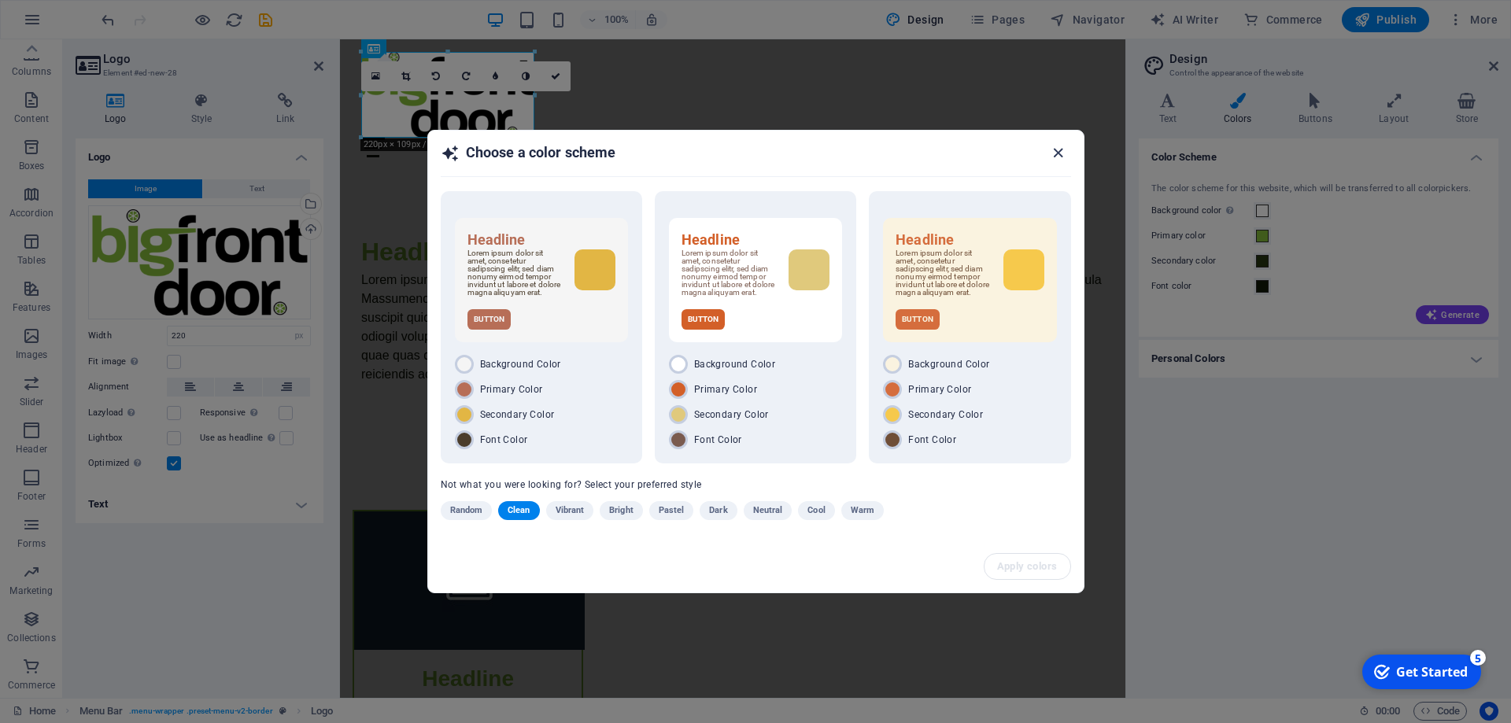
click at [1056, 145] on icon "button" at bounding box center [1058, 153] width 18 height 18
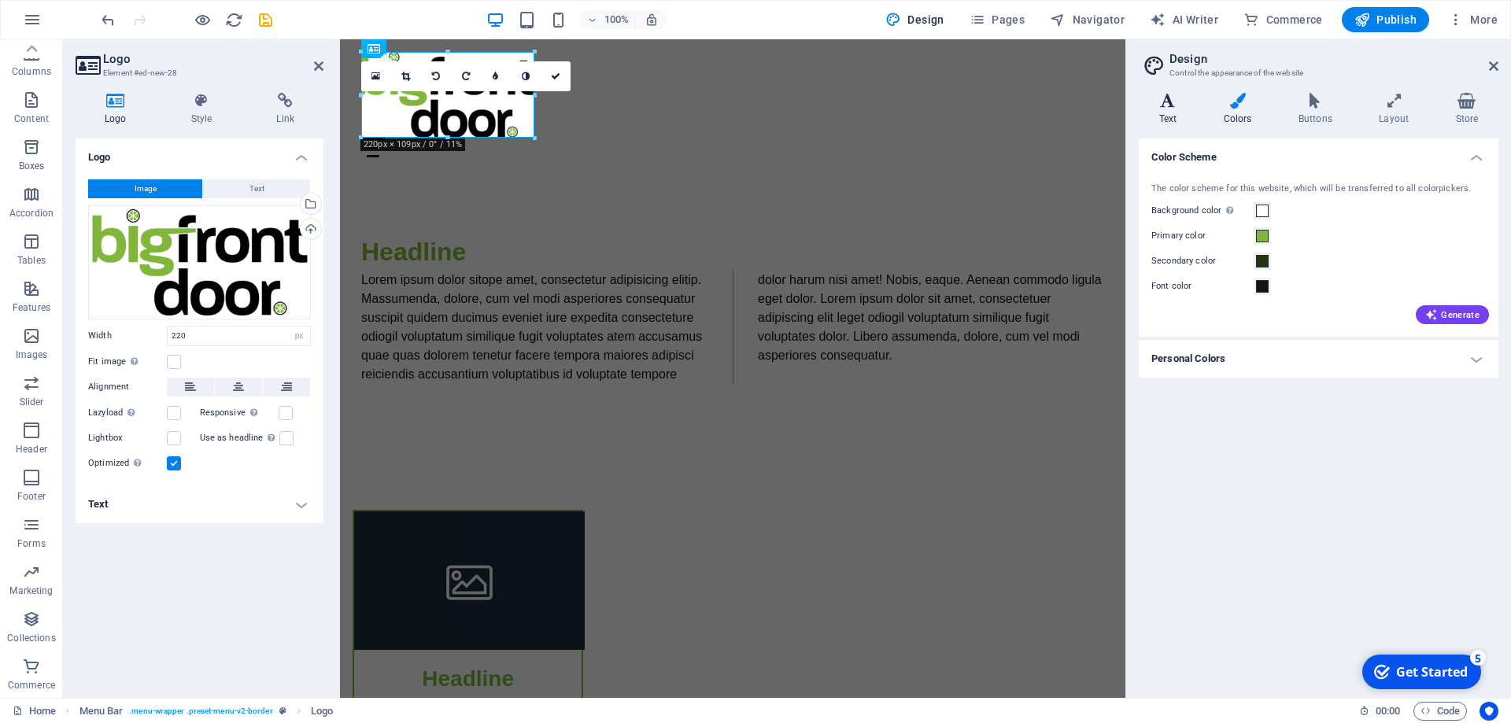
click at [1170, 104] on icon at bounding box center [1168, 101] width 58 height 16
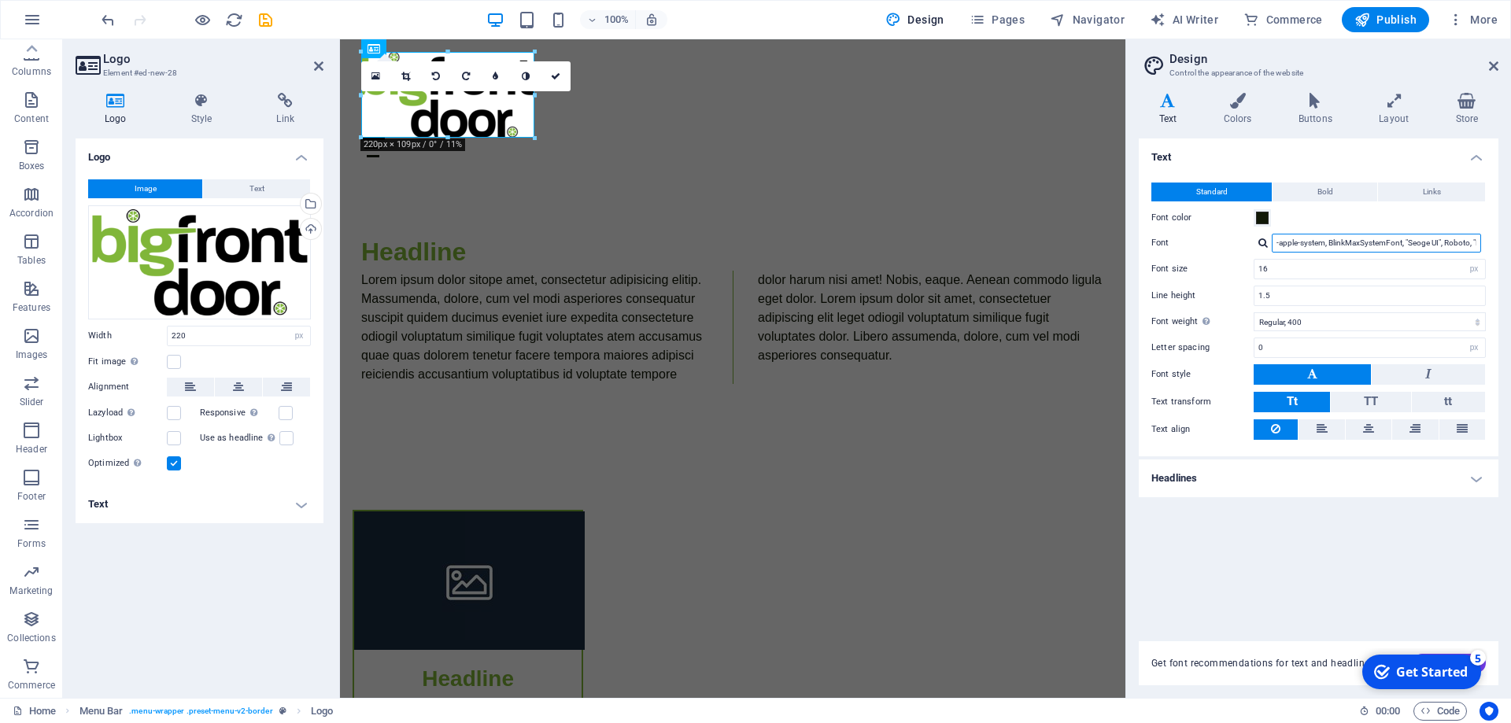
drag, startPoint x: 1416, startPoint y: 242, endPoint x: 1109, endPoint y: 242, distance: 306.9
click at [1272, 242] on input "-apple-system, BlinkMaxSystemFont, "Seoge UI", Roboto, "Helvetica Neue", Arial,…" at bounding box center [1376, 243] width 209 height 19
type input "f"
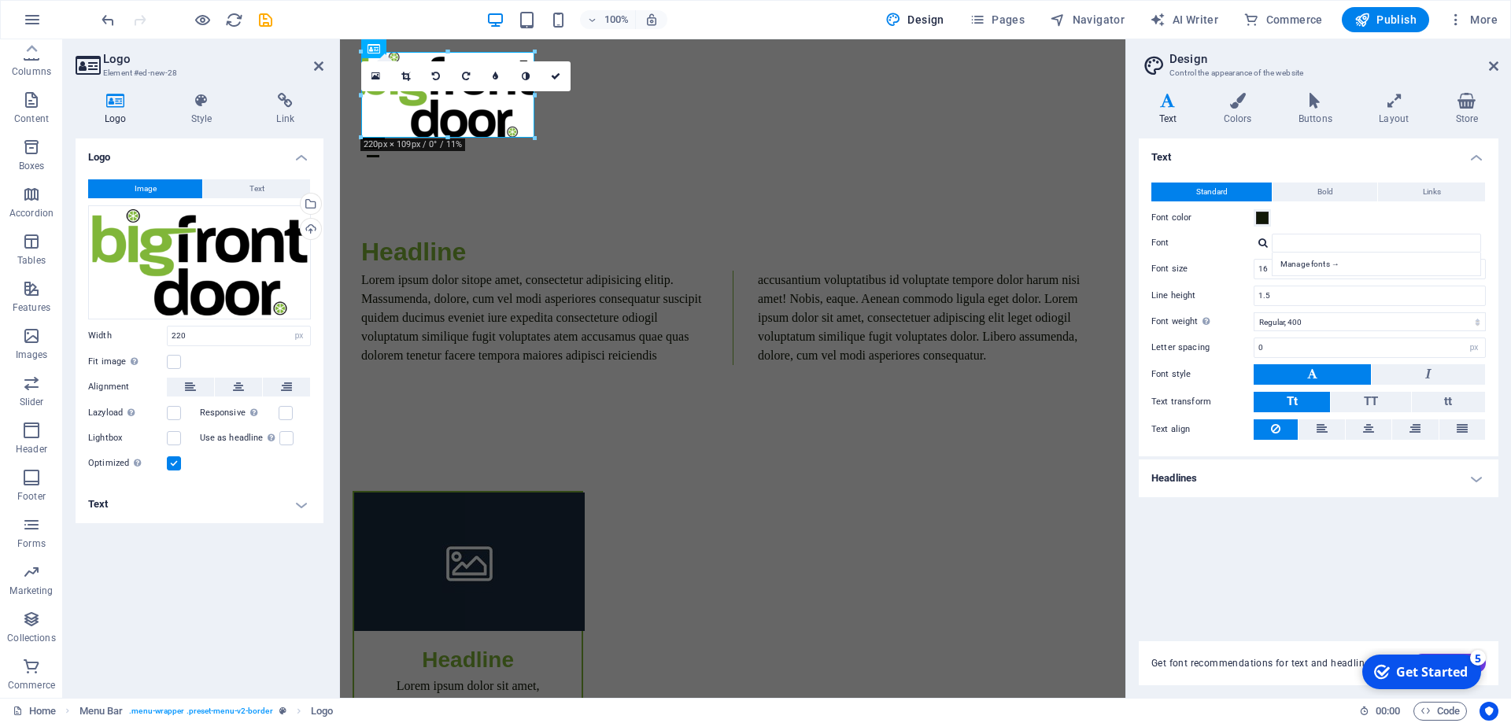
click at [1260, 240] on div at bounding box center [1262, 243] width 9 height 10
click at [1310, 262] on div "Manage fonts →" at bounding box center [1380, 264] width 208 height 17
select select "popularity"
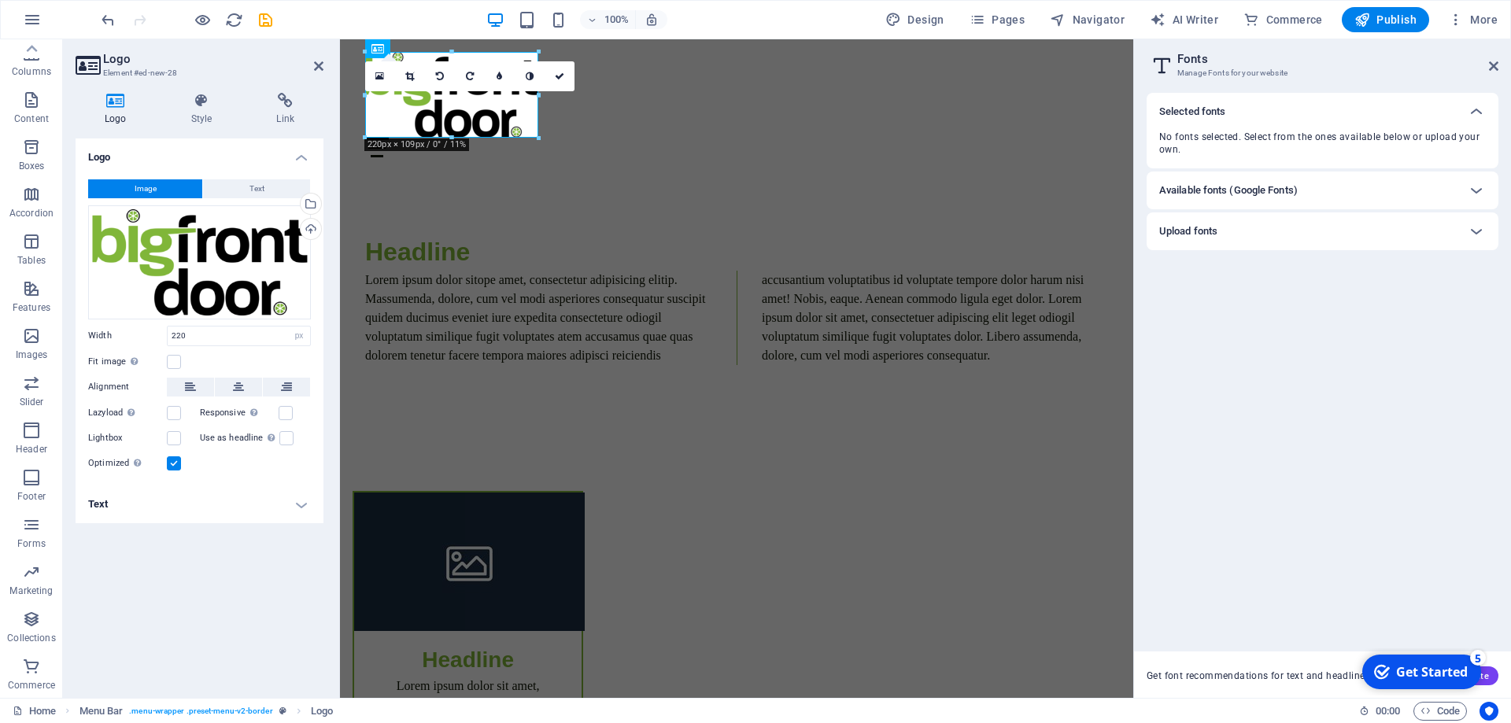
click at [1278, 188] on h6 "Available fonts (Google Fonts)" at bounding box center [1228, 190] width 139 height 19
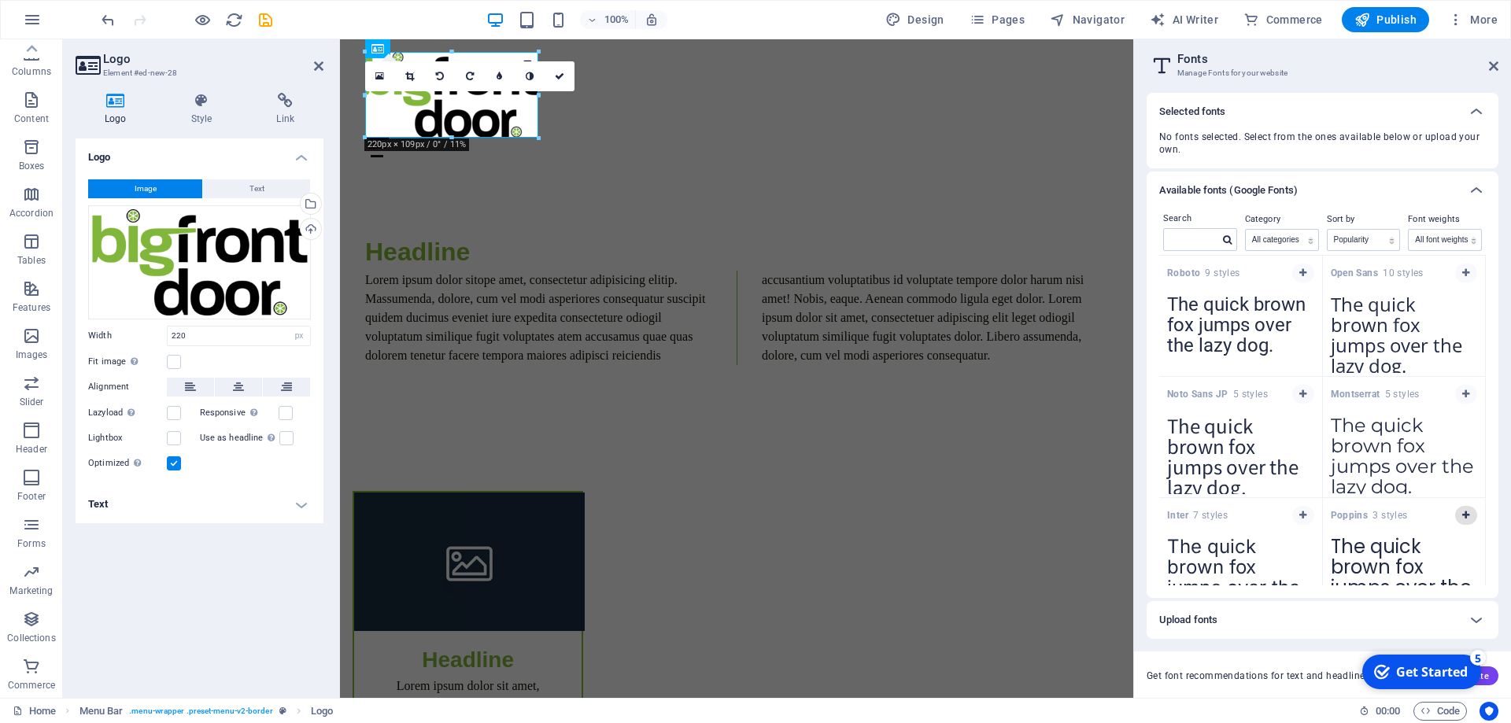
click at [1465, 512] on icon "button" at bounding box center [1465, 515] width 7 height 9
click at [1258, 142] on label at bounding box center [1251, 143] width 14 height 14
click at [0, 0] on input "checkbox" at bounding box center [0, 0] width 0 height 0
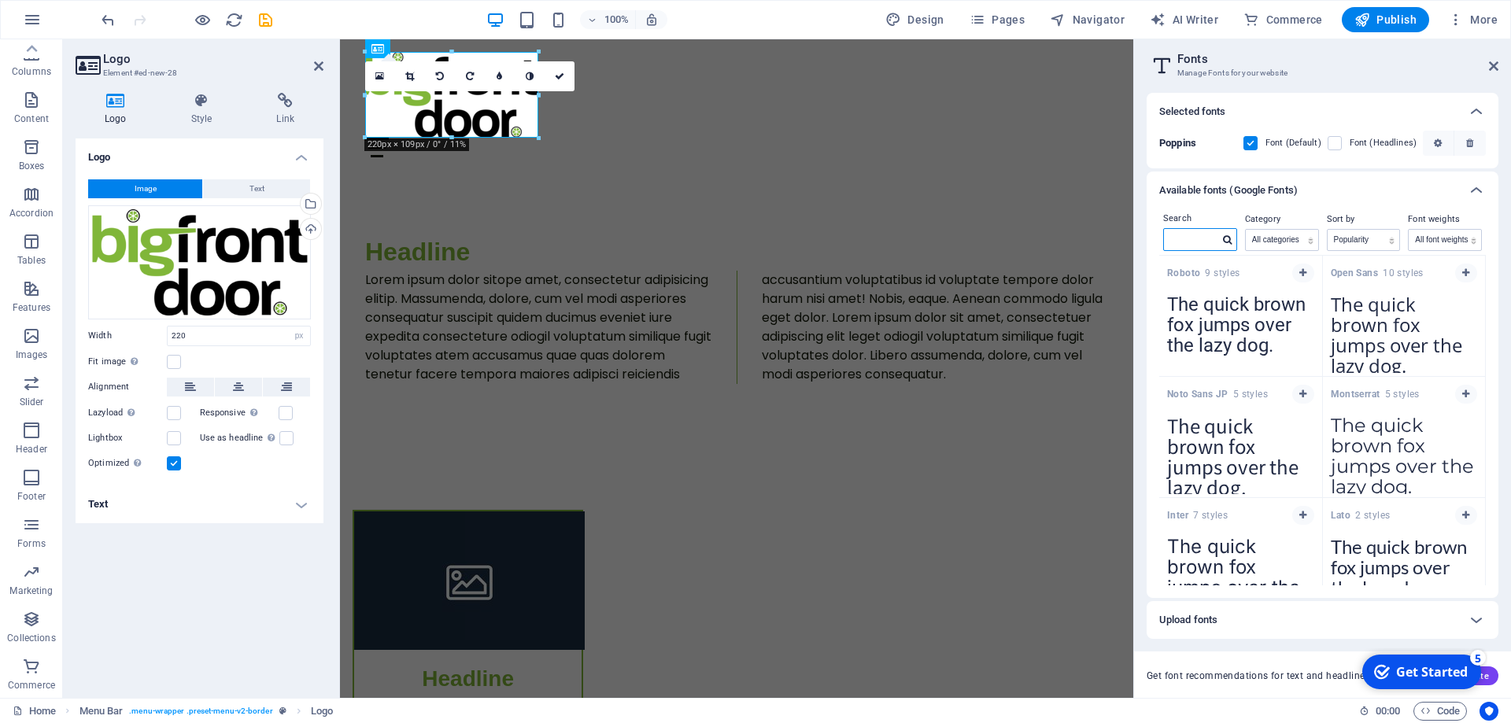
click at [1199, 236] on input "text" at bounding box center [1191, 239] width 55 height 20
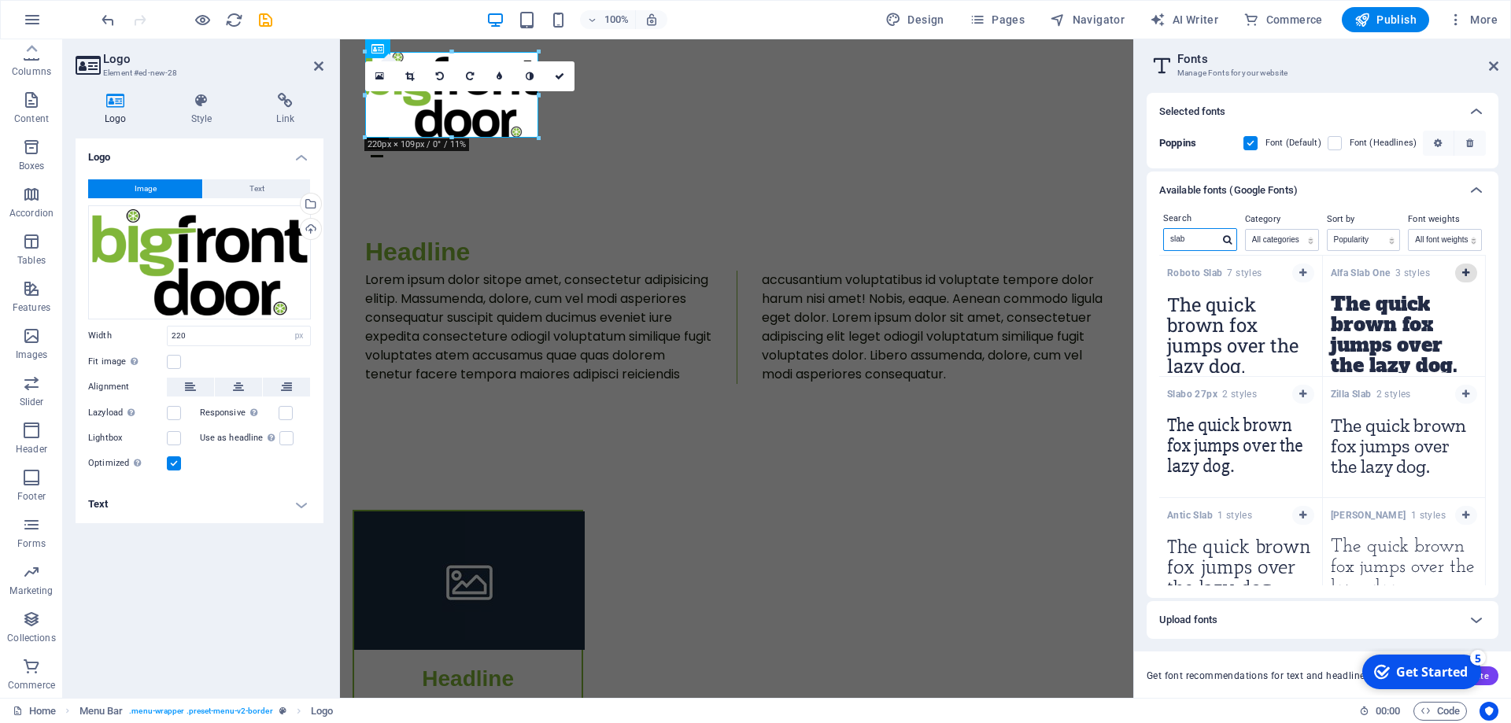
type input "slab"
click at [1466, 270] on icon "button" at bounding box center [1465, 272] width 7 height 9
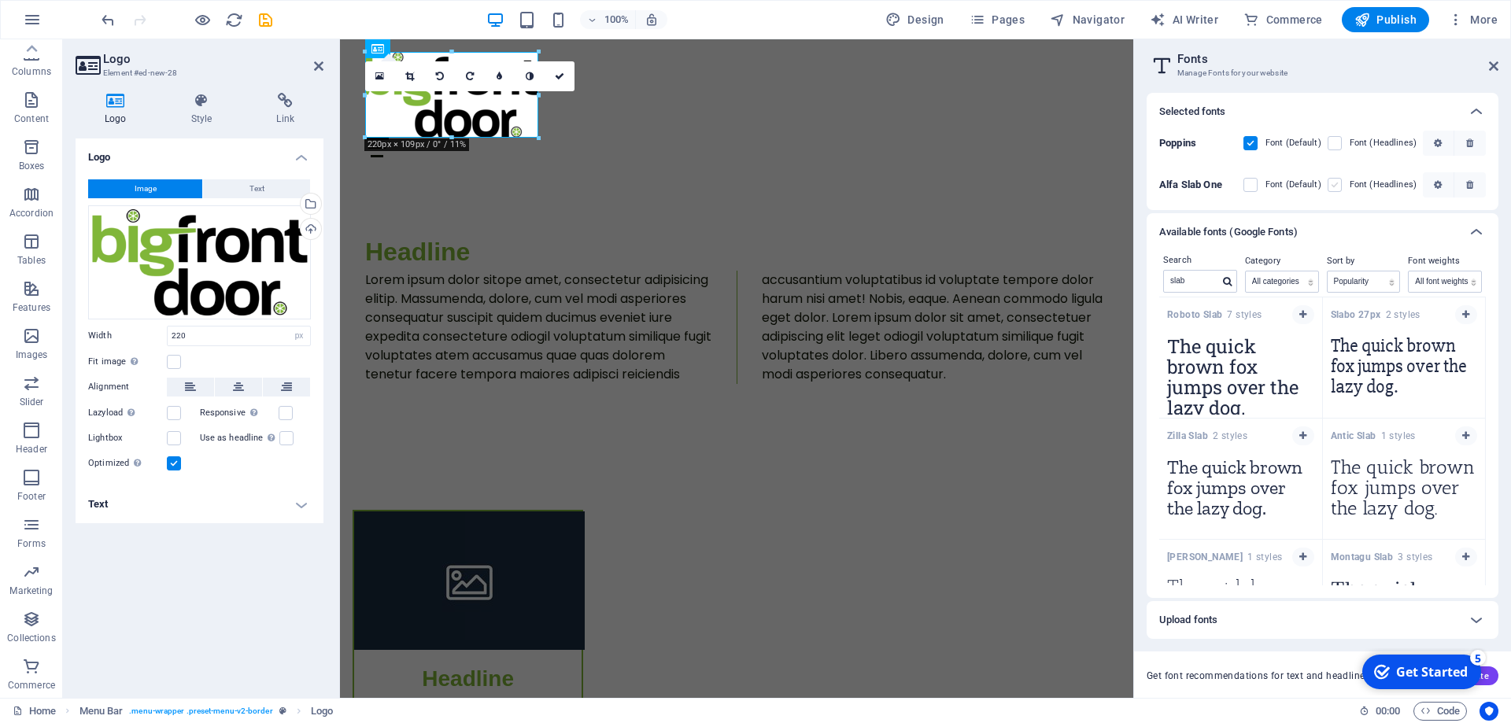
click at [1340, 186] on label at bounding box center [1335, 185] width 14 height 14
click at [0, 0] on One "checkbox" at bounding box center [0, 0] width 0 height 0
click at [1207, 181] on b "Alfa Slab One" at bounding box center [1190, 185] width 63 height 12
click at [1482, 228] on icon at bounding box center [1476, 232] width 19 height 19
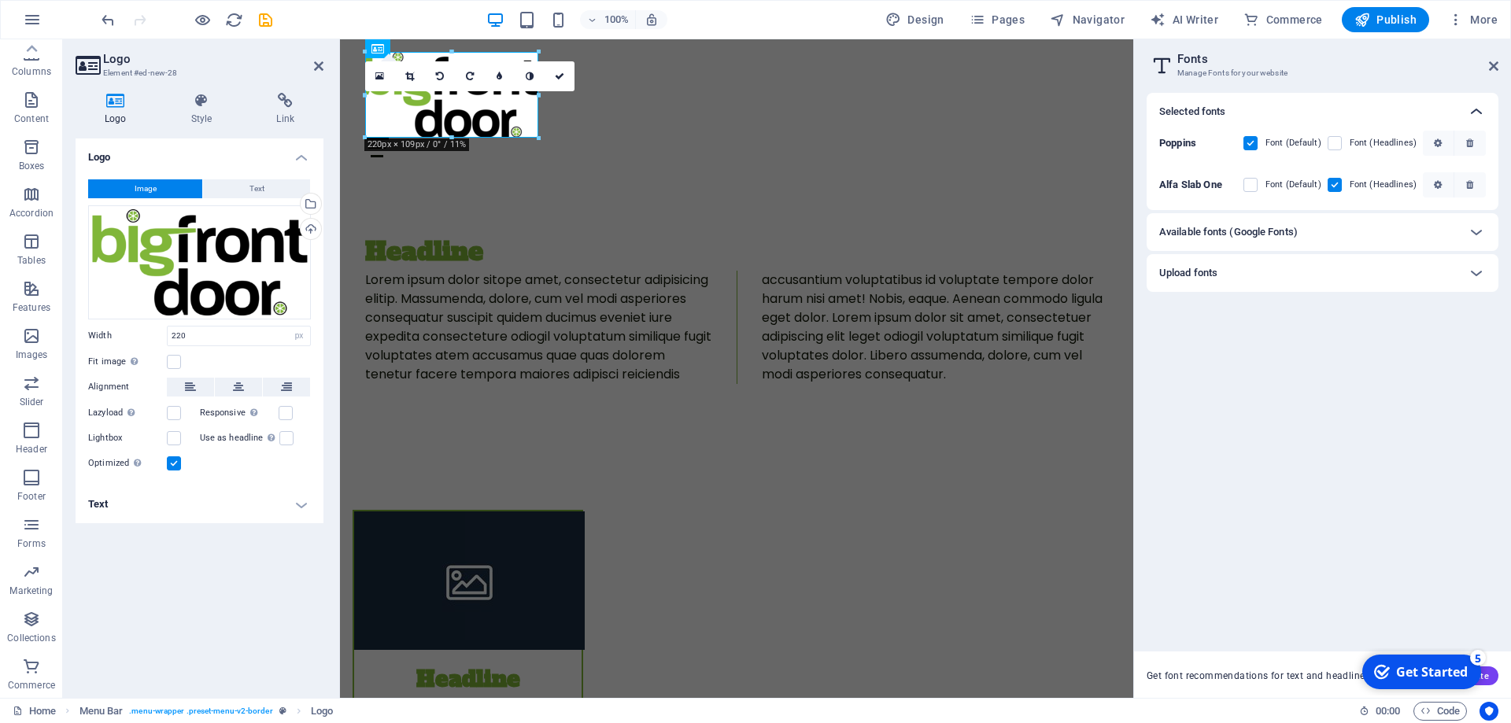
click at [1473, 106] on icon at bounding box center [1476, 111] width 19 height 19
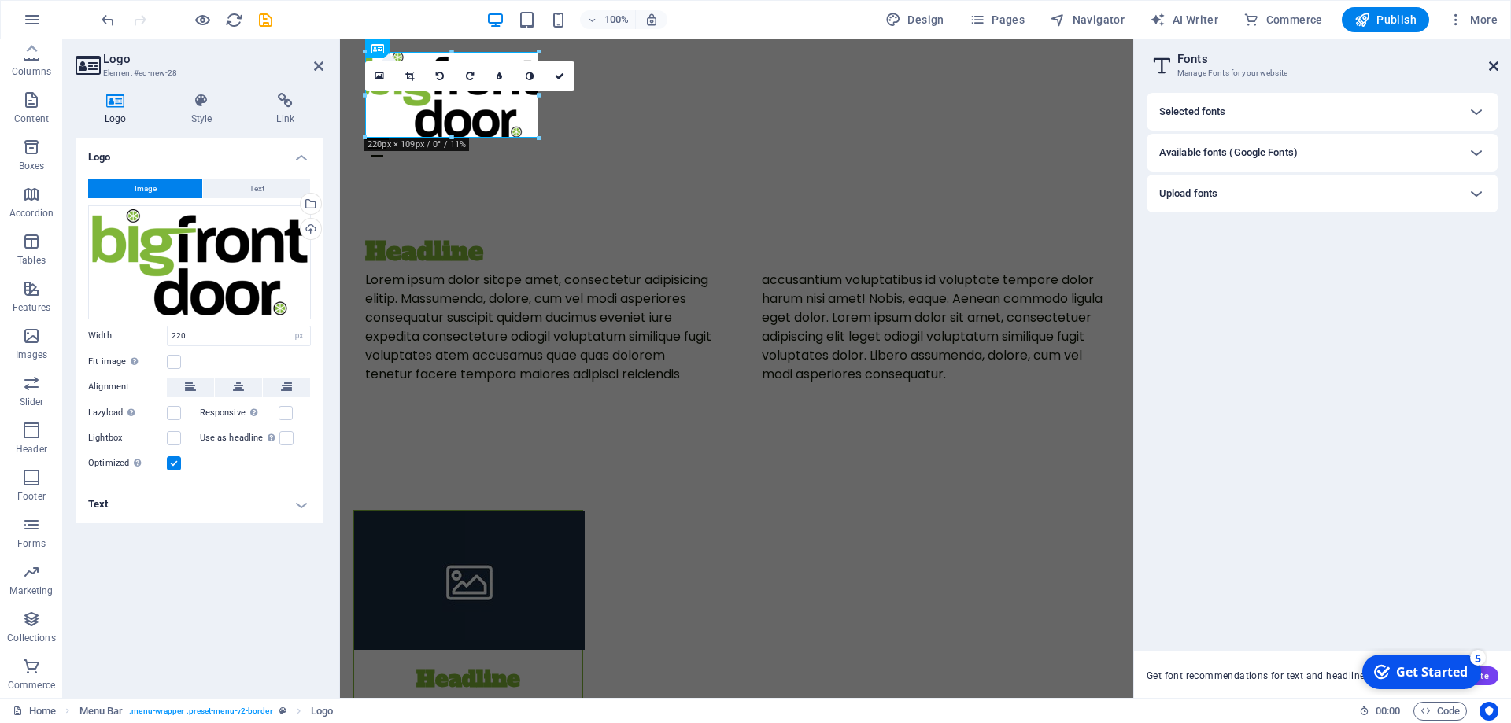
click at [1492, 65] on icon at bounding box center [1493, 66] width 9 height 13
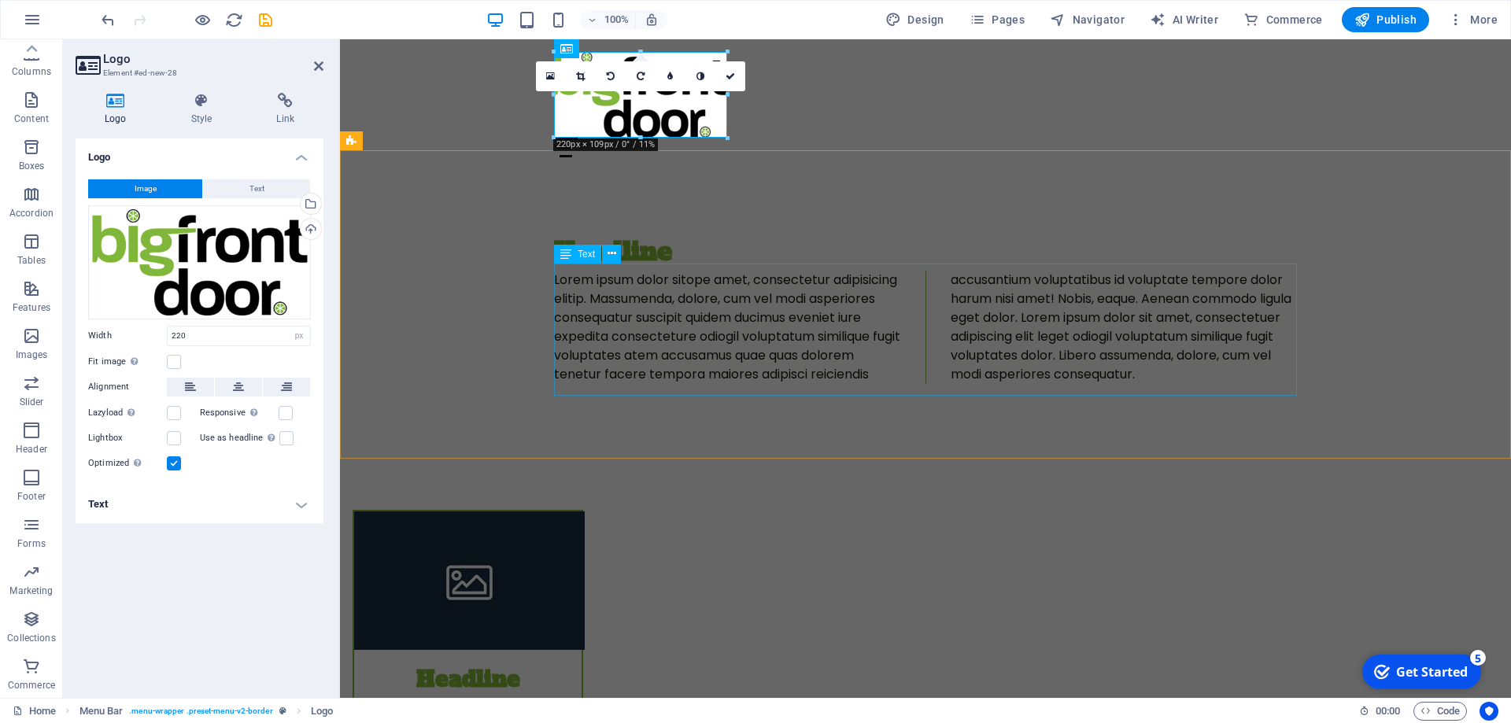
click at [699, 326] on div "Lorem ipsum dolor sitope amet, consectetur adipisicing elitip. Massumenda, dolo…" at bounding box center [925, 327] width 743 height 113
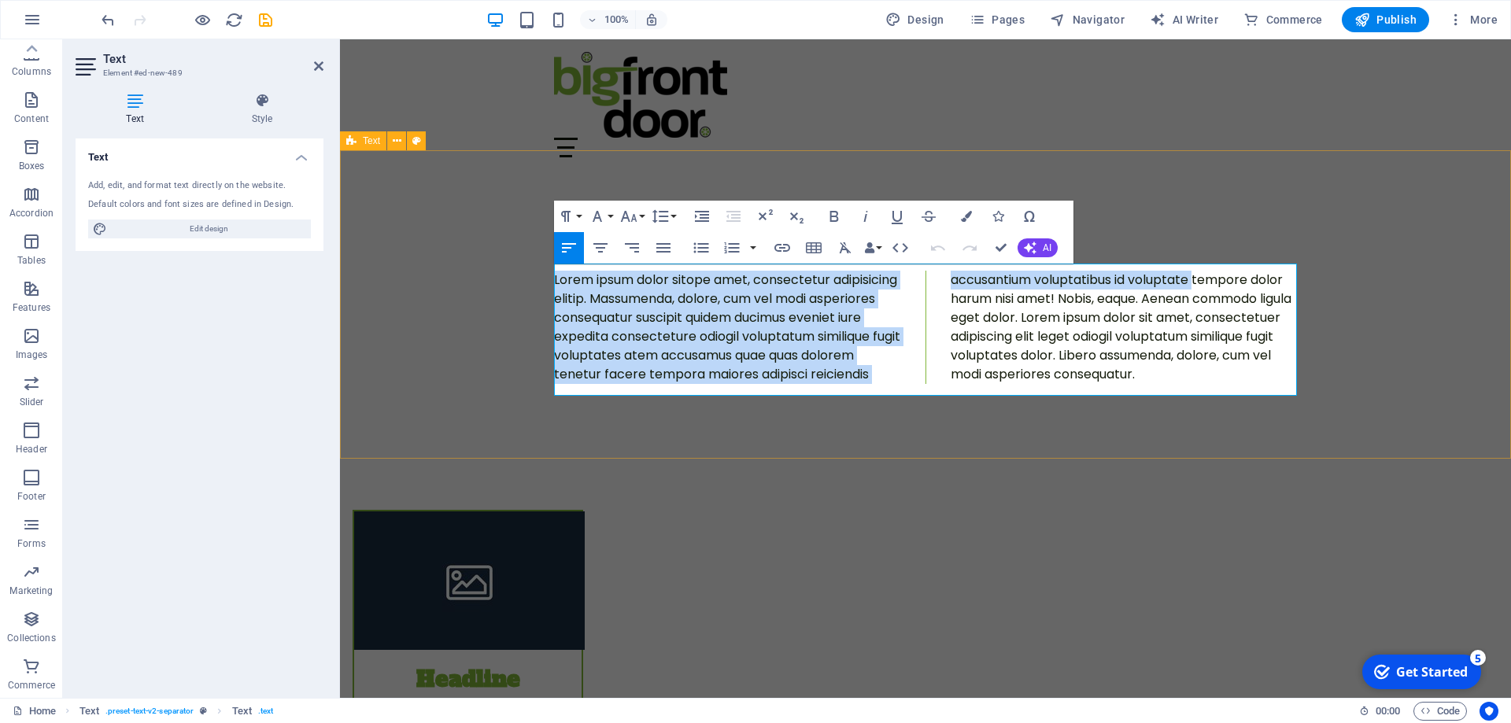
drag, startPoint x: 870, startPoint y: 383, endPoint x: 314, endPoint y: 240, distance: 573.8
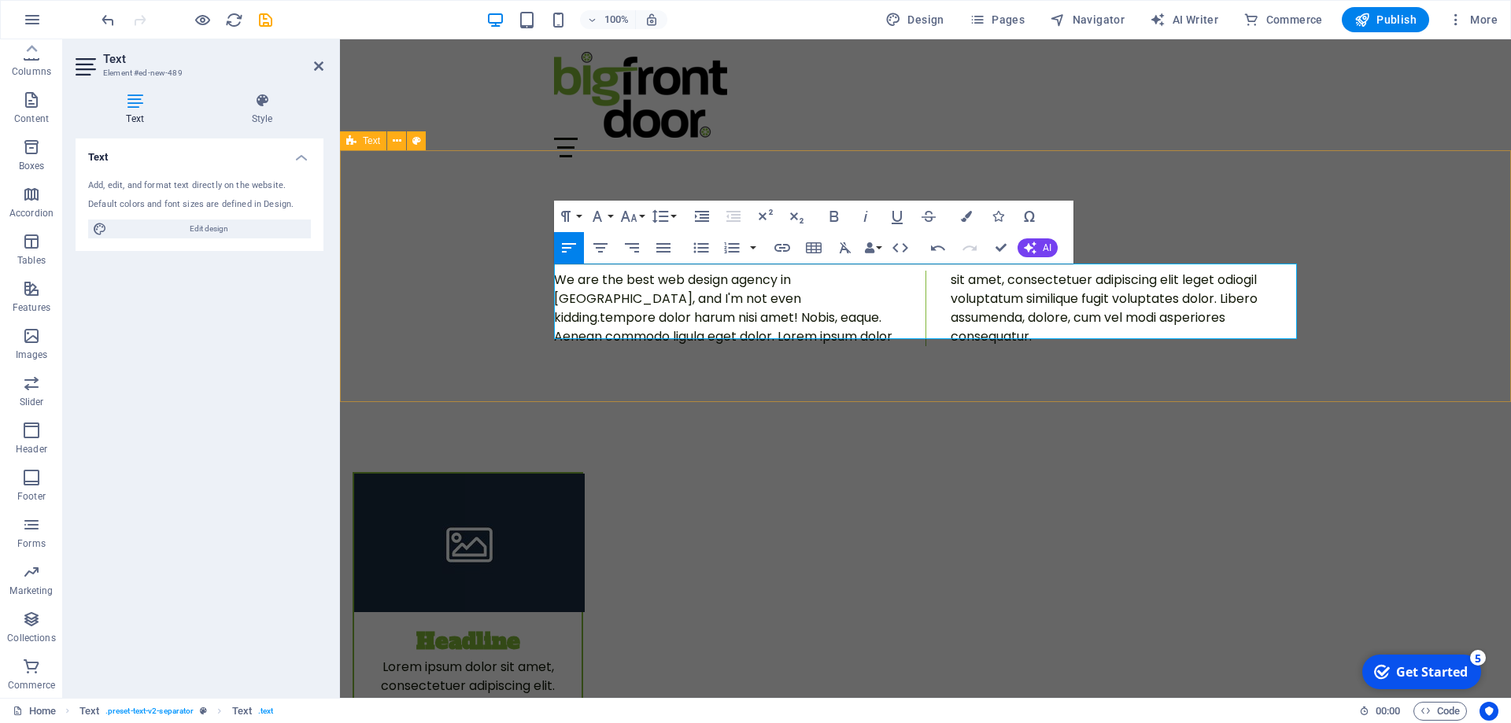
click at [1451, 290] on div "Headline We are the best web design agency in Renfrewshire, and I'm not even ki…" at bounding box center [925, 289] width 1171 height 239
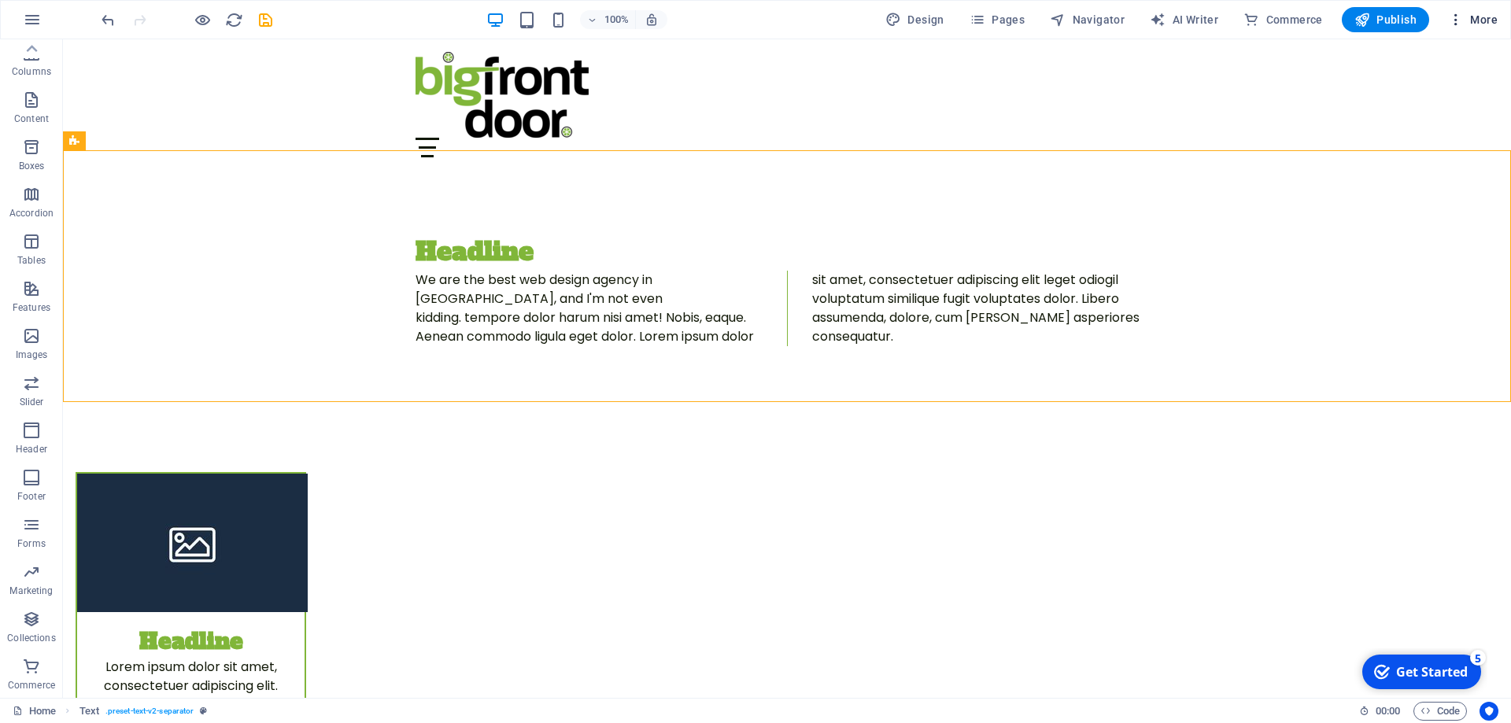
click at [1476, 24] on span "More" at bounding box center [1473, 20] width 50 height 16
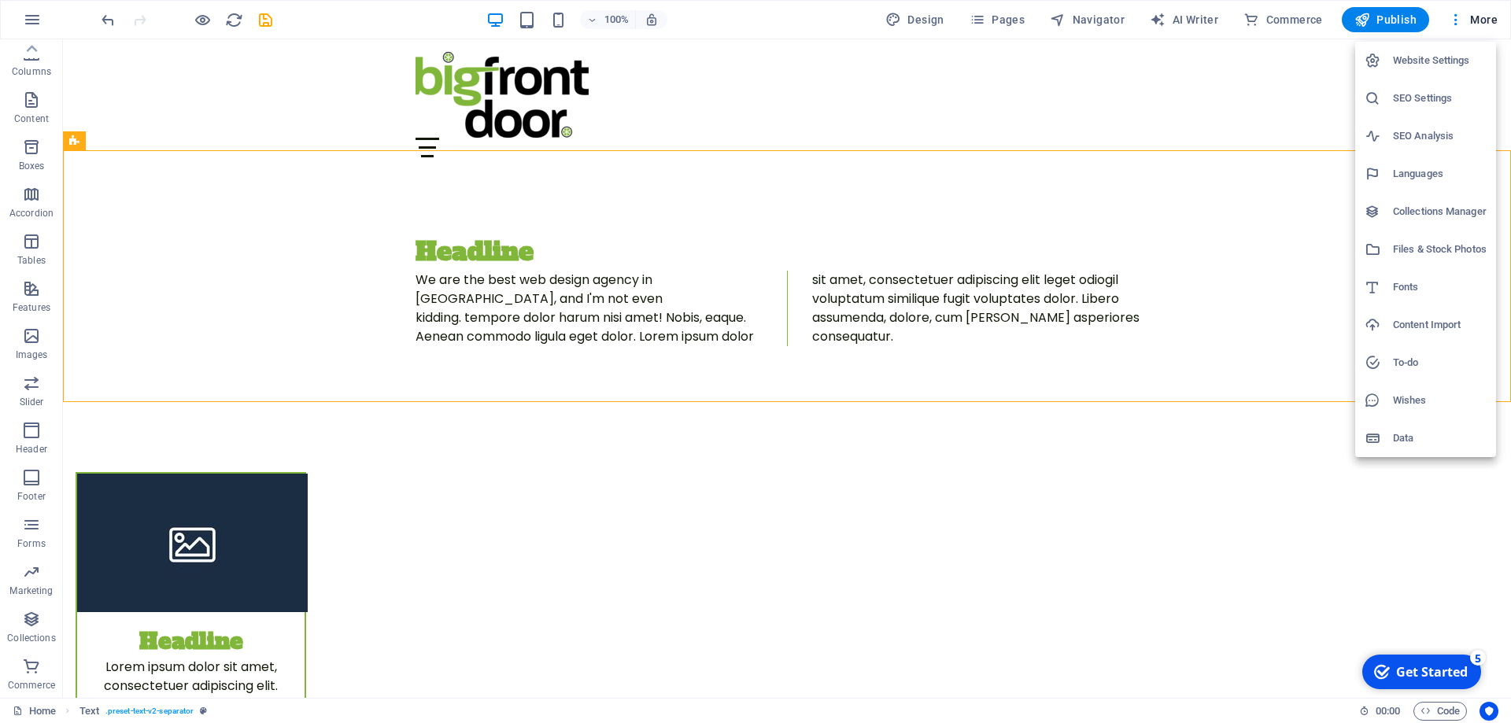
click at [1454, 62] on h6 "Website Settings" at bounding box center [1440, 60] width 94 height 19
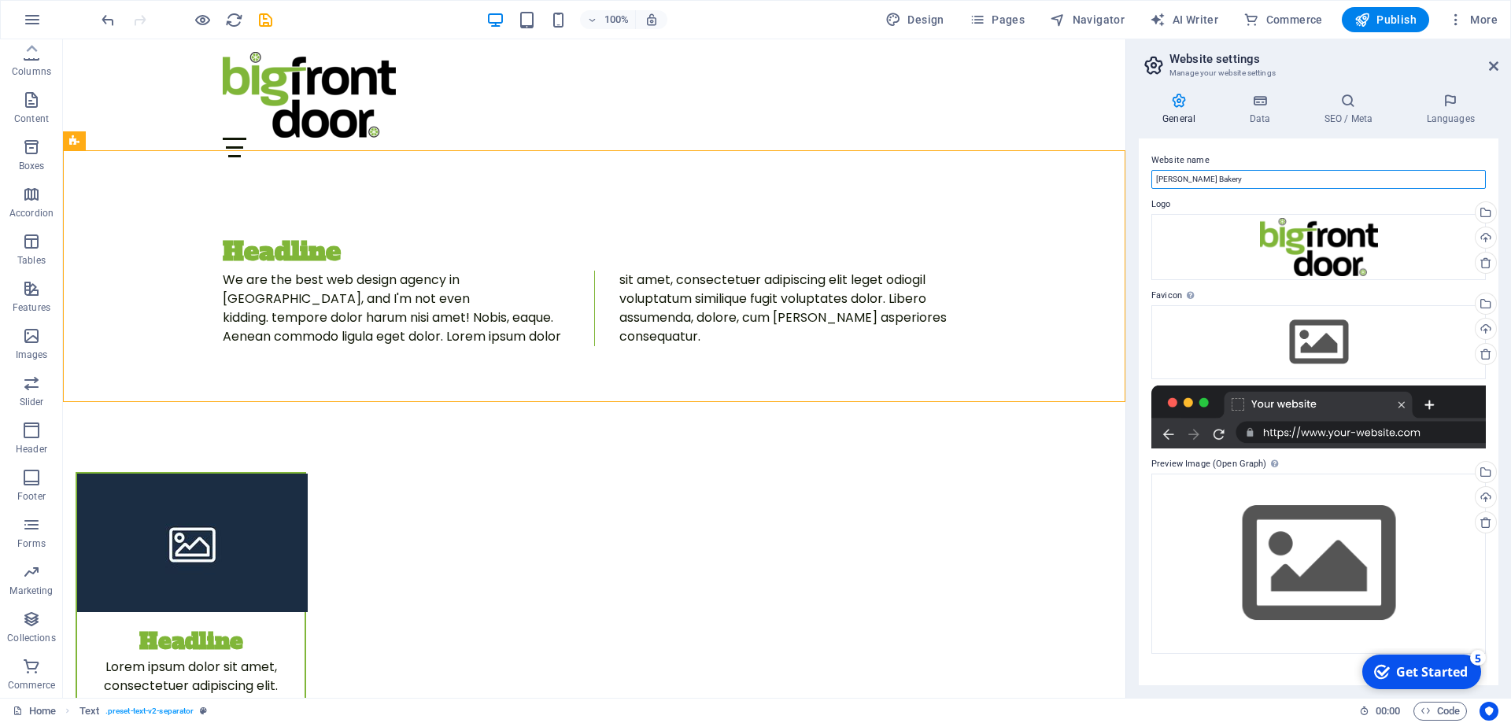
drag, startPoint x: 1148, startPoint y: 170, endPoint x: 1001, endPoint y: 168, distance: 147.2
click at [1139, 168] on div "Website name Davy's Bakery Logo Drag files here, click to choose files or selec…" at bounding box center [1319, 412] width 360 height 547
type input "D"
type input "The Big Front Door"
click at [1264, 105] on icon at bounding box center [1259, 101] width 68 height 16
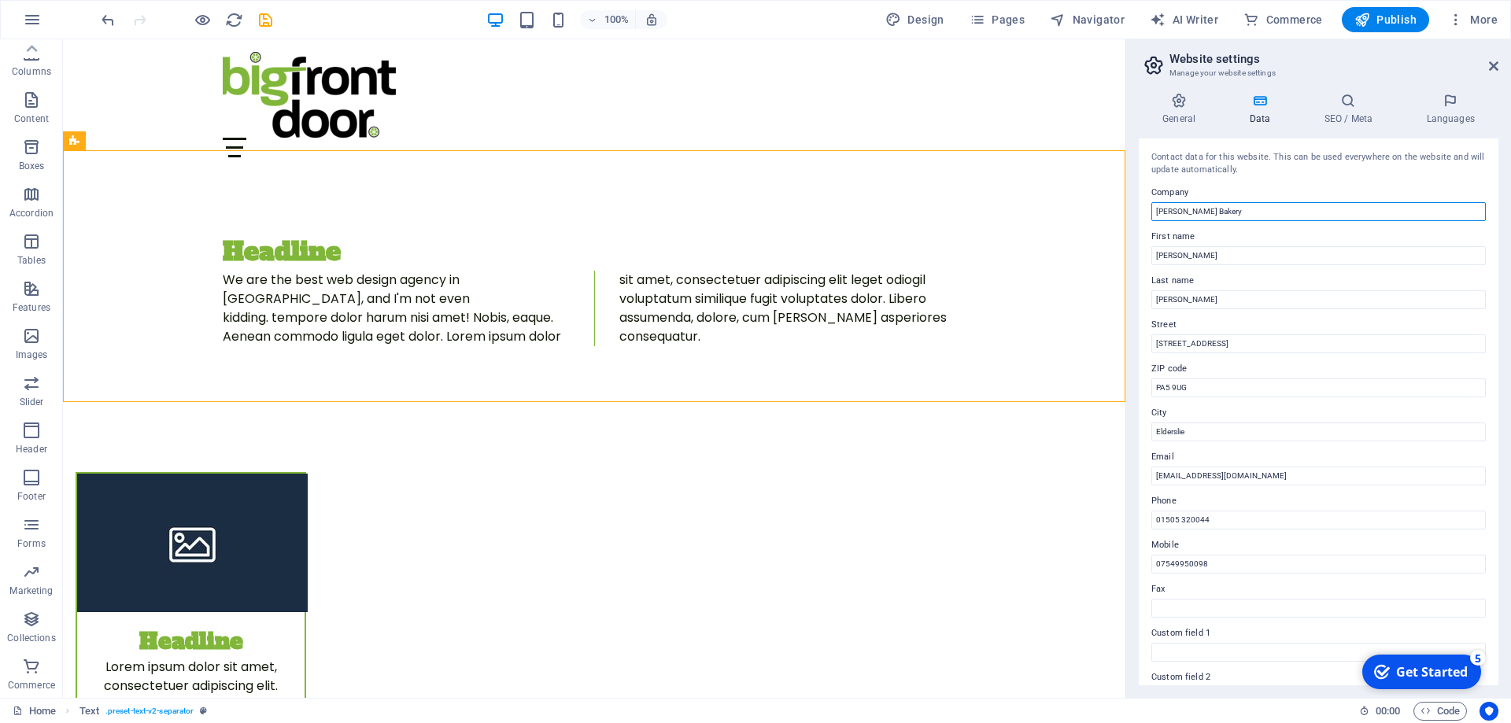
drag, startPoint x: 1218, startPoint y: 209, endPoint x: 1081, endPoint y: 209, distance: 137.7
click at [1151, 209] on input "Davy's Bakery" at bounding box center [1318, 211] width 334 height 19
type input "The Big Front Door"
click at [1294, 167] on div "Contact data for this website. This can be used everywhere on the website and w…" at bounding box center [1318, 164] width 334 height 26
click at [1491, 59] on h2 "Website settings" at bounding box center [1334, 59] width 329 height 14
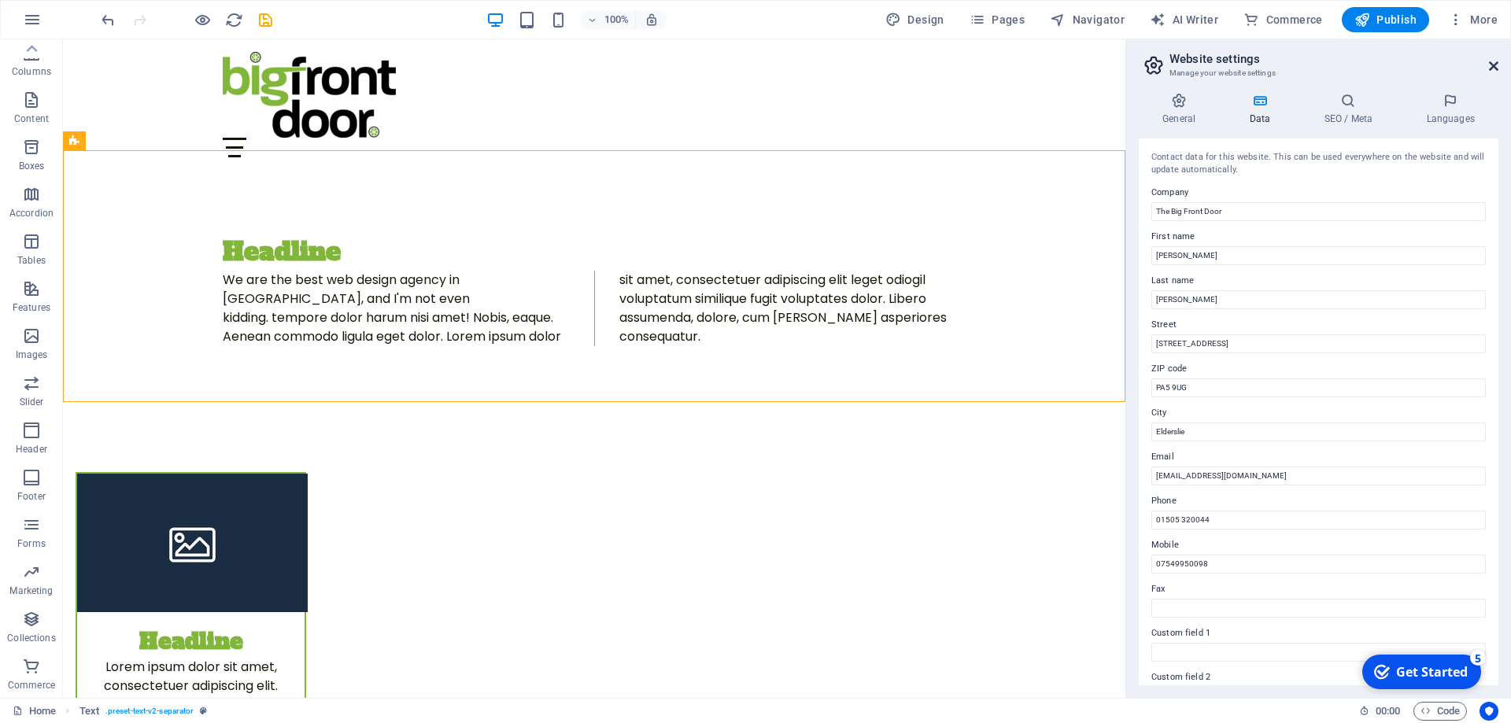
click at [1497, 62] on icon at bounding box center [1493, 66] width 9 height 13
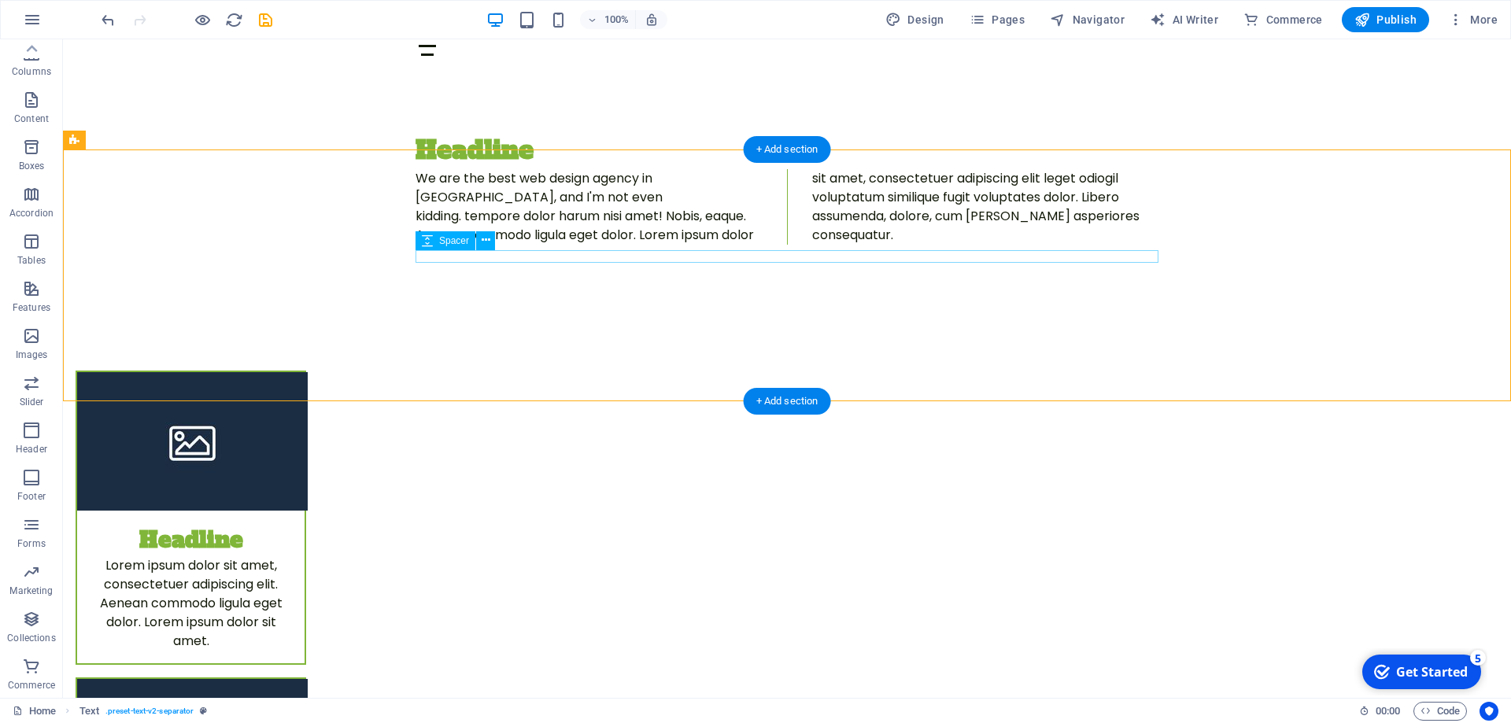
scroll to position [556, 0]
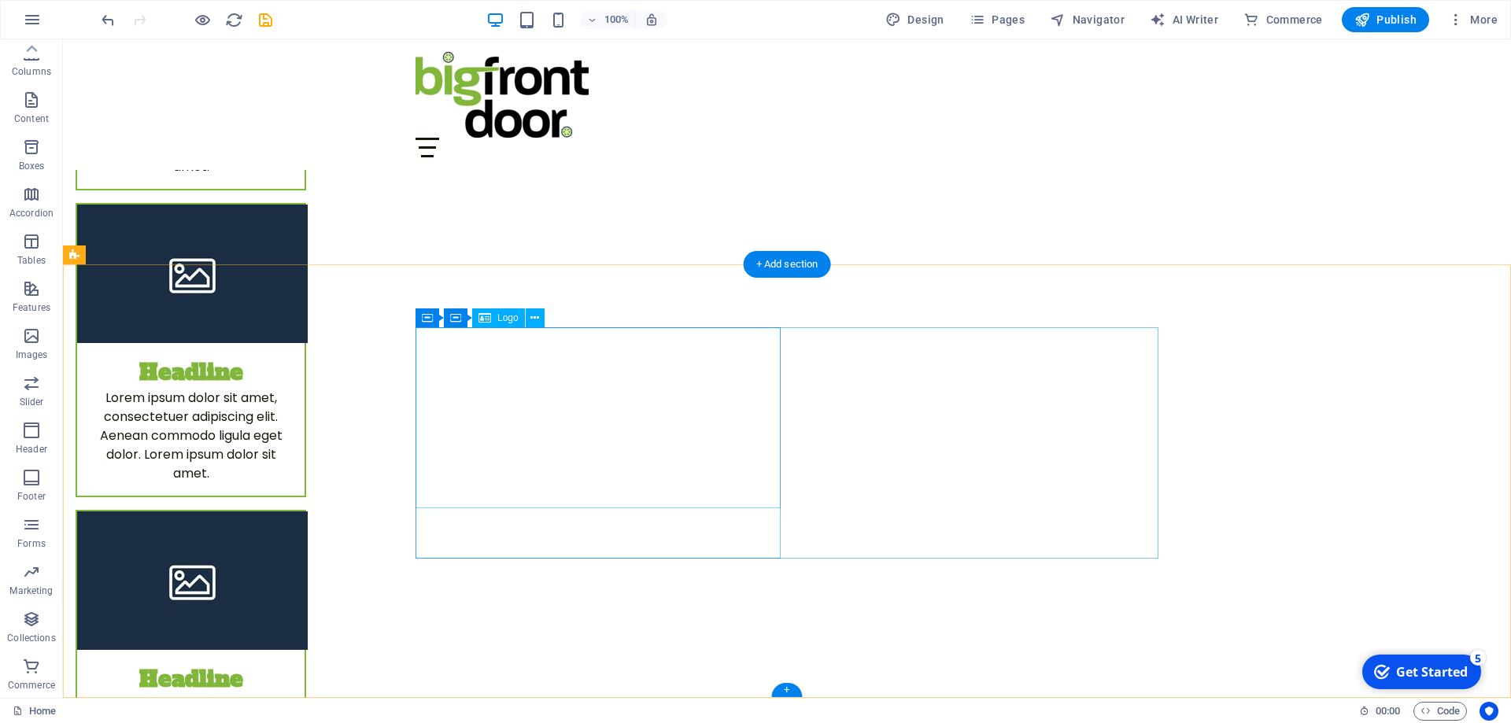
click at [489, 320] on icon at bounding box center [485, 318] width 13 height 19
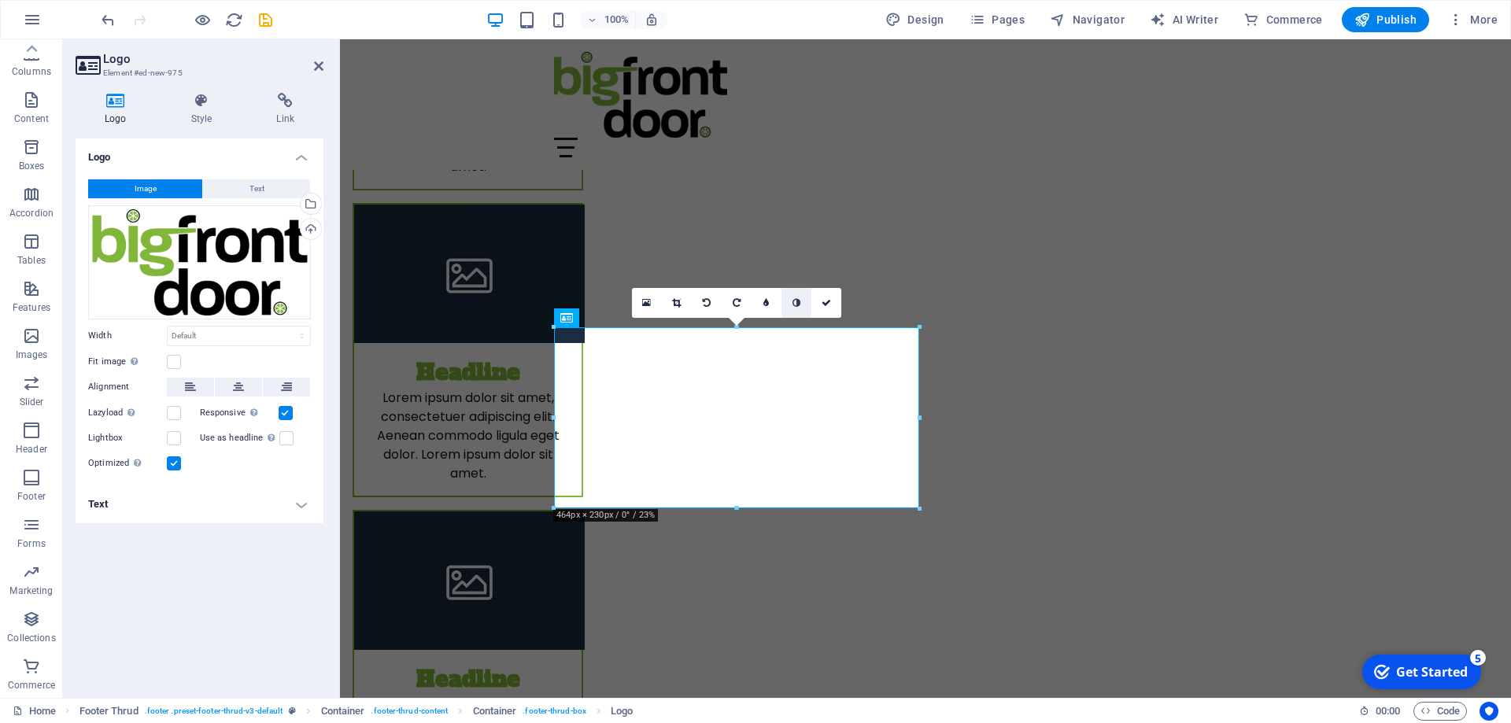
click at [802, 305] on link at bounding box center [797, 303] width 30 height 30
click at [798, 301] on icon at bounding box center [797, 302] width 8 height 9
click at [768, 301] on icon at bounding box center [766, 302] width 6 height 9
click at [752, 304] on icon at bounding box center [755, 302] width 6 height 9
click at [649, 301] on icon at bounding box center [646, 303] width 9 height 11
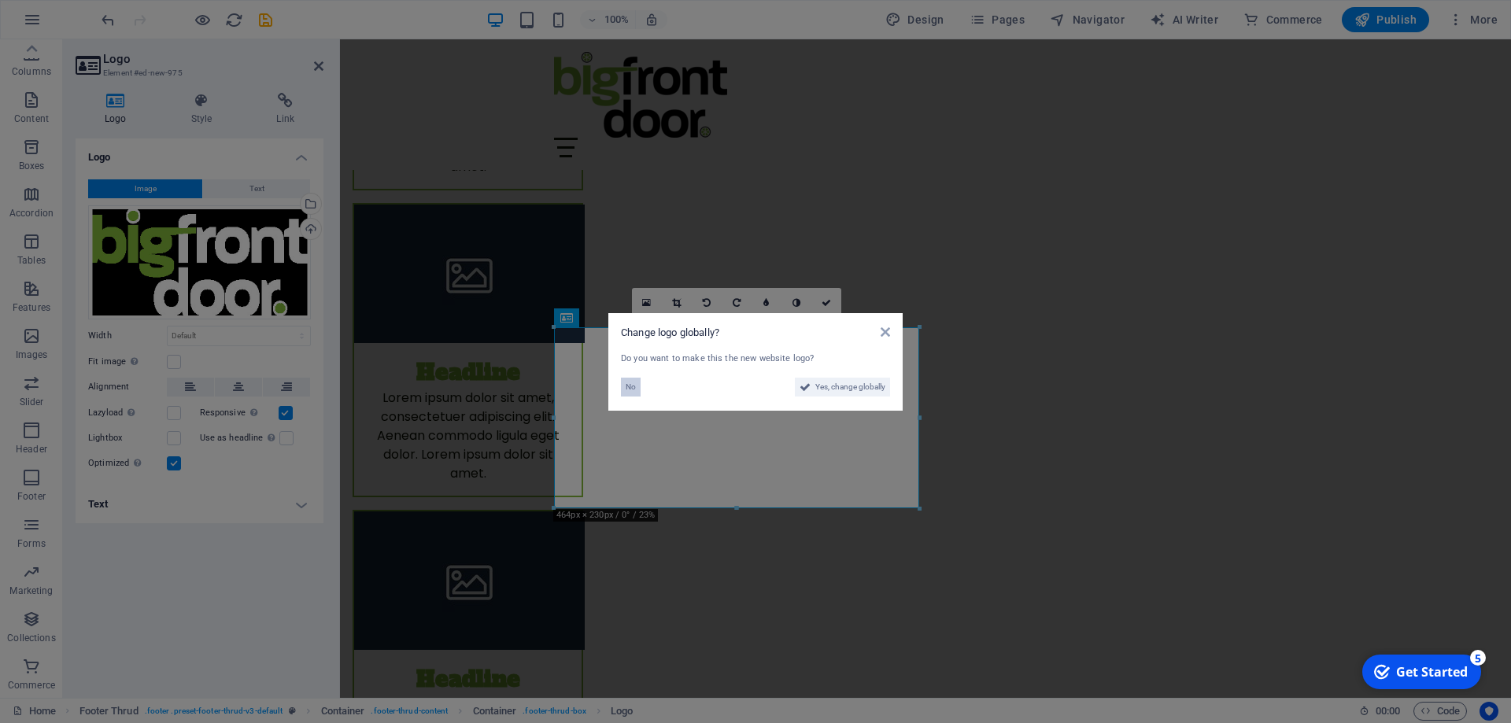
click at [626, 382] on span "No" at bounding box center [631, 387] width 10 height 19
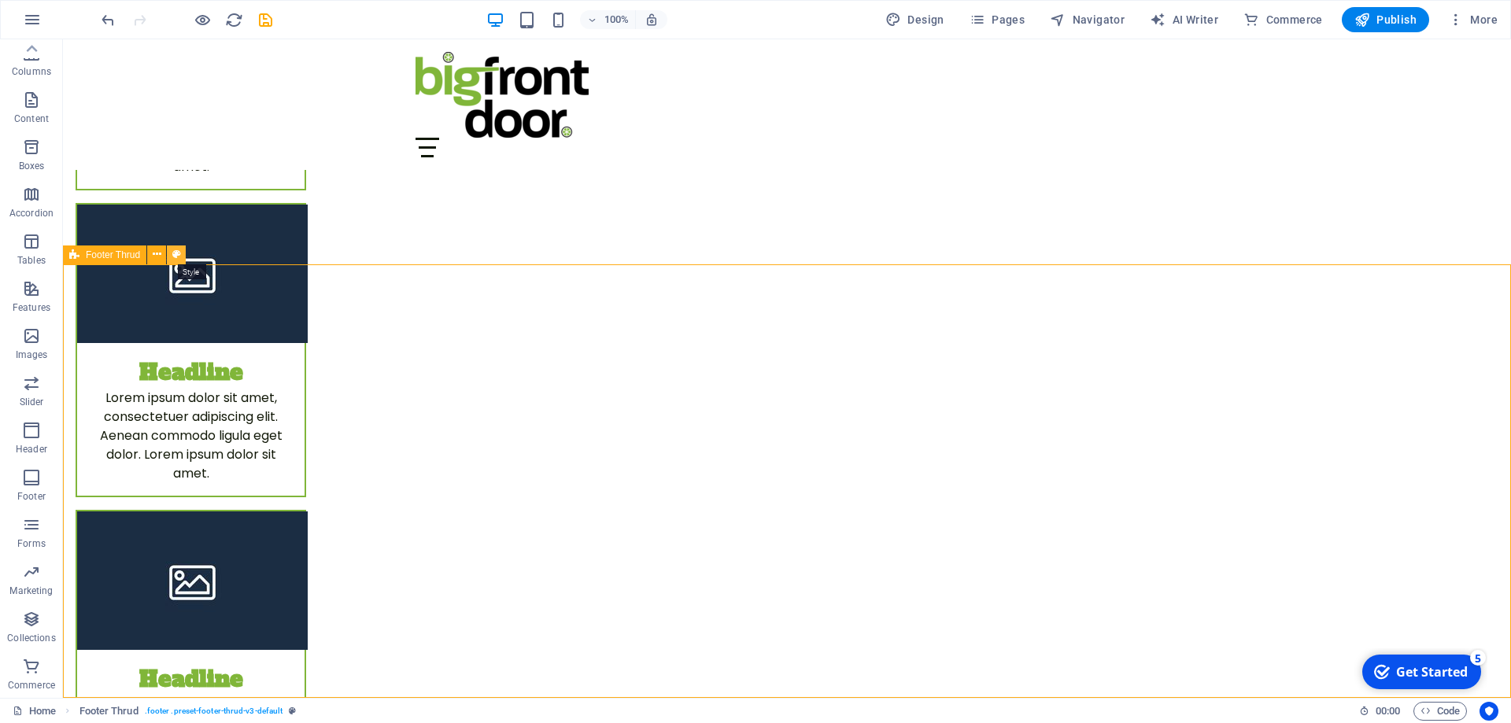
click at [174, 254] on icon at bounding box center [176, 254] width 9 height 17
select select "rem"
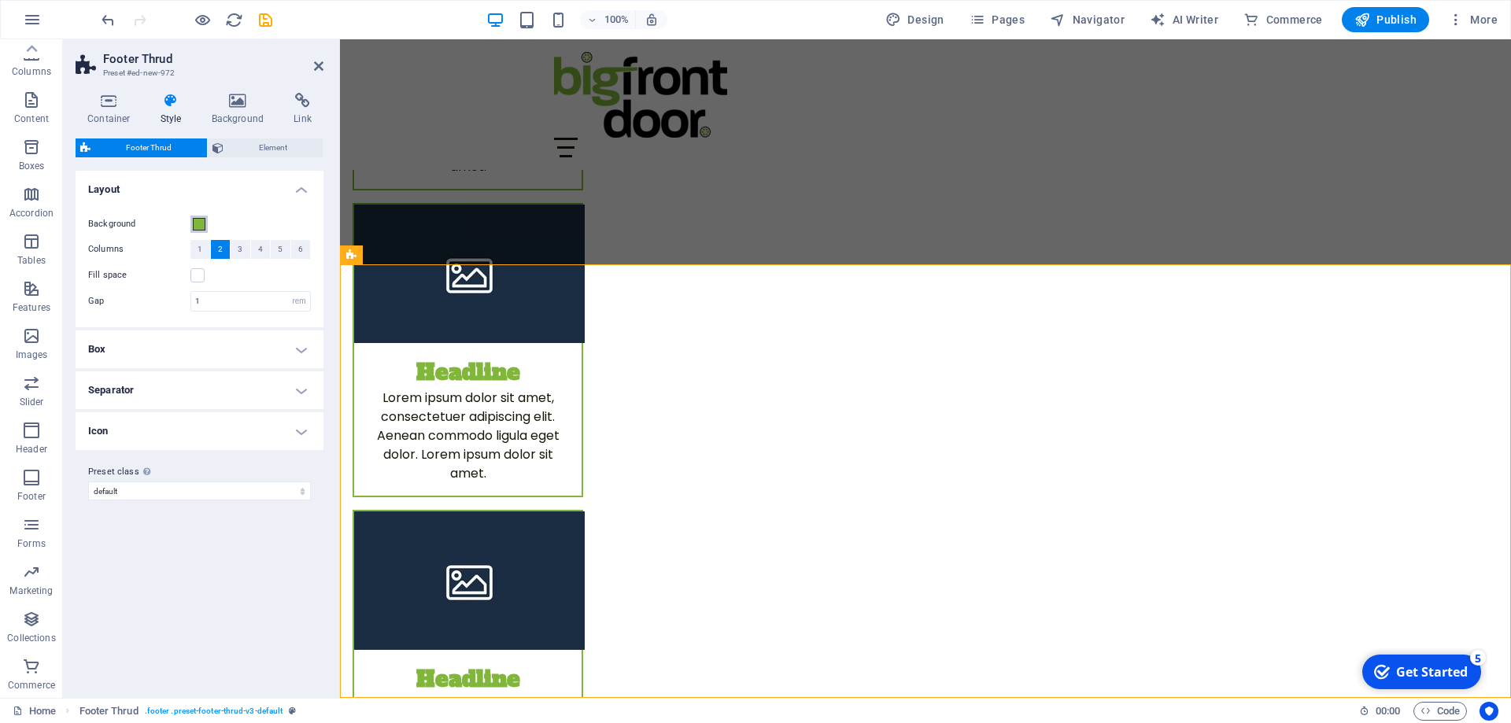
click at [199, 225] on span at bounding box center [199, 224] width 13 height 13
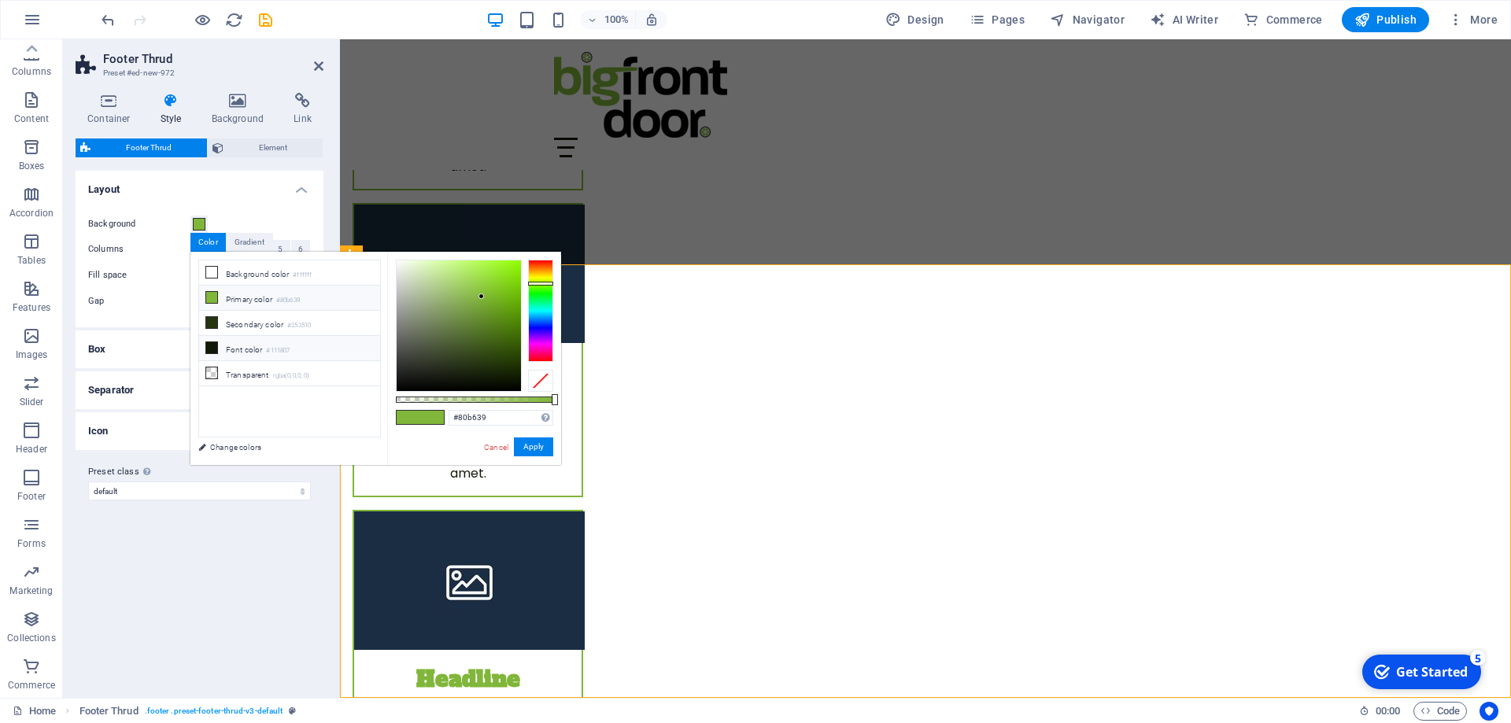
click at [215, 342] on icon at bounding box center [211, 347] width 11 height 11
click at [214, 319] on icon at bounding box center [211, 322] width 11 height 11
click at [215, 272] on icon at bounding box center [211, 272] width 11 height 11
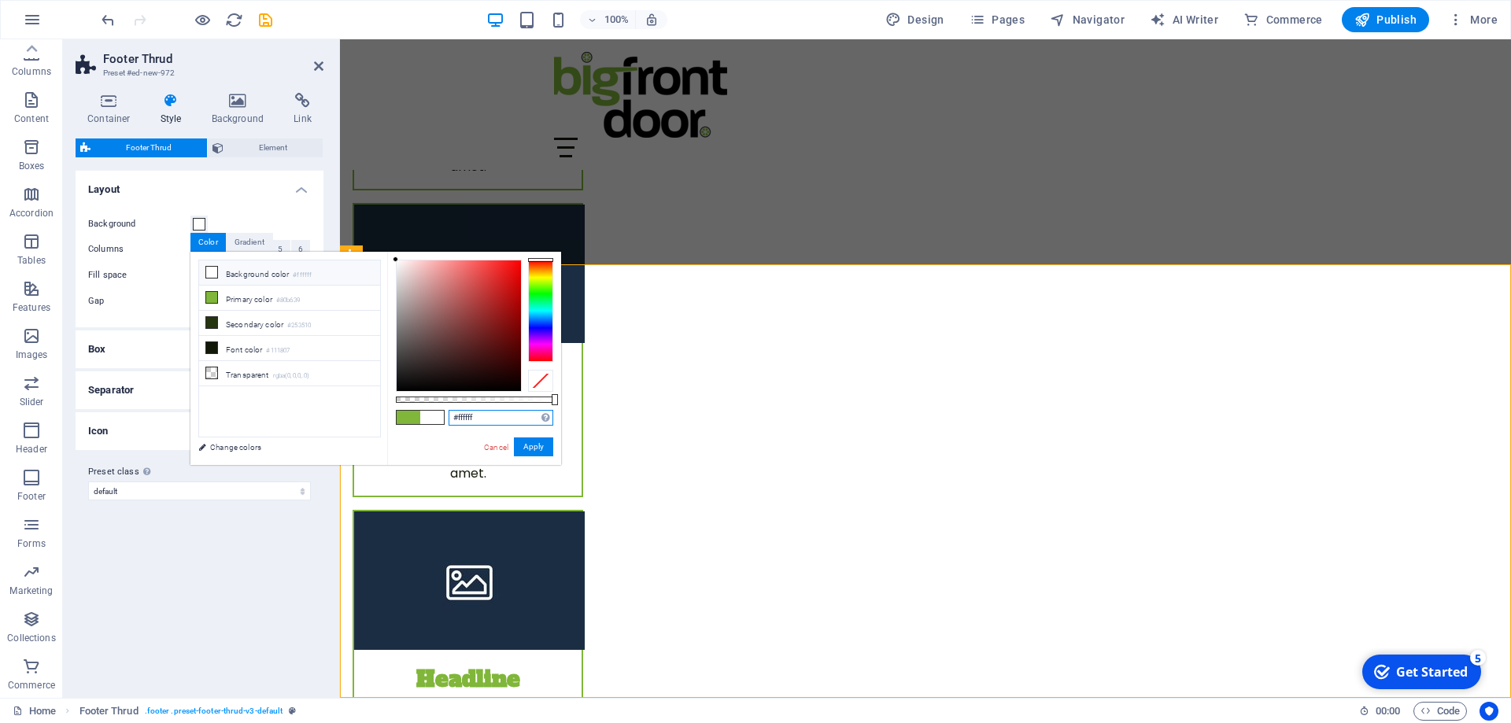
drag, startPoint x: 493, startPoint y: 418, endPoint x: 426, endPoint y: 413, distance: 67.8
click at [449, 413] on input "#ffffff" at bounding box center [501, 418] width 105 height 16
type input "#000000"
click at [534, 447] on button "Apply" at bounding box center [533, 447] width 39 height 19
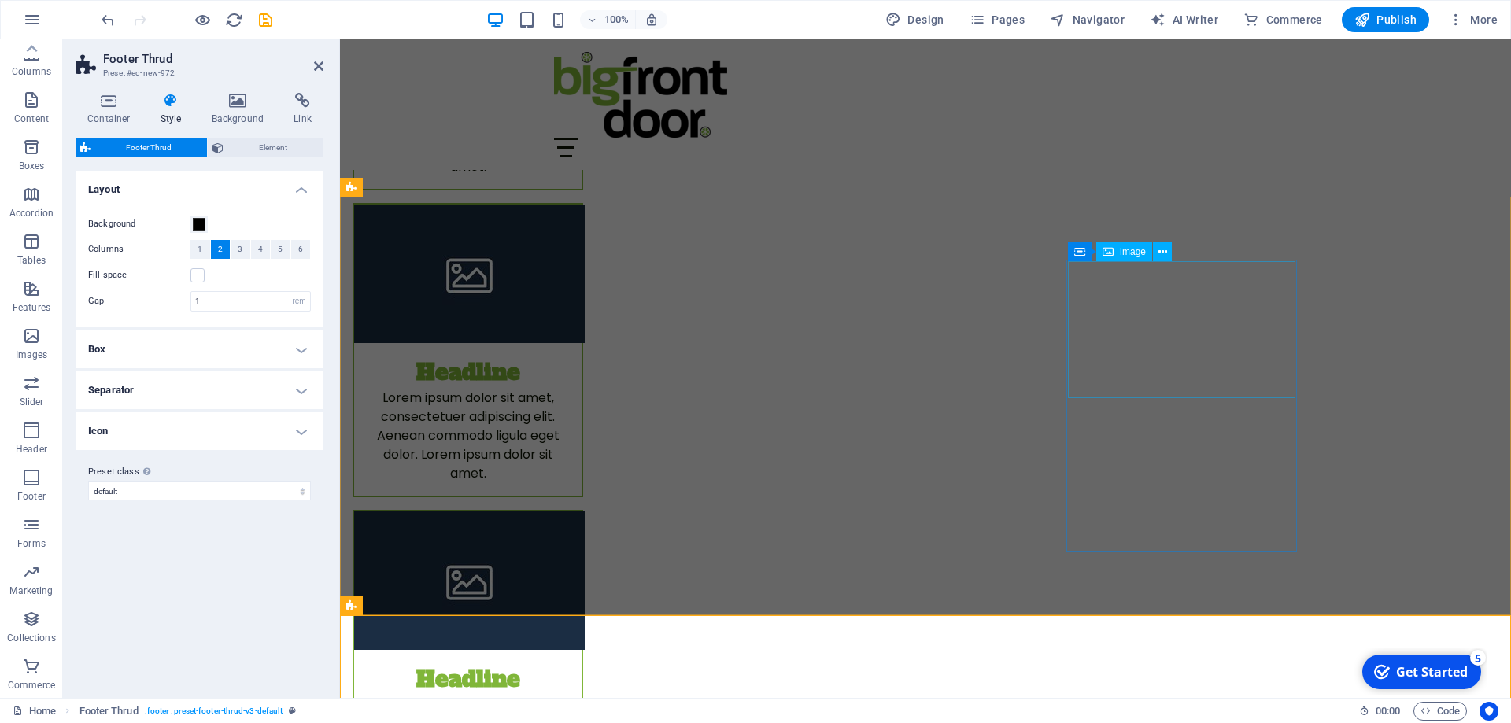
scroll to position [0, 0]
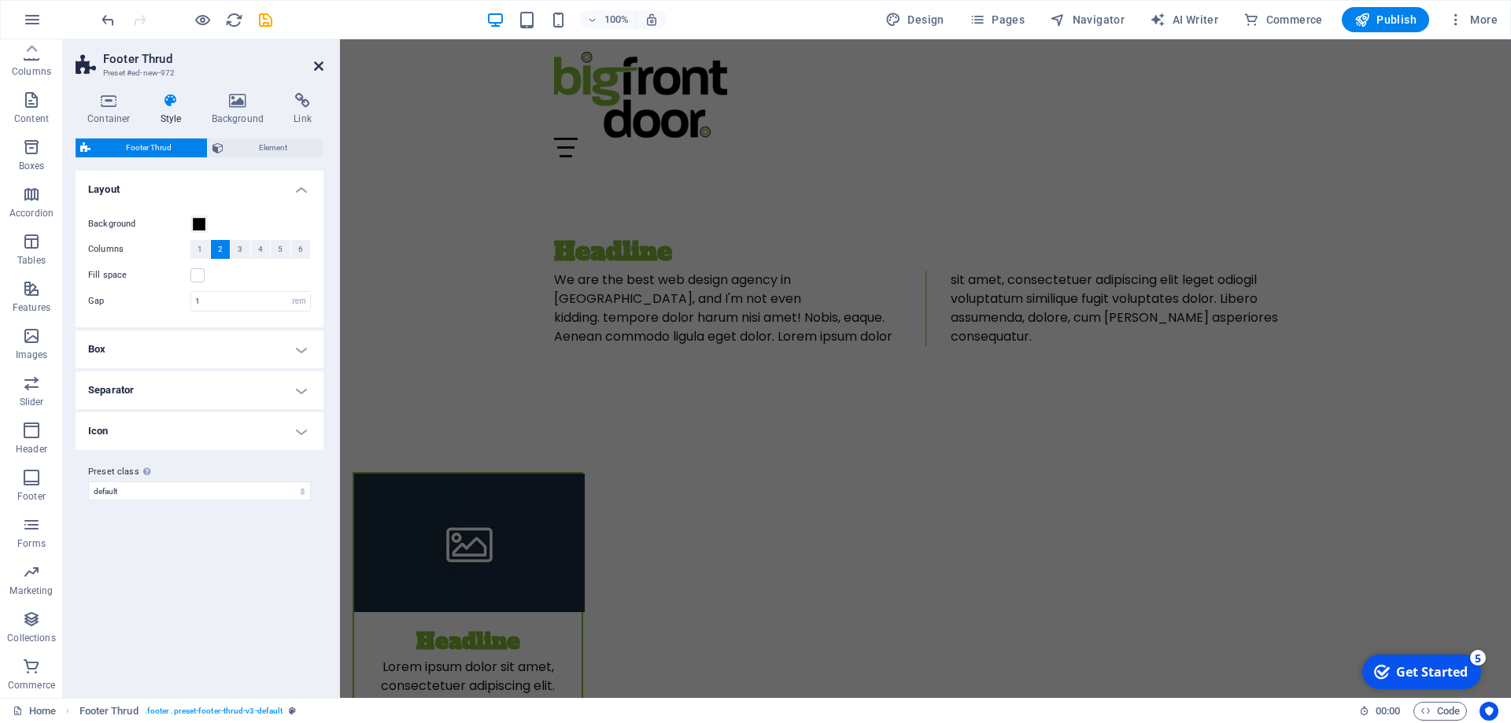
click at [318, 68] on icon at bounding box center [318, 66] width 9 height 13
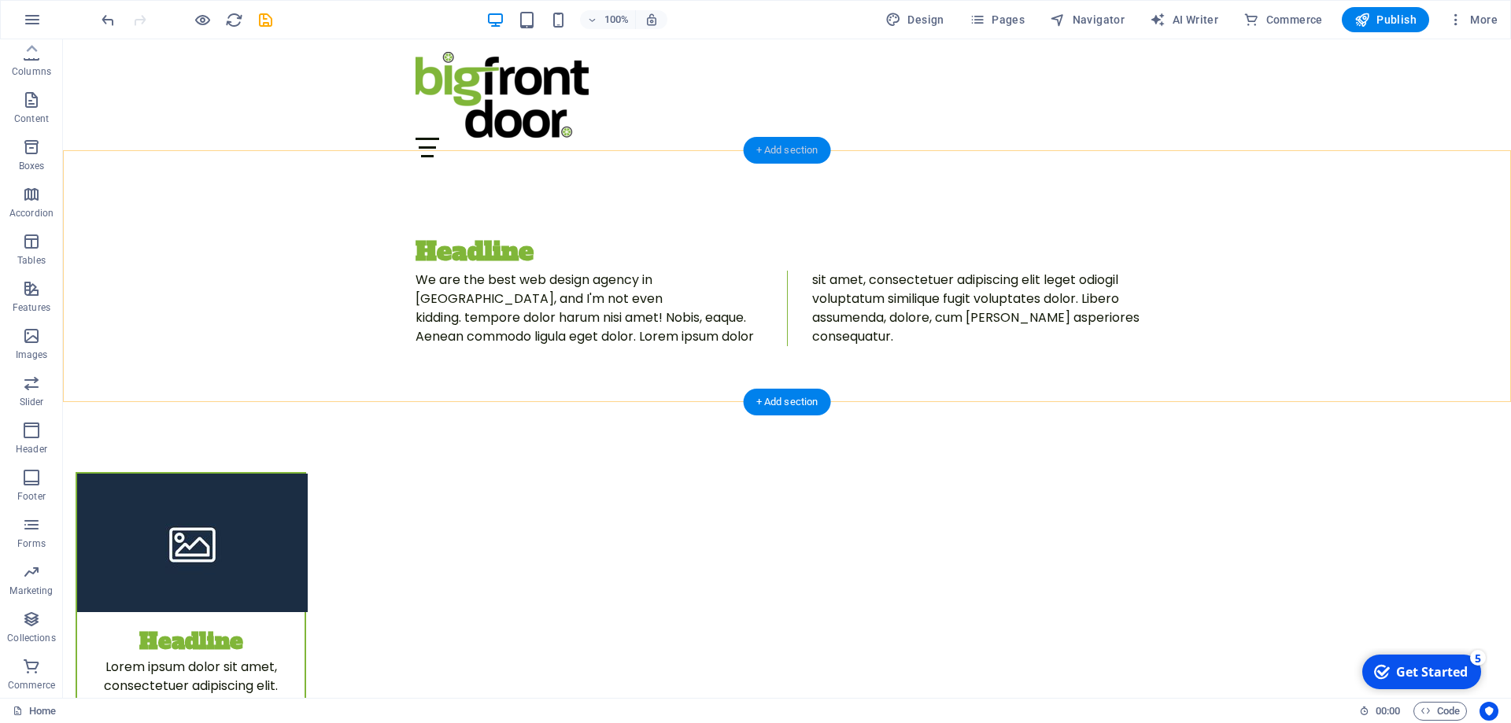
click at [765, 147] on div "+ Add section" at bounding box center [787, 150] width 87 height 27
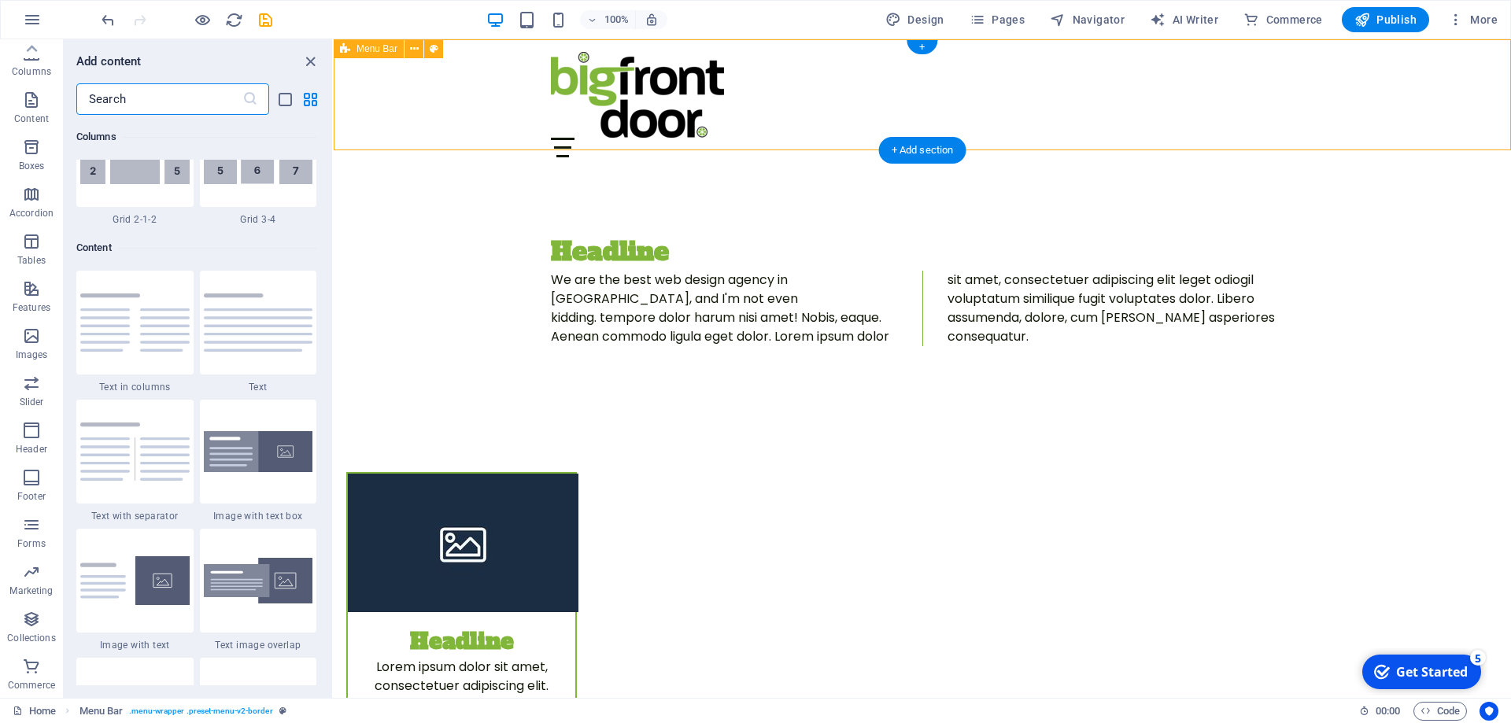
scroll to position [2754, 0]
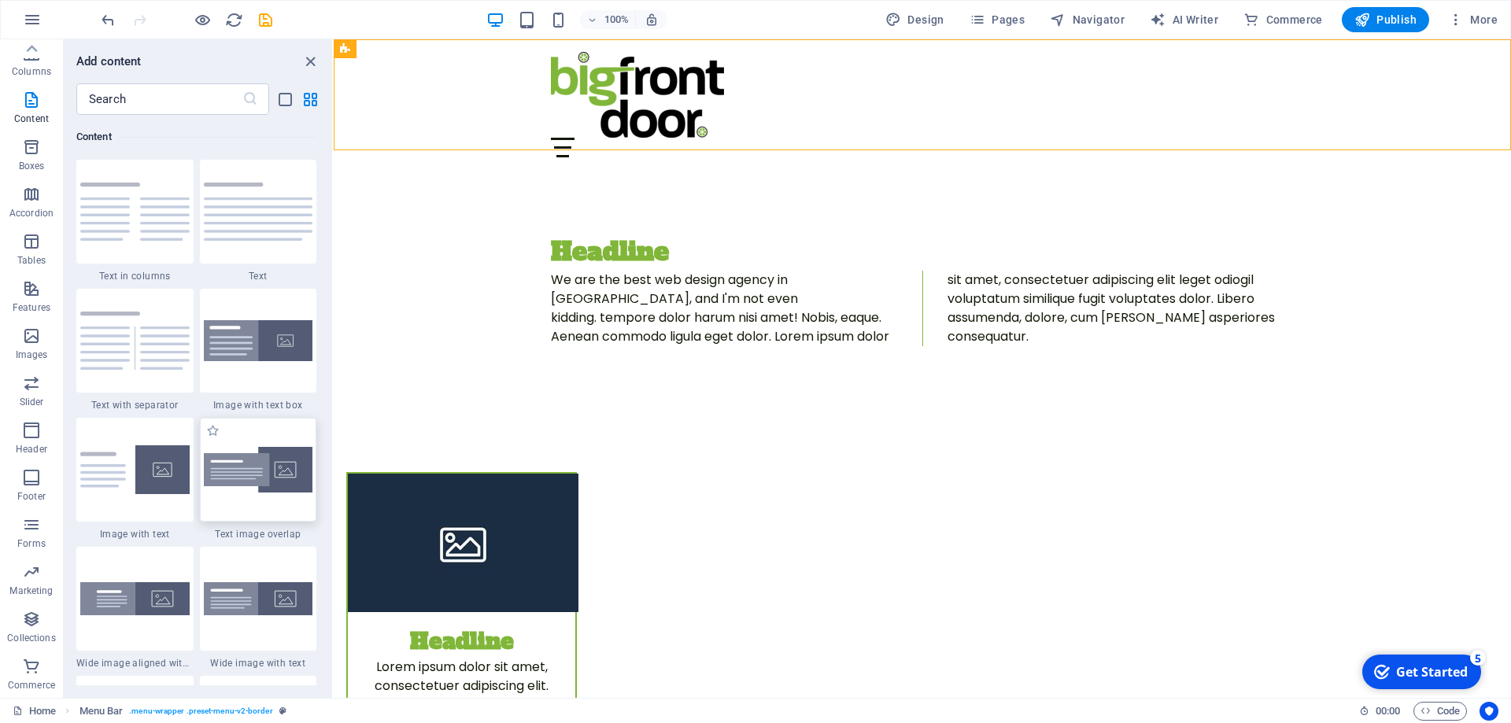
click at [275, 477] on img at bounding box center [258, 470] width 109 height 46
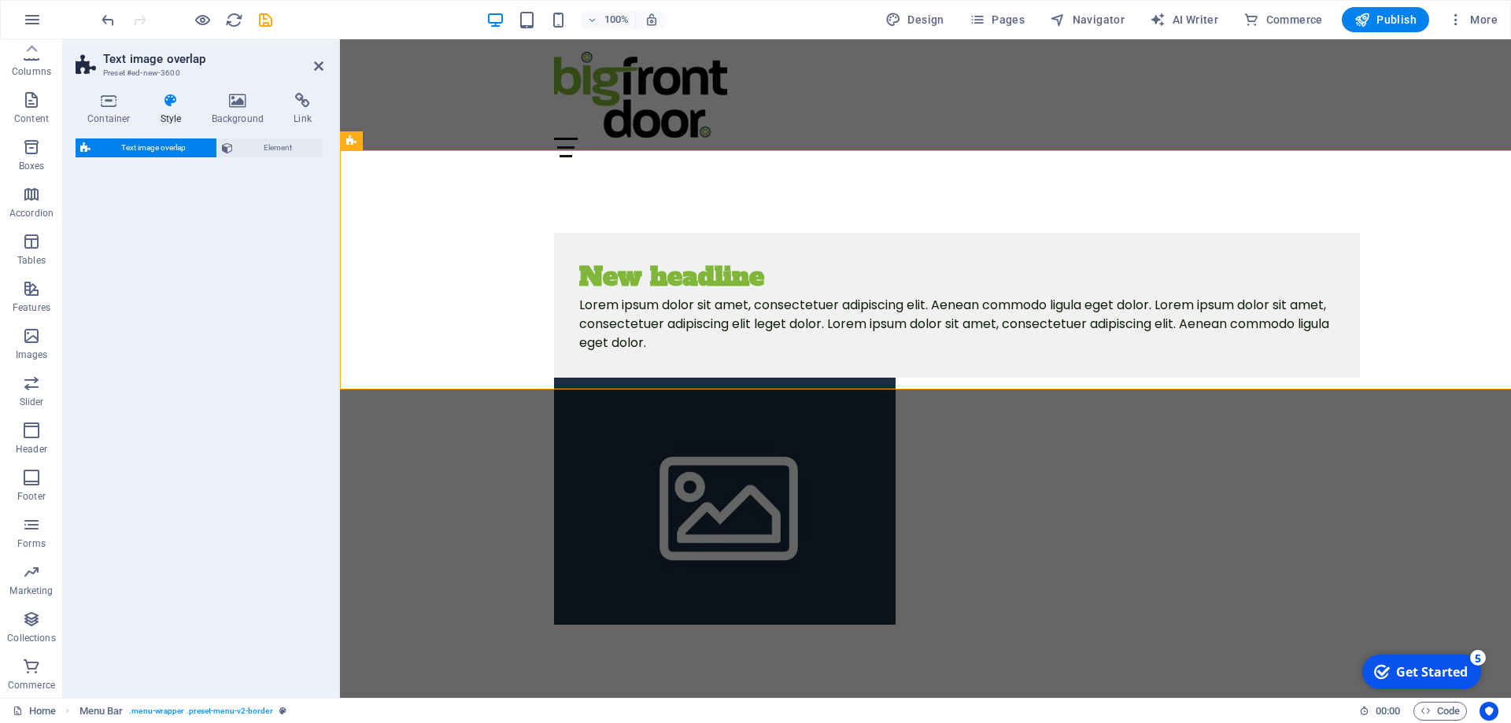
select select "rem"
select select "px"
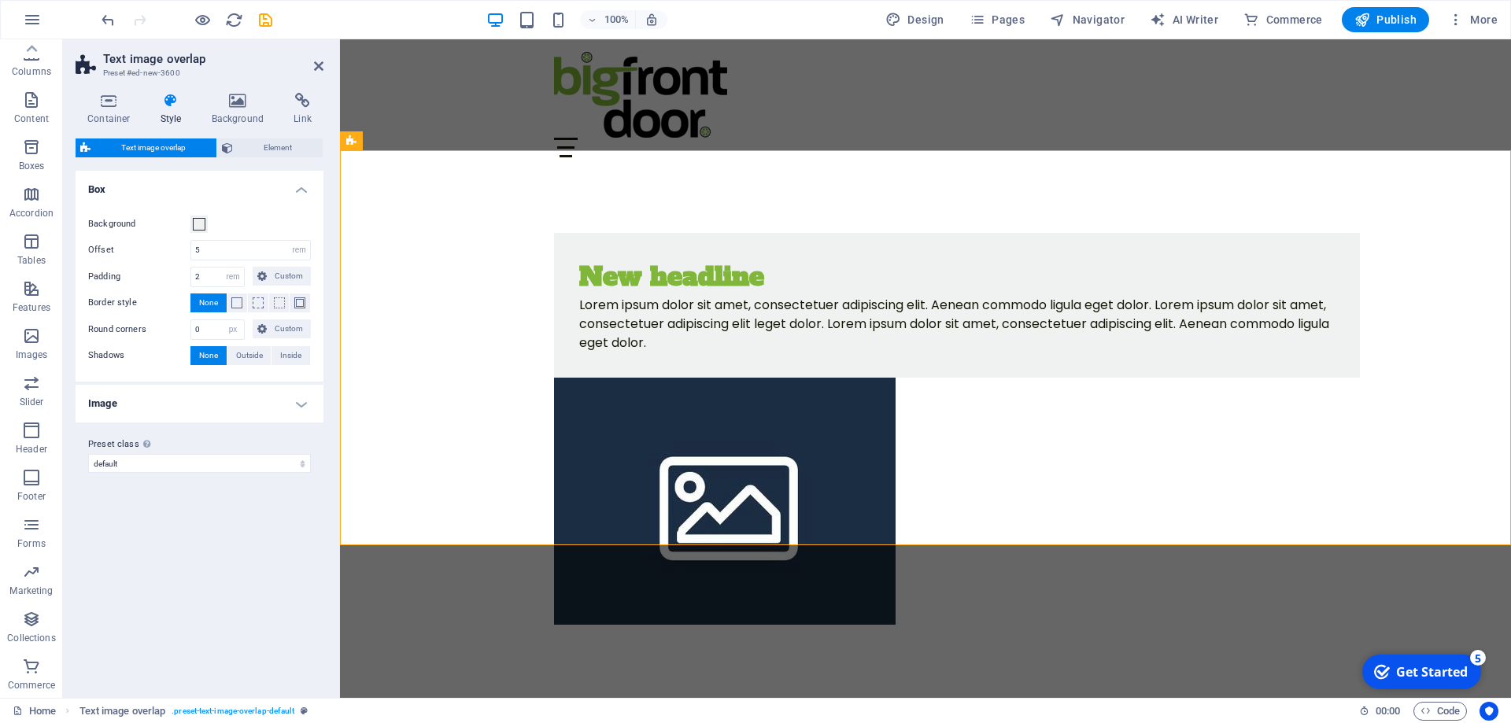
scroll to position [97, 0]
click at [724, 283] on div "New headline" at bounding box center [957, 277] width 756 height 38
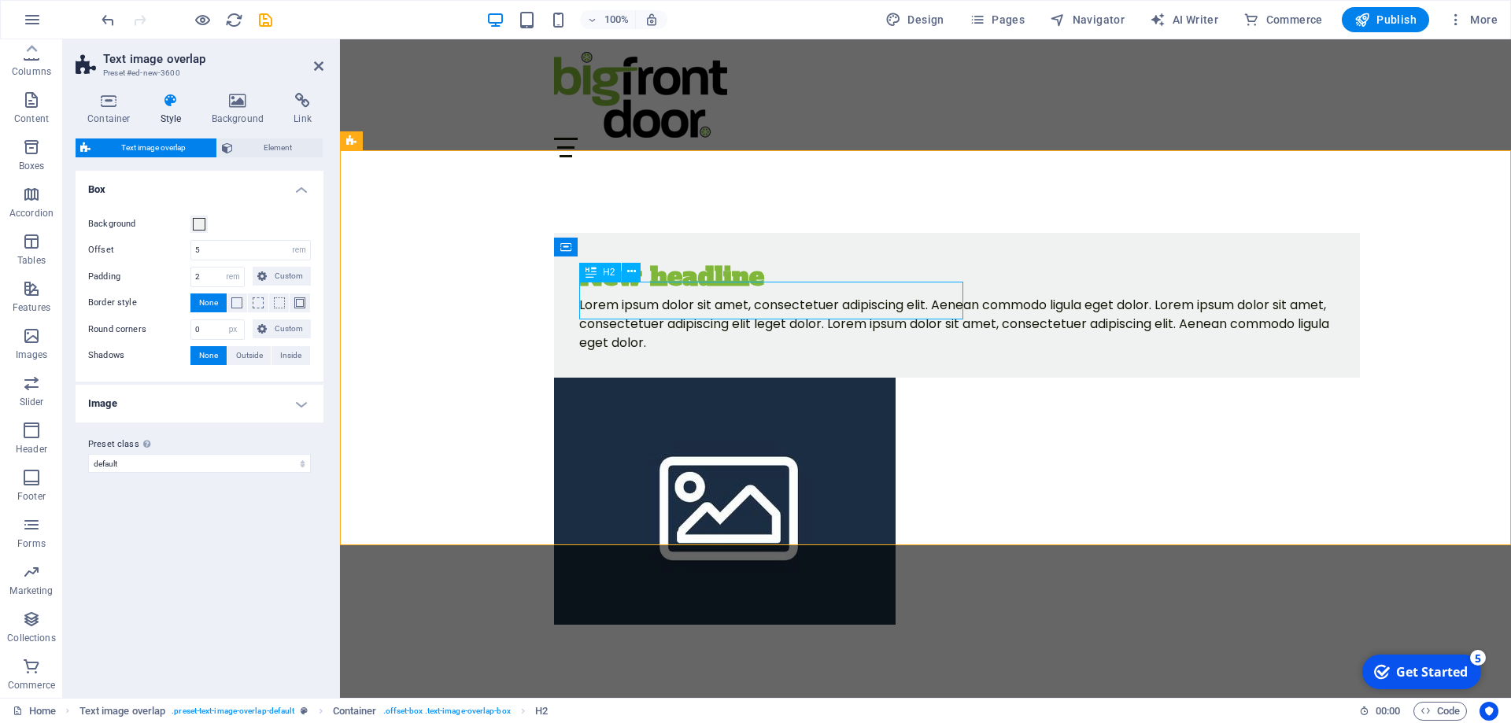
click at [755, 296] on div "New headline" at bounding box center [957, 277] width 756 height 38
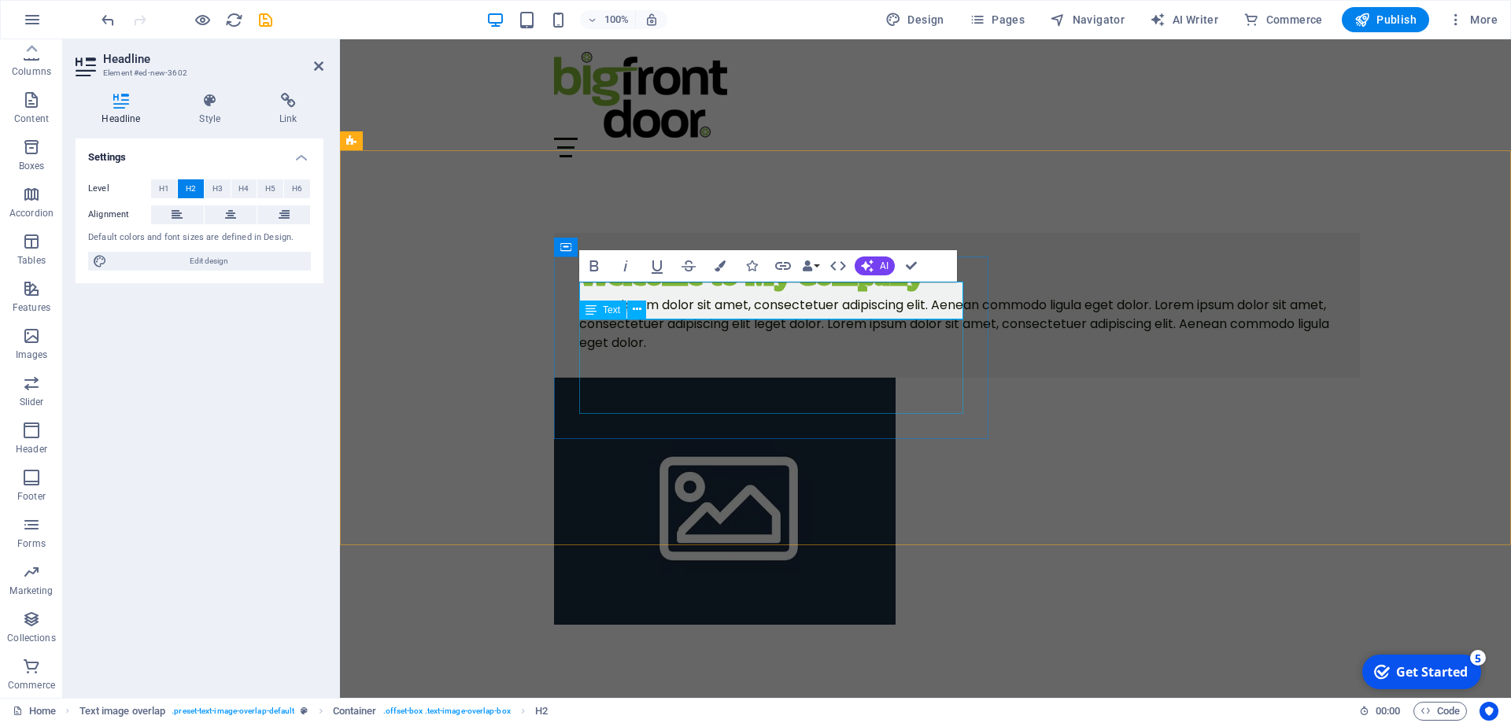
click at [757, 353] on div "Lorem ipsum dolor sit amet, consectetuer adipiscing elit. Aenean commodo ligula…" at bounding box center [957, 324] width 756 height 57
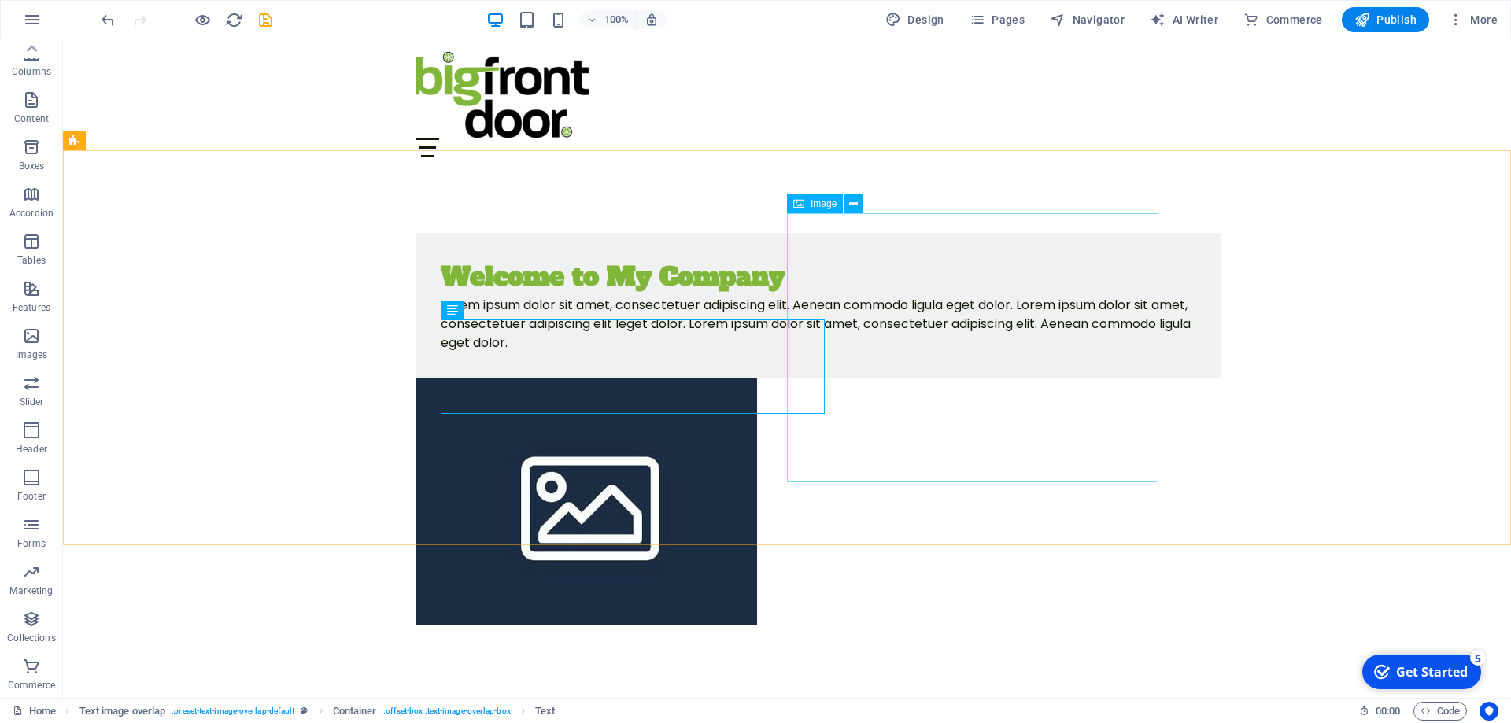
click at [1064, 378] on figure at bounding box center [787, 501] width 743 height 247
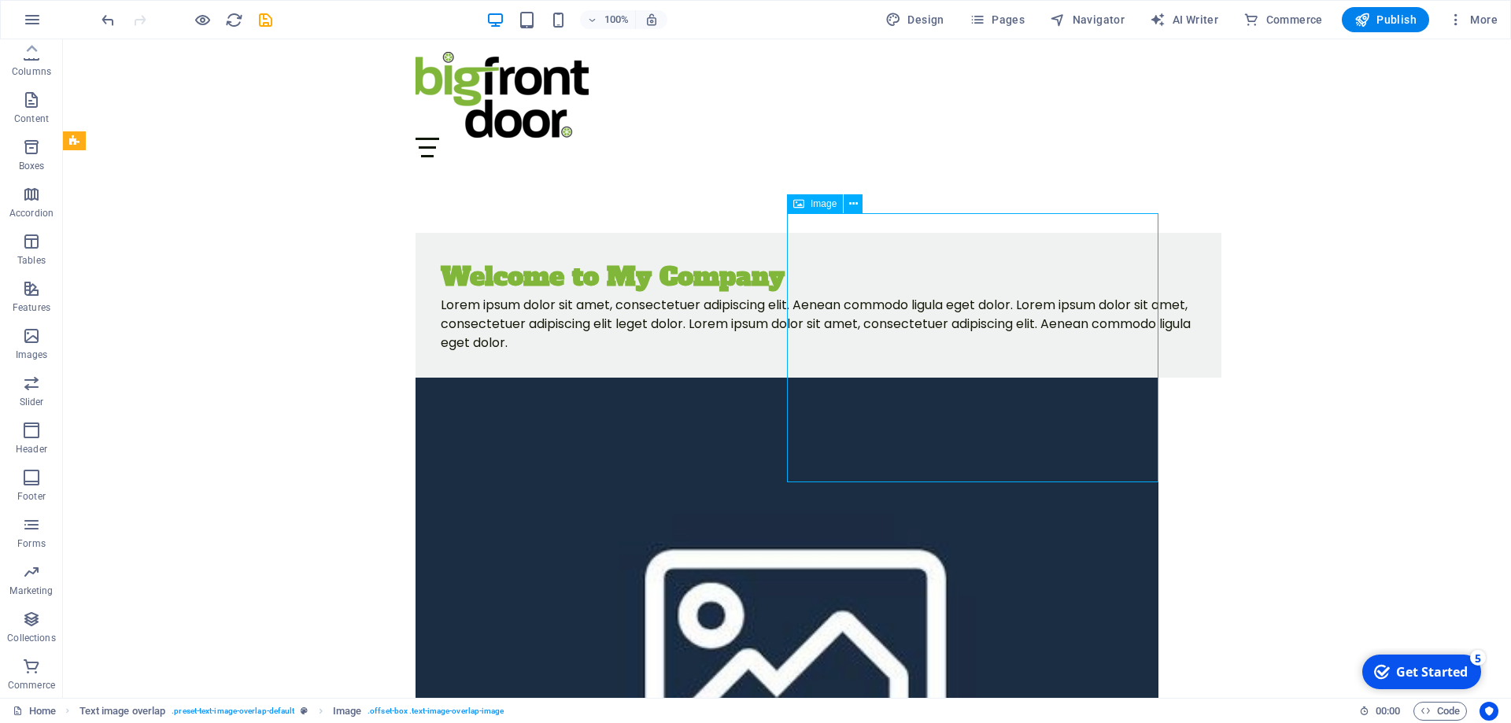
select select "%"
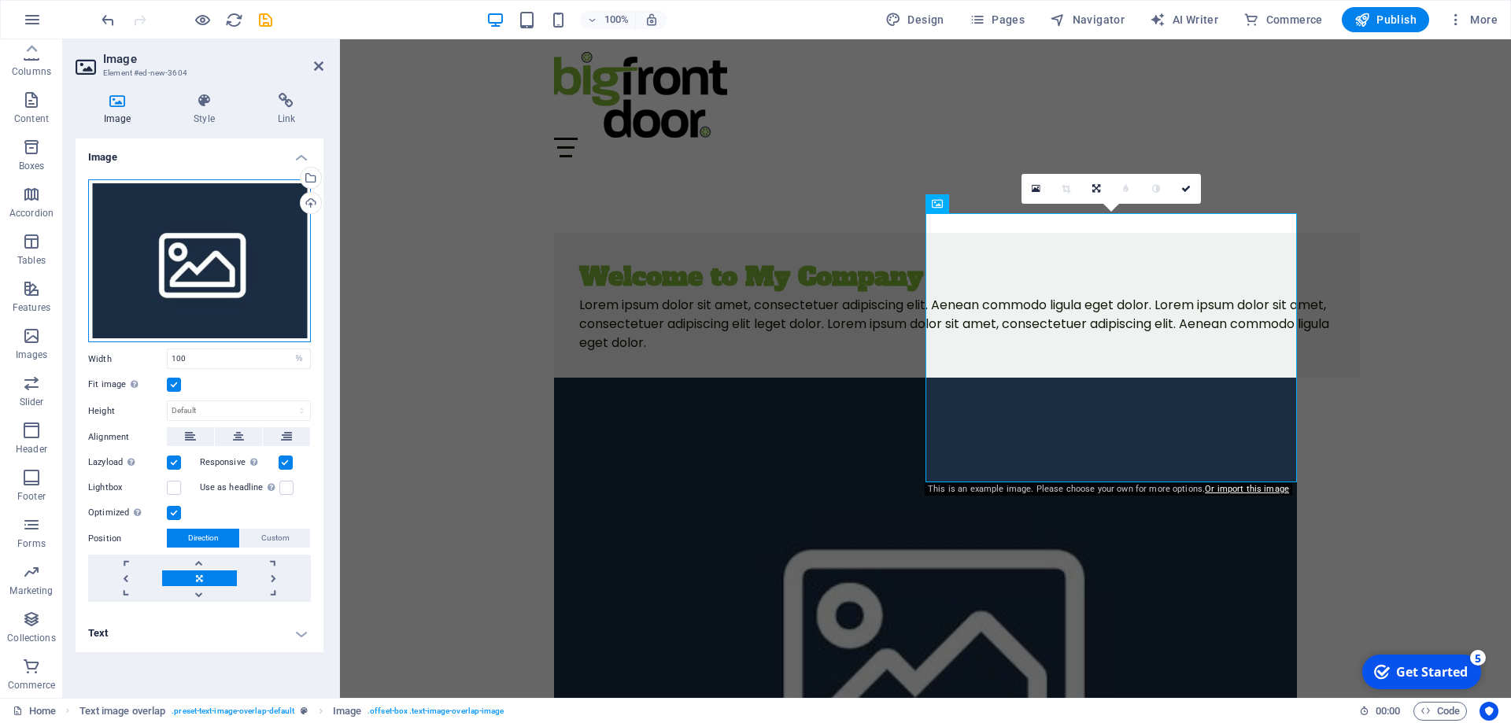
click at [224, 250] on div "Drag files here, click to choose files or select files from Files or our free s…" at bounding box center [199, 261] width 223 height 164
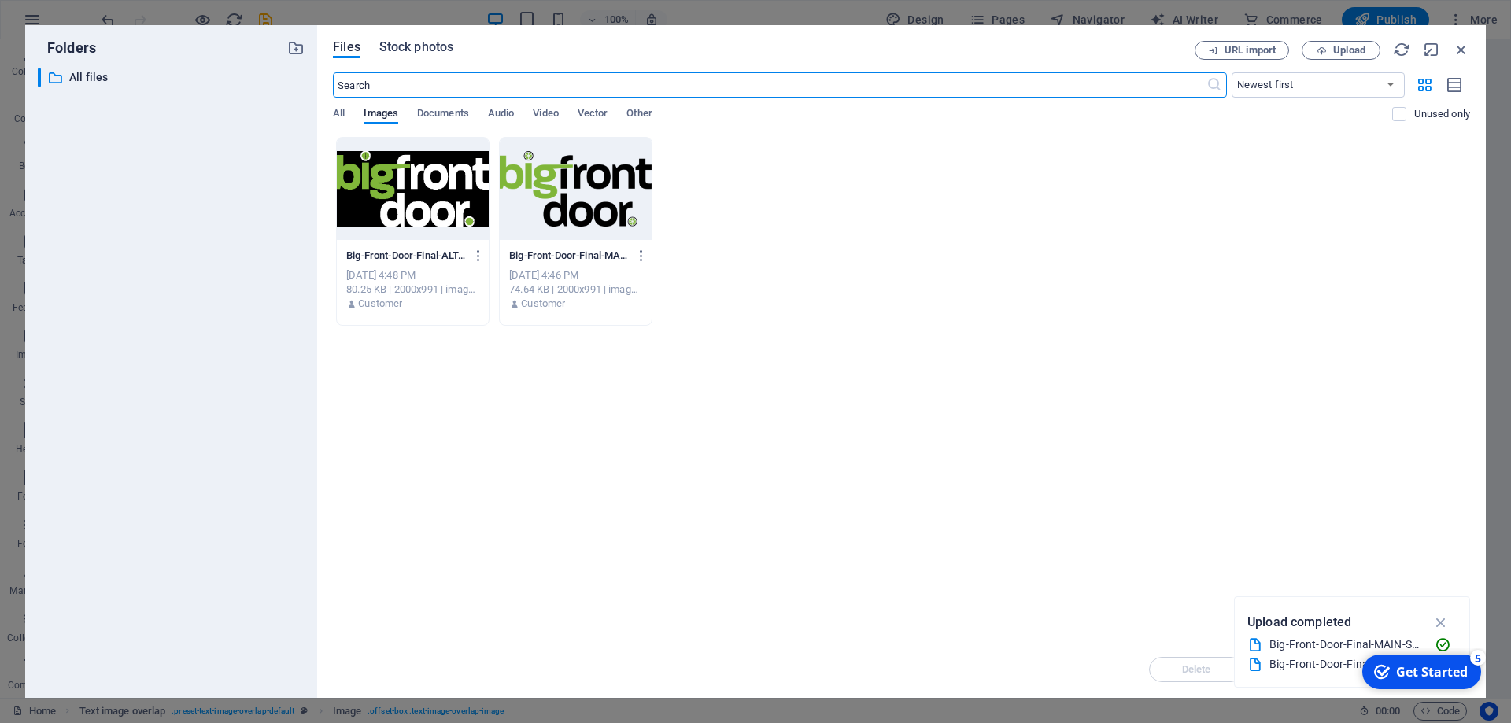
click at [442, 50] on span "Stock photos" at bounding box center [416, 47] width 74 height 19
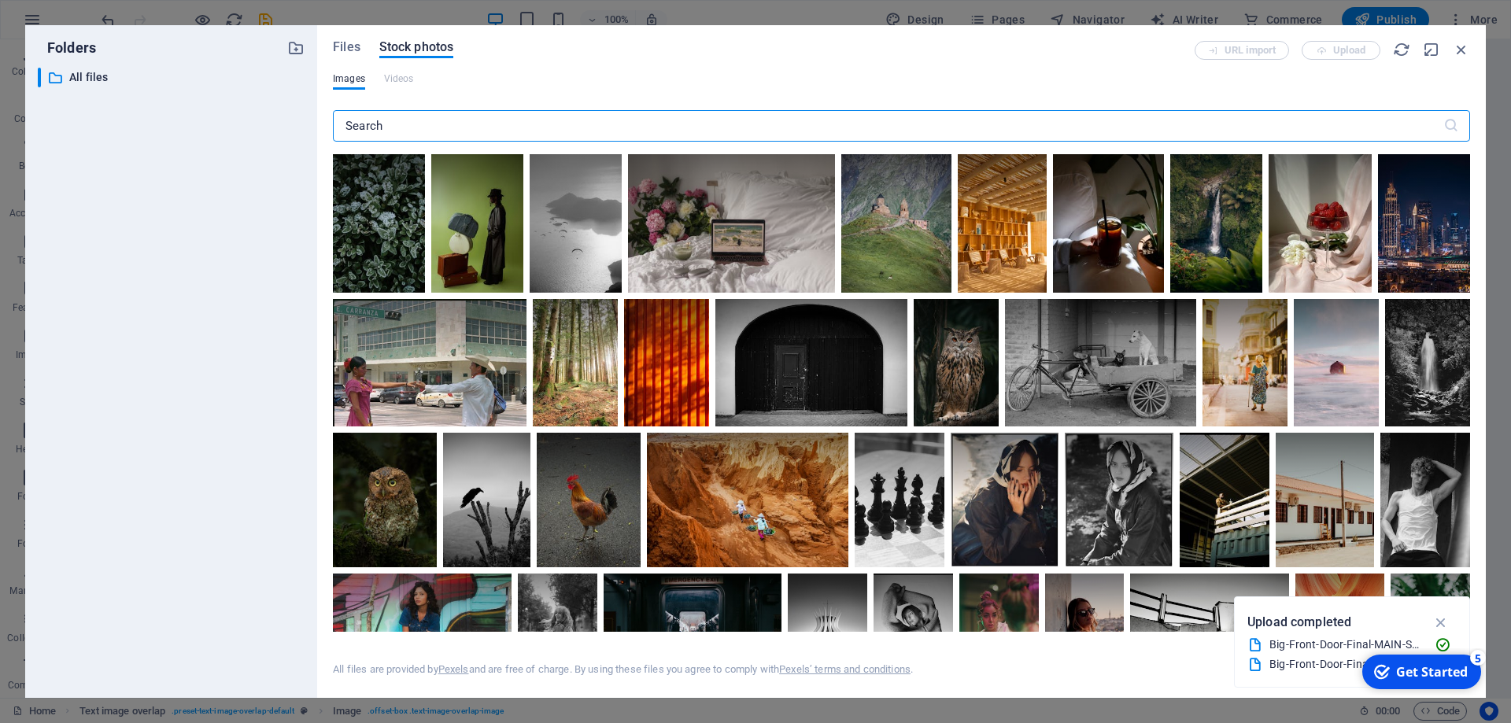
click at [487, 124] on input "text" at bounding box center [888, 125] width 1111 height 31
type input "limes"
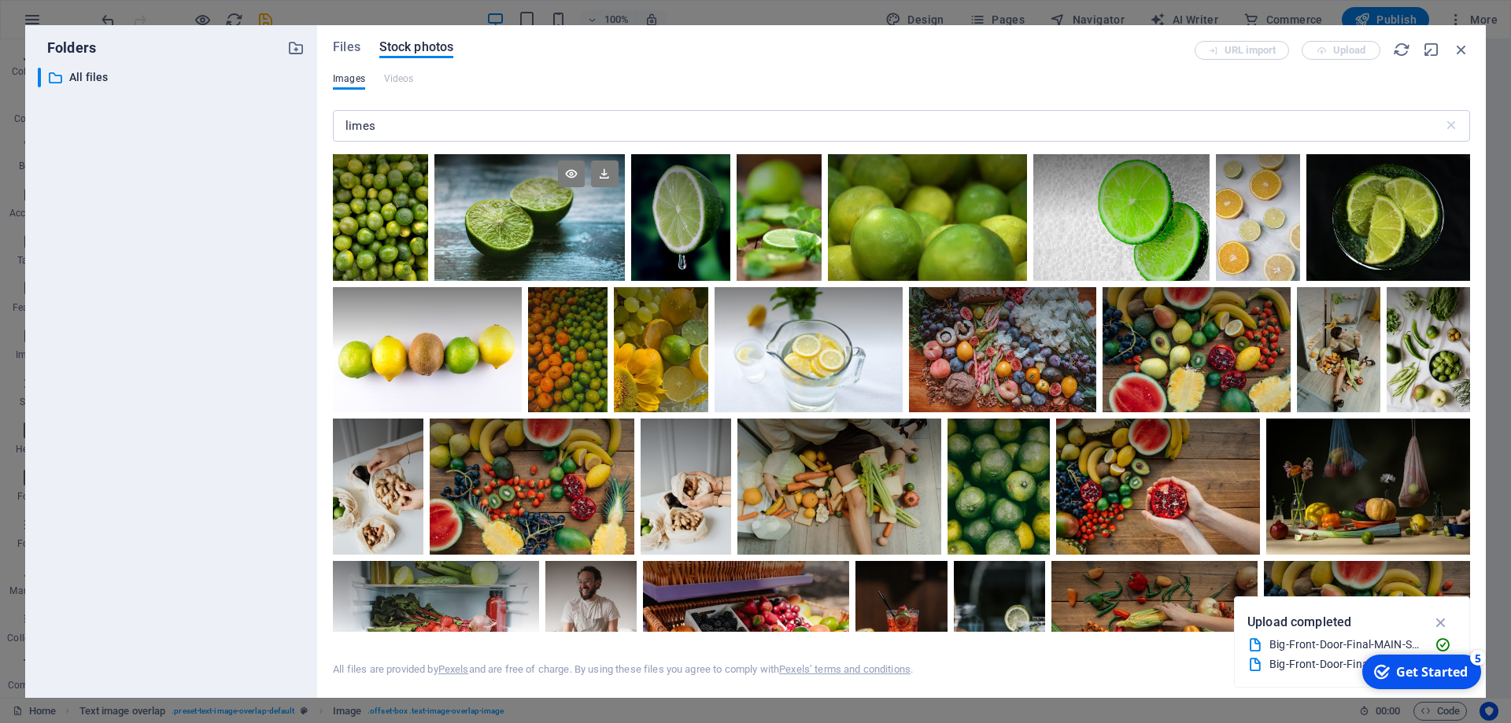
click at [529, 206] on div at bounding box center [529, 186] width 190 height 64
click at [531, 238] on div at bounding box center [529, 250] width 190 height 64
click at [531, 238] on div at bounding box center [529, 217] width 190 height 127
click at [455, 260] on icon at bounding box center [450, 264] width 25 height 25
click at [455, 260] on div at bounding box center [529, 217] width 190 height 127
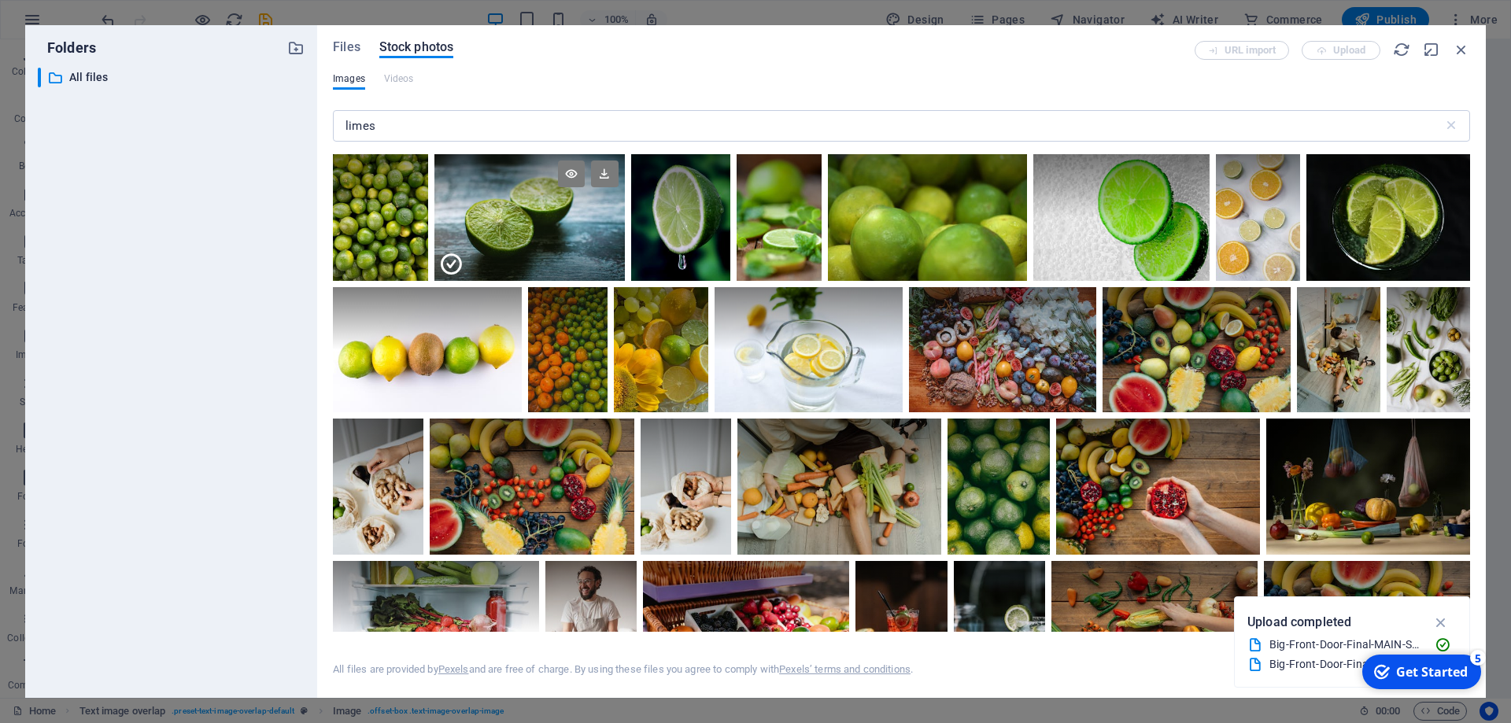
click at [535, 223] on div at bounding box center [529, 250] width 190 height 64
click at [535, 223] on div at bounding box center [529, 217] width 190 height 127
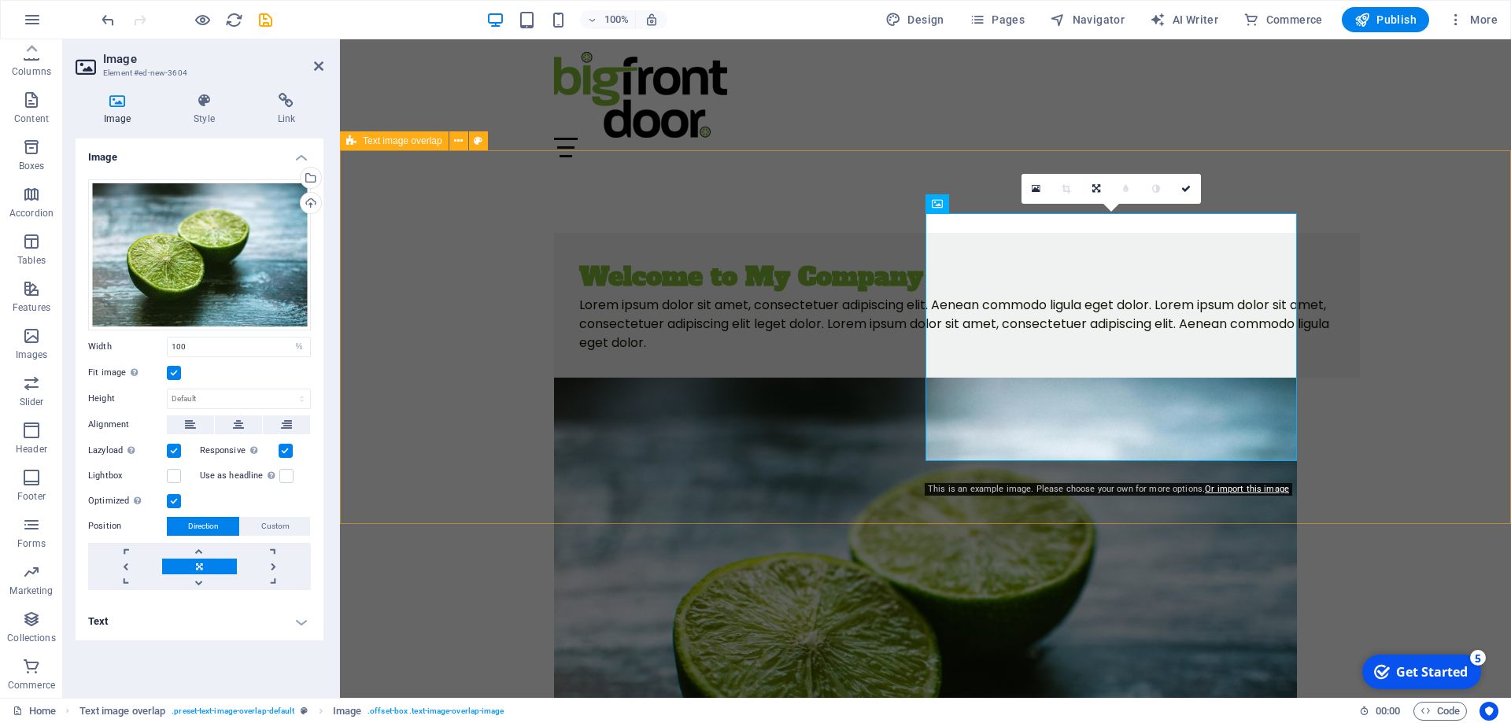
click at [513, 177] on div "Welcome to My Company Lorem ipsum dolor sit amet, consectetuer adipiscing elit.…" at bounding box center [925, 553] width 1171 height 766
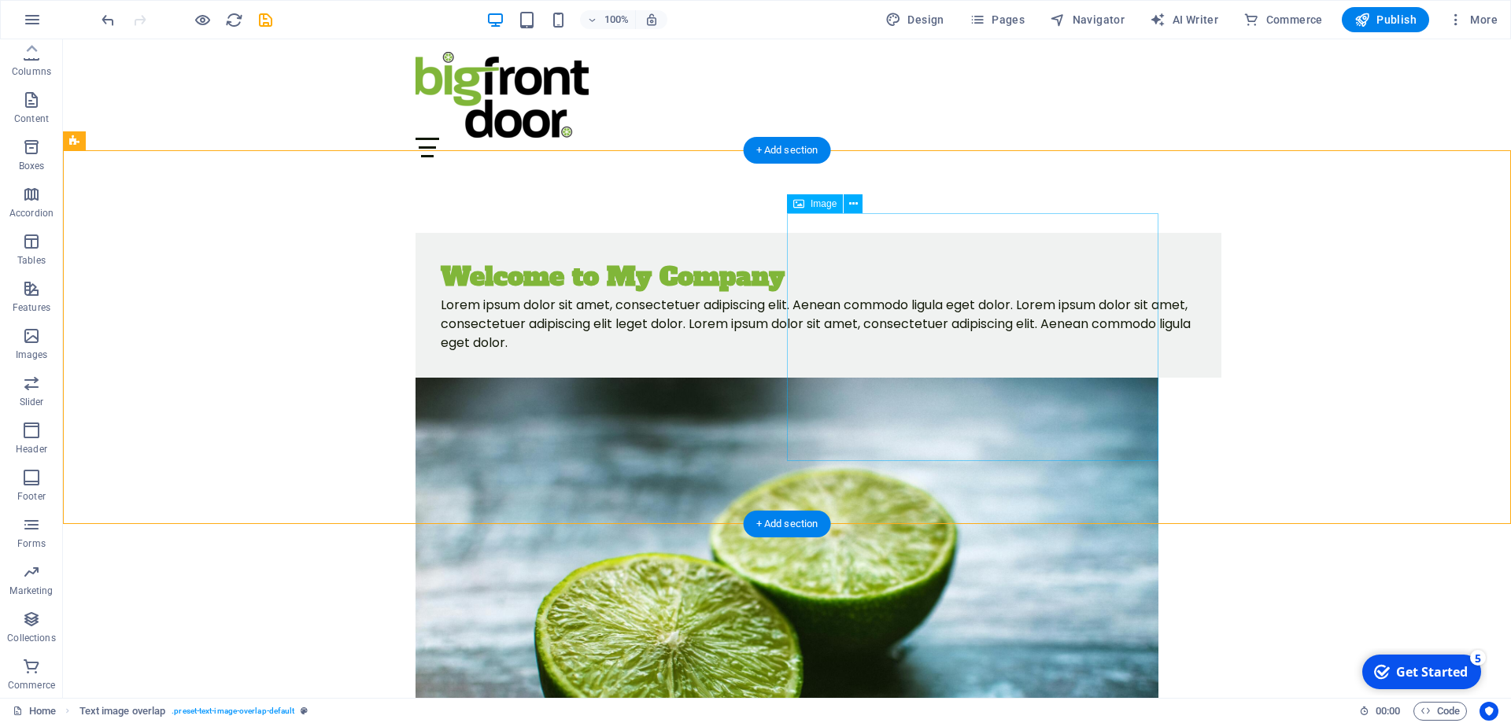
click at [1048, 388] on figure at bounding box center [787, 625] width 743 height 495
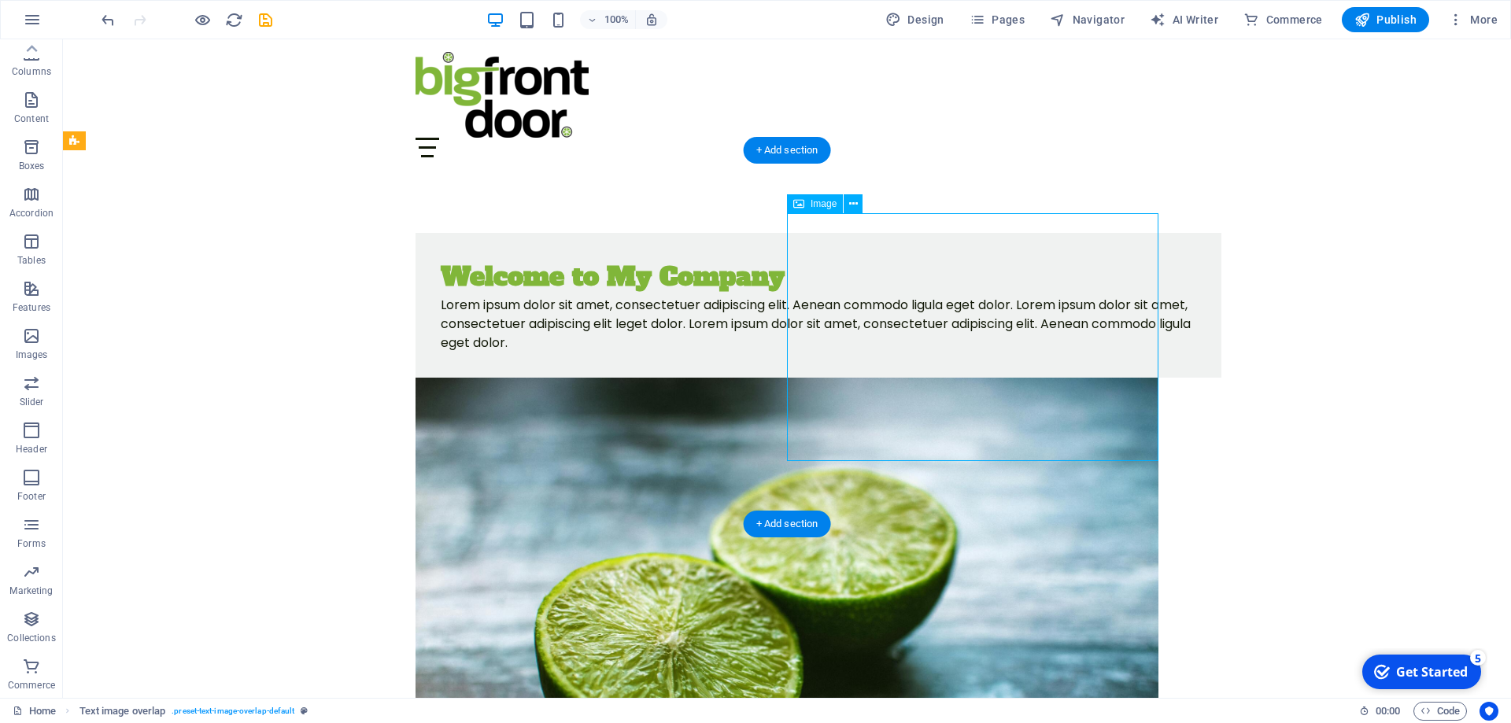
click at [1048, 387] on figure at bounding box center [787, 625] width 743 height 495
select select "%"
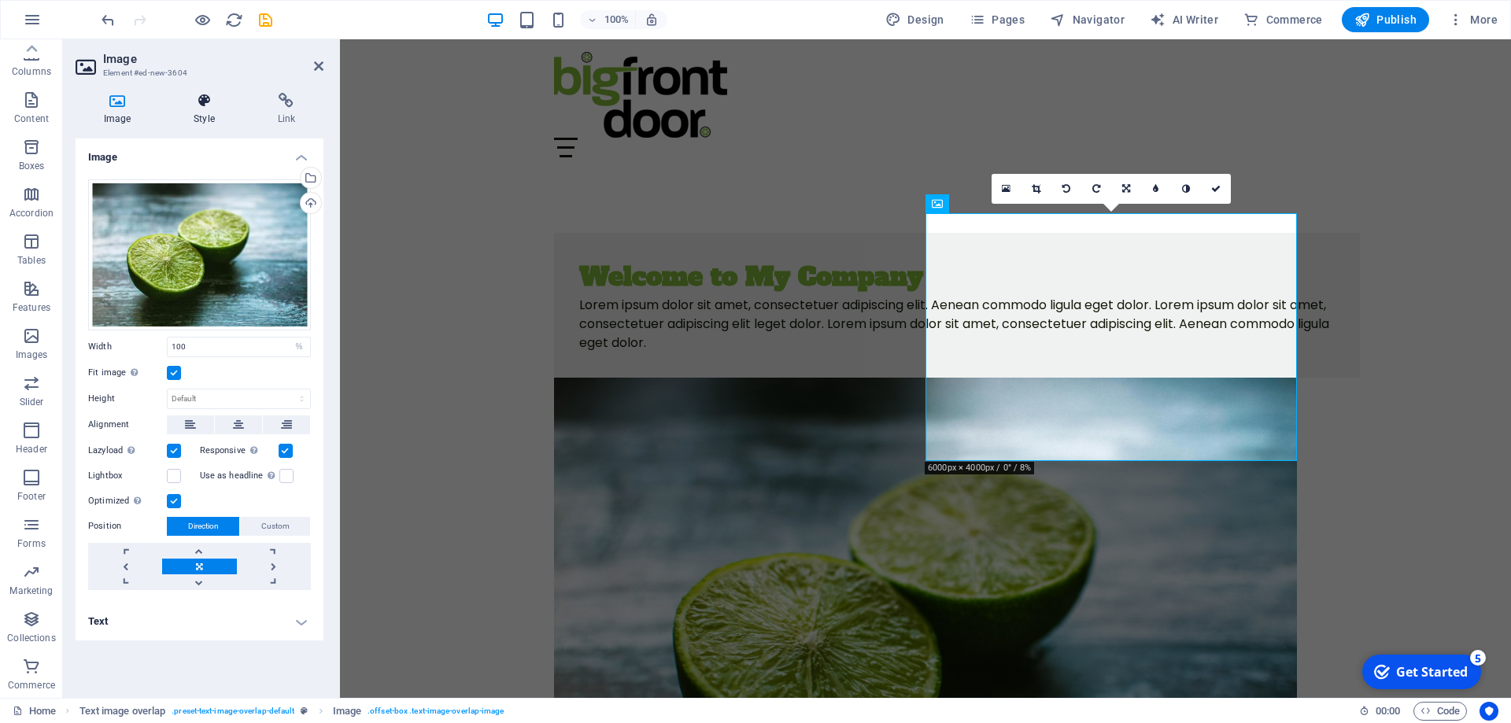
click at [213, 96] on icon at bounding box center [203, 101] width 77 height 16
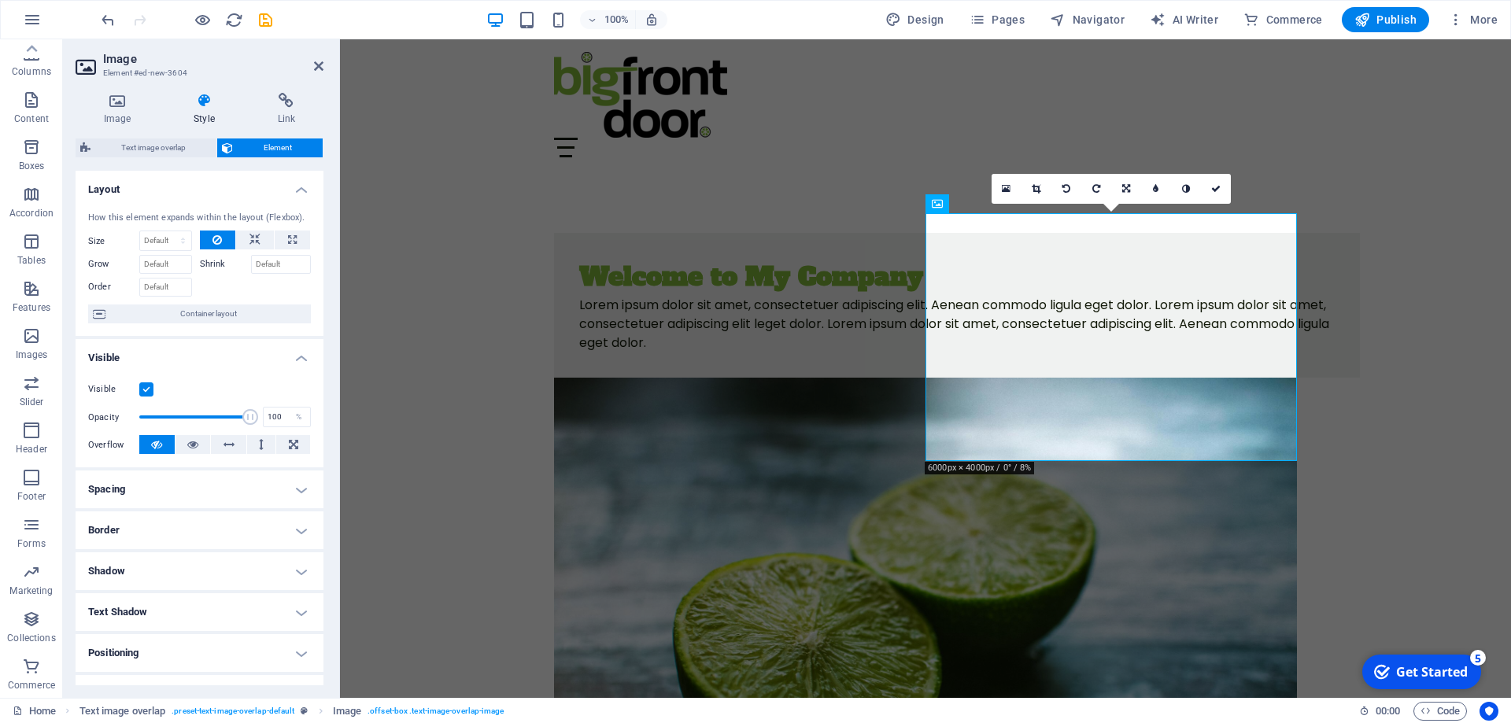
click at [200, 541] on h4 "Border" at bounding box center [200, 531] width 248 height 38
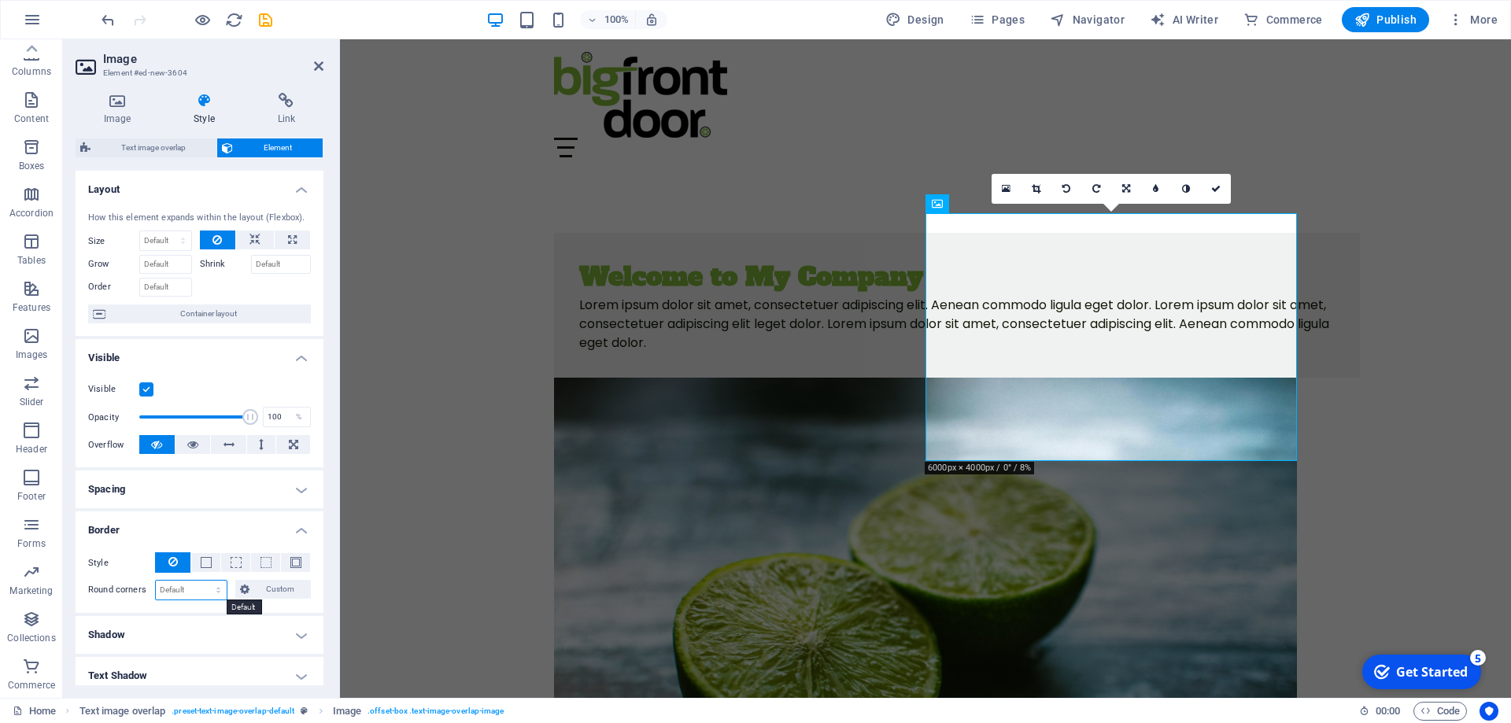
click at [156, 581] on select "Default px rem % vh vw Custom" at bounding box center [191, 590] width 71 height 19
select select "px"
click option "px" at bounding box center [0, 0] width 0 height 0
type input "20"
click at [244, 475] on h4 "Spacing" at bounding box center [200, 490] width 248 height 38
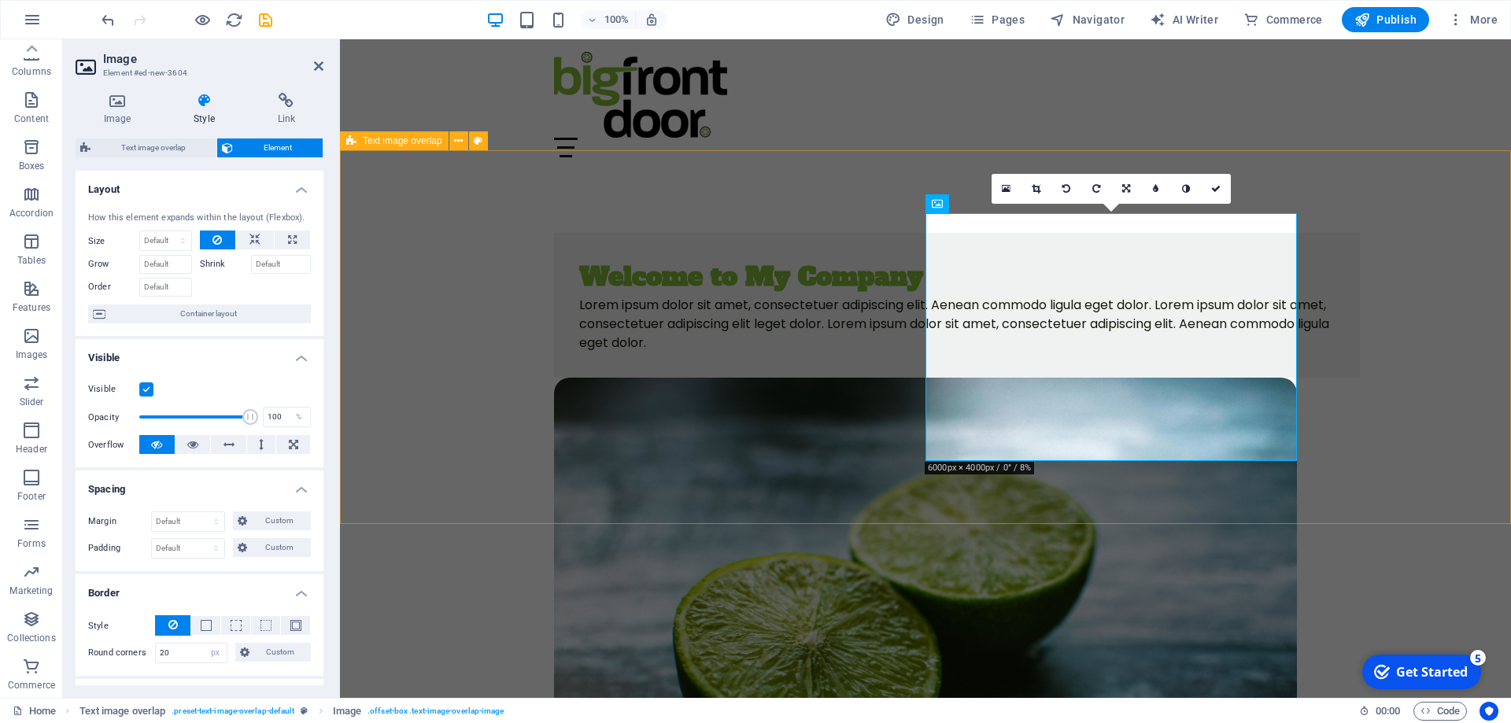
click at [886, 183] on div "Welcome to My Company Lorem ipsum dolor sit amet, consectetuer adipiscing elit.…" at bounding box center [925, 553] width 1171 height 766
select select "rem"
select select "px"
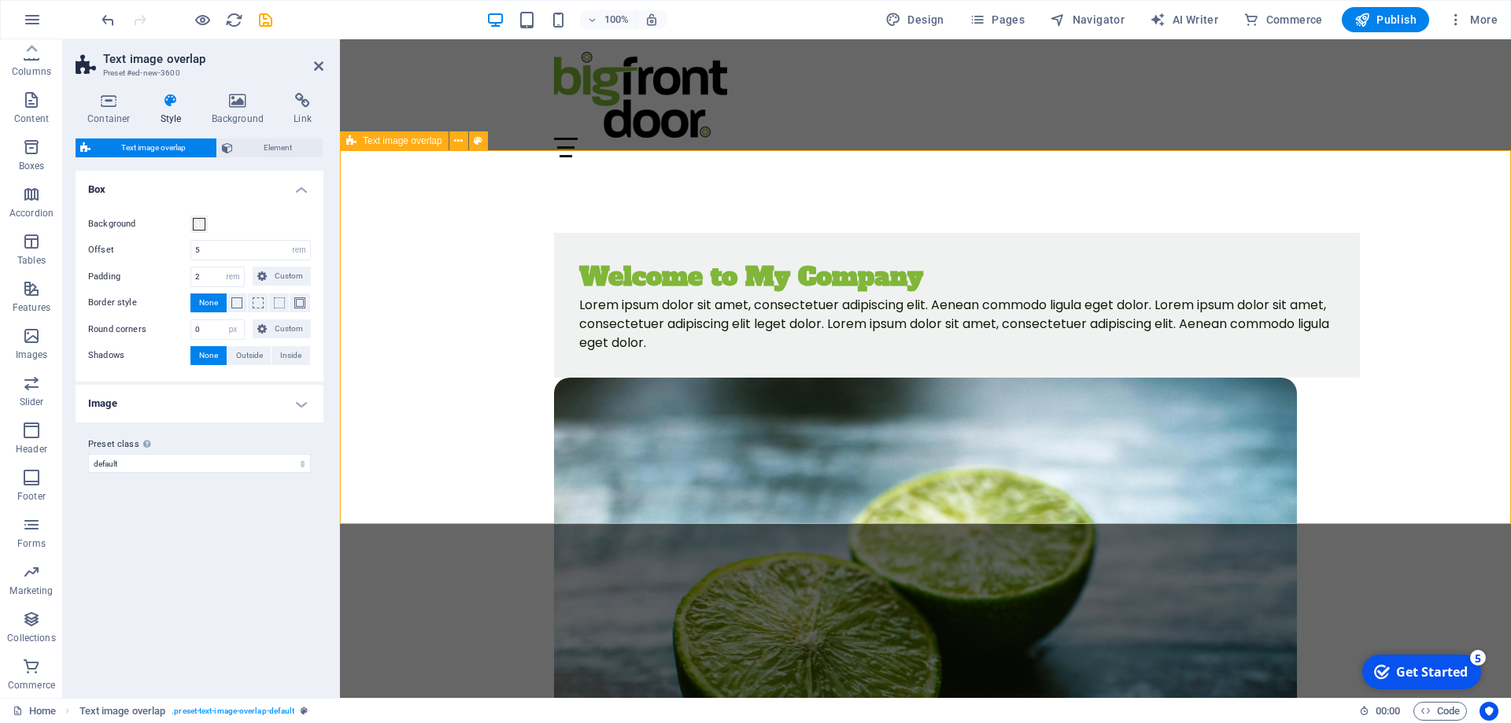
click at [713, 184] on div "Welcome to My Company Lorem ipsum dolor sit amet, consectetuer adipiscing elit.…" at bounding box center [925, 553] width 1171 height 766
click at [803, 268] on div "Welcome to My Company Lorem ipsum dolor sit amet, consectetuer adipiscing elit.…" at bounding box center [957, 305] width 806 height 145
select select "px"
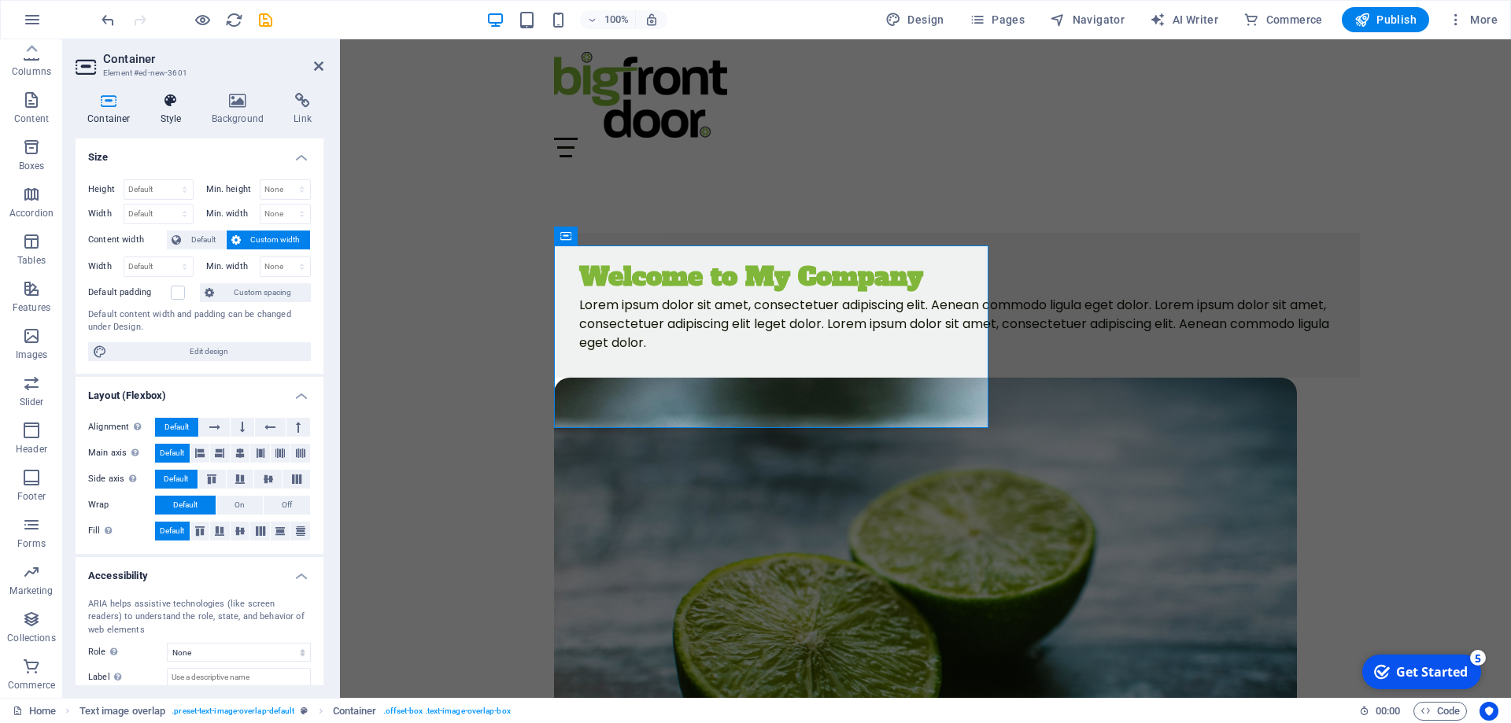
click at [164, 113] on h4 "Style" at bounding box center [174, 109] width 51 height 33
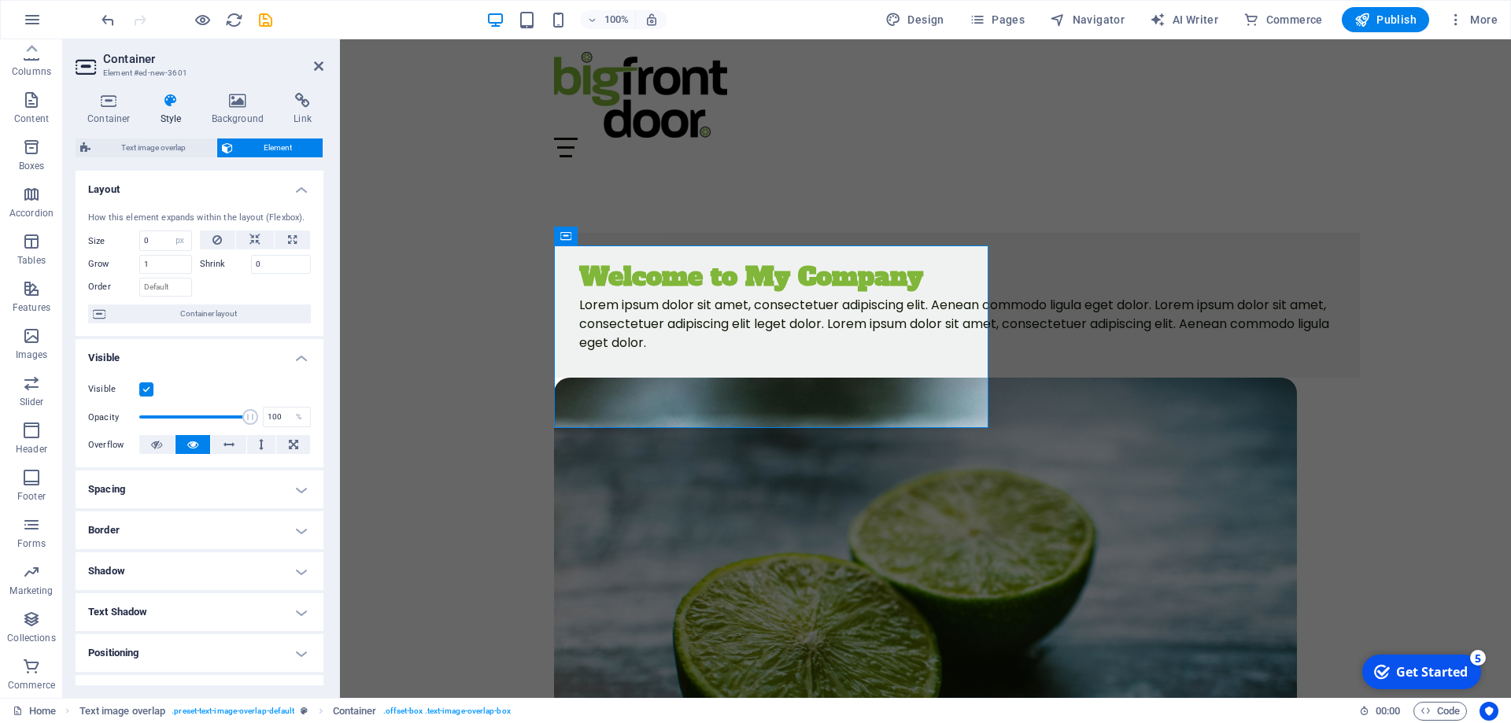
click at [191, 539] on h4 "Border" at bounding box center [200, 531] width 248 height 38
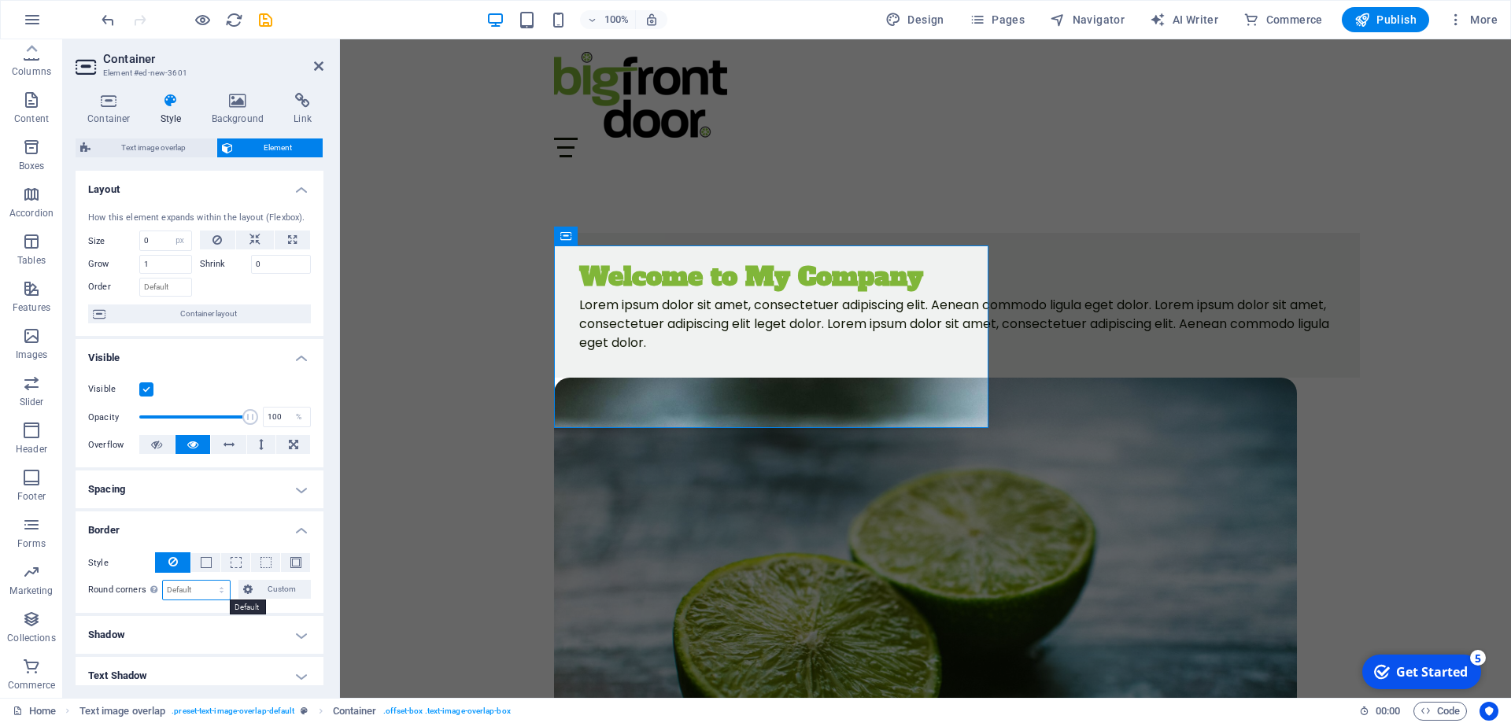
click at [163, 581] on select "Default px rem % vh vw Custom" at bounding box center [196, 590] width 67 height 19
select select "px"
click option "px" at bounding box center [0, 0] width 0 height 0
click at [189, 591] on input "0" at bounding box center [196, 590] width 67 height 19
drag, startPoint x: 189, startPoint y: 591, endPoint x: 149, endPoint y: 587, distance: 40.3
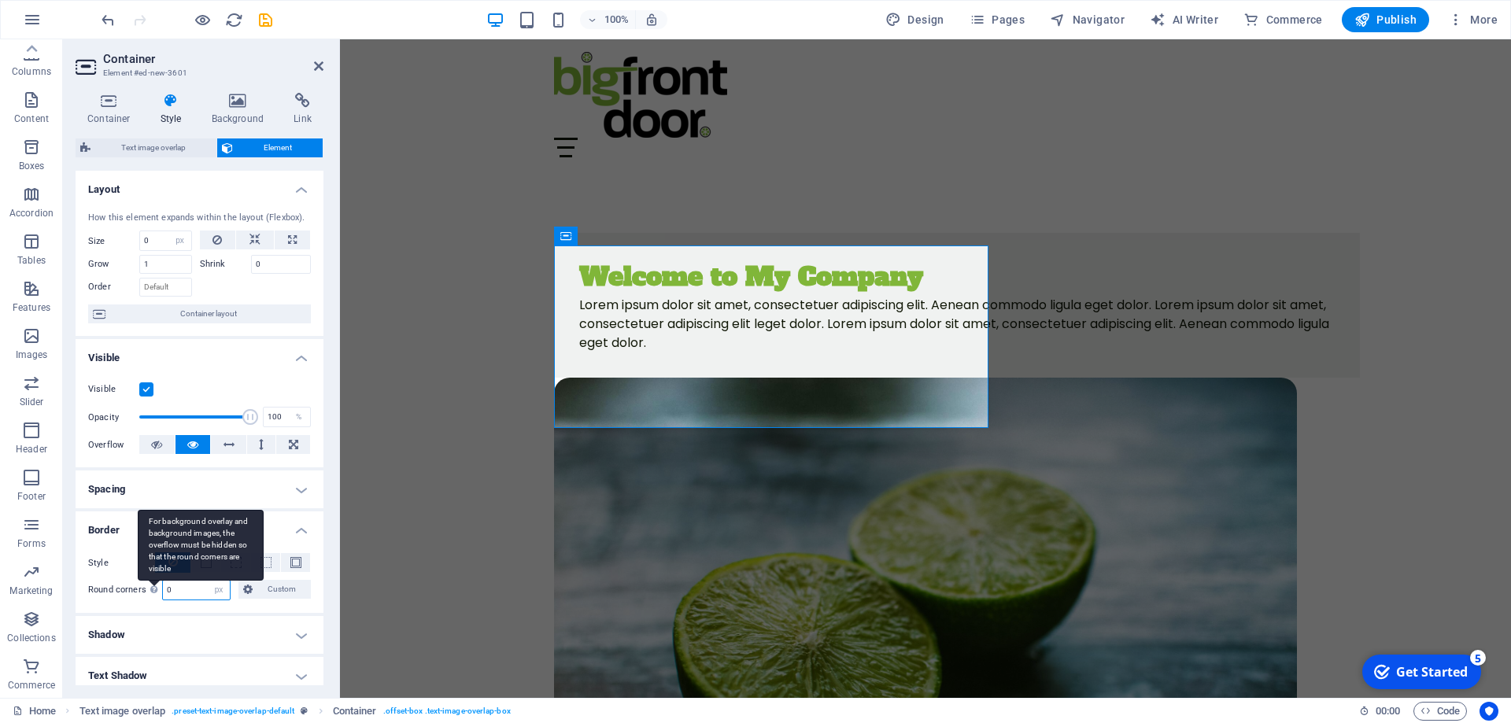
click at [163, 587] on input "0" at bounding box center [196, 590] width 67 height 19
type input "20"
click at [181, 483] on h4 "Spacing" at bounding box center [200, 490] width 248 height 38
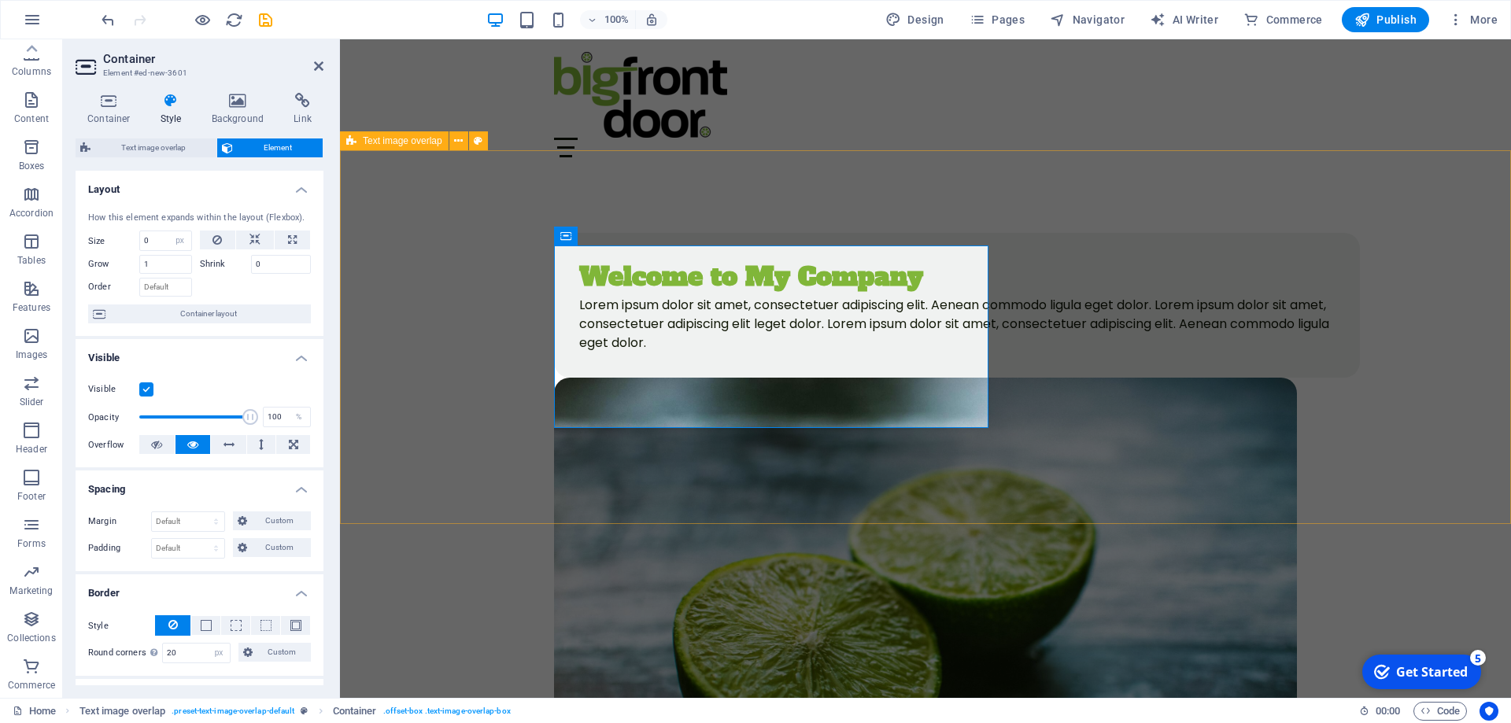
click at [516, 381] on div "Welcome to My Company Lorem ipsum dolor sit amet, consectetuer adipiscing elit.…" at bounding box center [925, 553] width 1171 height 766
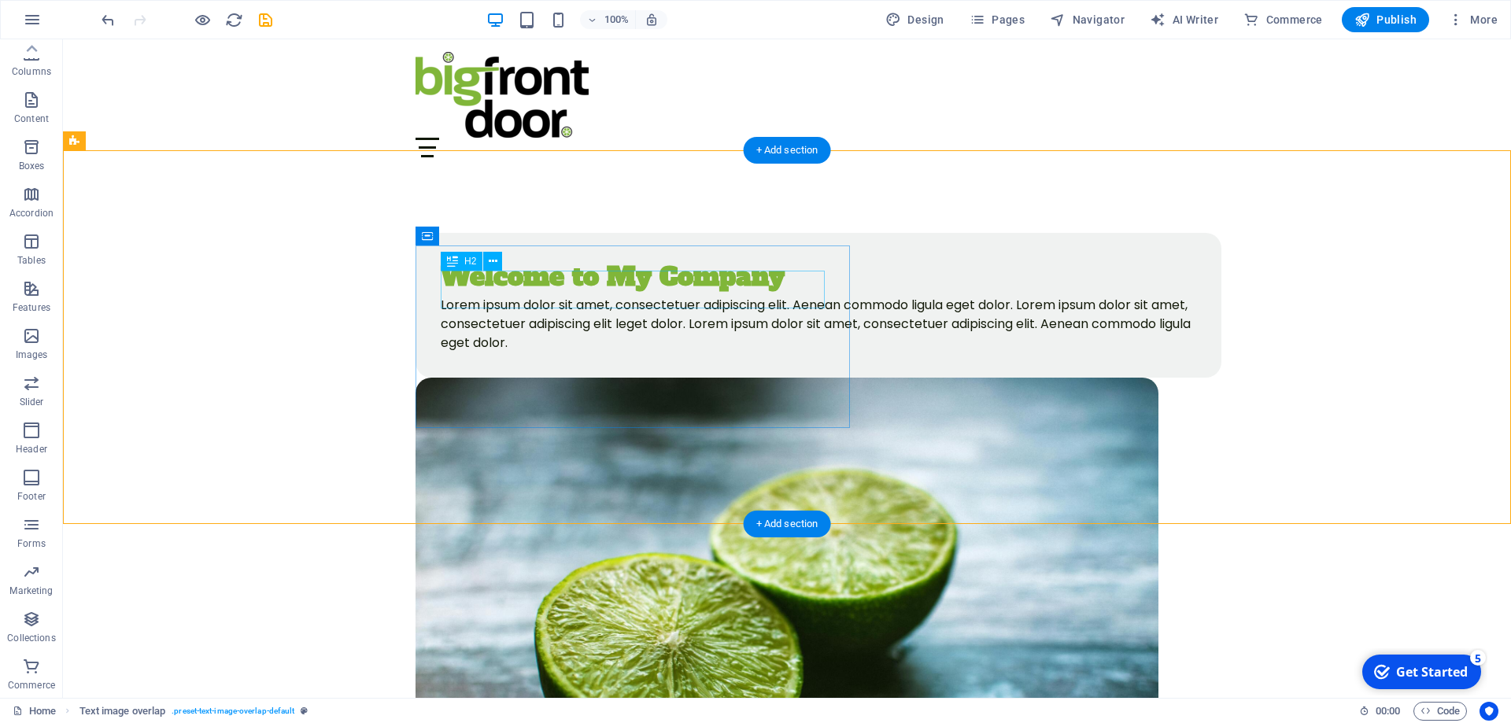
click at [502, 296] on div "Welcome to My Company" at bounding box center [819, 277] width 756 height 38
click at [516, 342] on div "Lorem ipsum dolor sit amet, consectetuer adipiscing elit. Aenean commodo ligula…" at bounding box center [819, 324] width 756 height 57
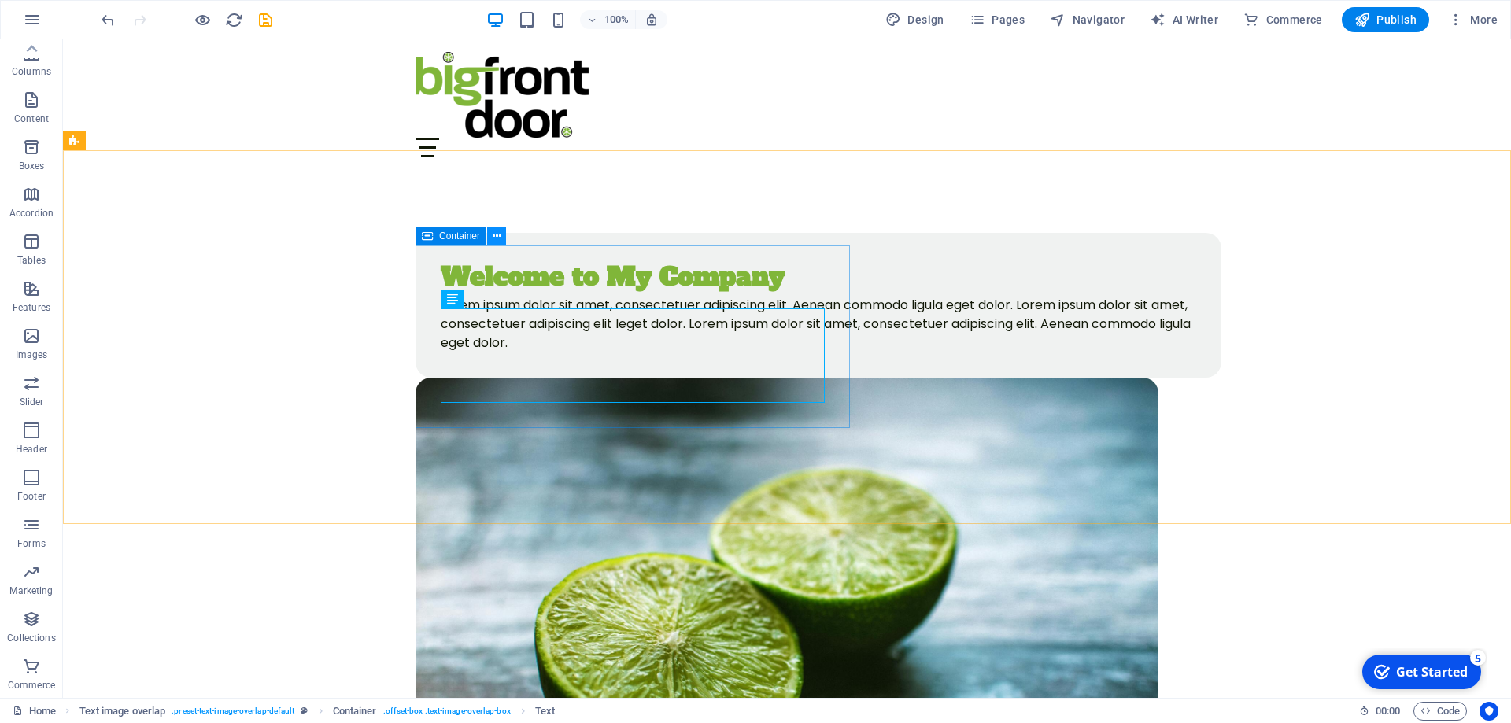
click at [496, 237] on icon at bounding box center [497, 236] width 9 height 17
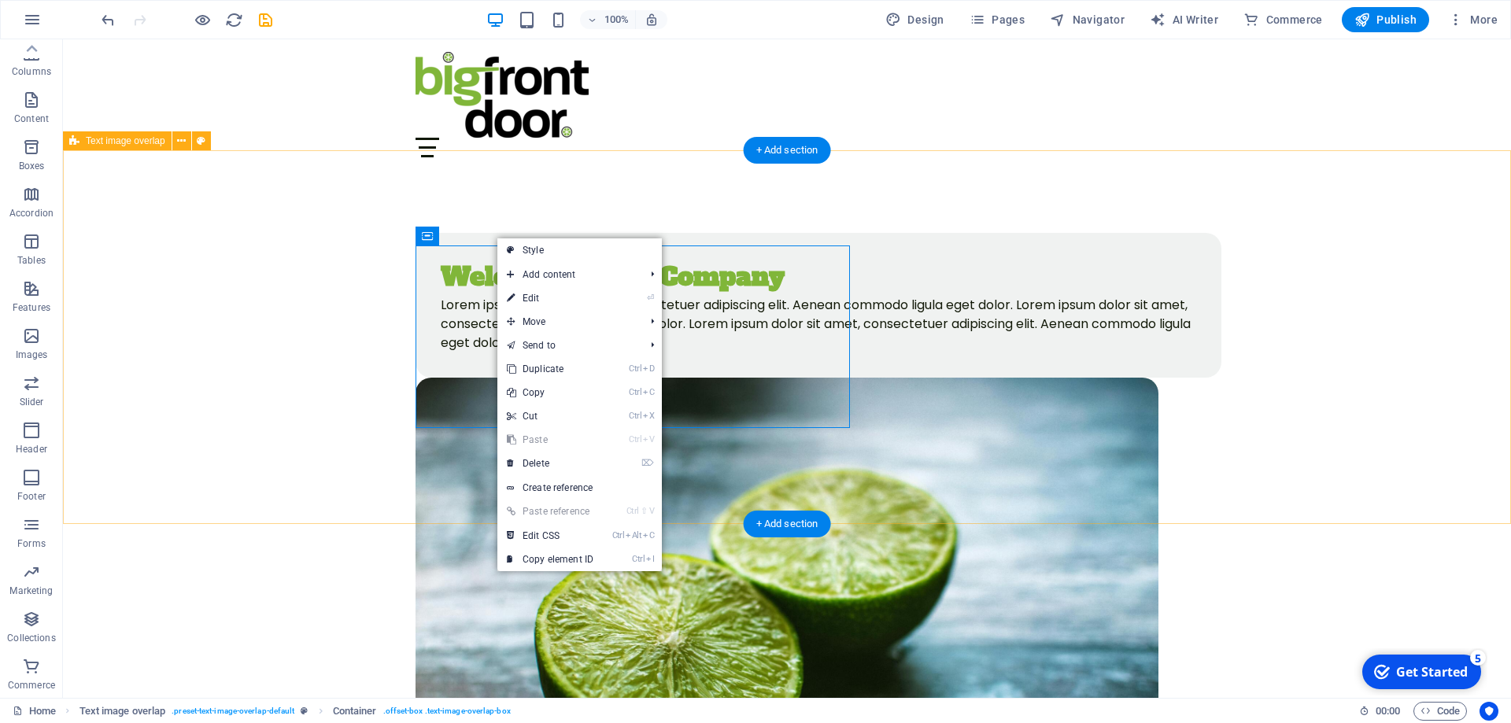
click at [331, 275] on div "Welcome to My Company Lorem ipsum dolor sit amet, consectetuer adipiscing elit.…" at bounding box center [787, 553] width 1448 height 766
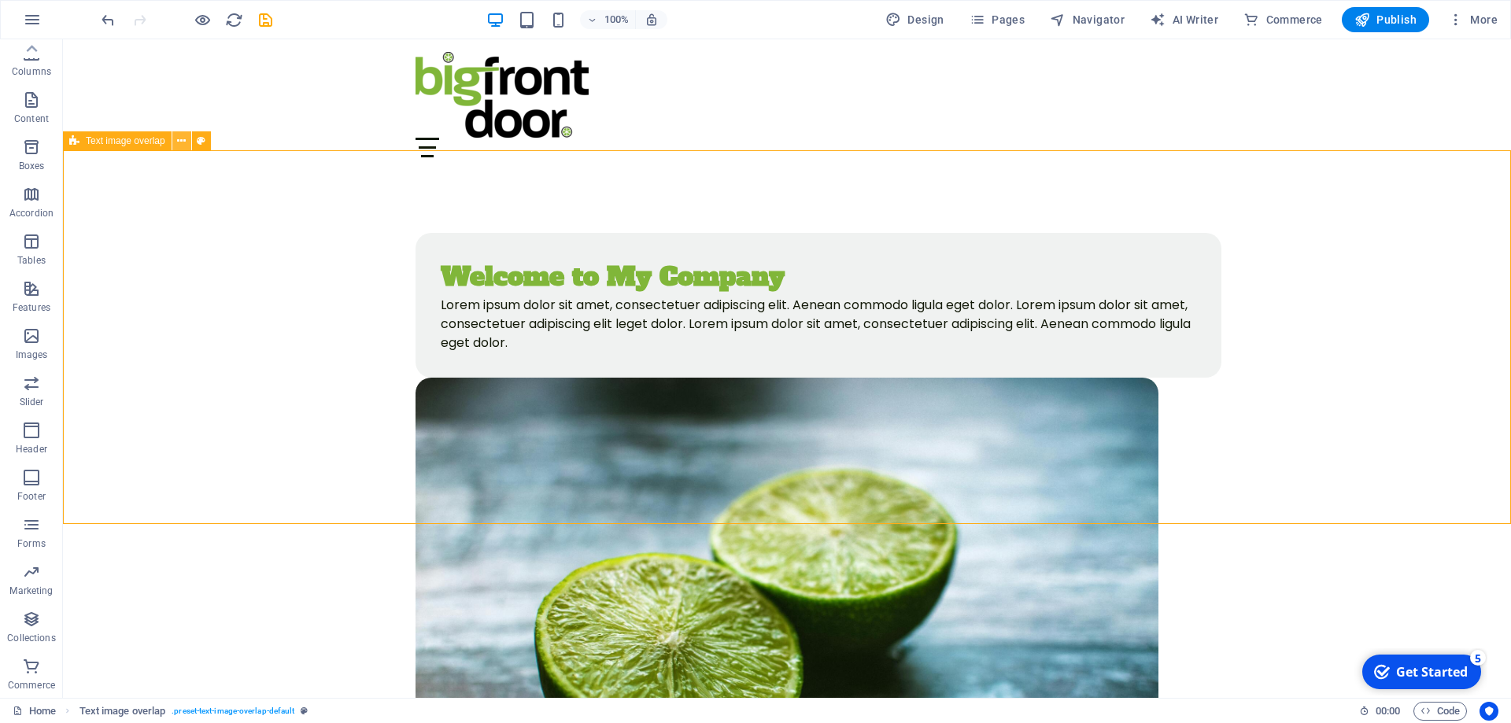
click at [183, 139] on icon at bounding box center [181, 141] width 9 height 17
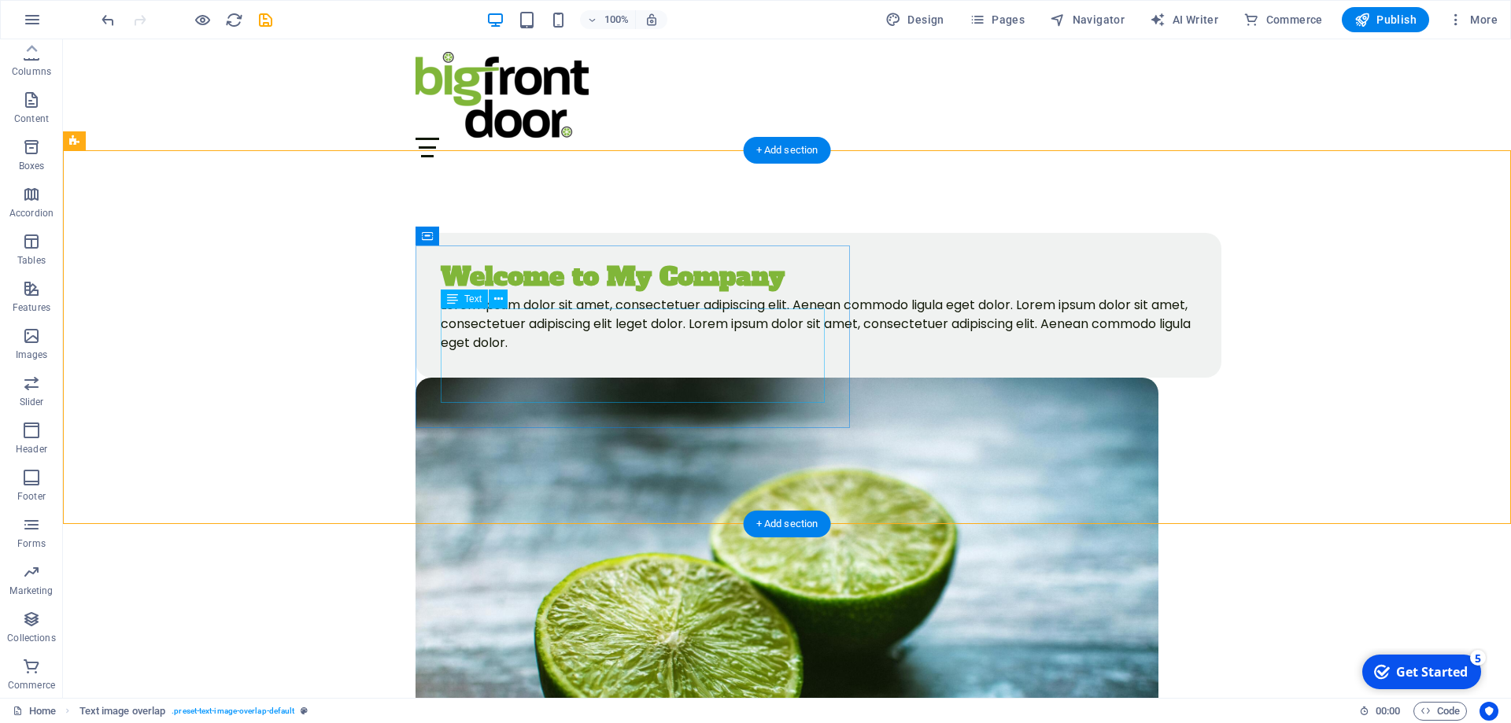
click at [578, 343] on div "Lorem ipsum dolor sit amet, consectetuer adipiscing elit. Aenean commodo ligula…" at bounding box center [819, 324] width 756 height 57
click at [499, 299] on icon at bounding box center [498, 299] width 9 height 17
click at [315, 343] on div "Welcome to My Company Lorem ipsum dolor sit amet, consectetuer adipiscing elit.…" at bounding box center [787, 553] width 1448 height 766
click at [199, 215] on div "Welcome to My Company Lorem ipsum dolor sit amet, consectetuer adipiscing elit.…" at bounding box center [787, 553] width 1448 height 766
click at [785, 171] on div "Welcome to My Company Lorem ipsum dolor sit amet, consectetuer adipiscing elit.…" at bounding box center [787, 553] width 1448 height 766
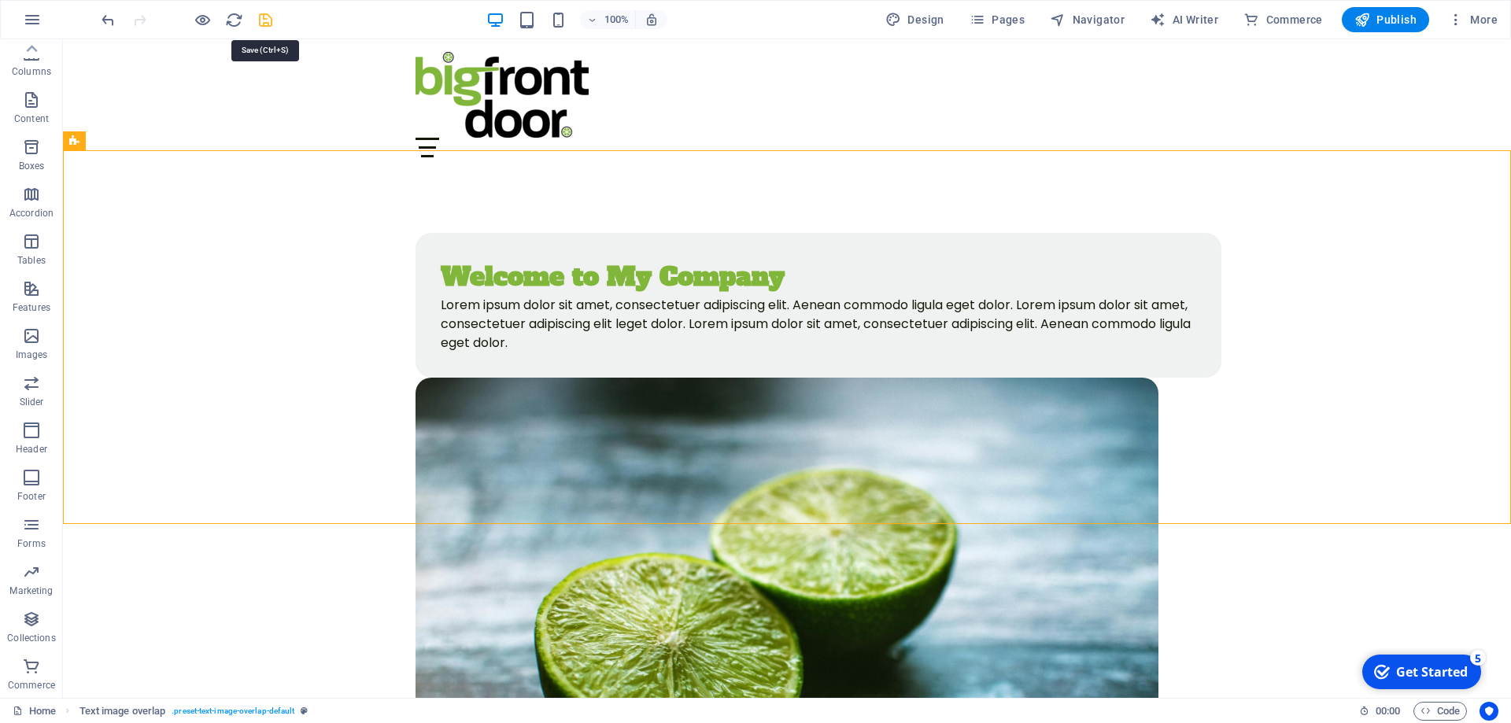
click at [261, 20] on icon "save" at bounding box center [266, 20] width 18 height 18
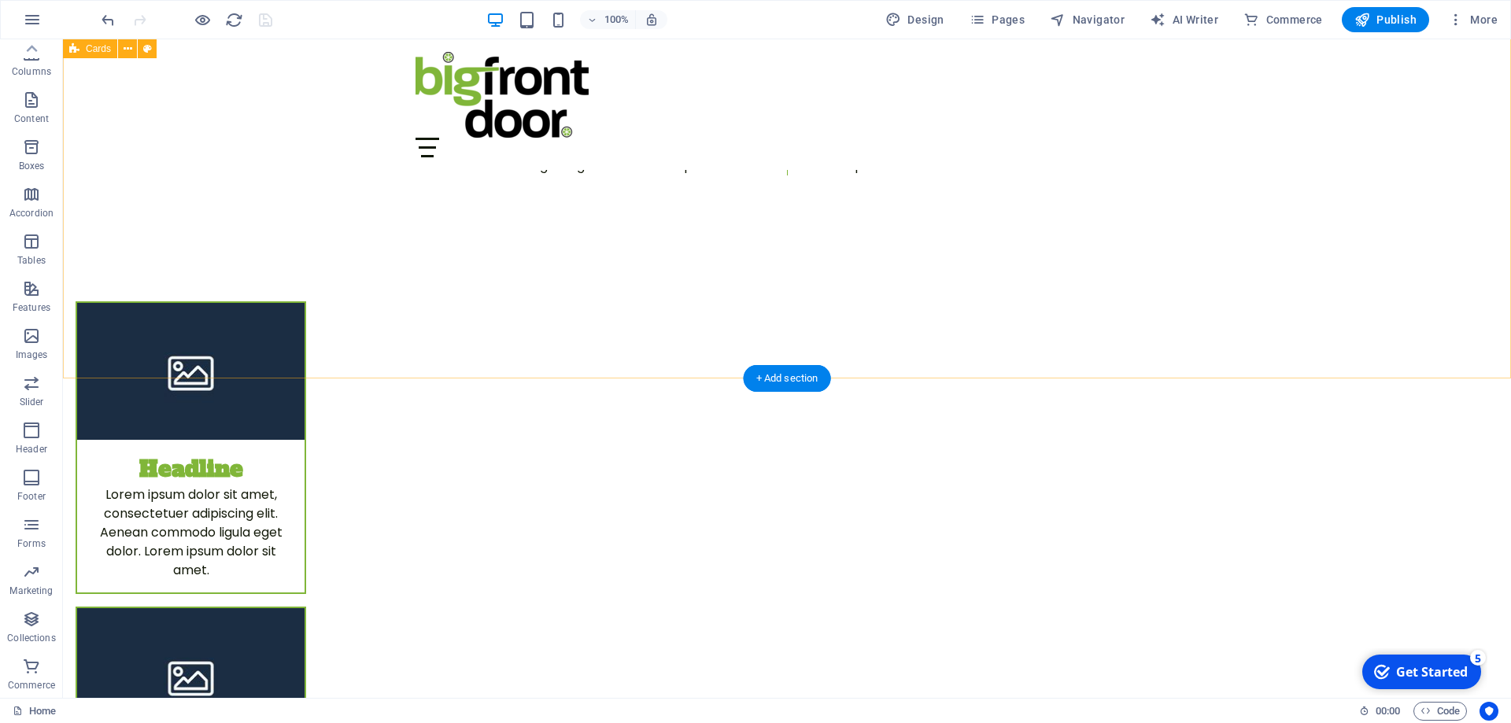
scroll to position [0, 0]
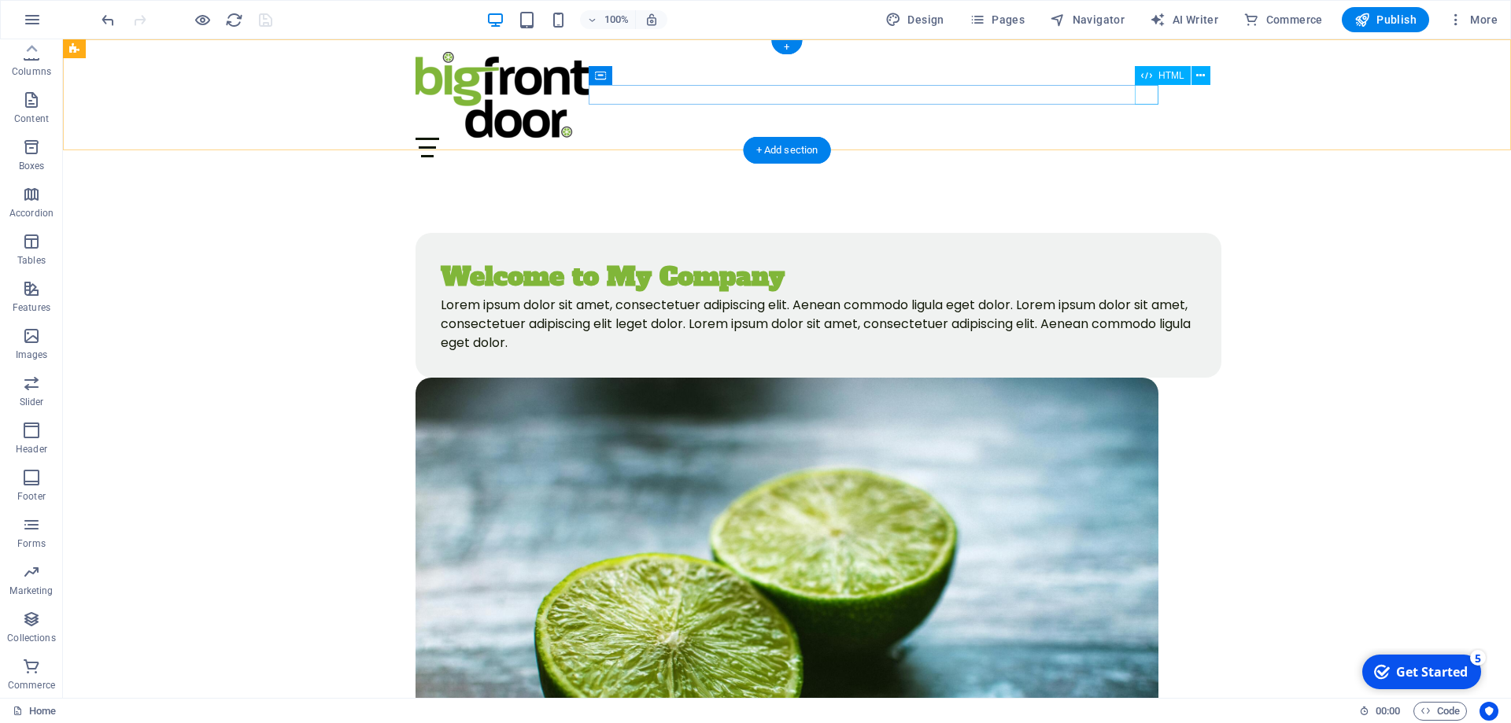
click at [1146, 138] on div "Menu" at bounding box center [787, 148] width 743 height 20
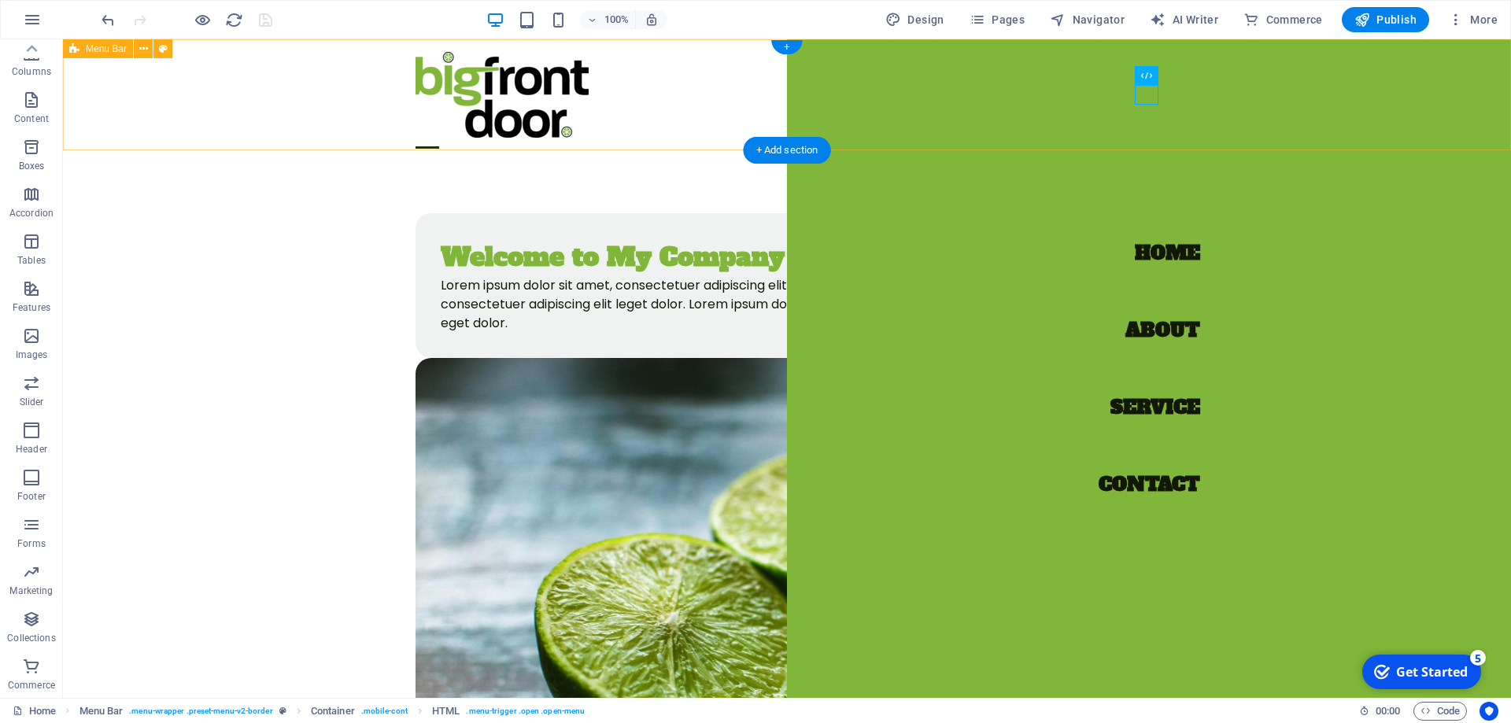
click at [753, 88] on div "Menu Home About Service Contact" at bounding box center [787, 94] width 1448 height 111
click at [748, 94] on div "Menu Home About Service Contact" at bounding box center [787, 94] width 1448 height 111
click at [439, 138] on div "Menu" at bounding box center [428, 148] width 24 height 20
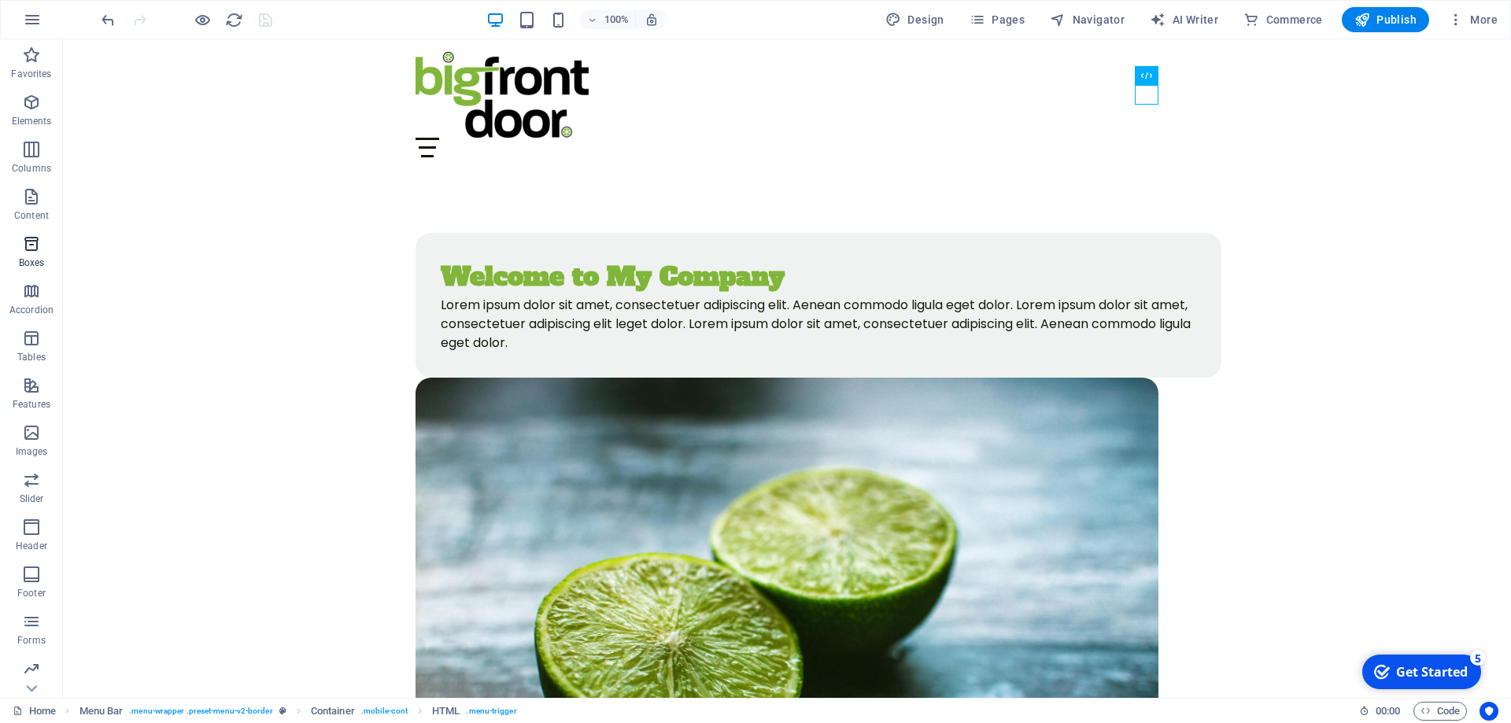
scroll to position [97, 0]
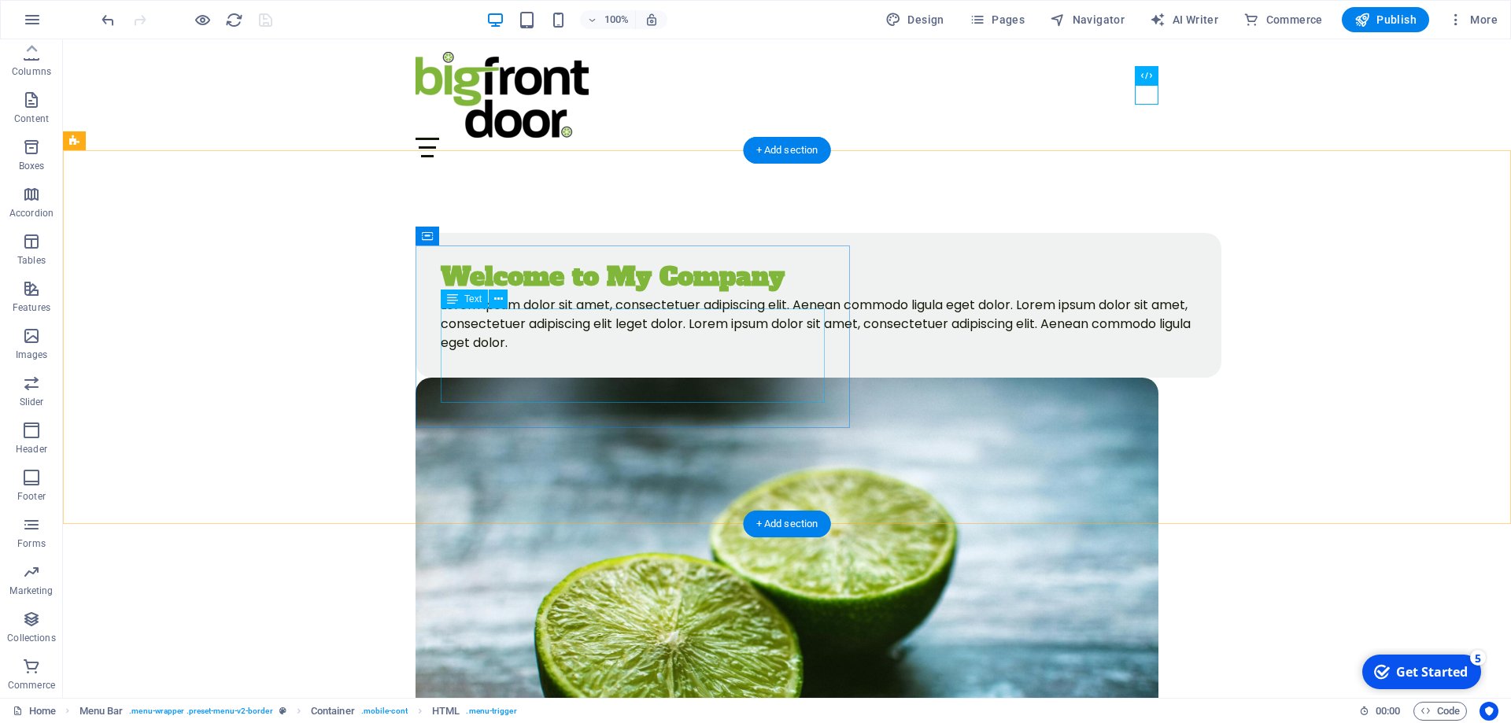
click at [603, 353] on div "Lorem ipsum dolor sit amet, consectetuer adipiscing elit. Aenean commodo ligula…" at bounding box center [819, 324] width 756 height 57
click at [954, 378] on figure at bounding box center [787, 625] width 743 height 495
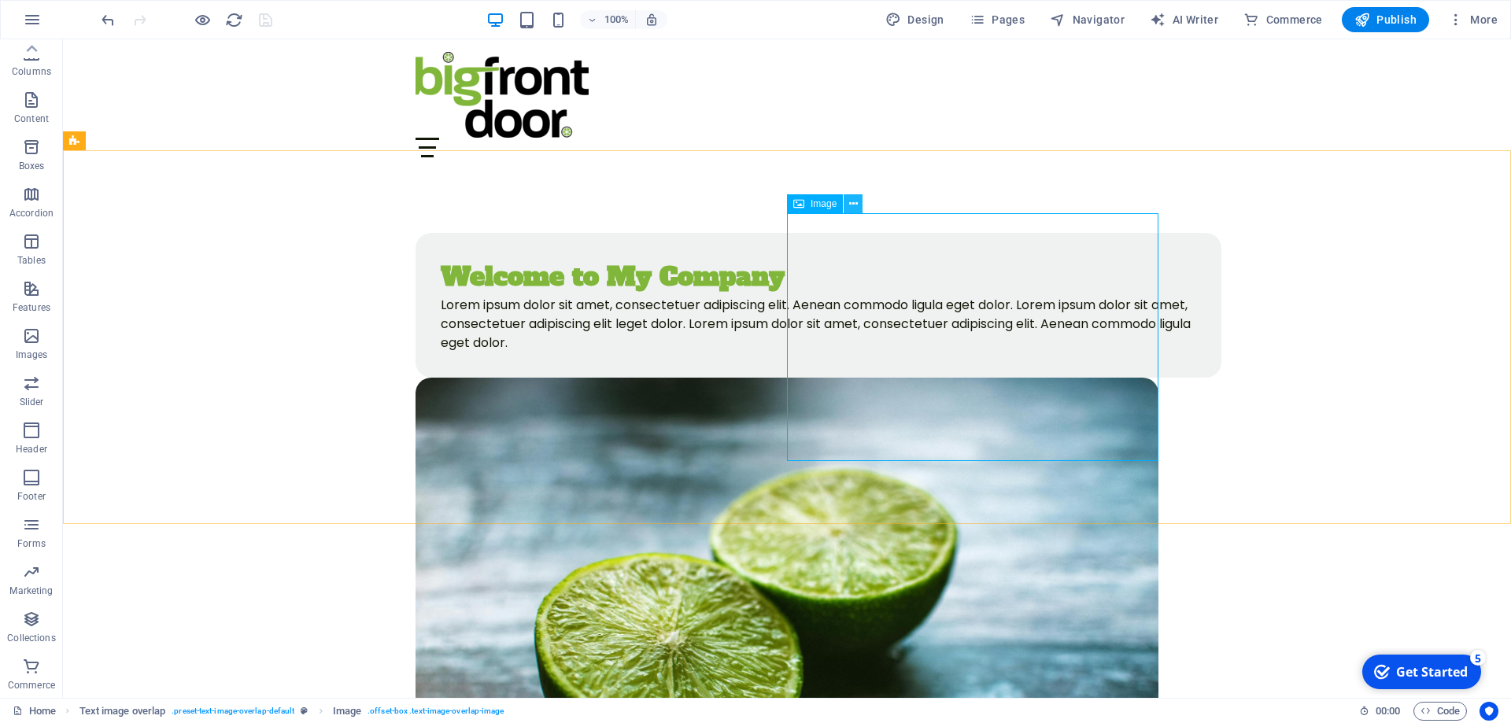
click at [855, 204] on icon at bounding box center [853, 204] width 9 height 17
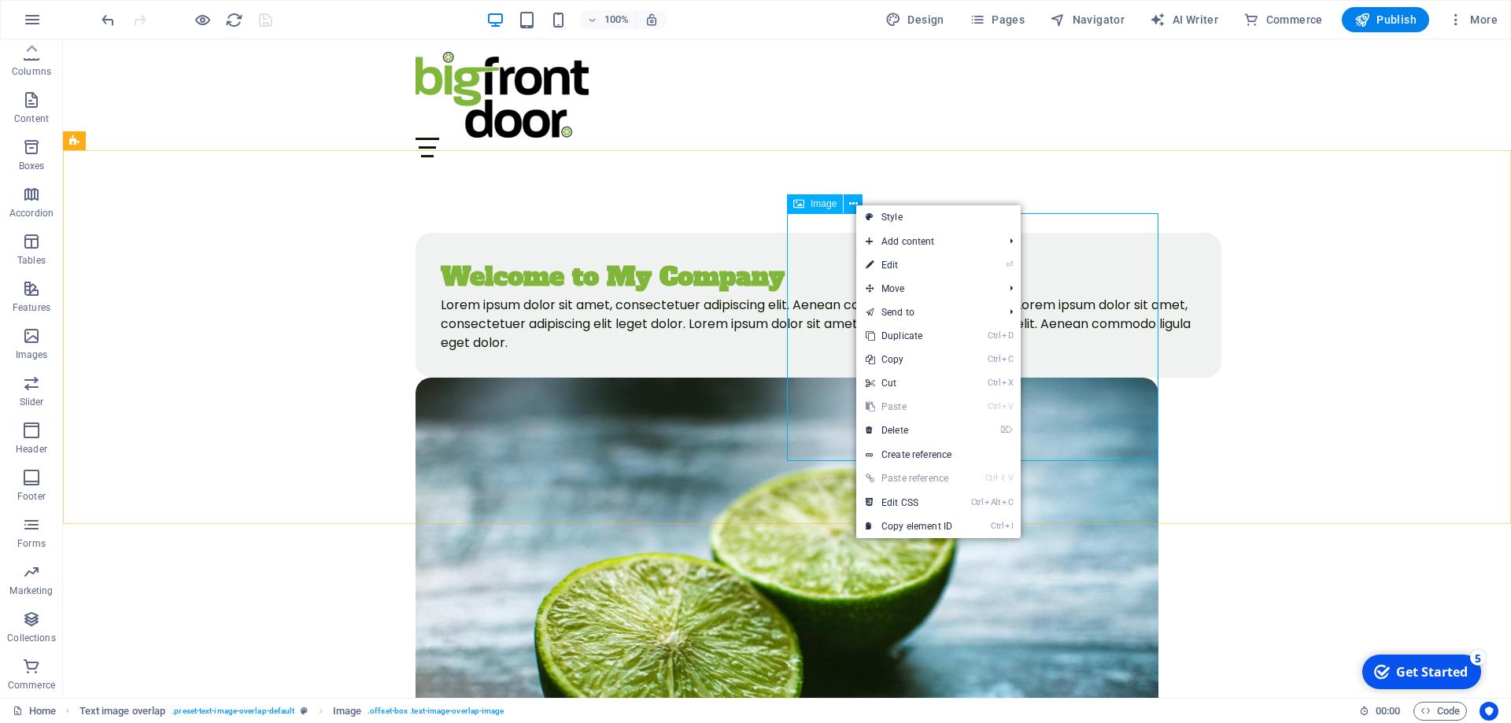
click at [814, 201] on span "Image" at bounding box center [824, 203] width 26 height 9
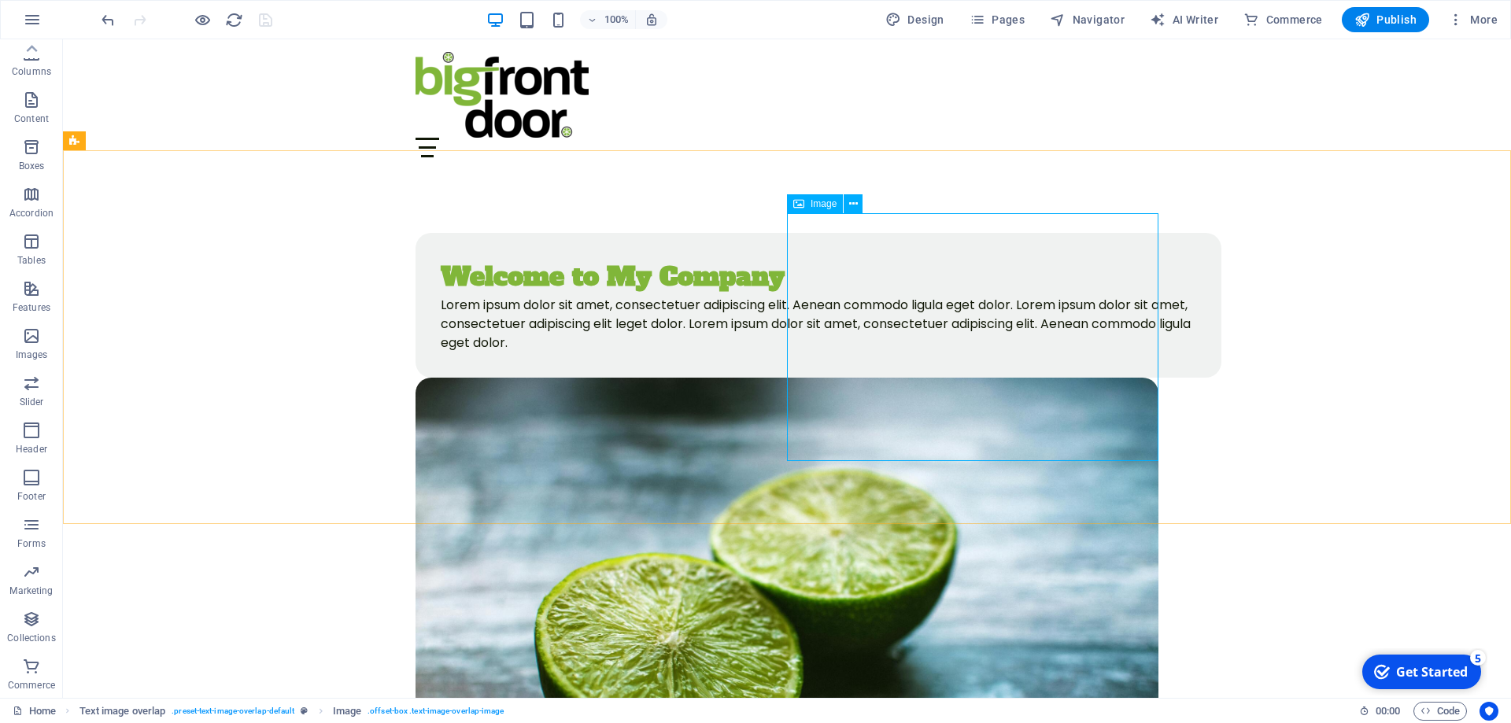
click at [792, 204] on div "Image" at bounding box center [815, 203] width 56 height 19
click at [1402, 17] on span "Publish" at bounding box center [1385, 20] width 62 height 16
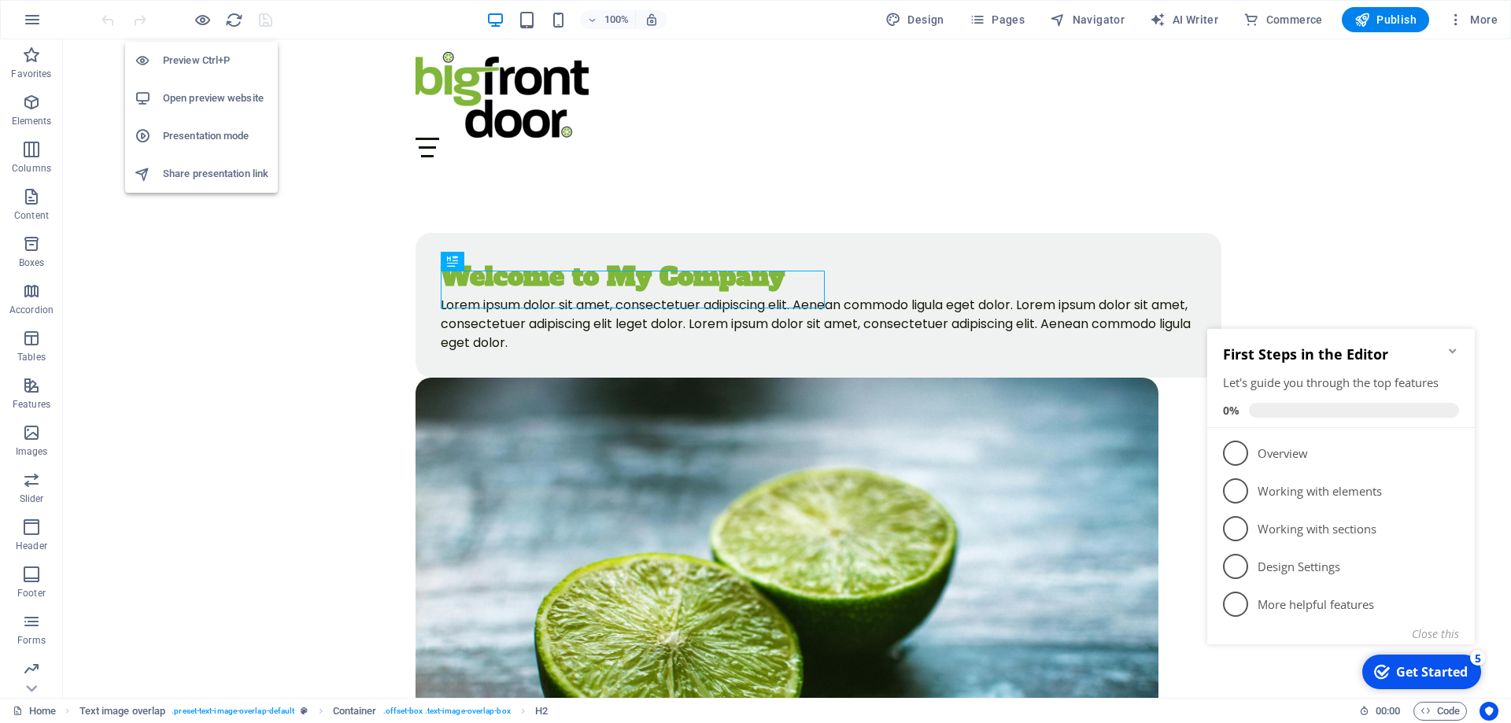
click at [209, 92] on h6 "Open preview website" at bounding box center [215, 98] width 105 height 19
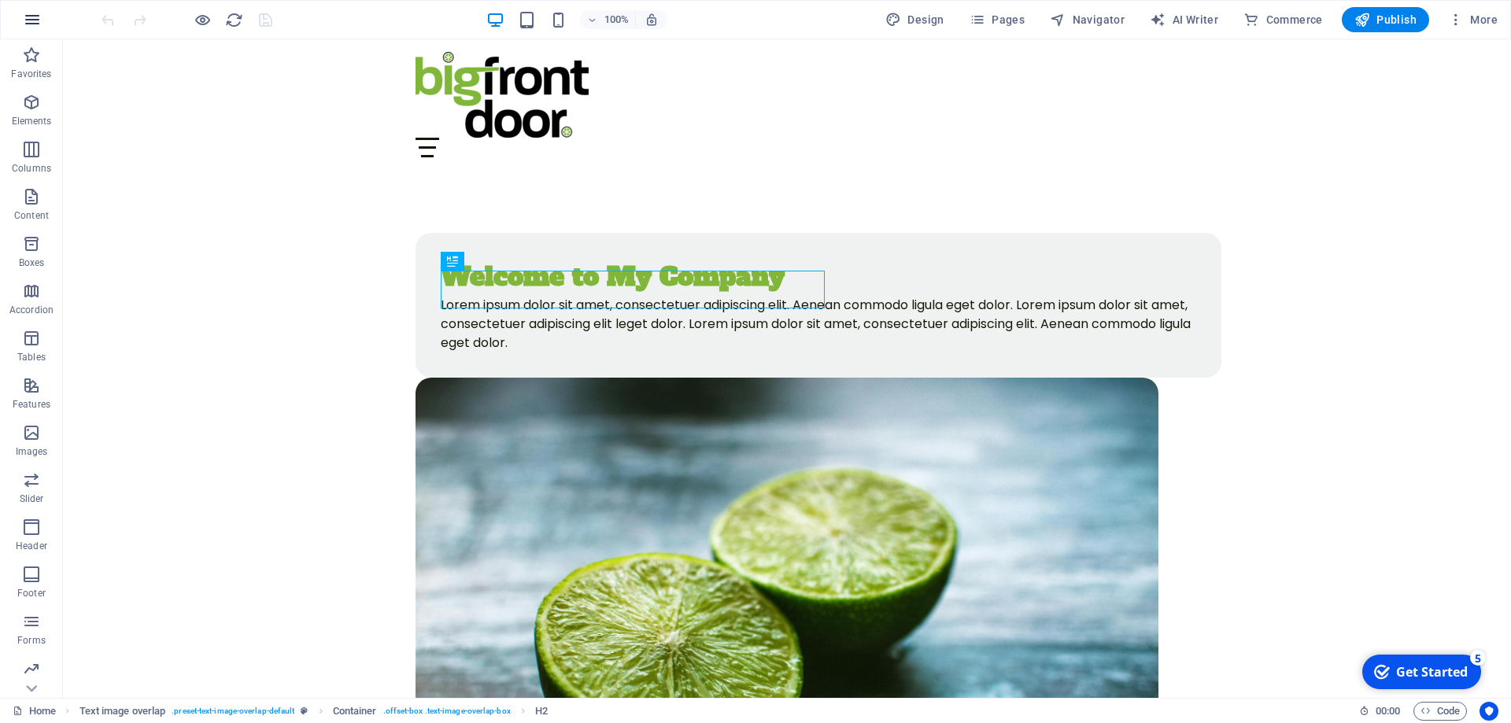
click at [33, 17] on icon "button" at bounding box center [32, 19] width 19 height 19
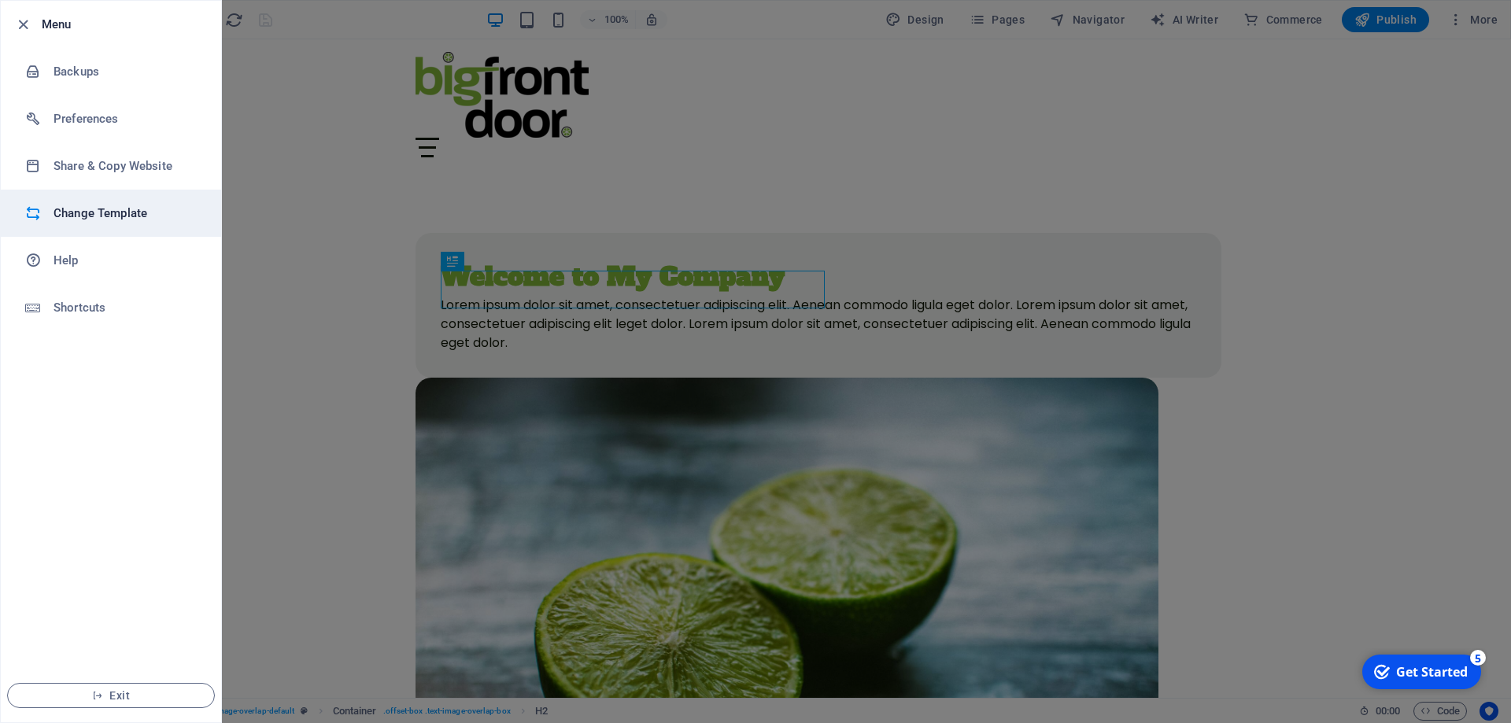
click at [102, 220] on h6 "Change Template" at bounding box center [127, 213] width 146 height 19
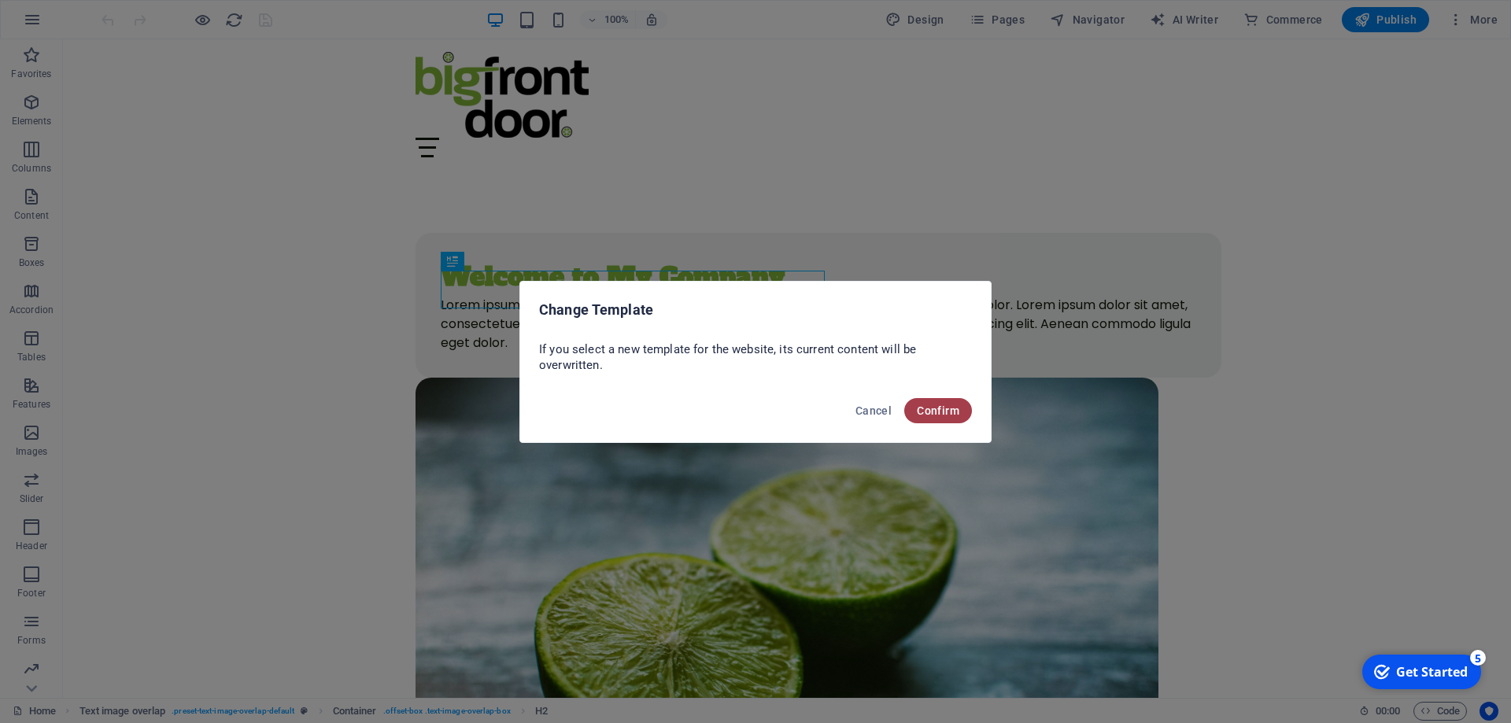
click at [933, 408] on span "Confirm" at bounding box center [938, 411] width 43 height 13
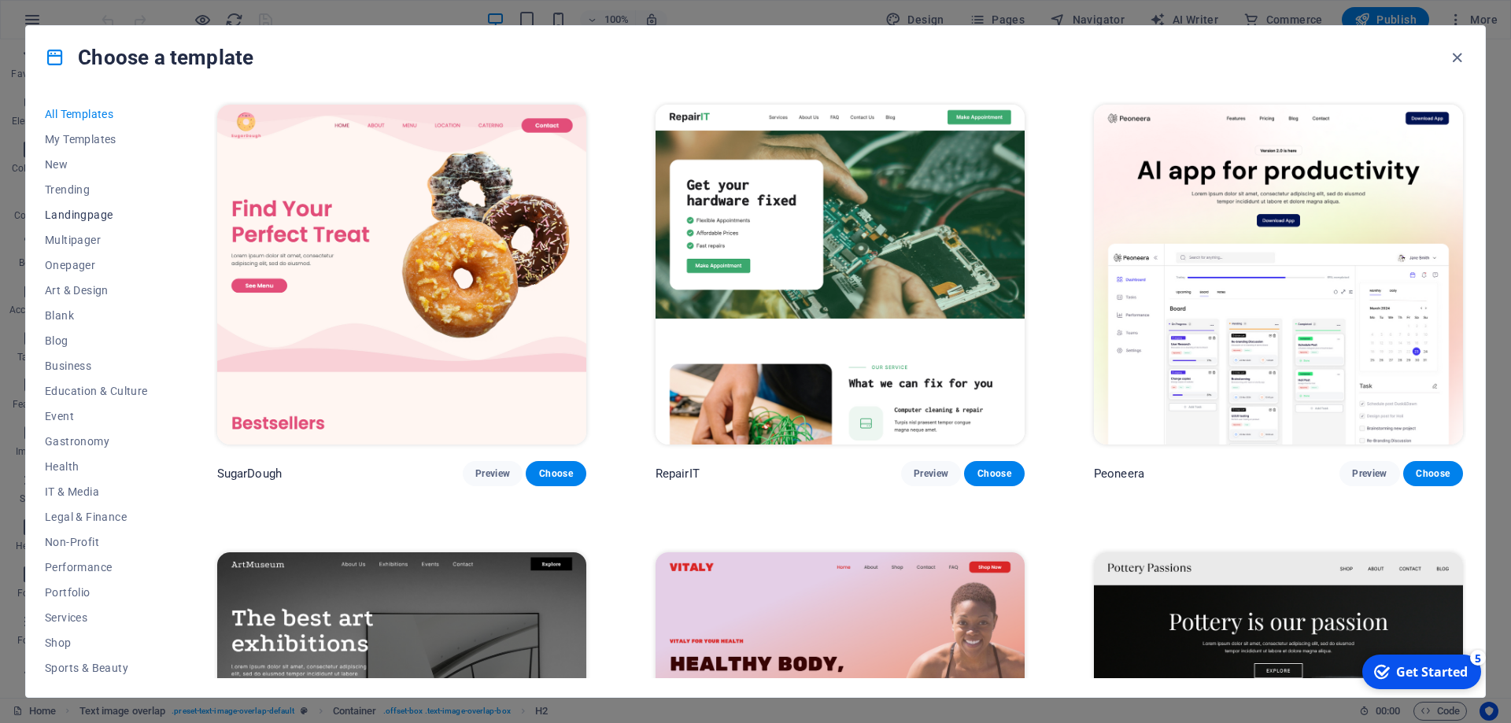
click at [88, 216] on span "Landingpage" at bounding box center [96, 215] width 103 height 13
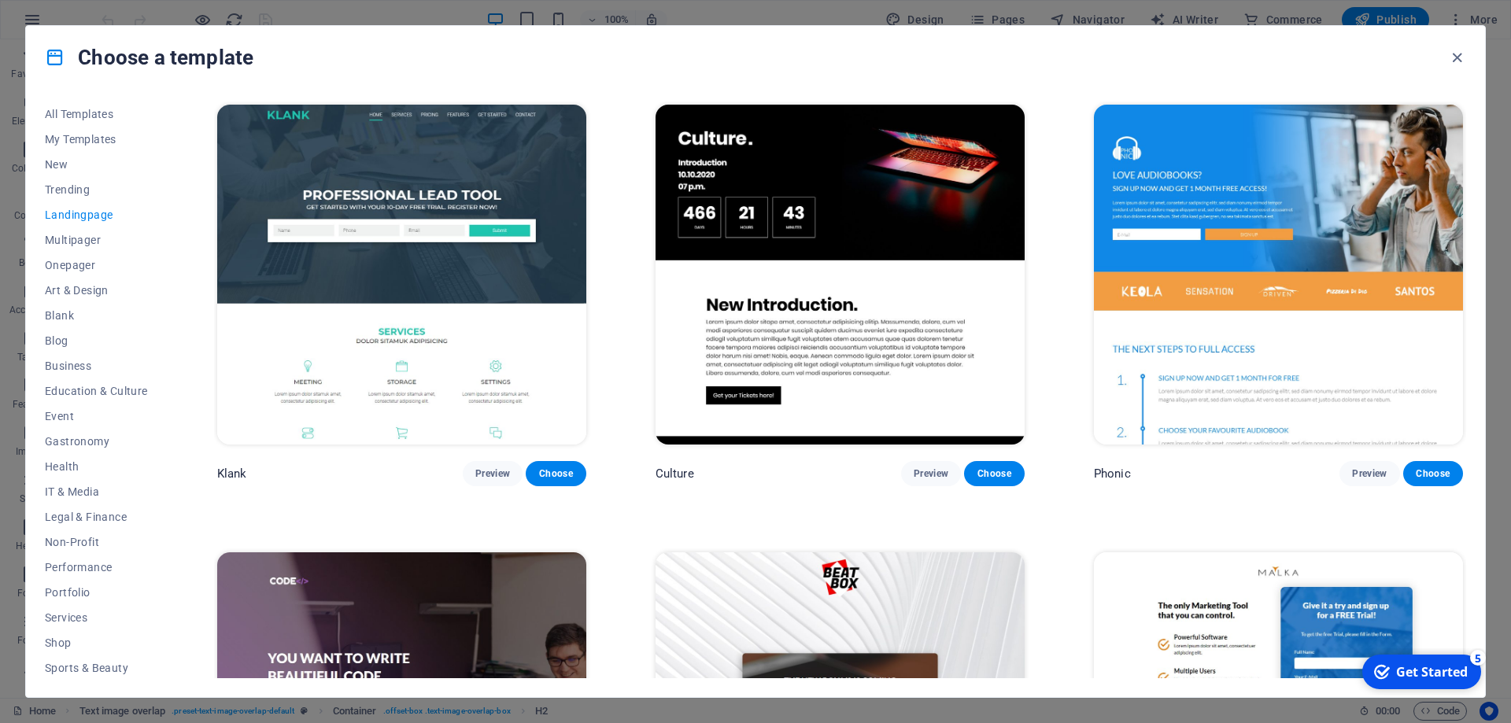
click at [97, 217] on span "Landingpage" at bounding box center [96, 215] width 103 height 13
click at [78, 360] on span "Business" at bounding box center [96, 366] width 103 height 13
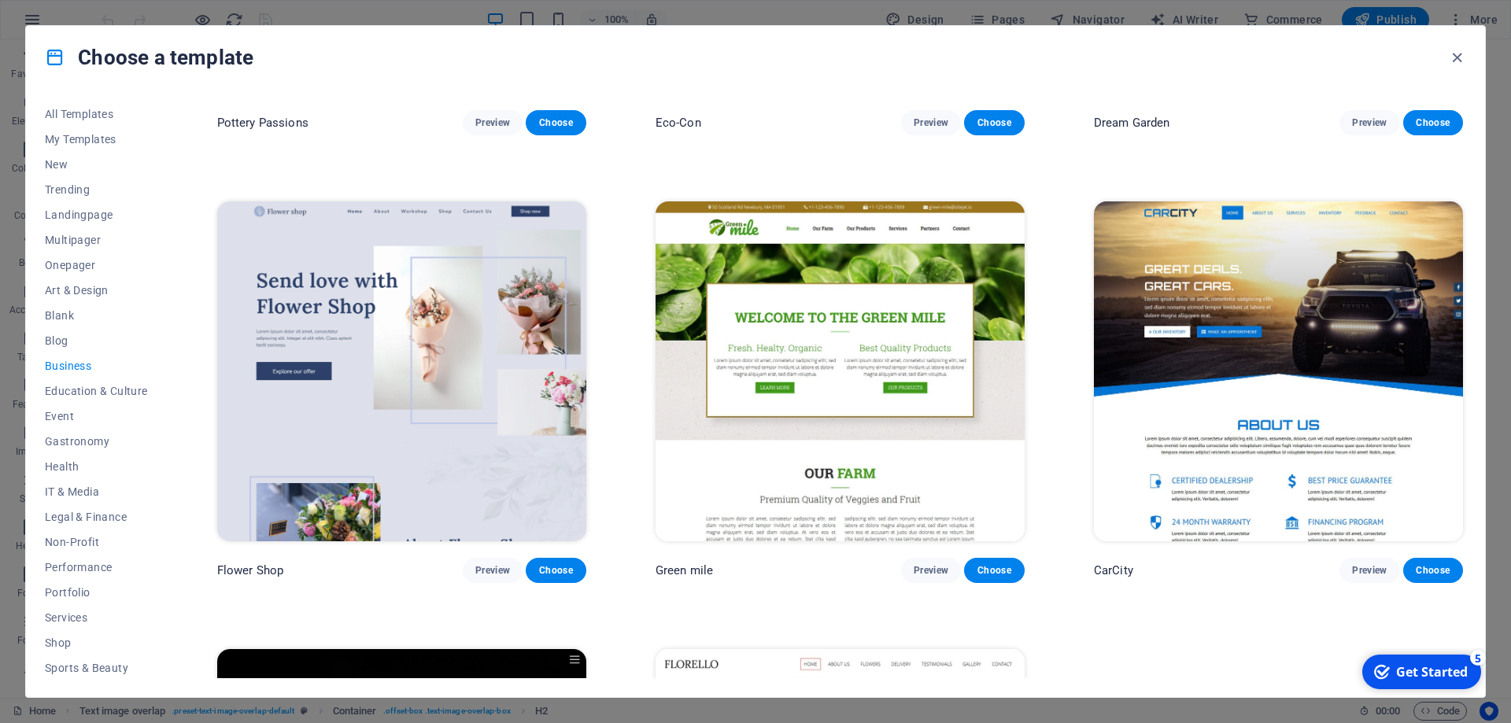
scroll to position [705, 0]
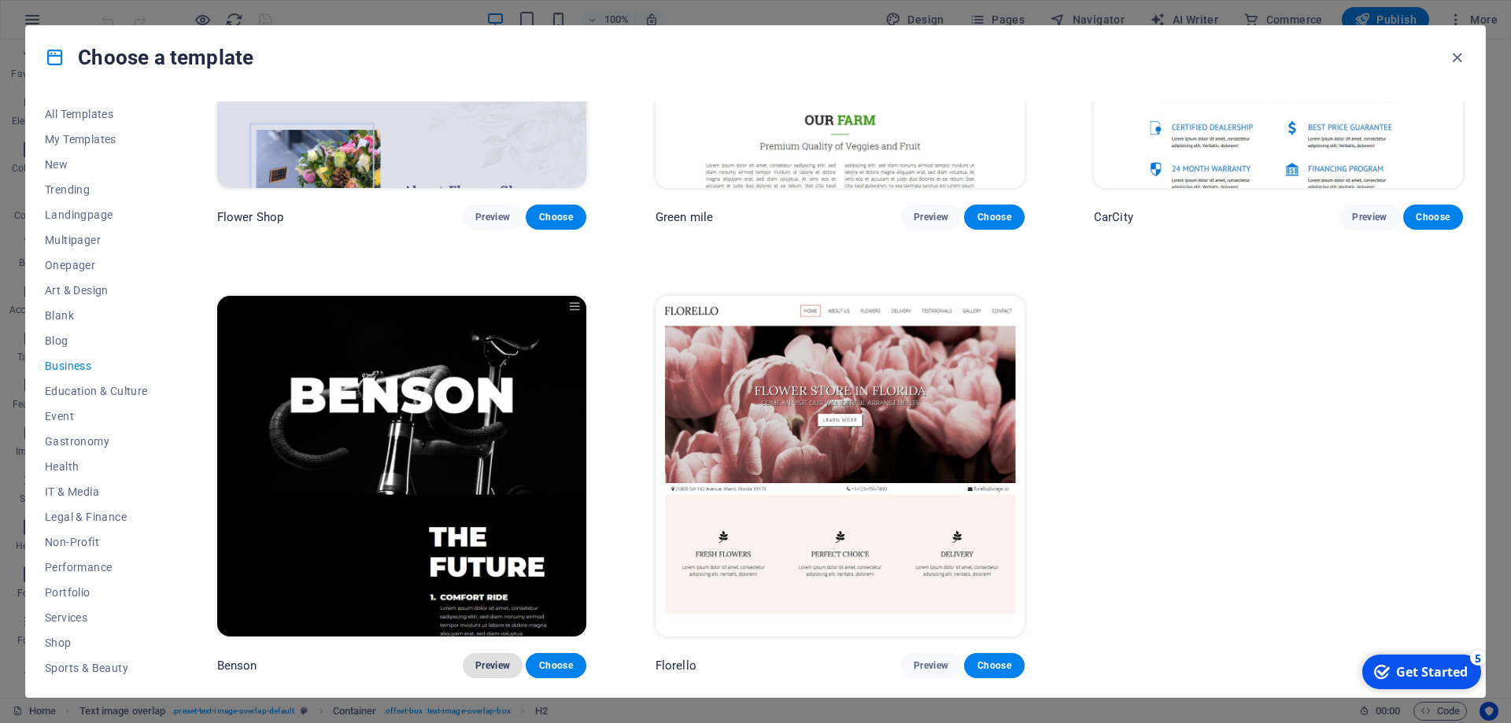
click at [499, 662] on span "Preview" at bounding box center [492, 666] width 35 height 13
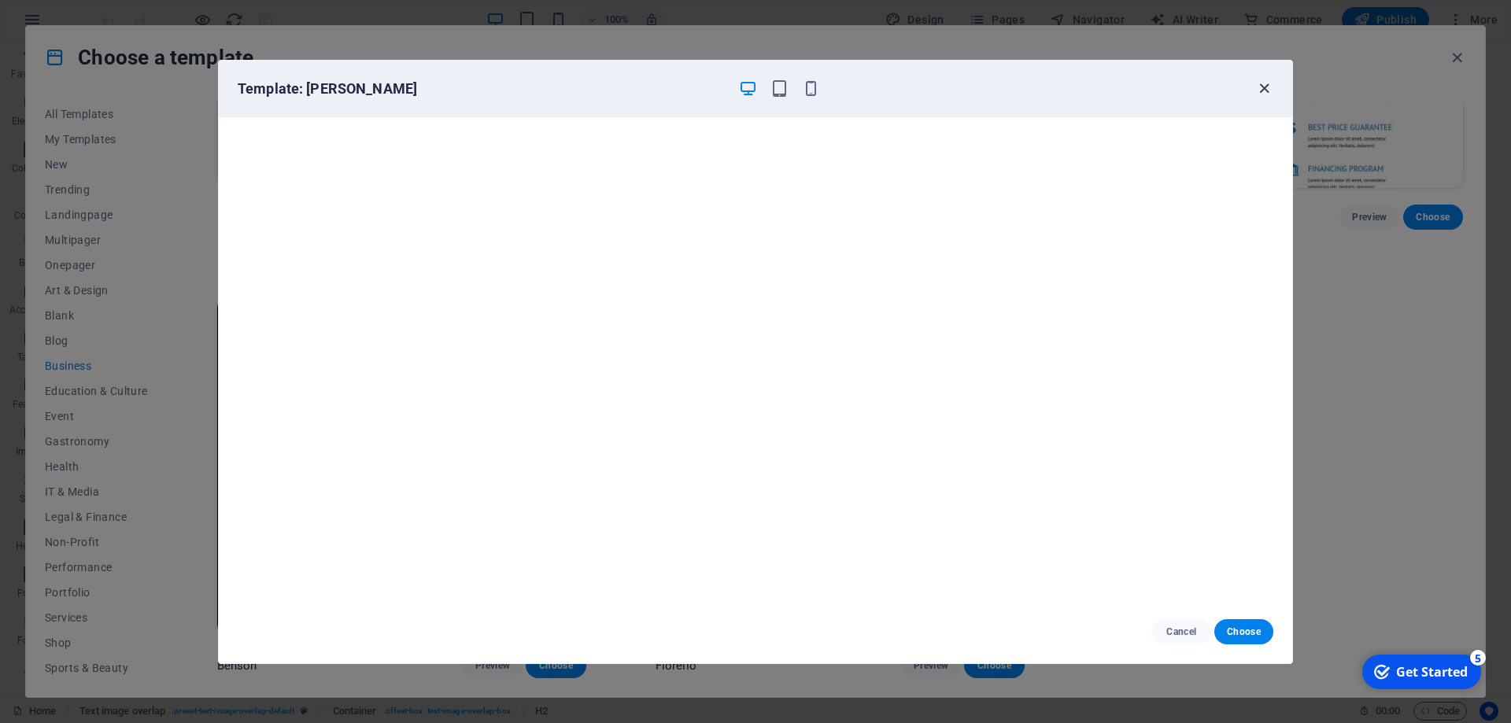
click at [1267, 87] on icon "button" at bounding box center [1264, 88] width 18 height 18
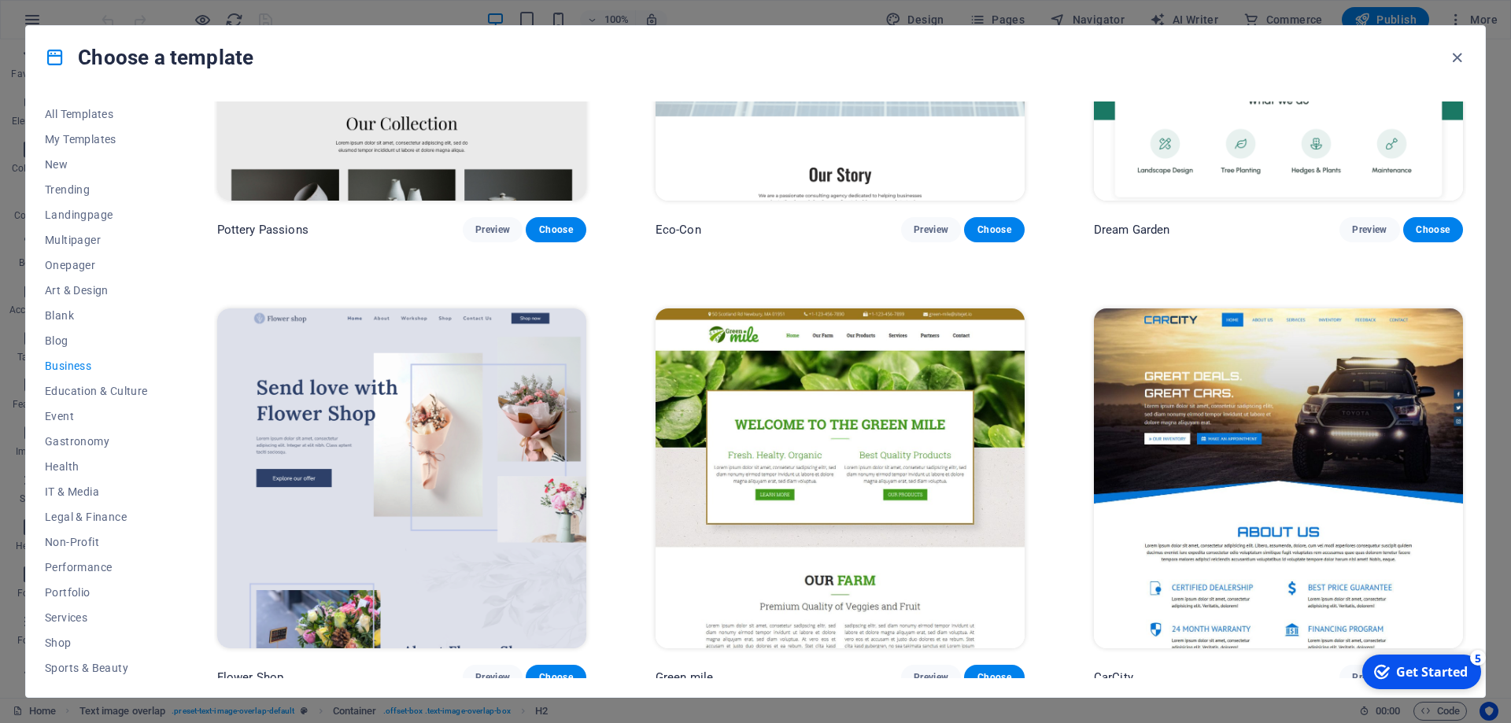
scroll to position [0, 0]
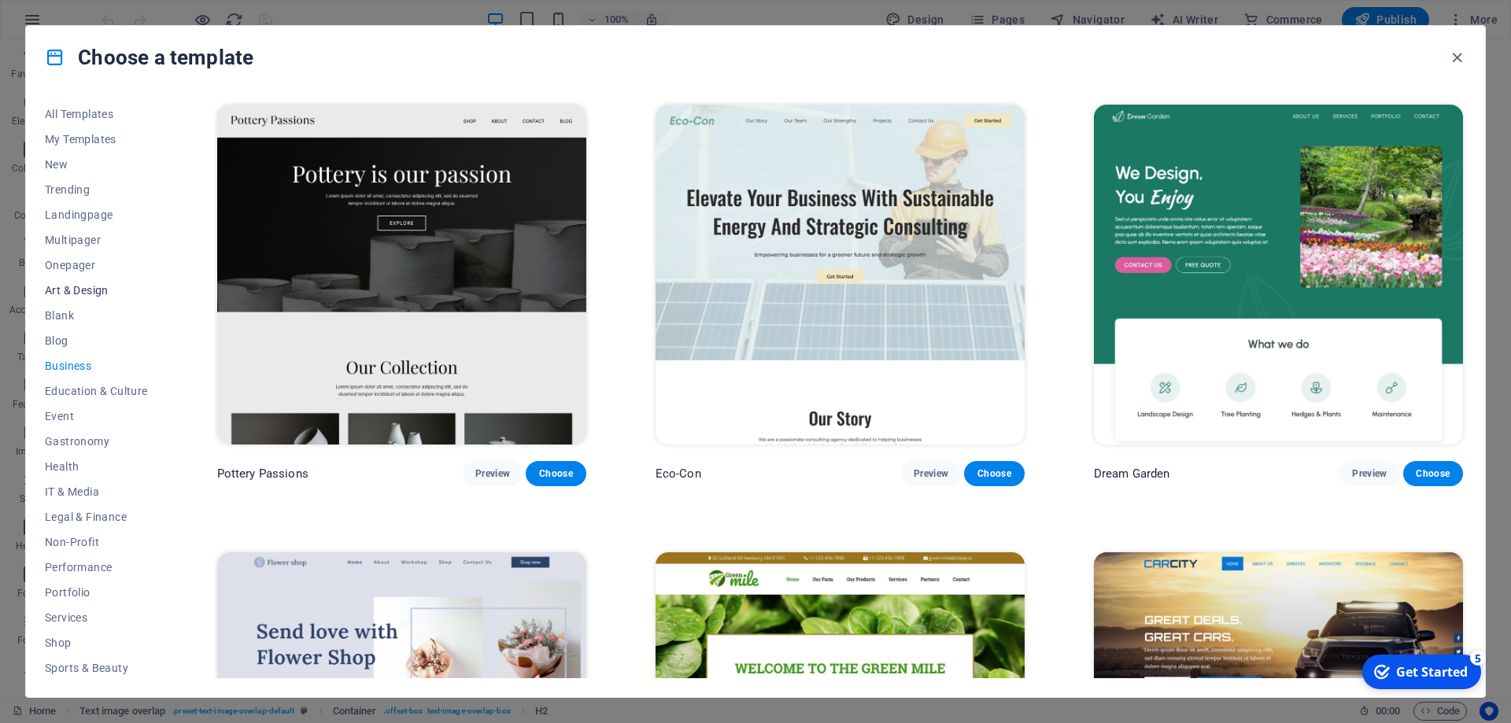
click at [92, 287] on span "Art & Design" at bounding box center [96, 290] width 103 height 13
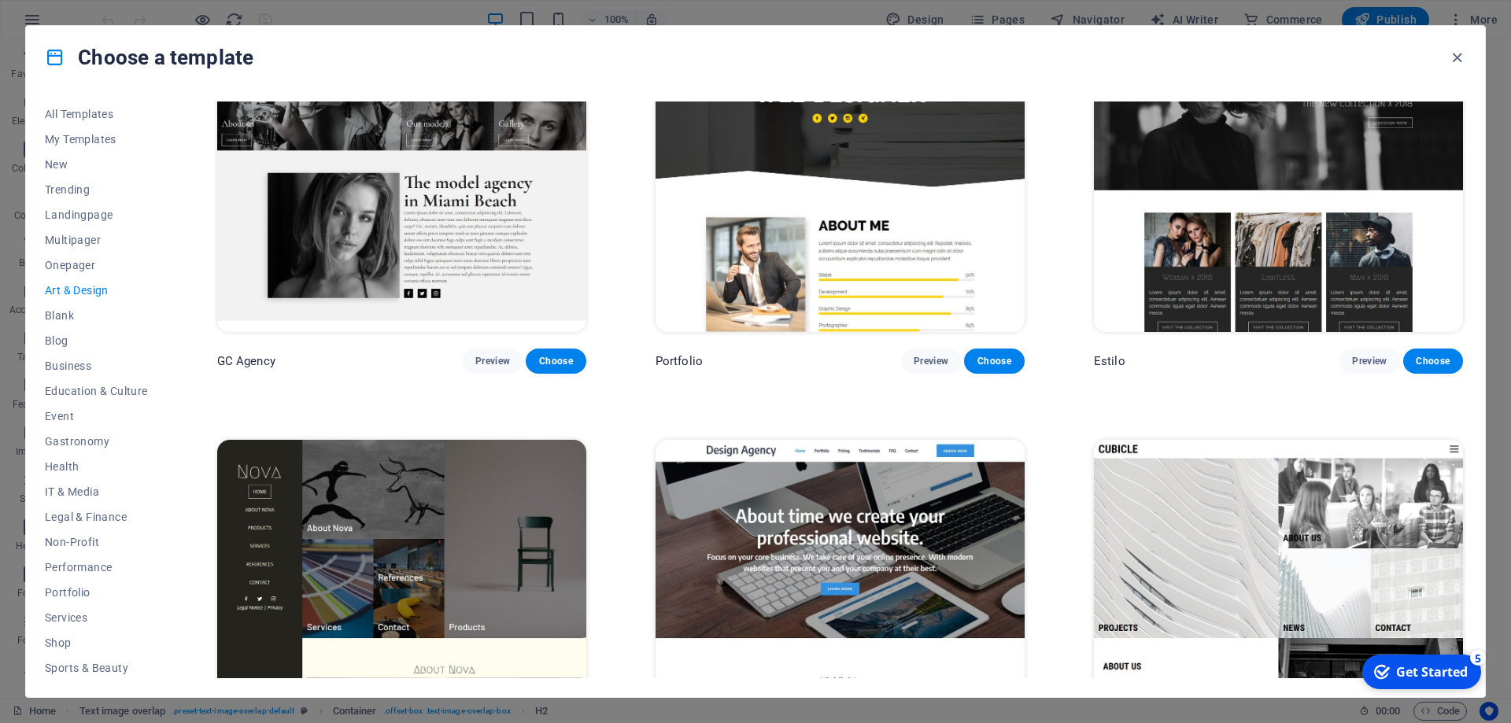
scroll to position [1343, 0]
